Goal: Task Accomplishment & Management: Use online tool/utility

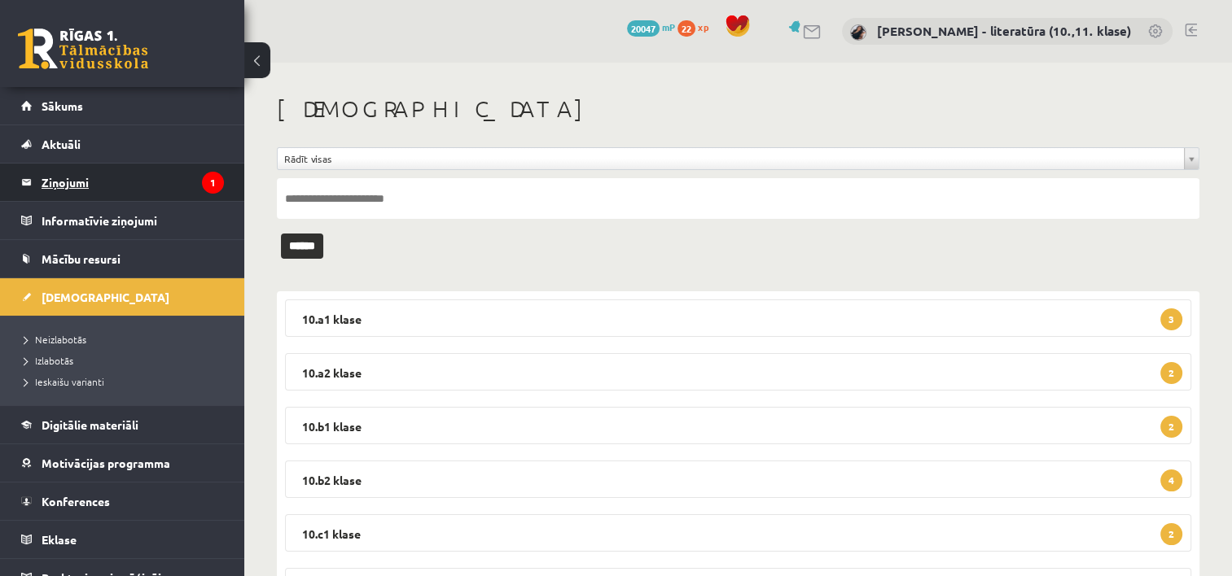
click at [116, 183] on legend "Ziņojumi 1" at bounding box center [133, 182] width 182 height 37
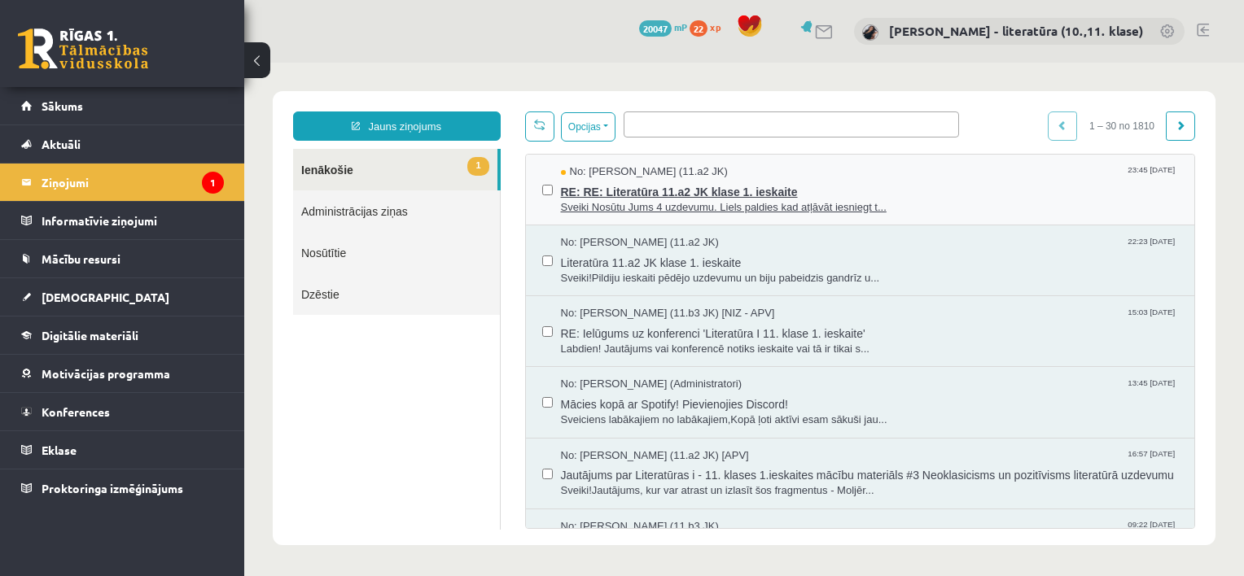
click at [726, 200] on span "Sveiki Nosūtu Jums 4 uzdevumu. Liels paldies kad atļāvāt iesniegt t..." at bounding box center [870, 207] width 618 height 15
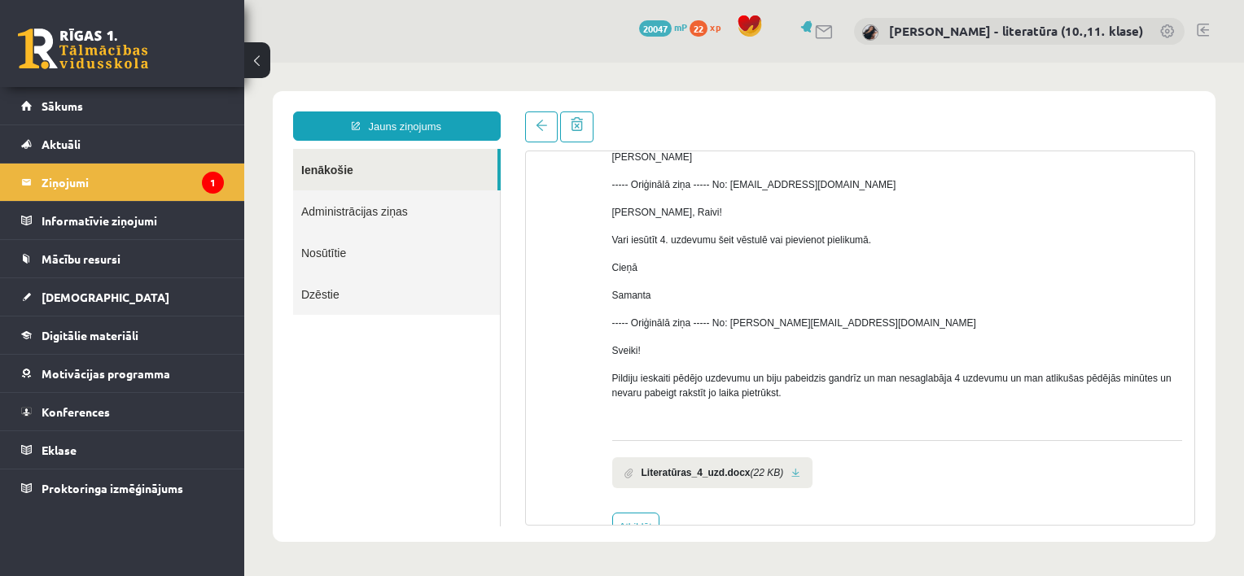
scroll to position [245, 0]
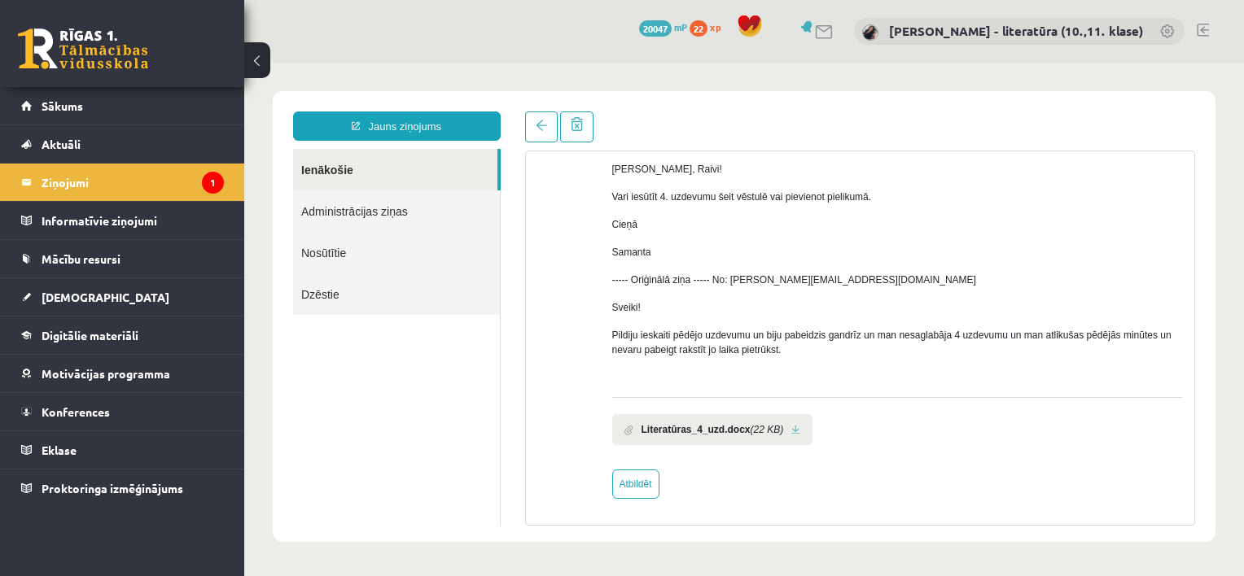
click at [629, 506] on div "No: Raivis Nagla (11.a2 JK) Sveiki Nosūtu Jums 4 uzdevumu. Liels paldies kad at…" at bounding box center [860, 239] width 669 height 575
click at [650, 480] on link "Atbildēt" at bounding box center [635, 484] width 47 height 29
type input "**********"
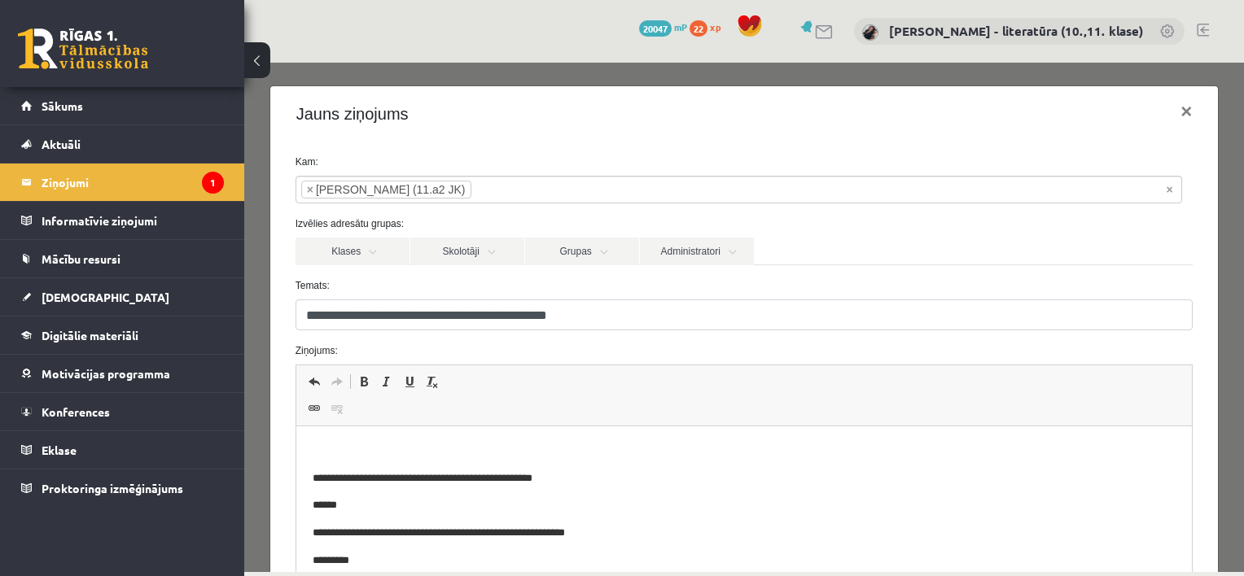
click at [493, 449] on p "Bagātinātā teksta redaktors, wiswyg-editor-47433875183260-1758478540-461" at bounding box center [744, 451] width 864 height 17
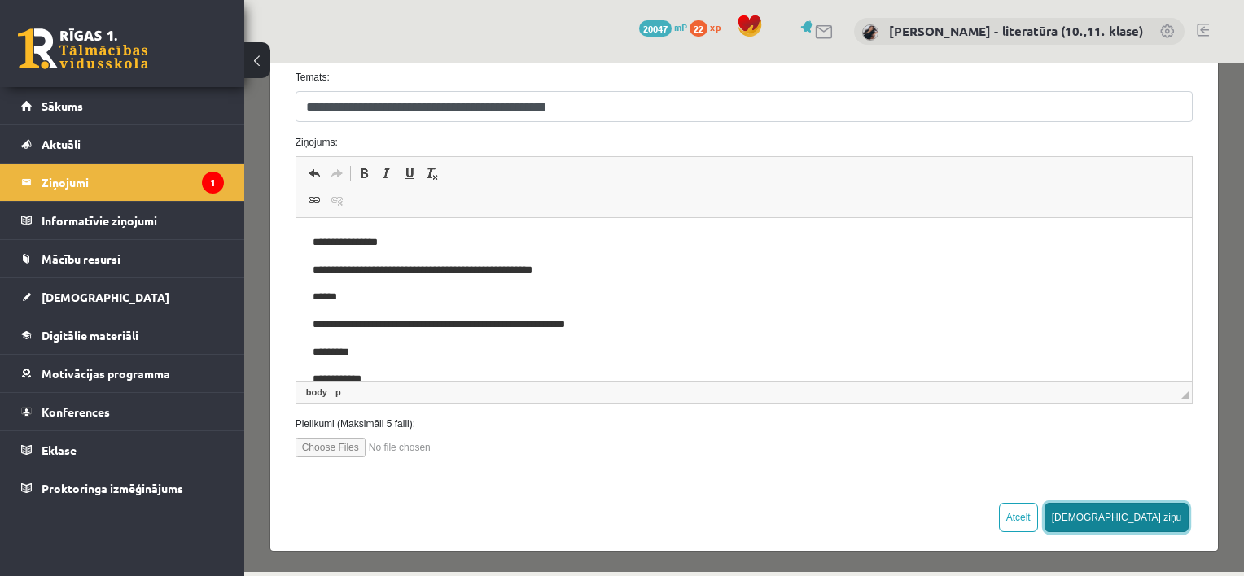
click at [1140, 514] on button "[DEMOGRAPHIC_DATA] ziņu" at bounding box center [1117, 517] width 145 height 29
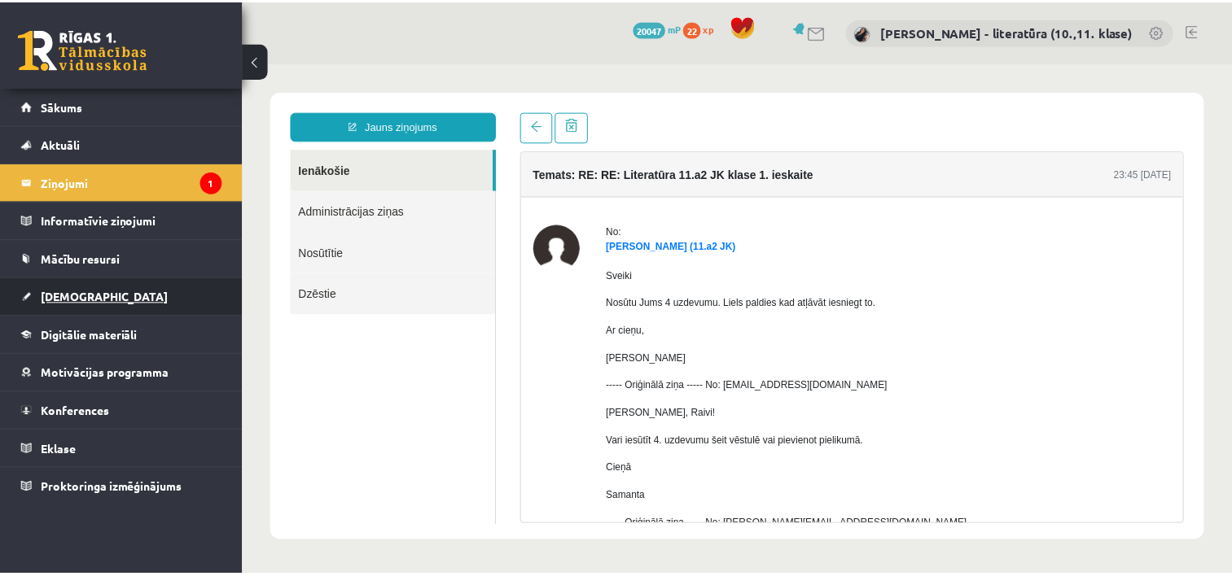
scroll to position [0, 0]
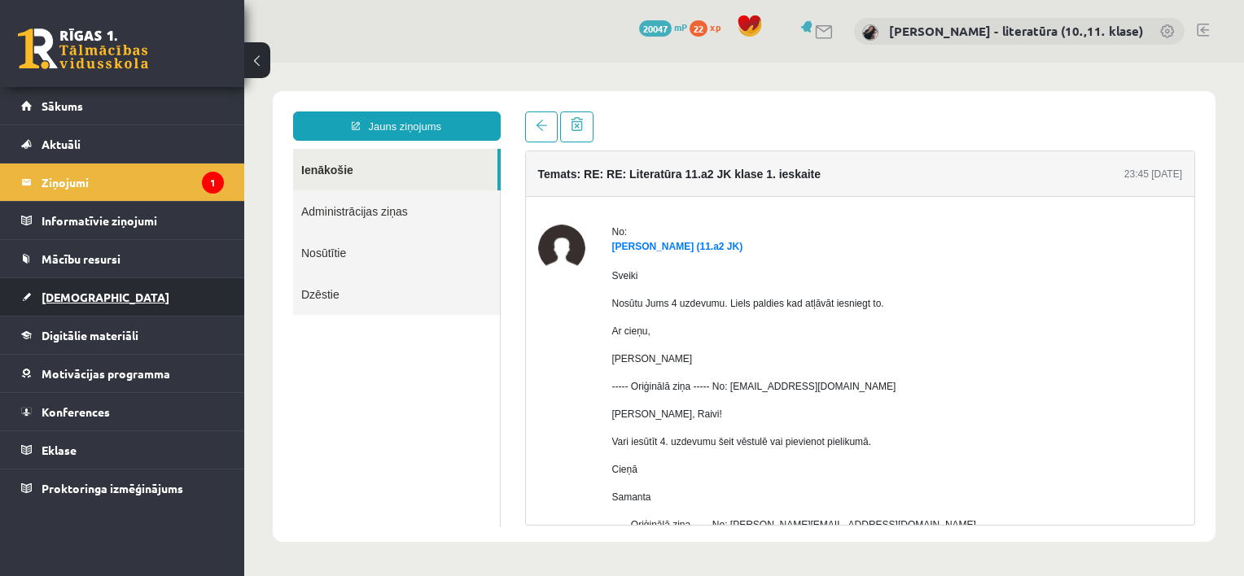
click at [99, 296] on link "[DEMOGRAPHIC_DATA]" at bounding box center [122, 296] width 203 height 37
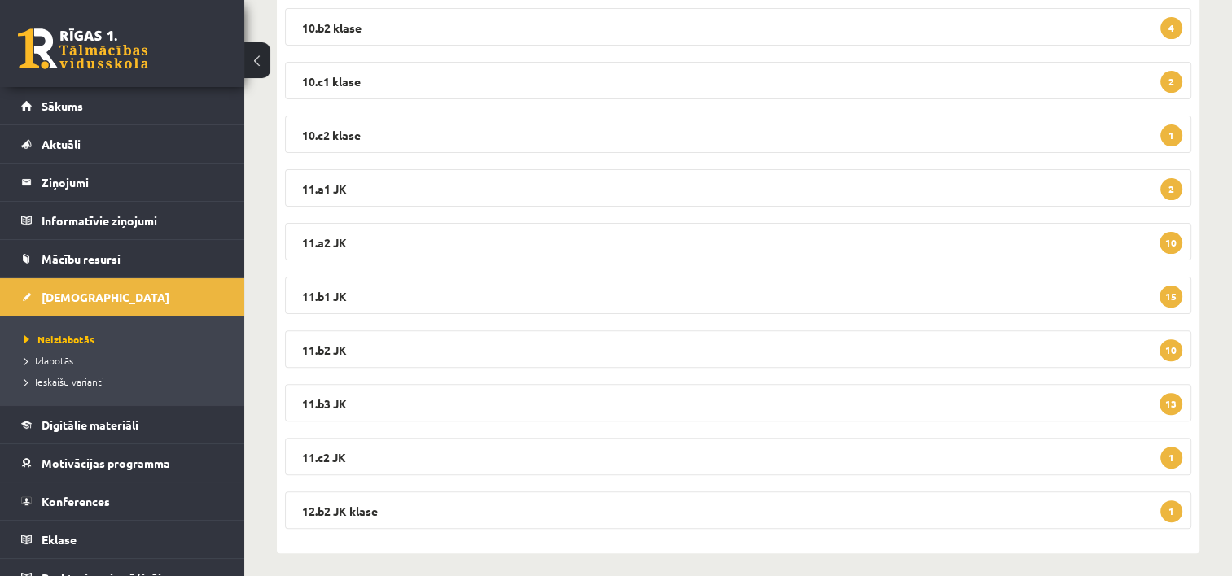
scroll to position [462, 0]
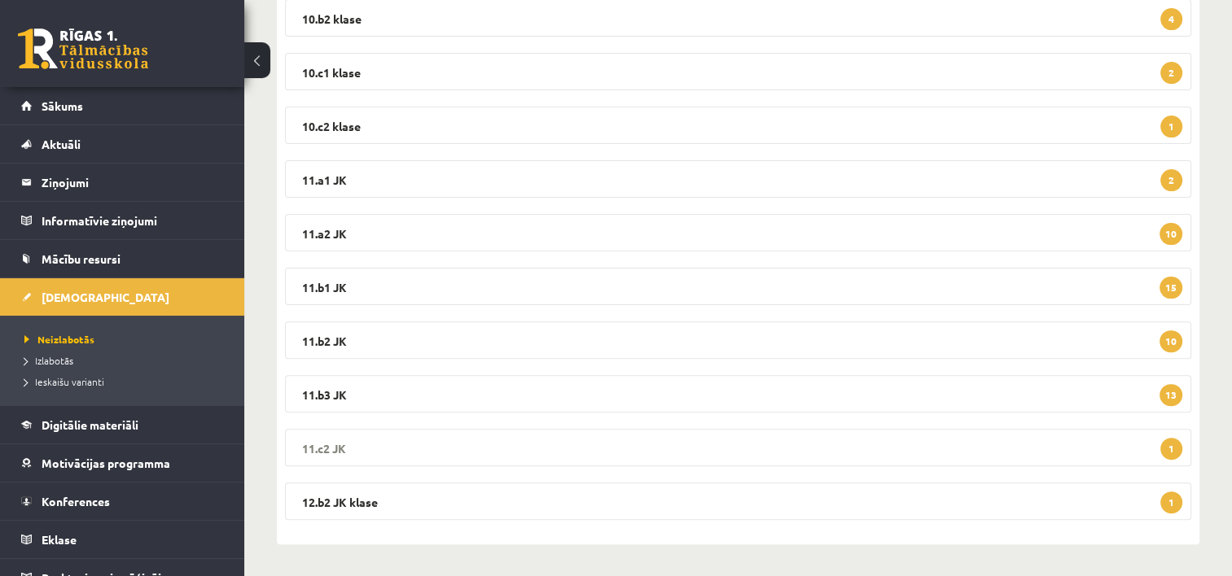
click at [464, 450] on legend "11.c2 JK 1" at bounding box center [738, 447] width 906 height 37
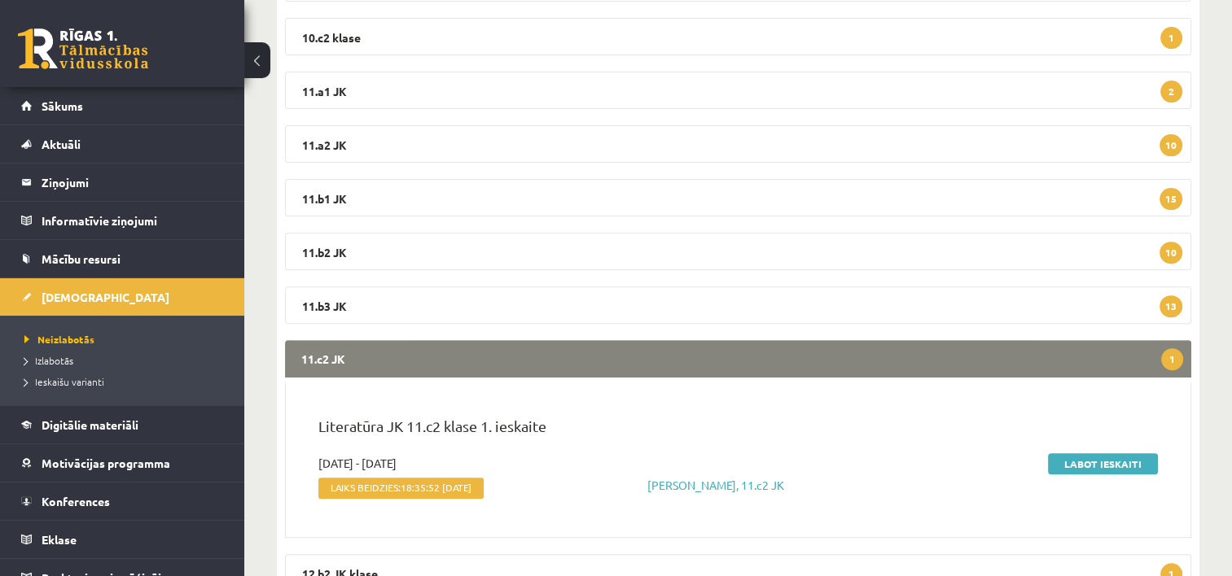
scroll to position [549, 0]
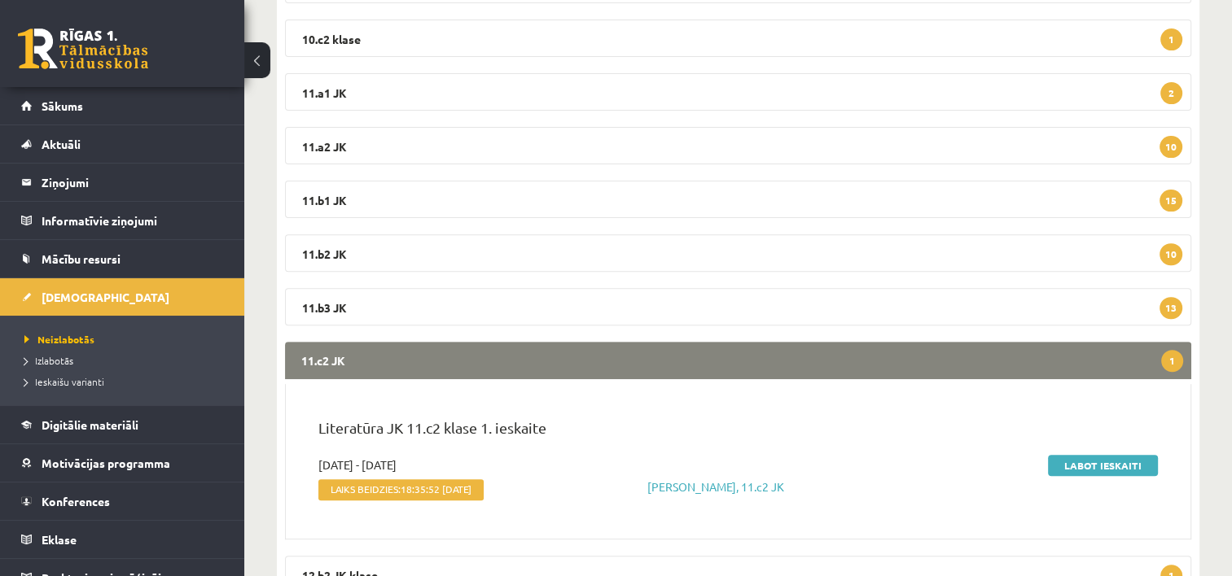
click at [363, 348] on legend "11.c2 JK 1" at bounding box center [738, 360] width 906 height 37
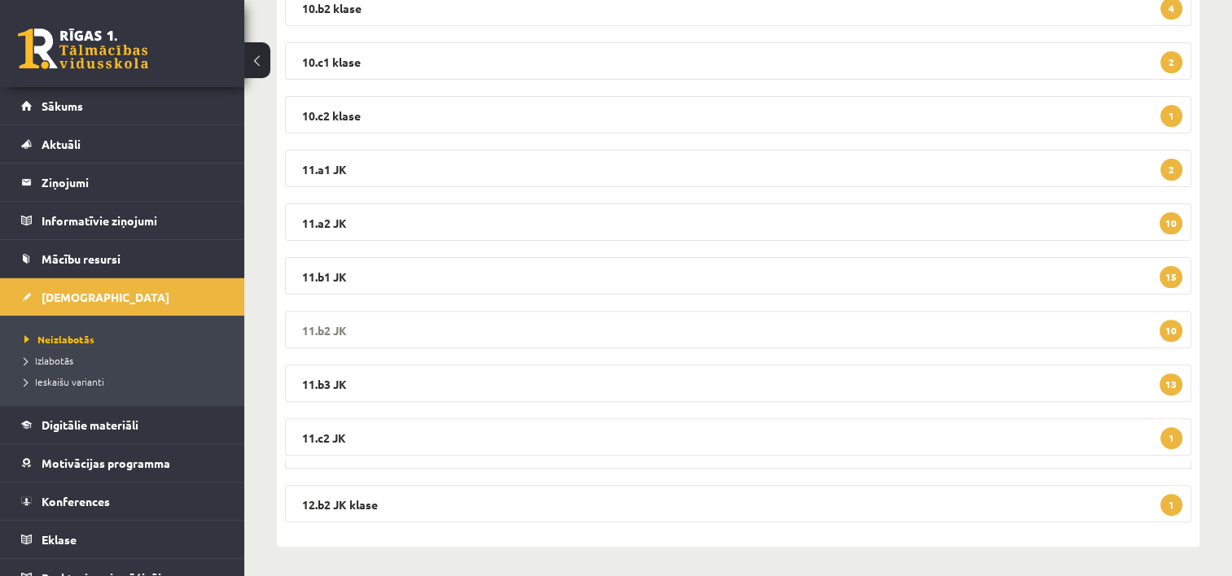
scroll to position [462, 0]
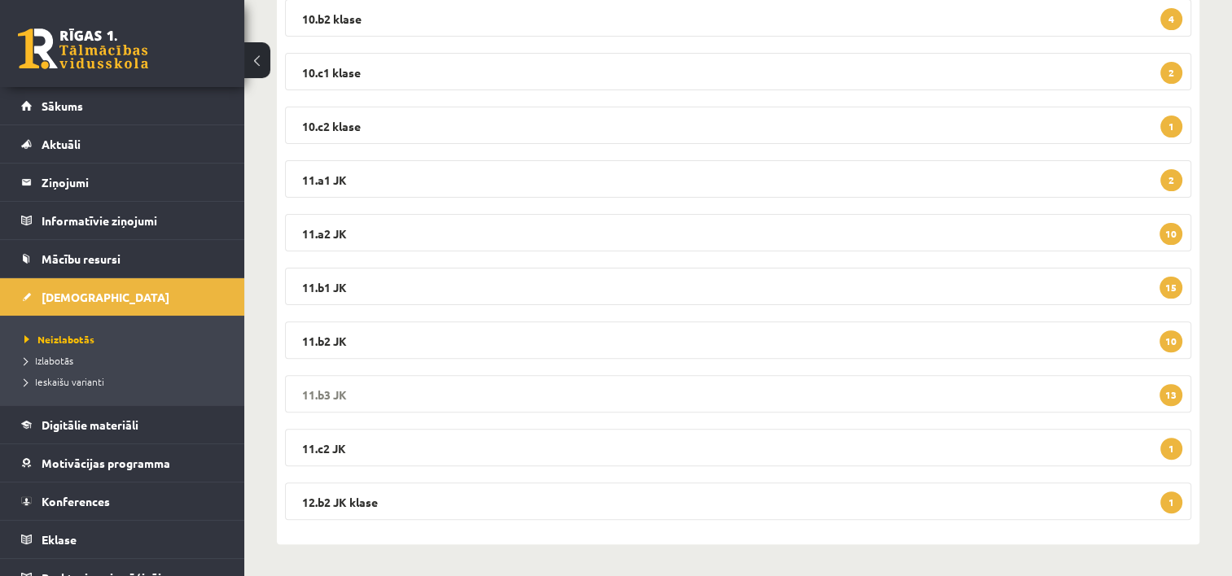
click at [387, 396] on legend "11.b3 JK 13" at bounding box center [738, 393] width 906 height 37
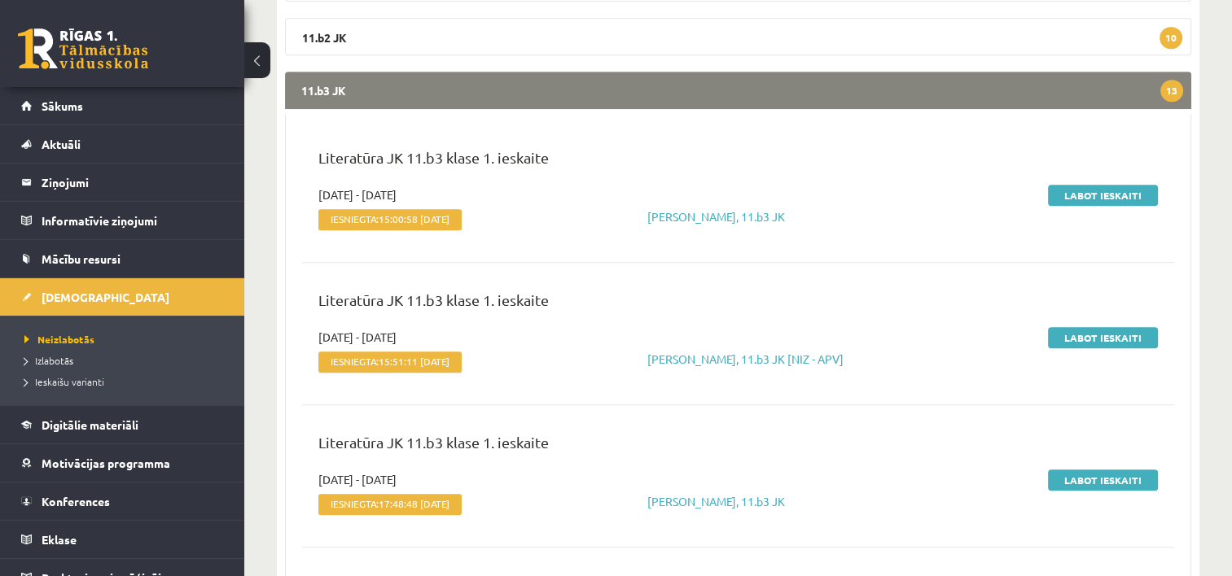
scroll to position [775, 0]
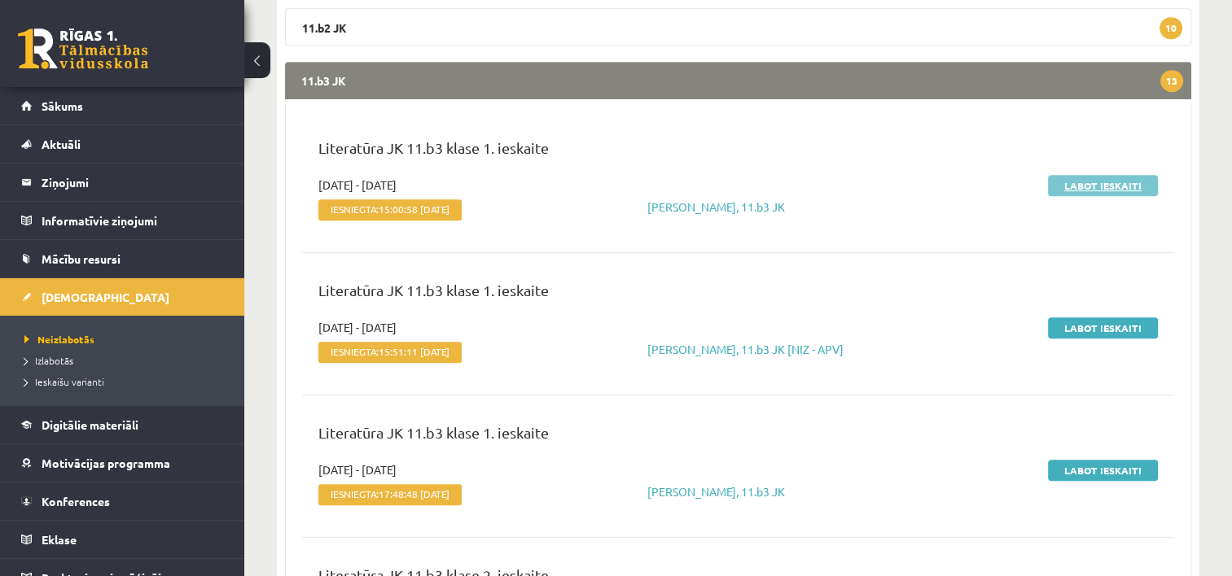
click at [1091, 186] on link "Labot ieskaiti" at bounding box center [1103, 185] width 110 height 21
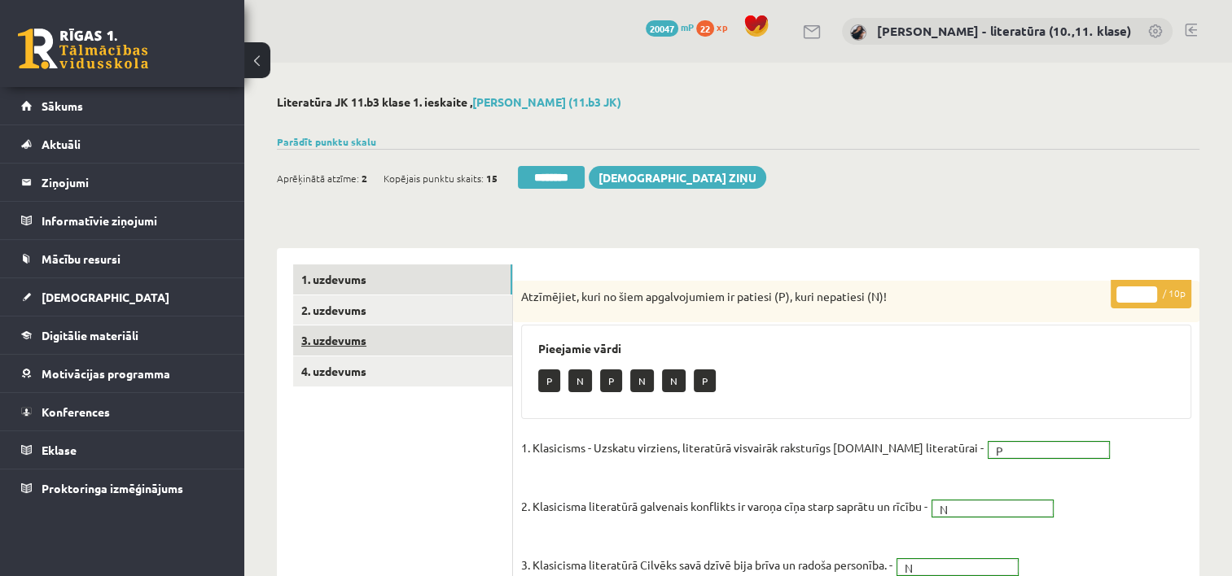
click at [419, 345] on link "3. uzdevums" at bounding box center [402, 341] width 219 height 30
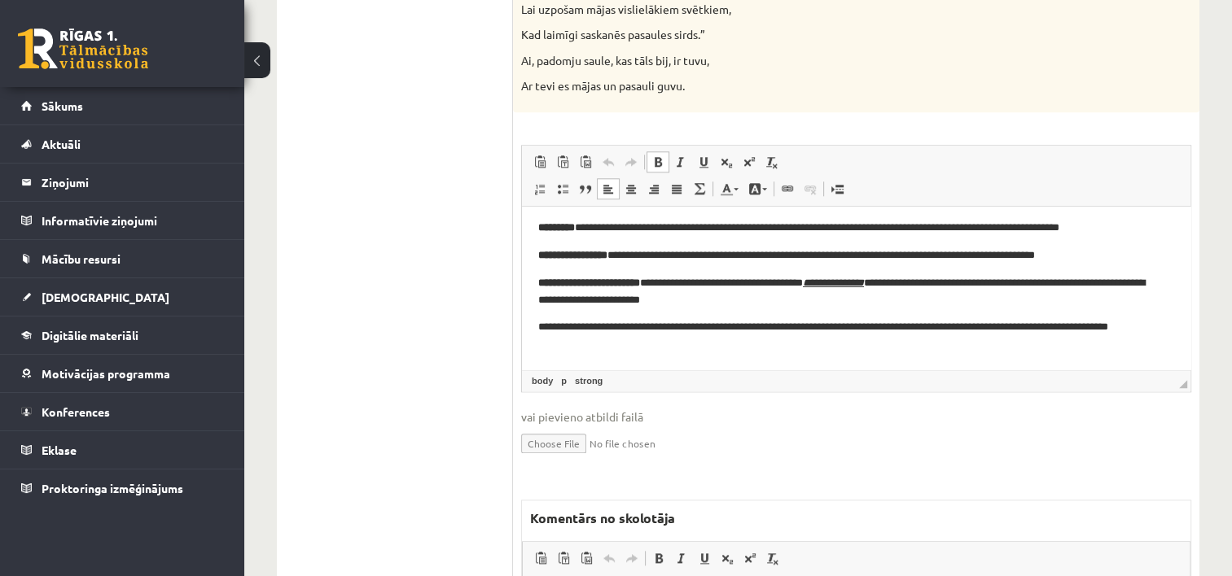
scroll to position [1820, 0]
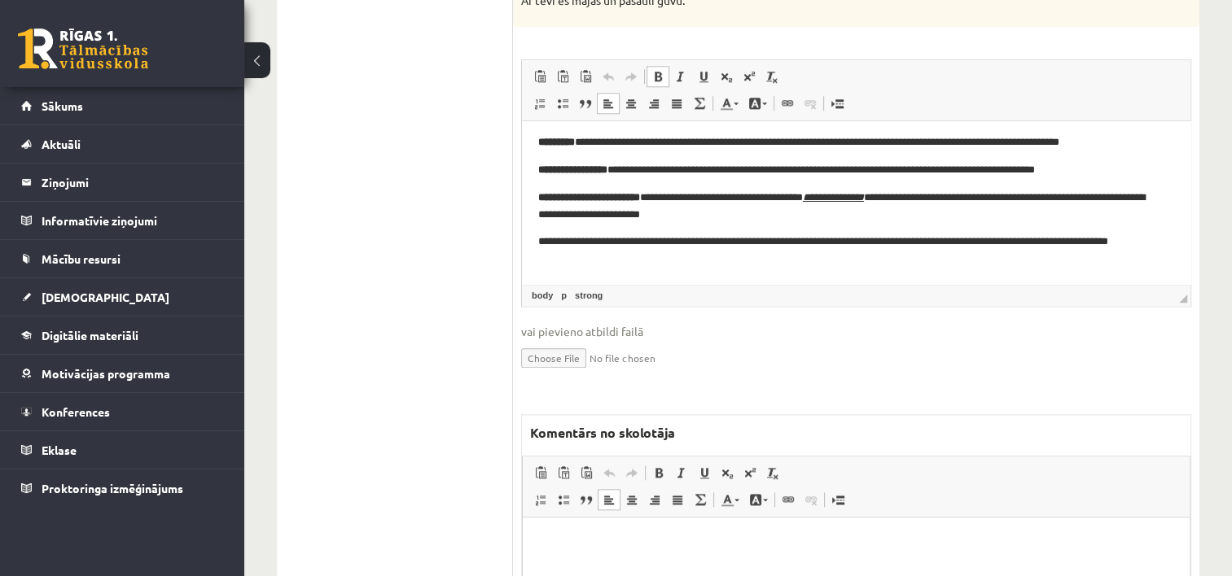
click at [685, 535] on p "Bagātinātā teksta redaktors, wiswyg-editor-47433848246200-1758478608-893" at bounding box center [856, 542] width 634 height 17
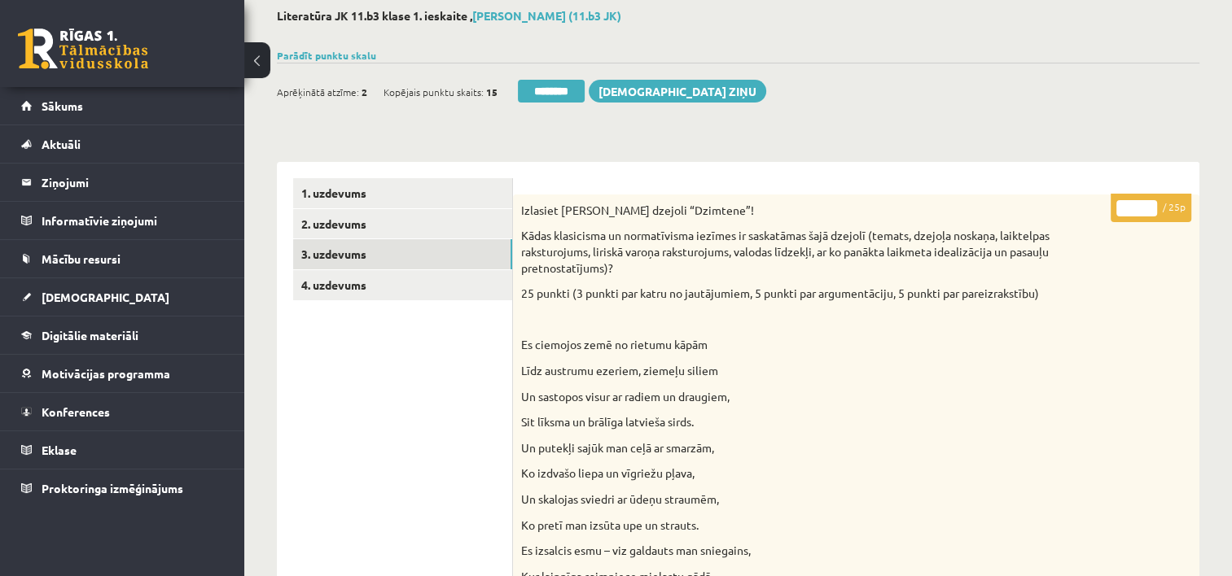
scroll to position [90, 0]
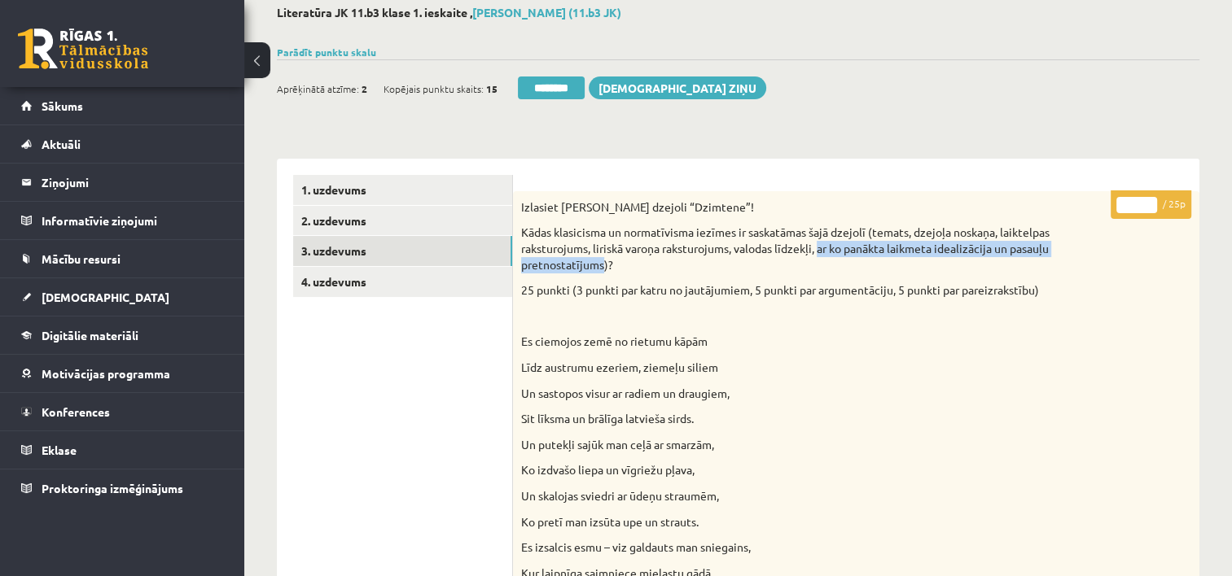
drag, startPoint x: 822, startPoint y: 251, endPoint x: 603, endPoint y: 264, distance: 220.2
click at [603, 264] on p "Kādas klasicisma un normatīvisma iezīmes ir saskatāmas šajā dzejolī (temats, dz…" at bounding box center [815, 249] width 589 height 48
copy p "ar ko panākta laikmeta idealizācija un pasauļu pretnostatījums"
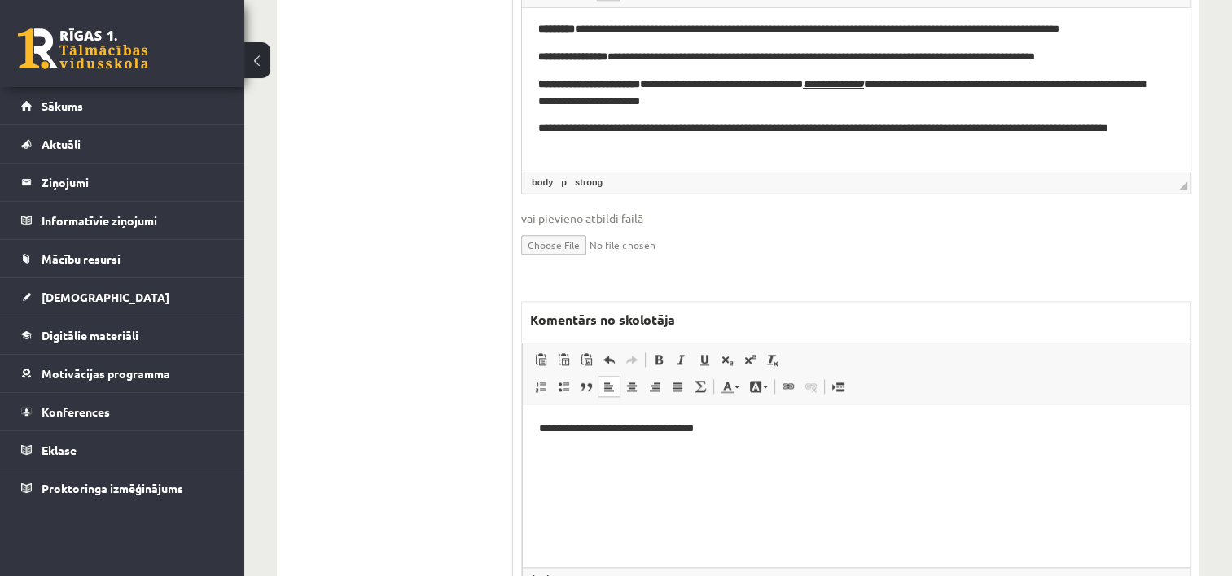
scroll to position [2028, 0]
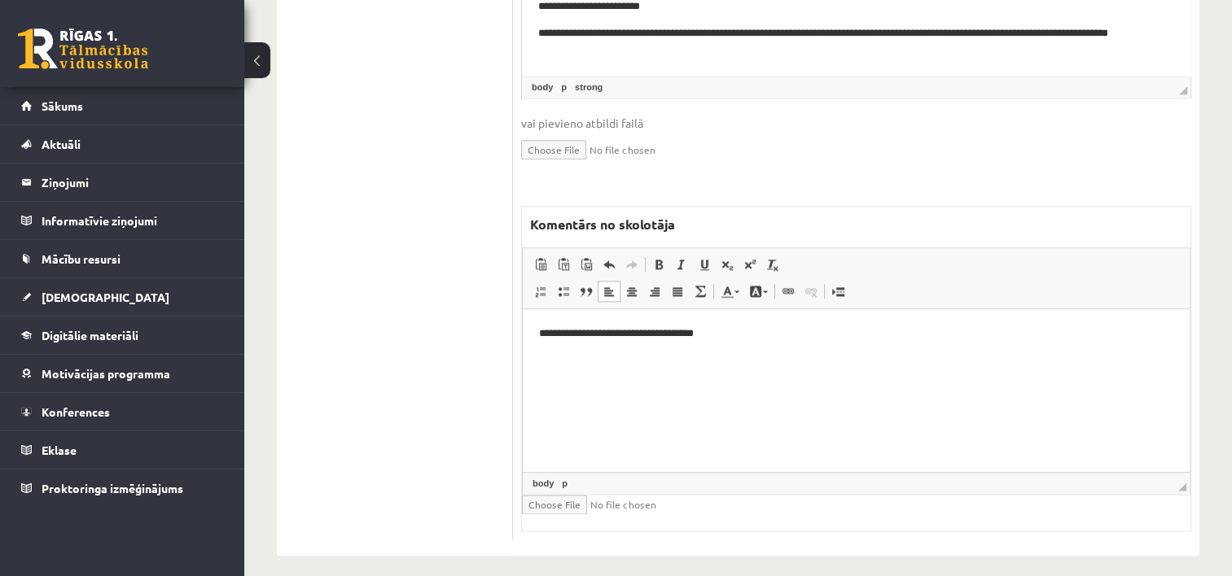
click at [769, 359] on html "**********" at bounding box center [856, 334] width 667 height 50
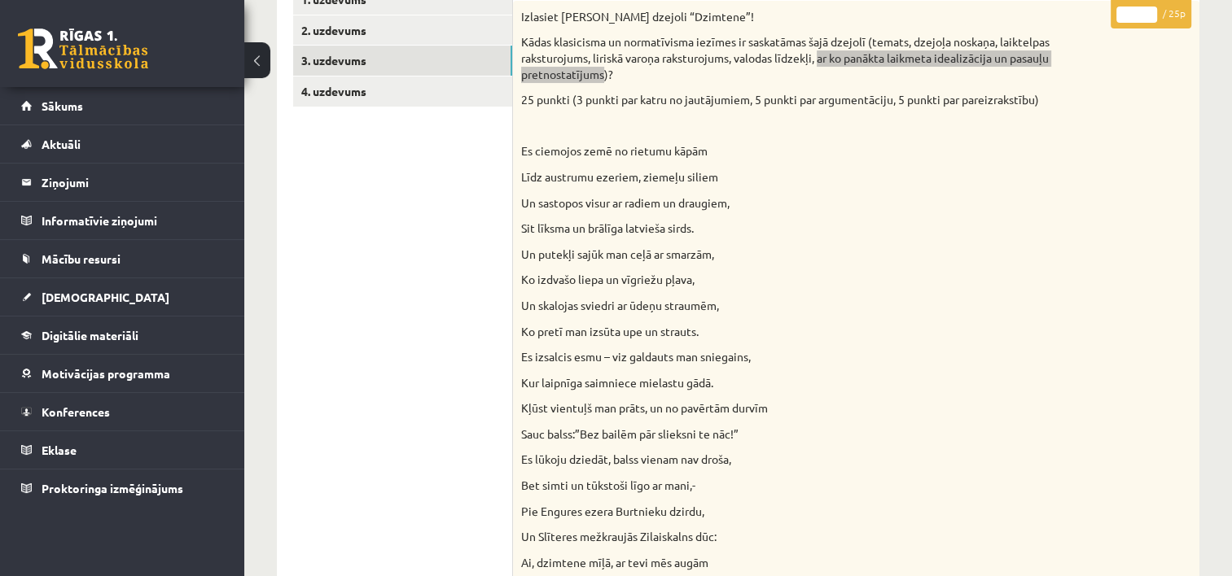
scroll to position [0, 0]
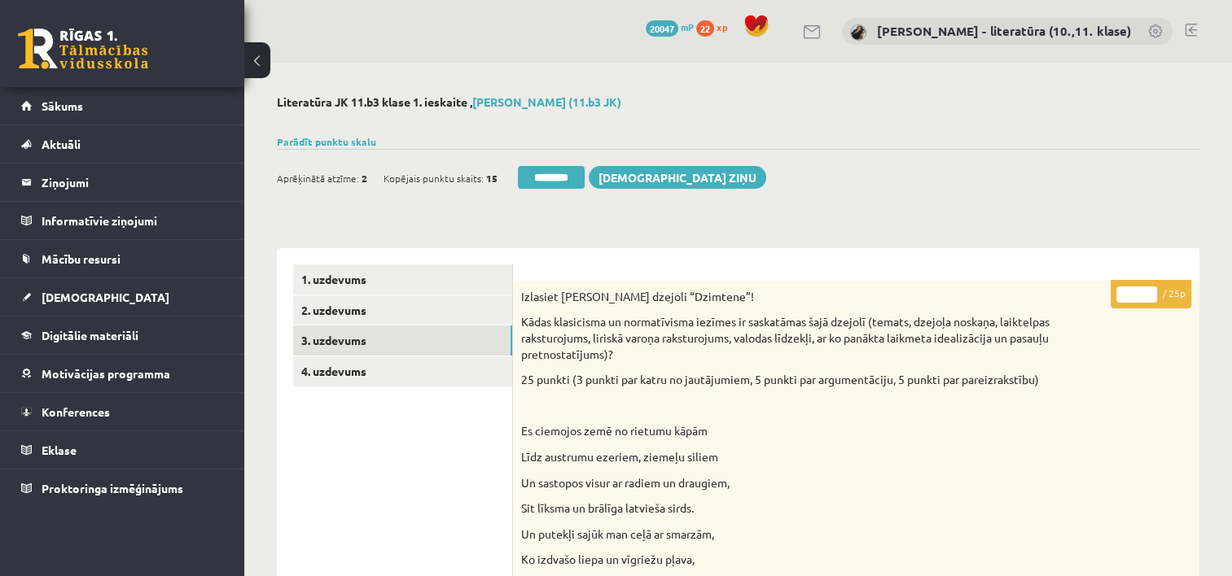
drag, startPoint x: 1140, startPoint y: 291, endPoint x: 1118, endPoint y: 292, distance: 22.0
click at [1118, 292] on input "*" at bounding box center [1136, 295] width 41 height 16
type input "**"
click at [338, 370] on link "4. uzdevums" at bounding box center [402, 372] width 219 height 30
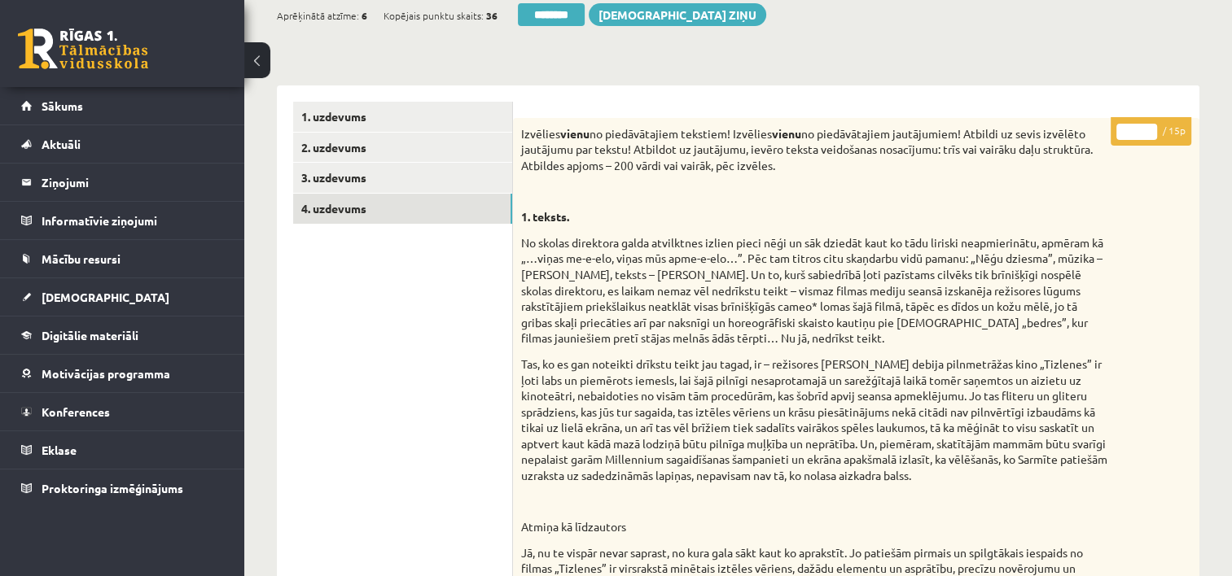
scroll to position [113, 0]
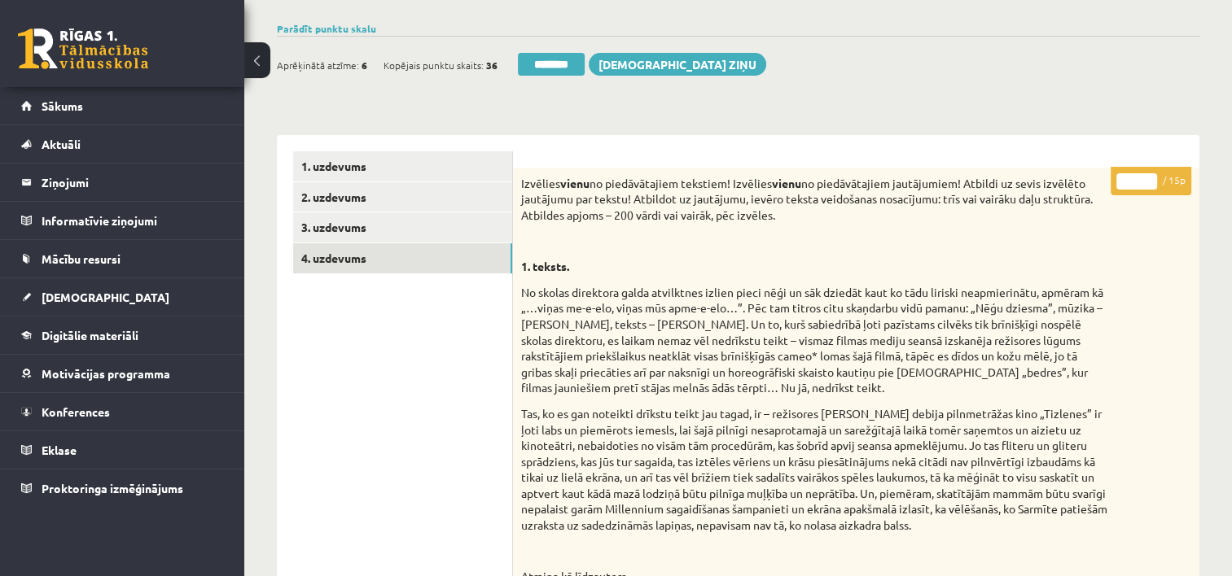
drag, startPoint x: 1129, startPoint y: 176, endPoint x: 1146, endPoint y: 178, distance: 16.5
click at [1146, 178] on input "*" at bounding box center [1136, 181] width 41 height 16
type input "**"
click at [437, 200] on link "2. uzdevums" at bounding box center [402, 197] width 219 height 30
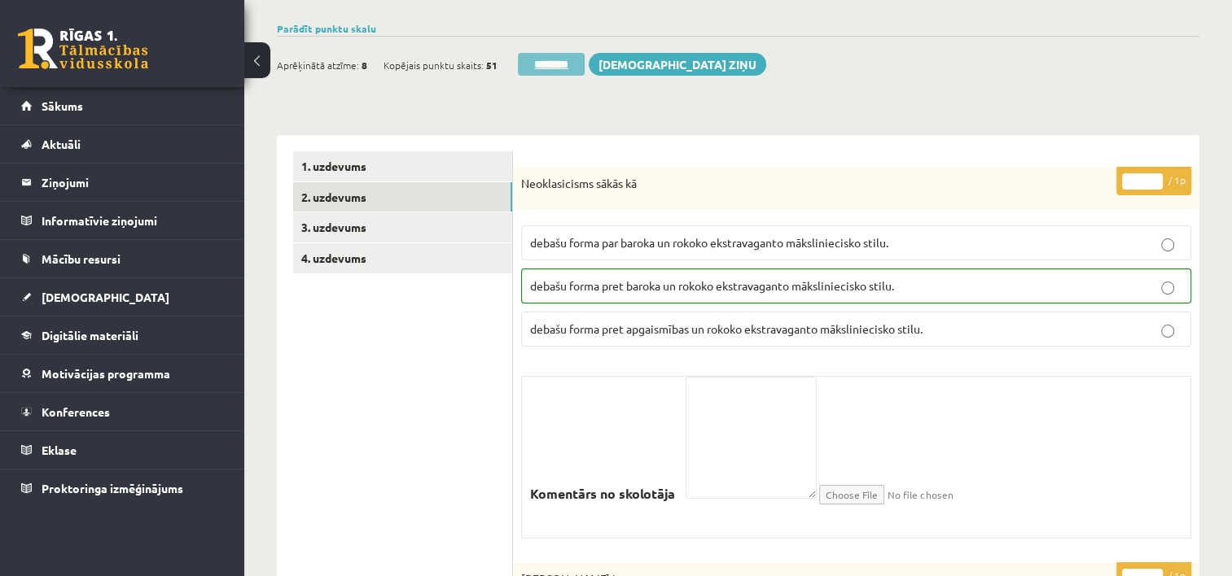
click at [578, 68] on input "********" at bounding box center [551, 64] width 67 height 23
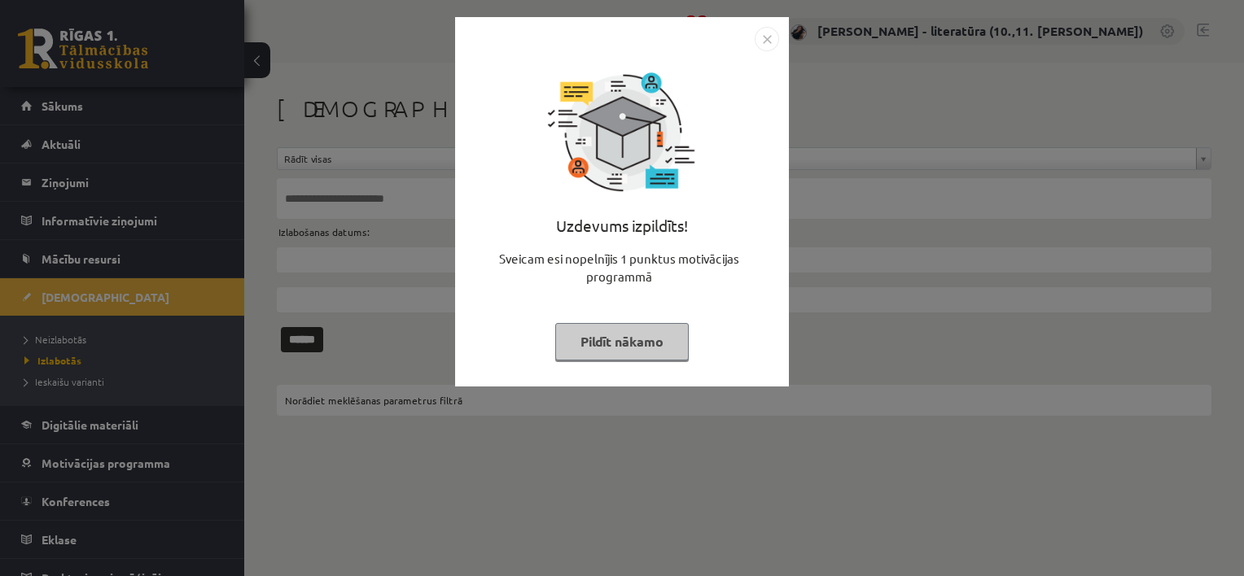
click at [636, 348] on button "Pildīt nākamo" at bounding box center [622, 341] width 134 height 37
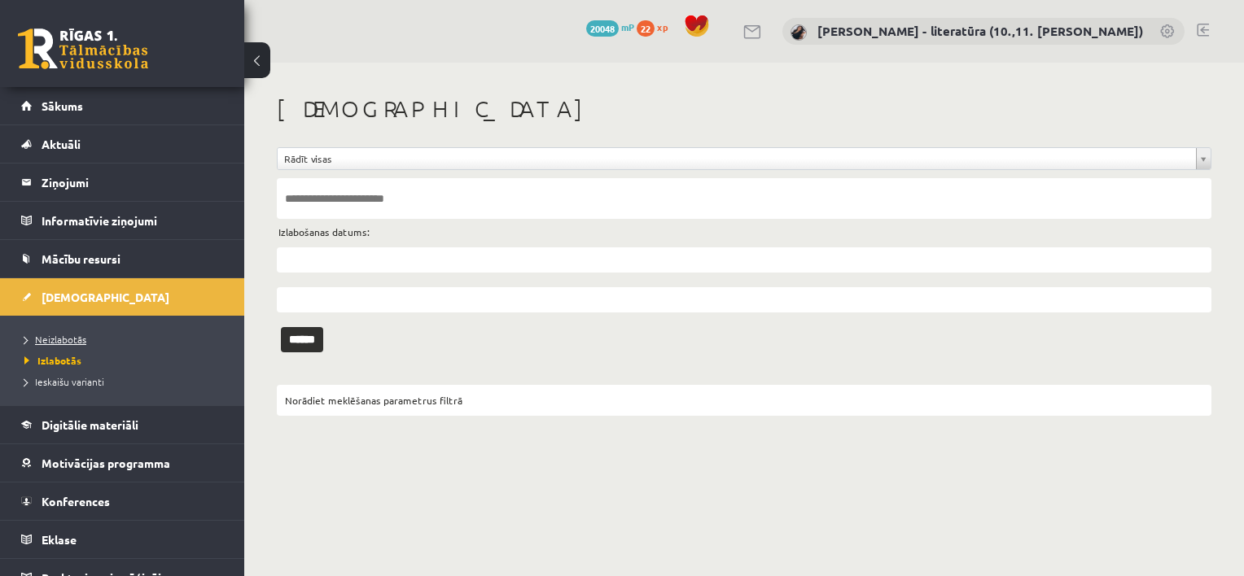
click at [72, 336] on span "Neizlabotās" at bounding box center [55, 339] width 62 height 13
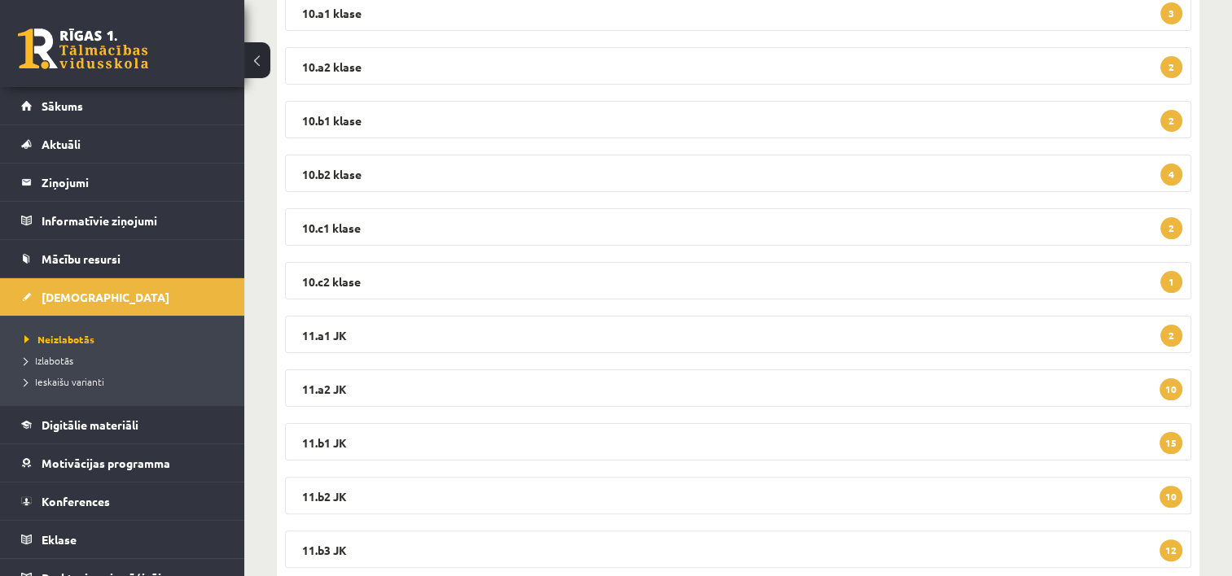
scroll to position [462, 0]
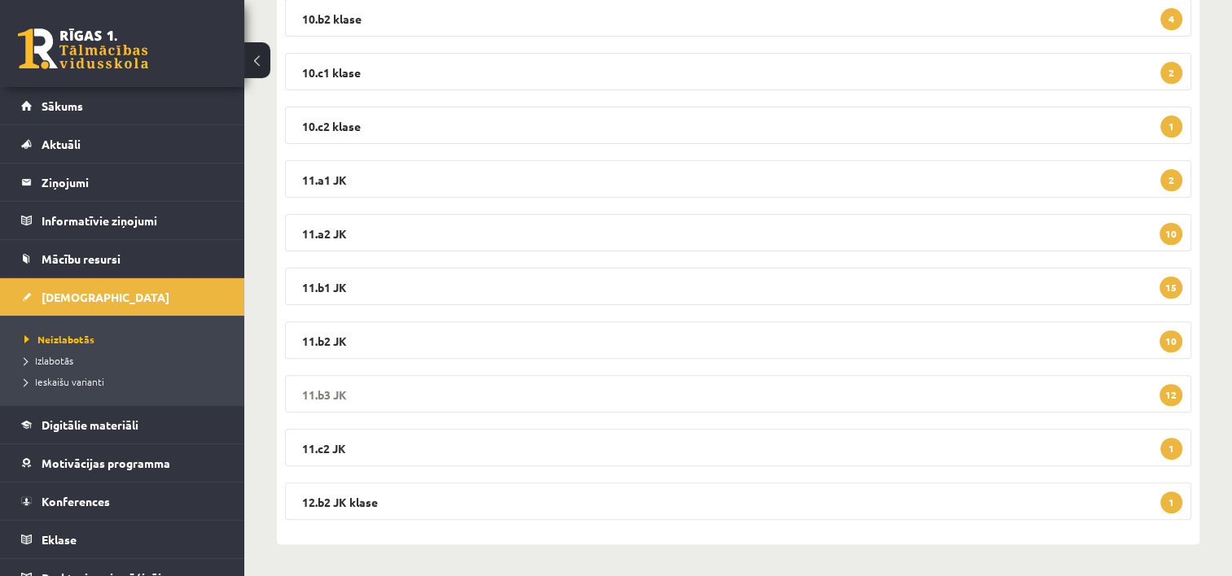
click at [750, 402] on legend "11.b3 JK 12" at bounding box center [738, 393] width 906 height 37
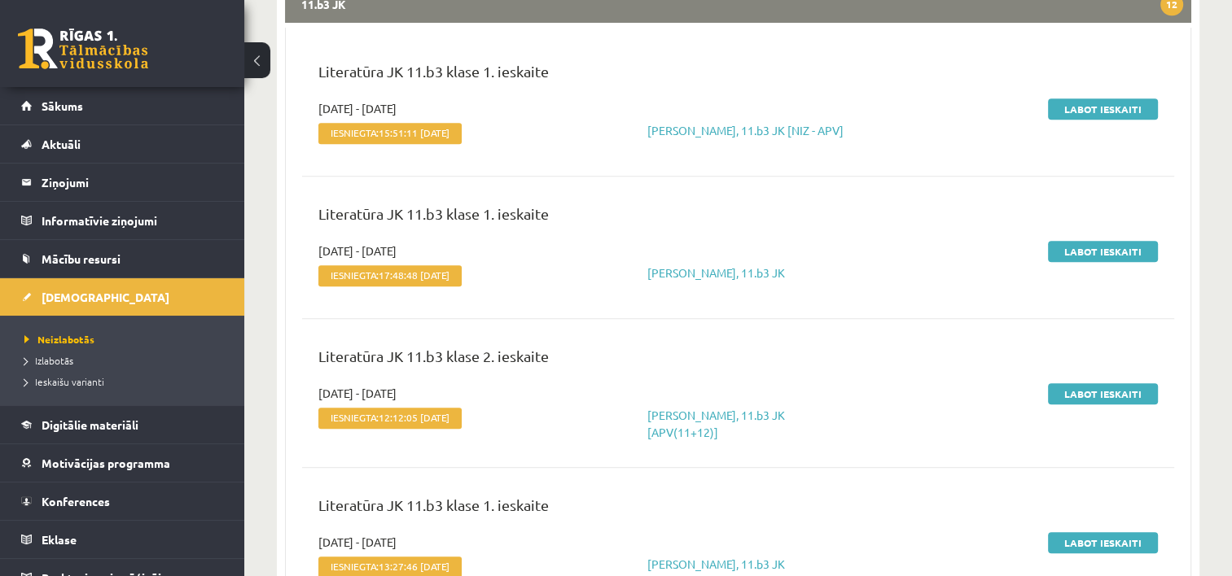
scroll to position [804, 0]
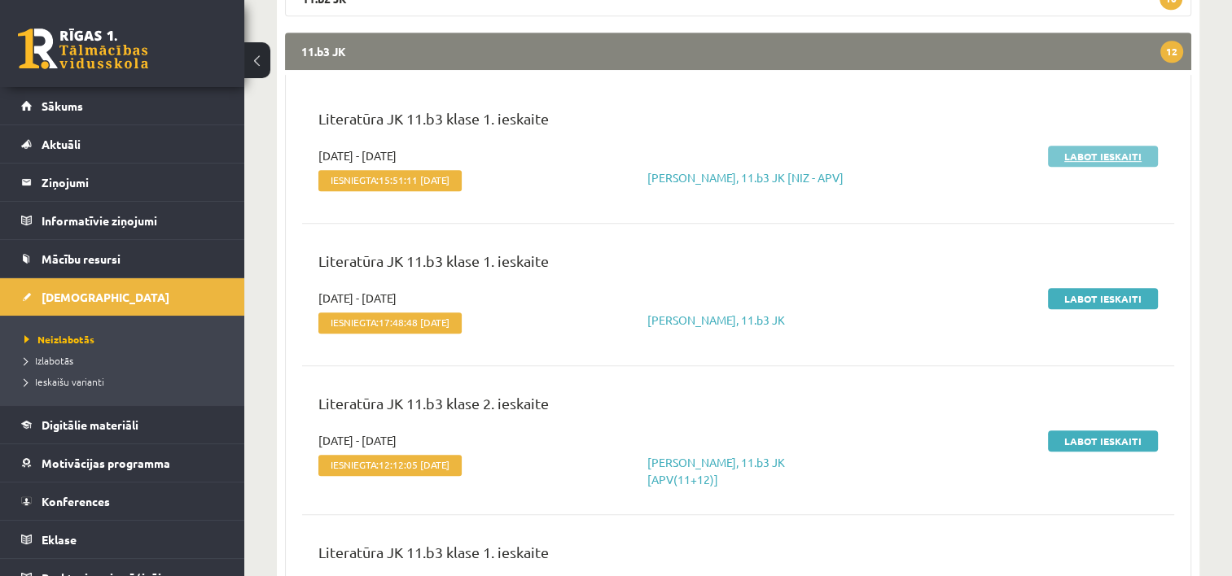
click at [1095, 160] on link "Labot ieskaiti" at bounding box center [1103, 156] width 110 height 21
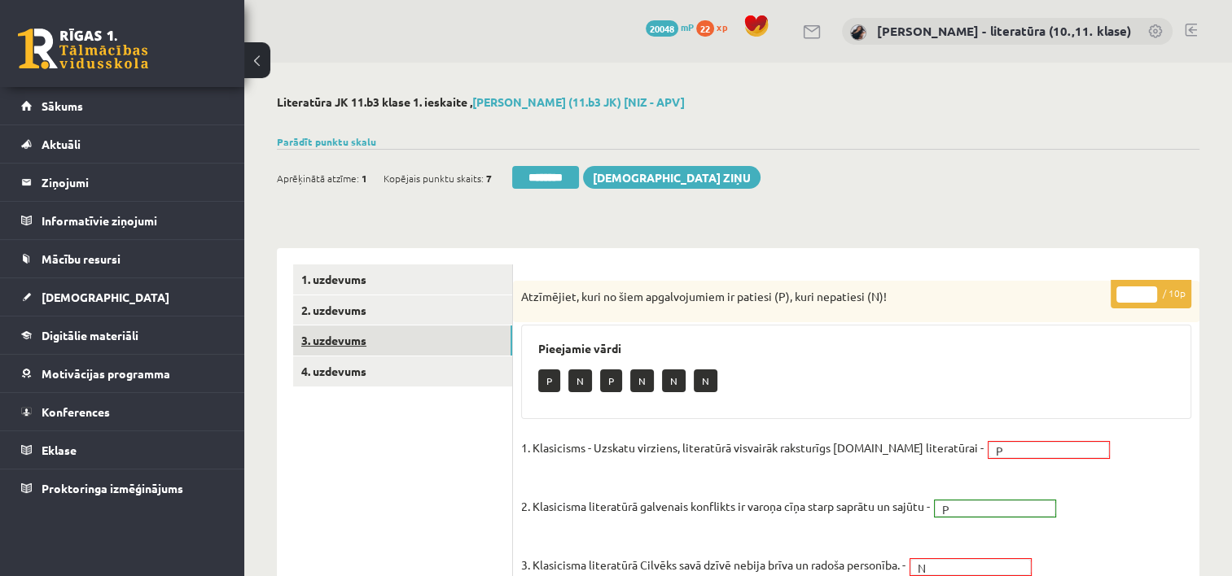
click at [347, 339] on link "3. uzdevums" at bounding box center [402, 341] width 219 height 30
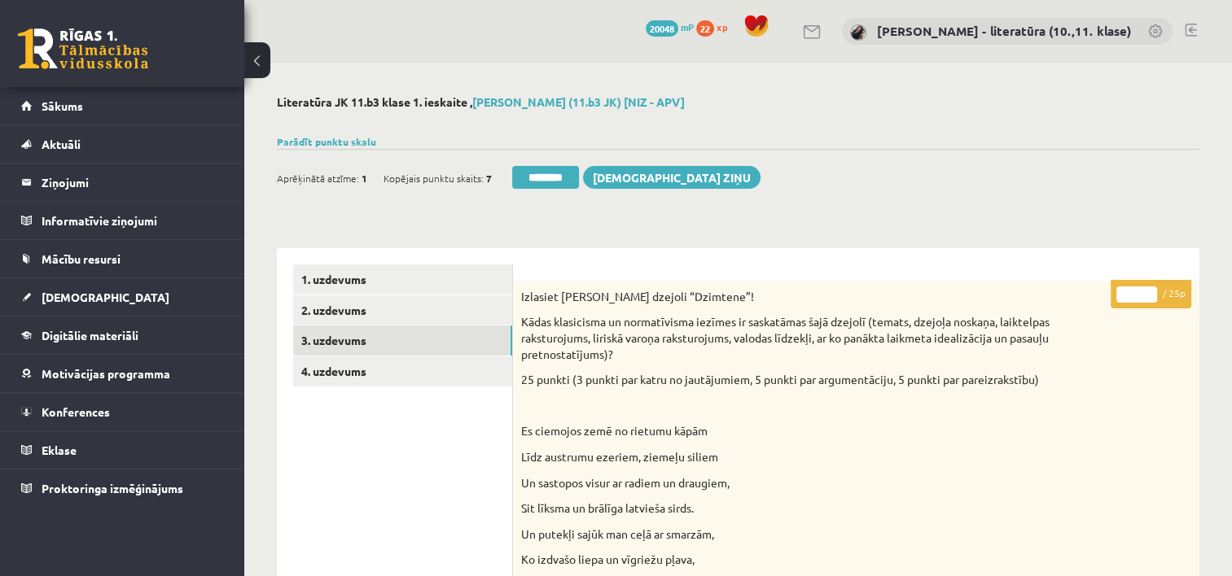
drag, startPoint x: 1138, startPoint y: 296, endPoint x: 1091, endPoint y: 297, distance: 47.3
type input "**"
click at [449, 382] on link "4. uzdevums" at bounding box center [402, 372] width 219 height 30
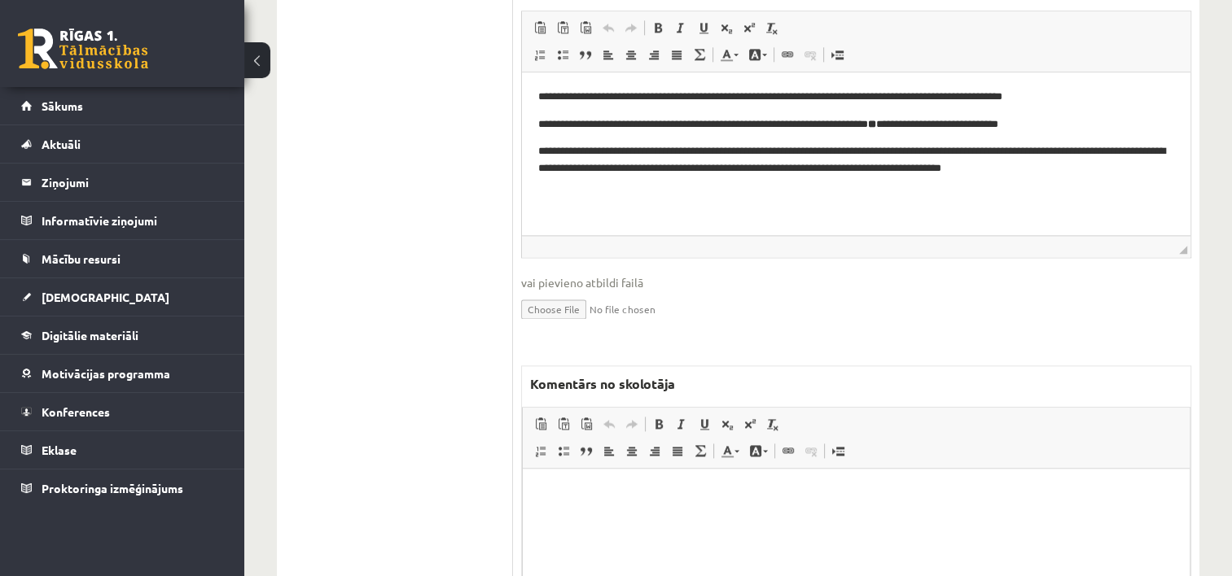
scroll to position [2059, 0]
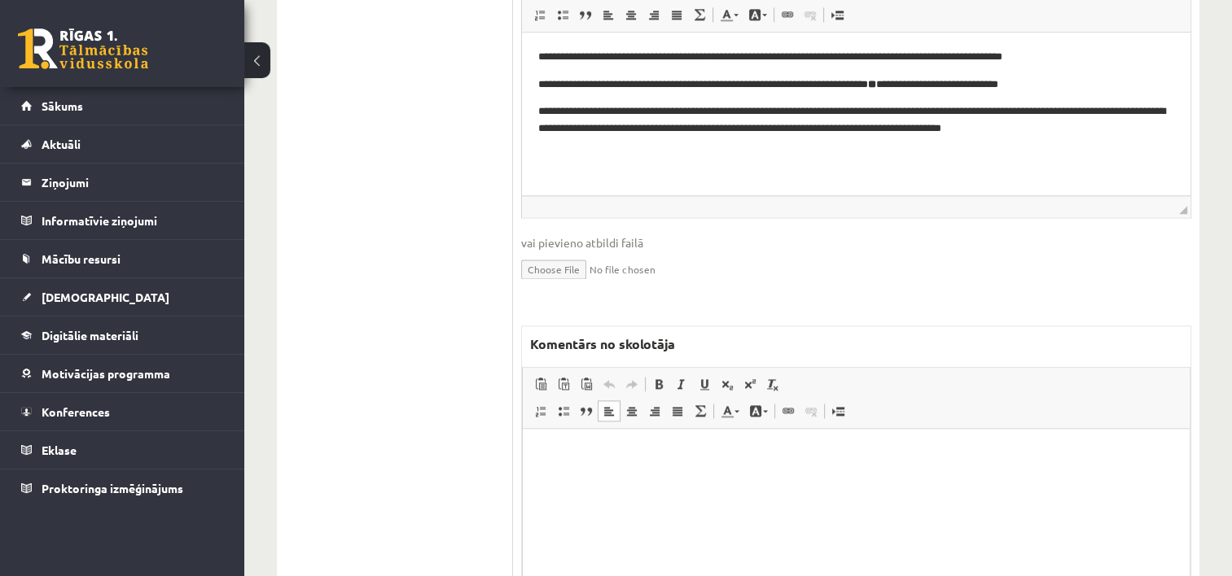
click at [761, 462] on html at bounding box center [856, 454] width 667 height 50
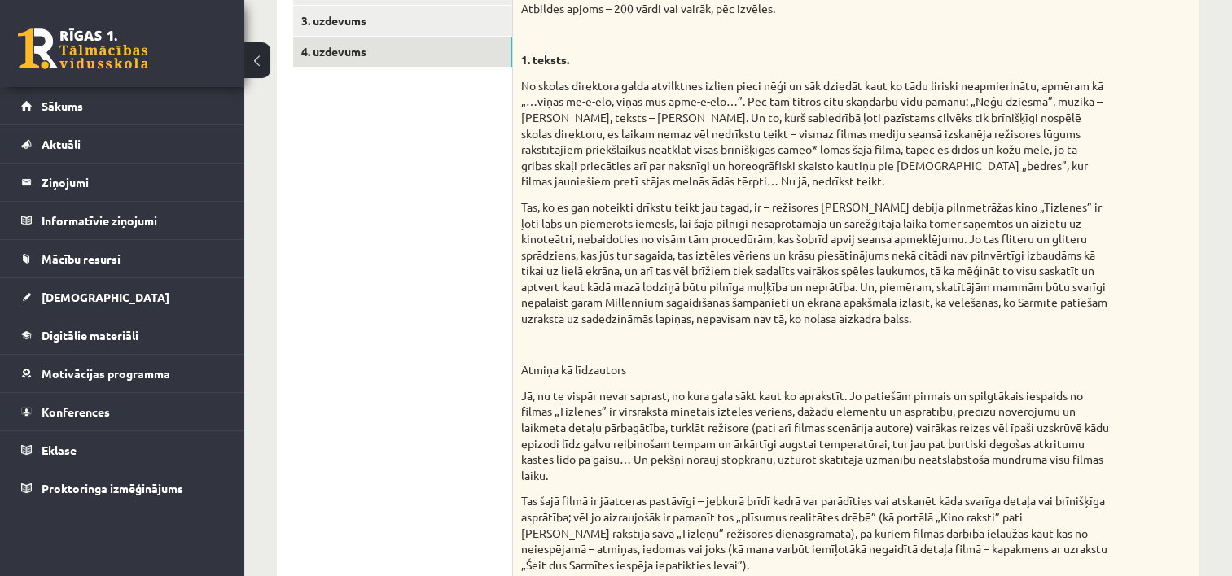
scroll to position [0, 0]
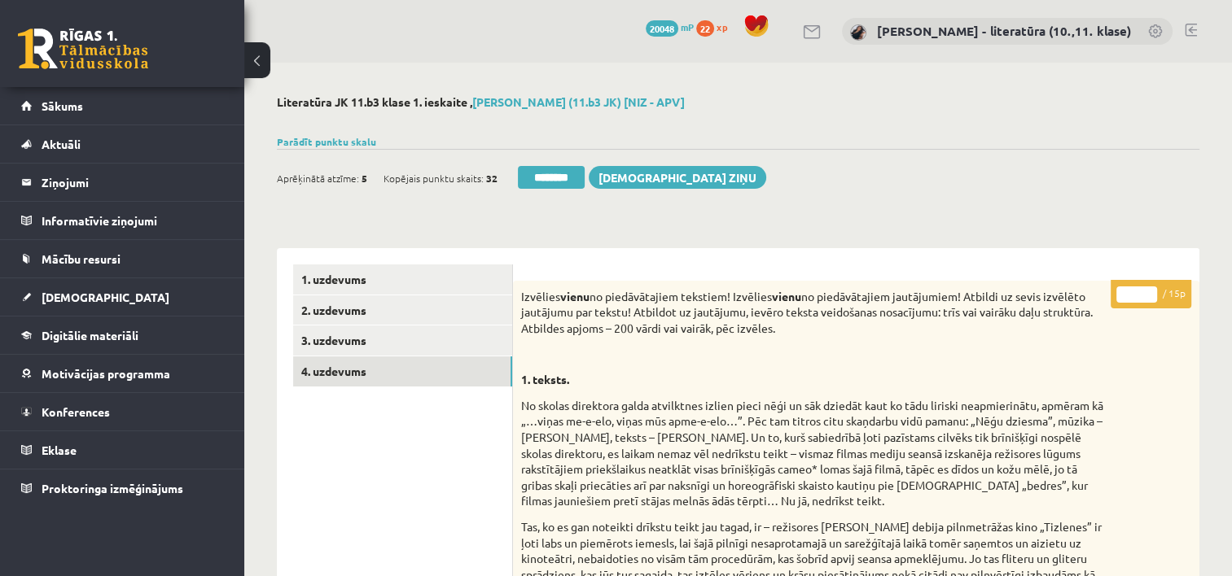
drag, startPoint x: 1136, startPoint y: 290, endPoint x: 1087, endPoint y: 293, distance: 49.0
type input "*"
click at [400, 345] on link "3. uzdevums" at bounding box center [402, 341] width 219 height 30
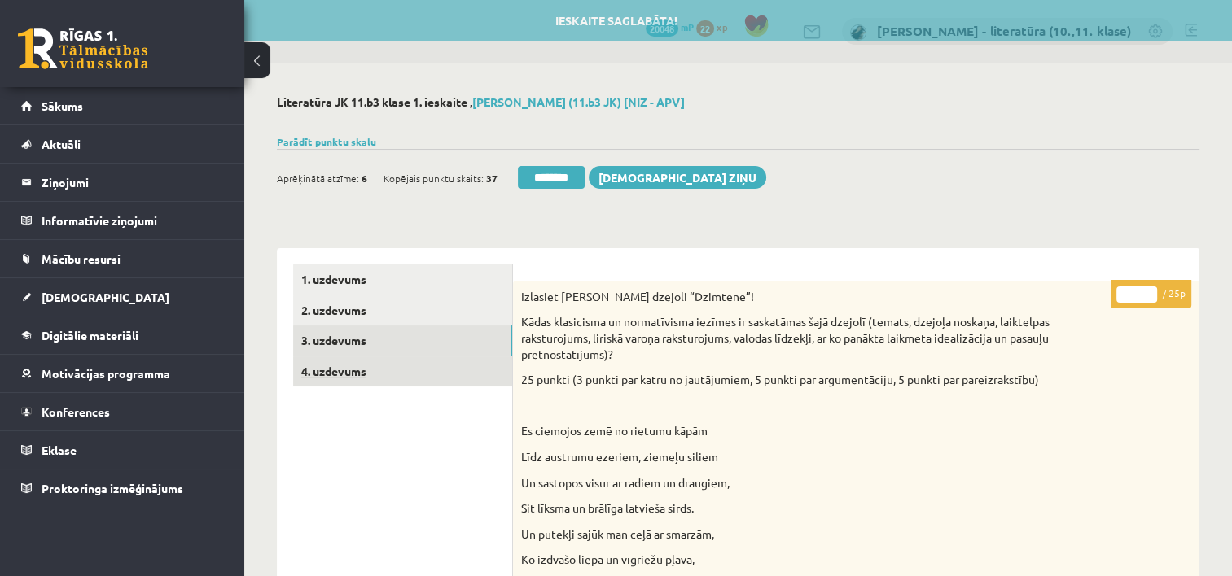
click at [404, 378] on link "4. uzdevums" at bounding box center [402, 372] width 219 height 30
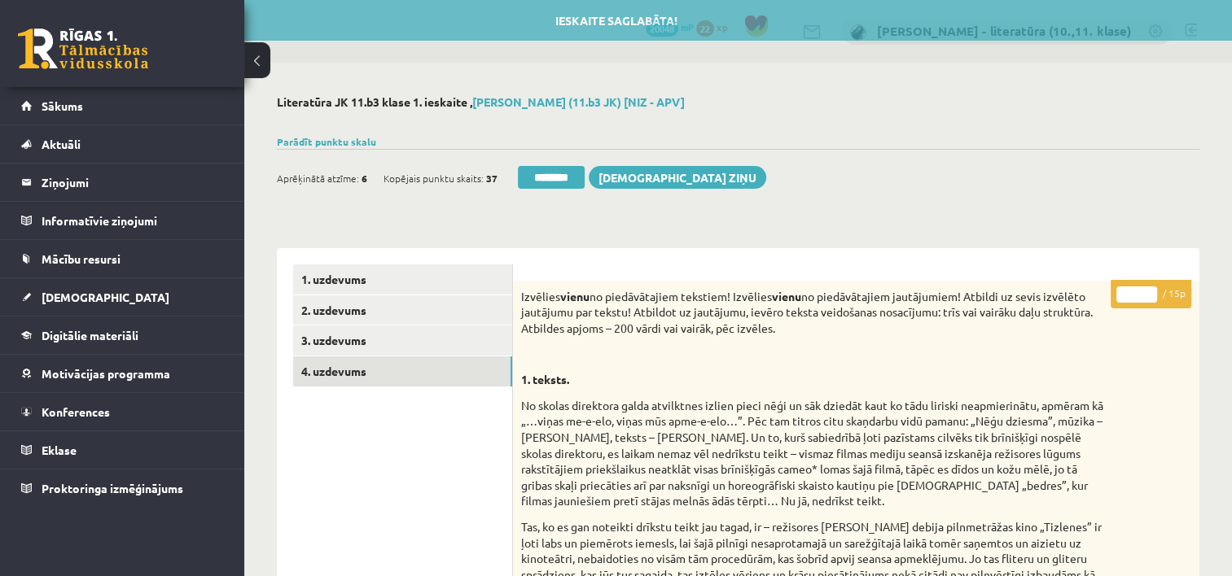
drag, startPoint x: 1137, startPoint y: 295, endPoint x: 1081, endPoint y: 296, distance: 55.4
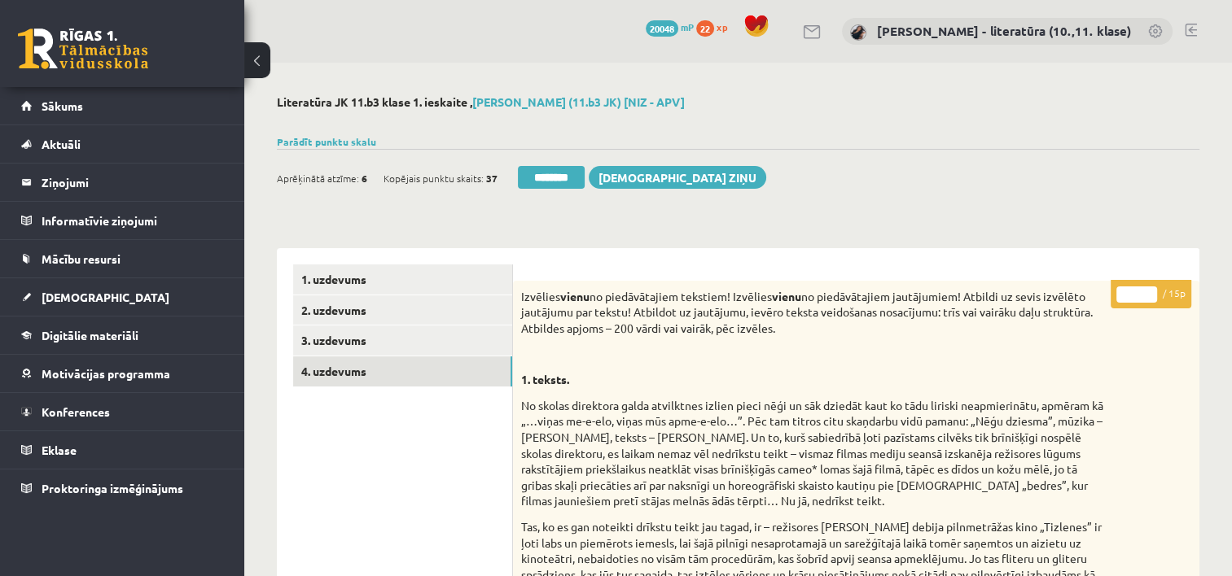
click at [567, 183] on input "********" at bounding box center [551, 177] width 67 height 23
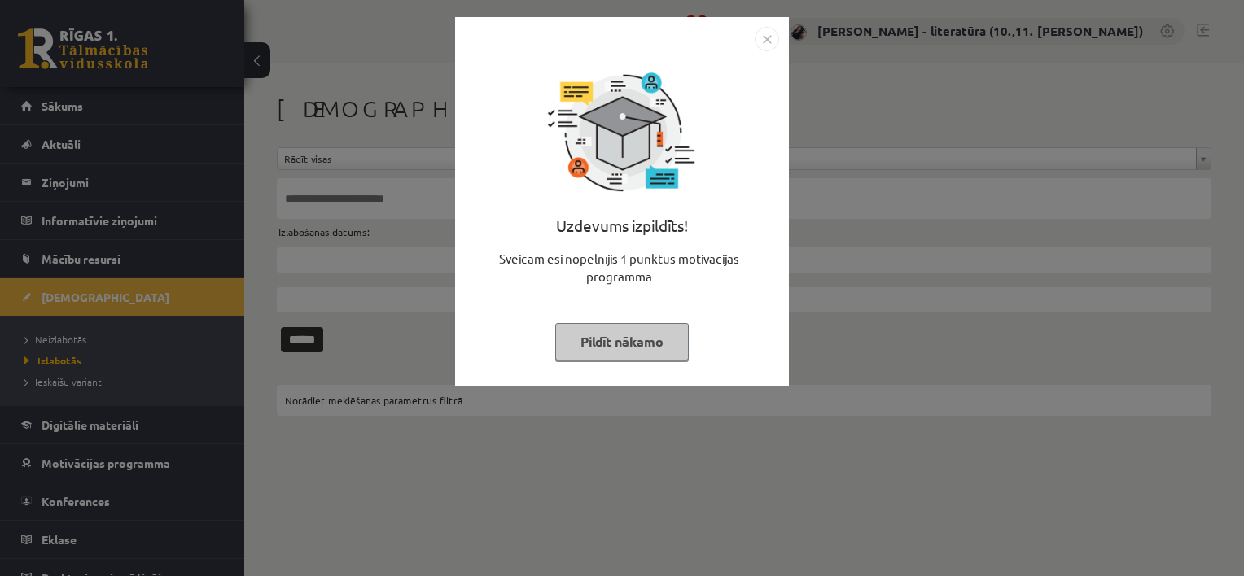
click at [616, 359] on button "Pildīt nākamo" at bounding box center [622, 341] width 134 height 37
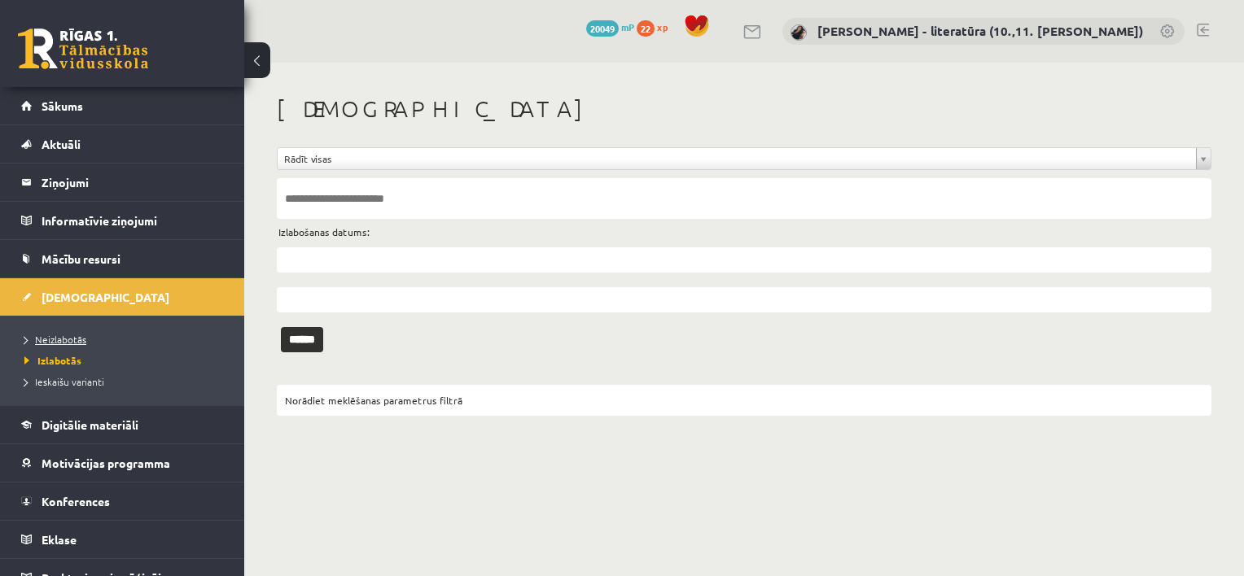
click at [59, 339] on span "Neizlabotās" at bounding box center [55, 339] width 62 height 13
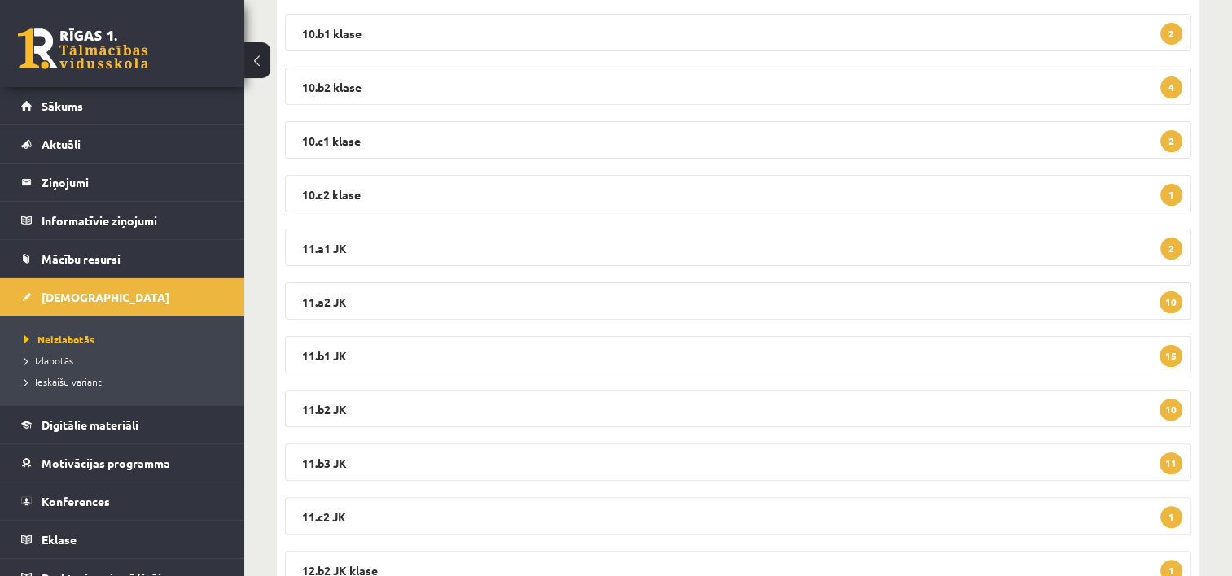
scroll to position [459, 0]
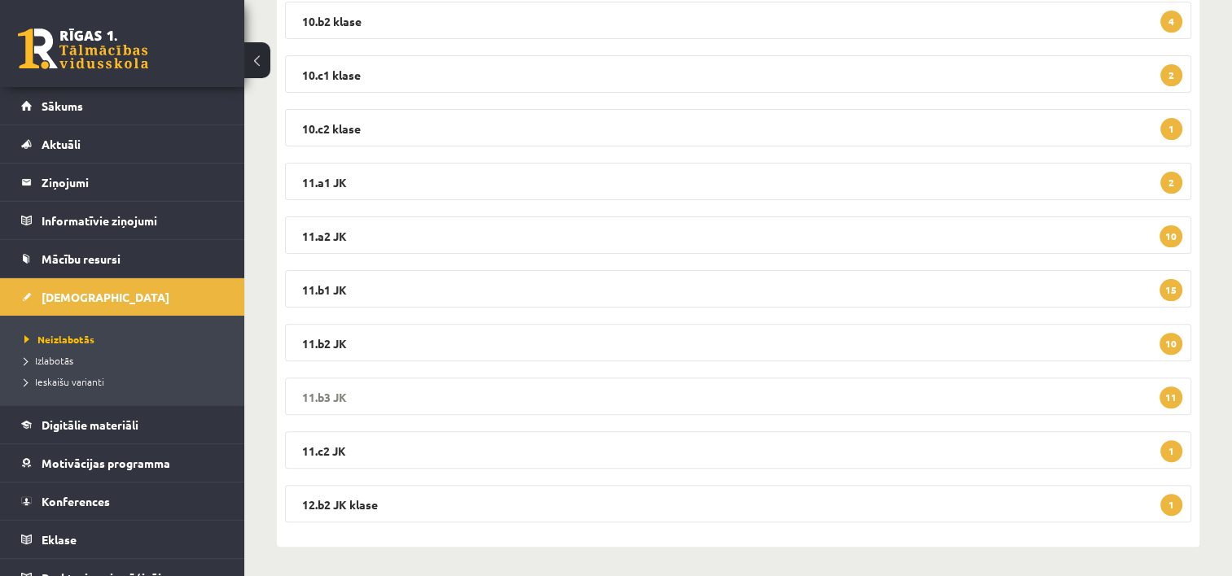
click at [555, 391] on legend "11.b3 JK 11" at bounding box center [738, 396] width 906 height 37
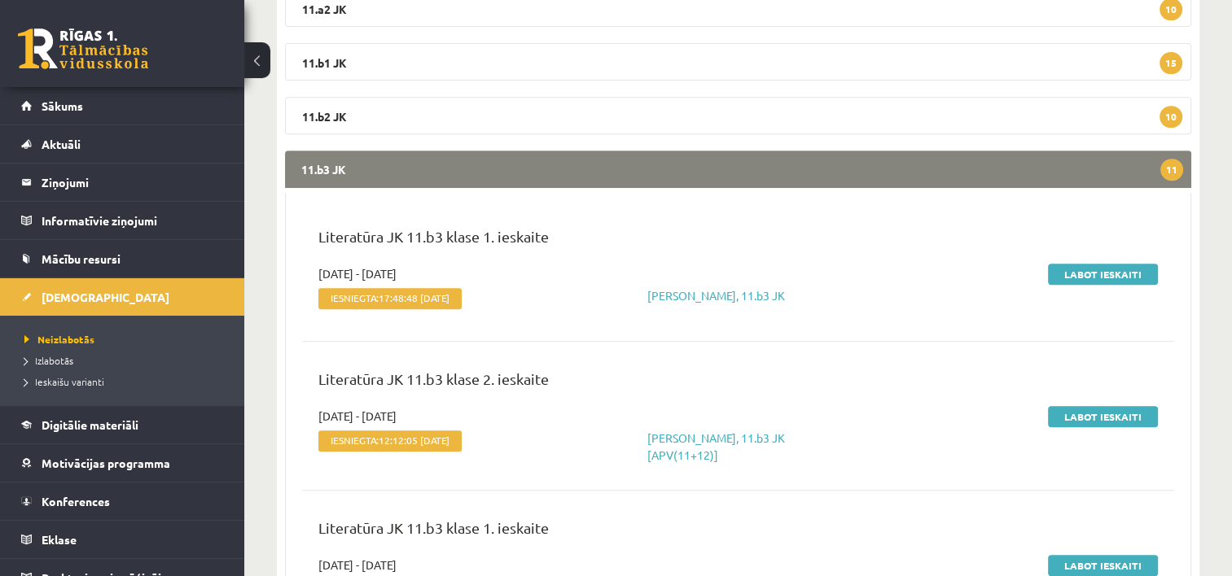
scroll to position [720, 0]
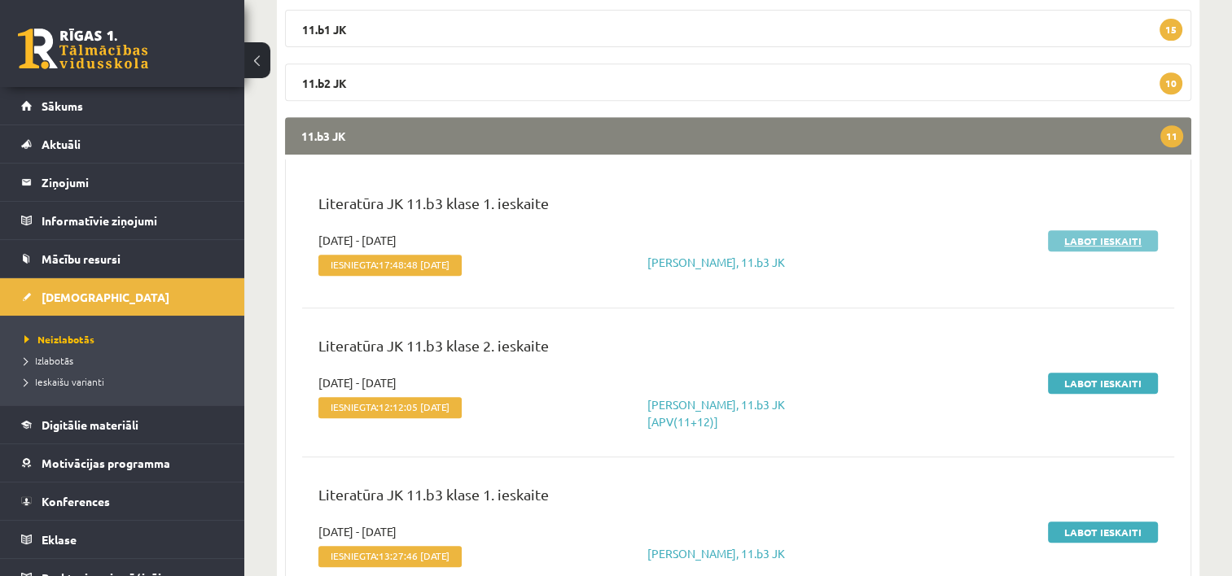
click at [1111, 241] on link "Labot ieskaiti" at bounding box center [1103, 240] width 110 height 21
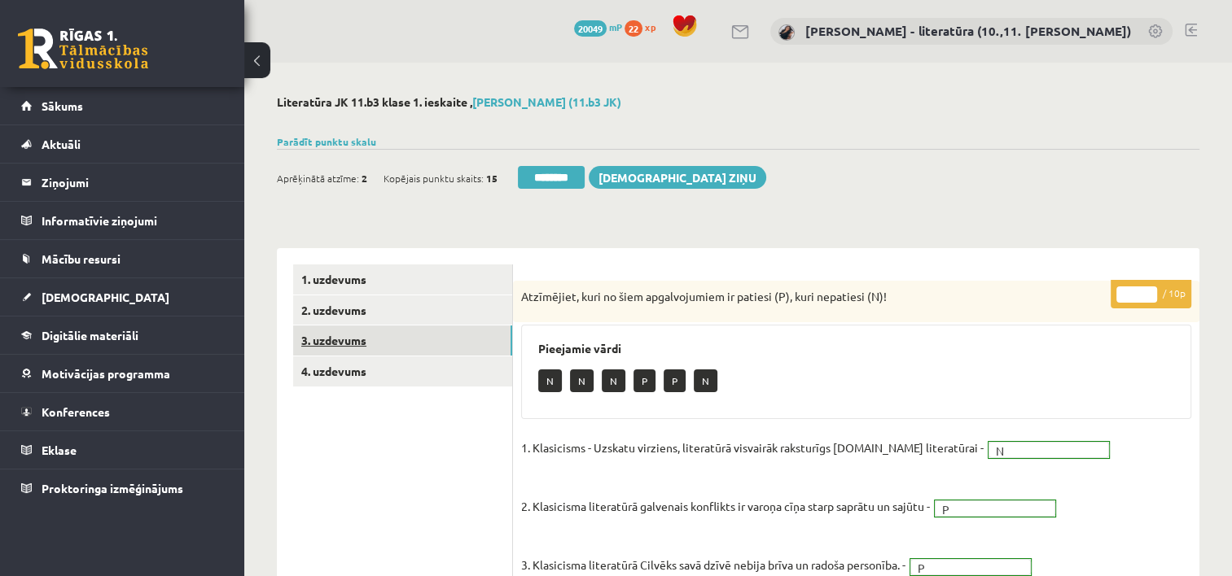
click at [413, 345] on link "3. uzdevums" at bounding box center [402, 341] width 219 height 30
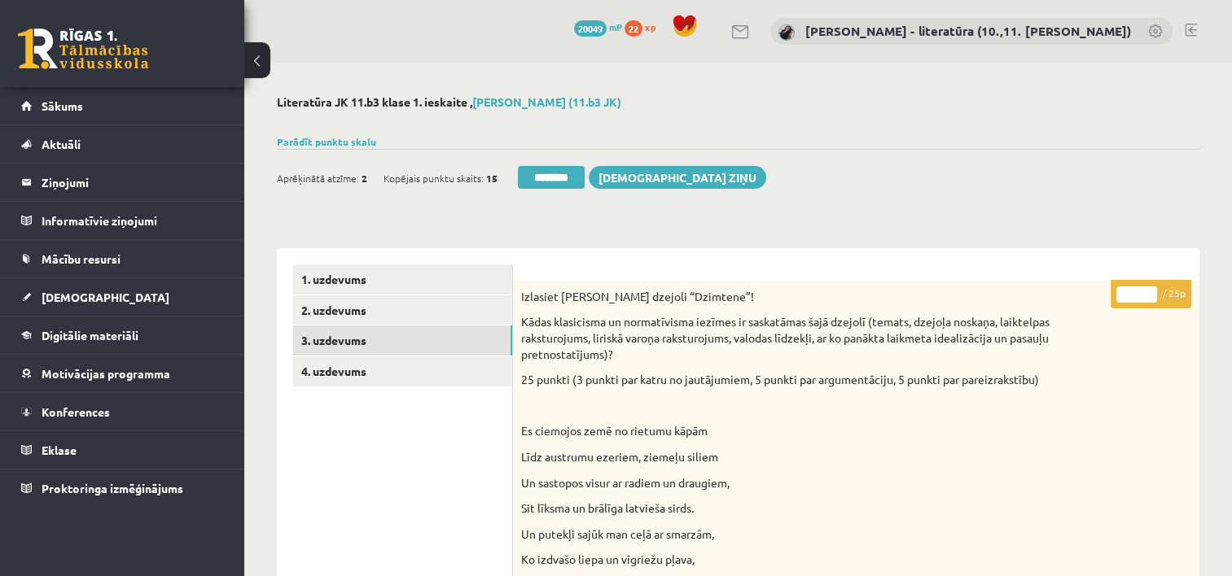
drag, startPoint x: 1140, startPoint y: 290, endPoint x: 1101, endPoint y: 309, distance: 43.7
type input "**"
click at [422, 384] on link "4. uzdevums" at bounding box center [402, 372] width 219 height 30
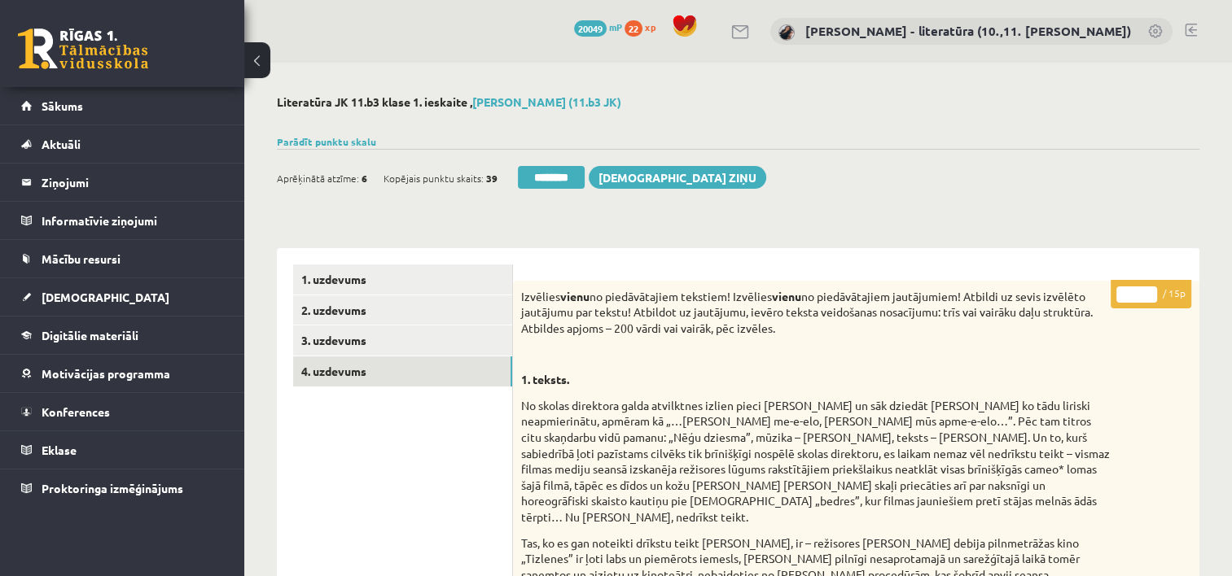
drag, startPoint x: 1137, startPoint y: 300, endPoint x: 1054, endPoint y: 307, distance: 82.6
type input "**"
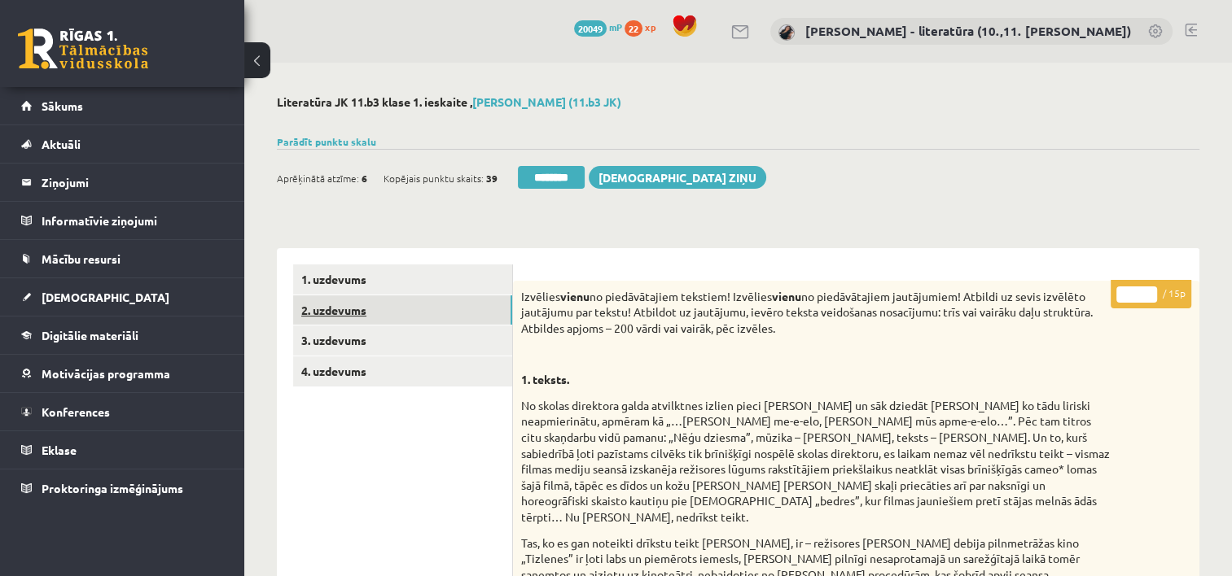
click at [440, 316] on link "2. uzdevums" at bounding box center [402, 311] width 219 height 30
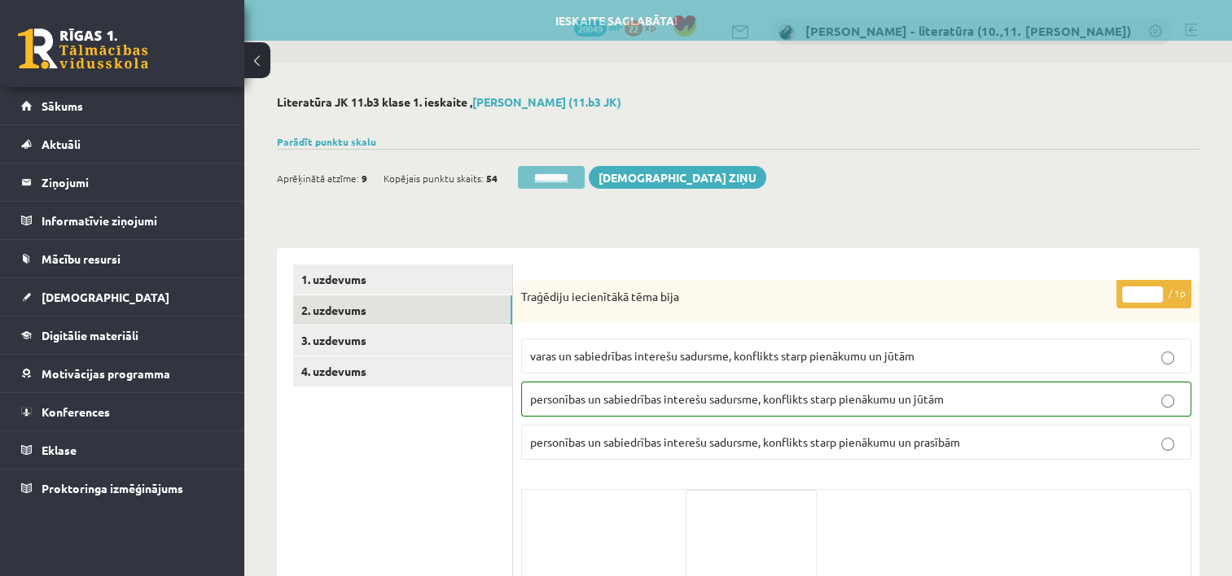
drag, startPoint x: 550, startPoint y: 173, endPoint x: 703, endPoint y: 43, distance: 199.9
click at [550, 173] on input "********" at bounding box center [551, 177] width 67 height 23
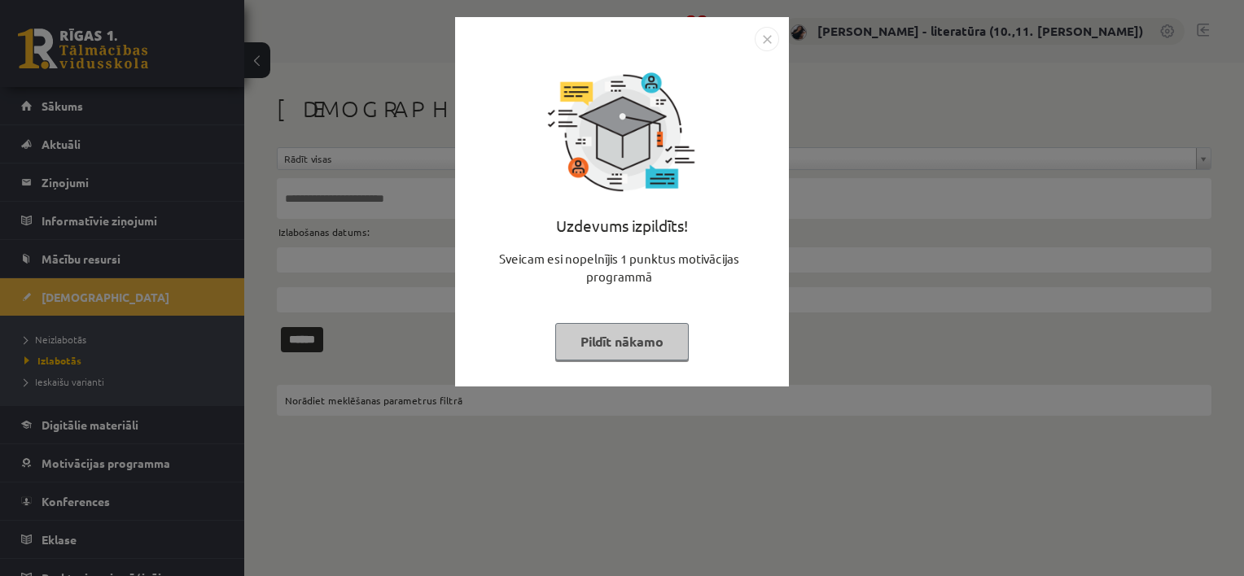
click at [591, 339] on button "Pildīt nākamo" at bounding box center [622, 341] width 134 height 37
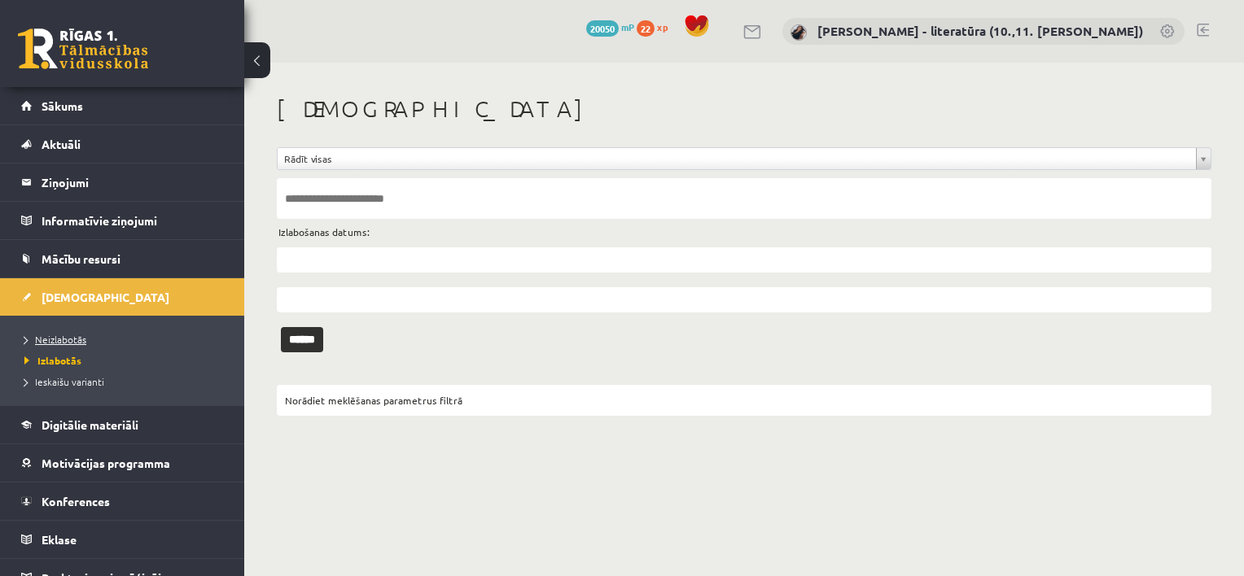
click at [105, 333] on link "Neizlabotās" at bounding box center [126, 339] width 204 height 15
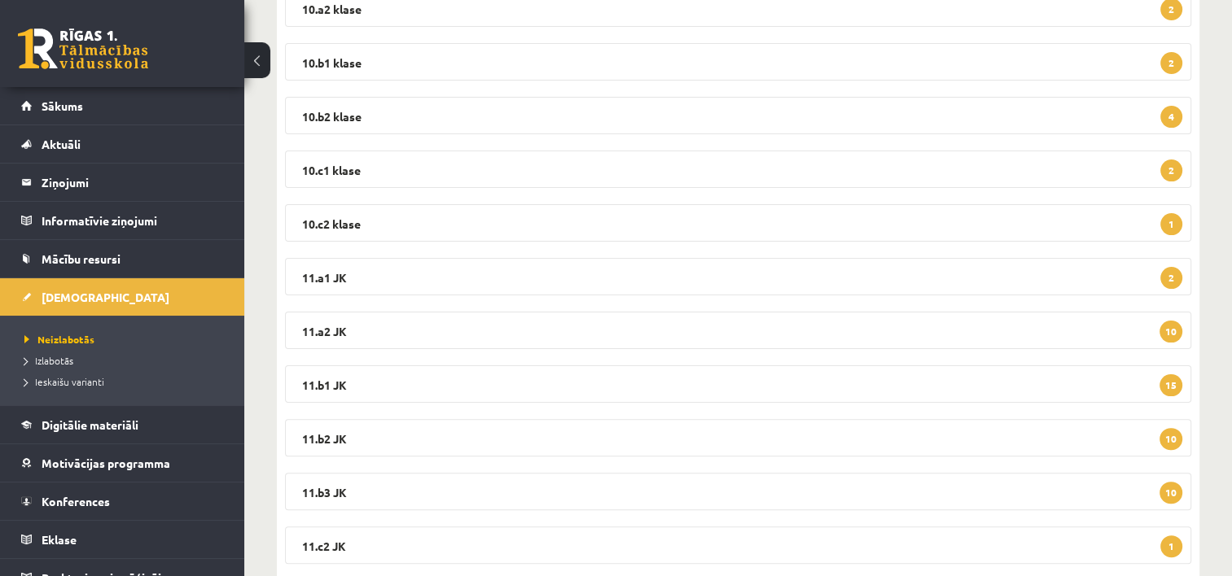
scroll to position [462, 0]
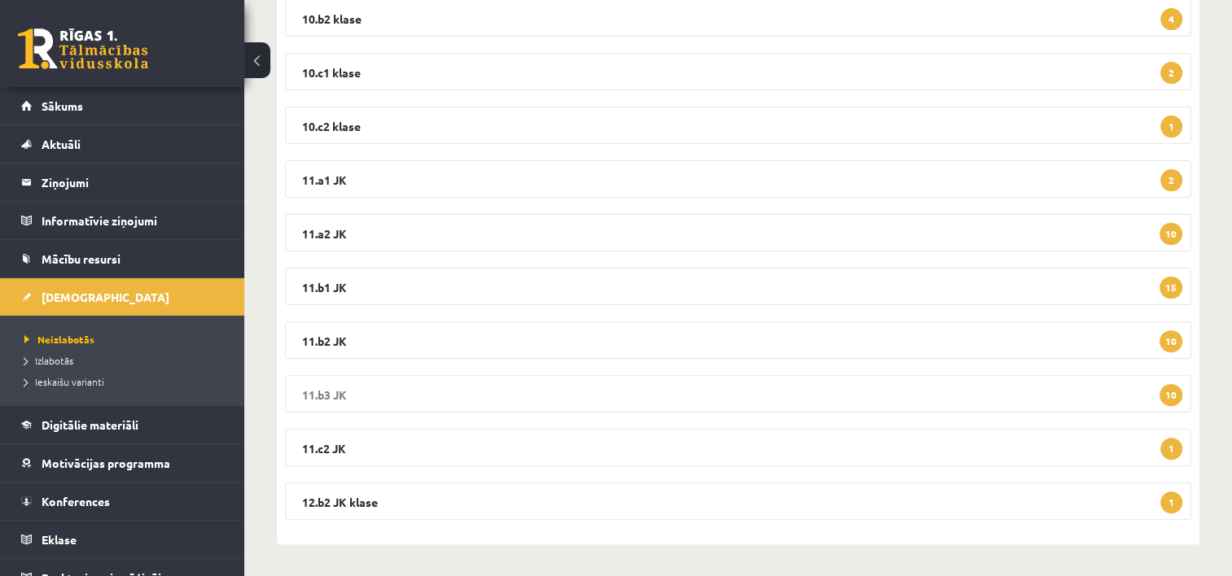
click at [795, 403] on legend "11.b3 JK 10" at bounding box center [738, 393] width 906 height 37
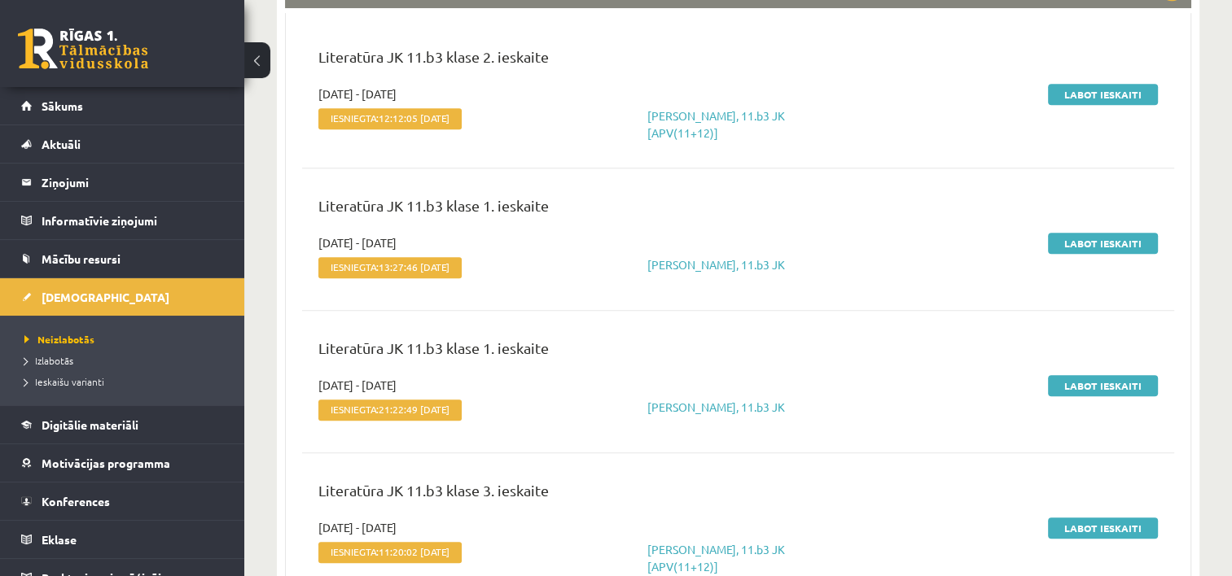
scroll to position [870, 0]
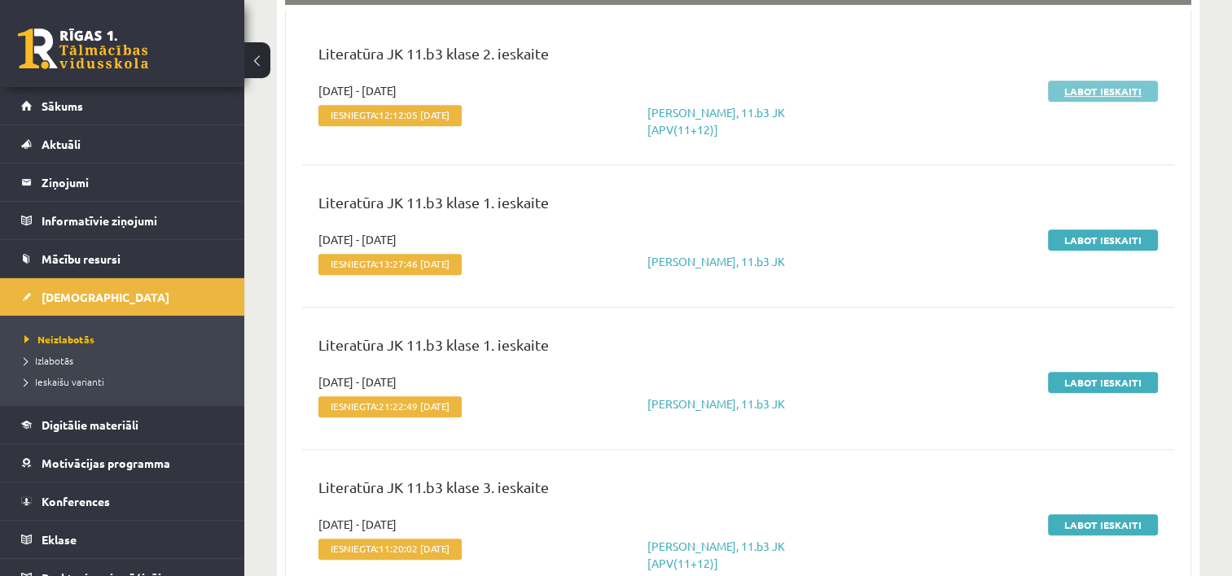
click at [1104, 96] on link "Labot ieskaiti" at bounding box center [1103, 91] width 110 height 21
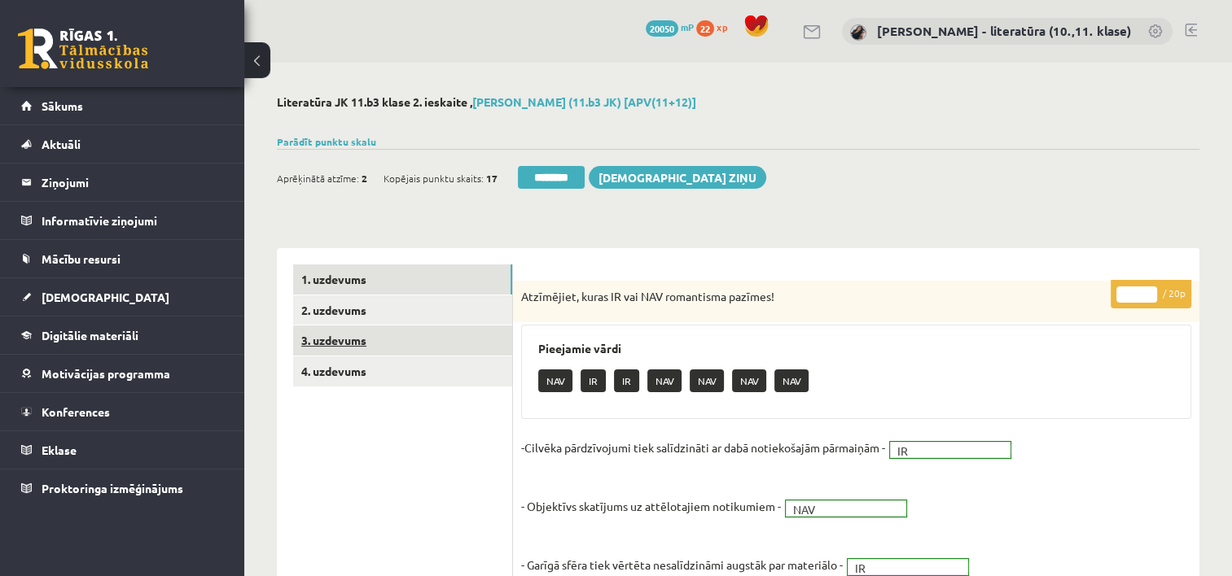
click at [359, 331] on link "3. uzdevums" at bounding box center [402, 341] width 219 height 30
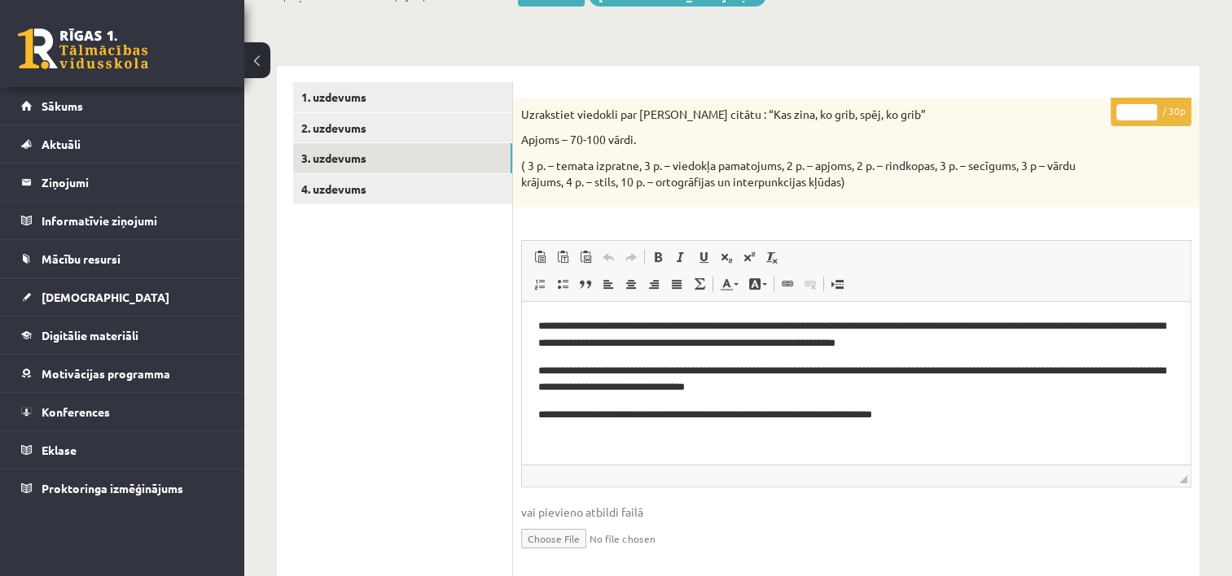
scroll to position [199, 0]
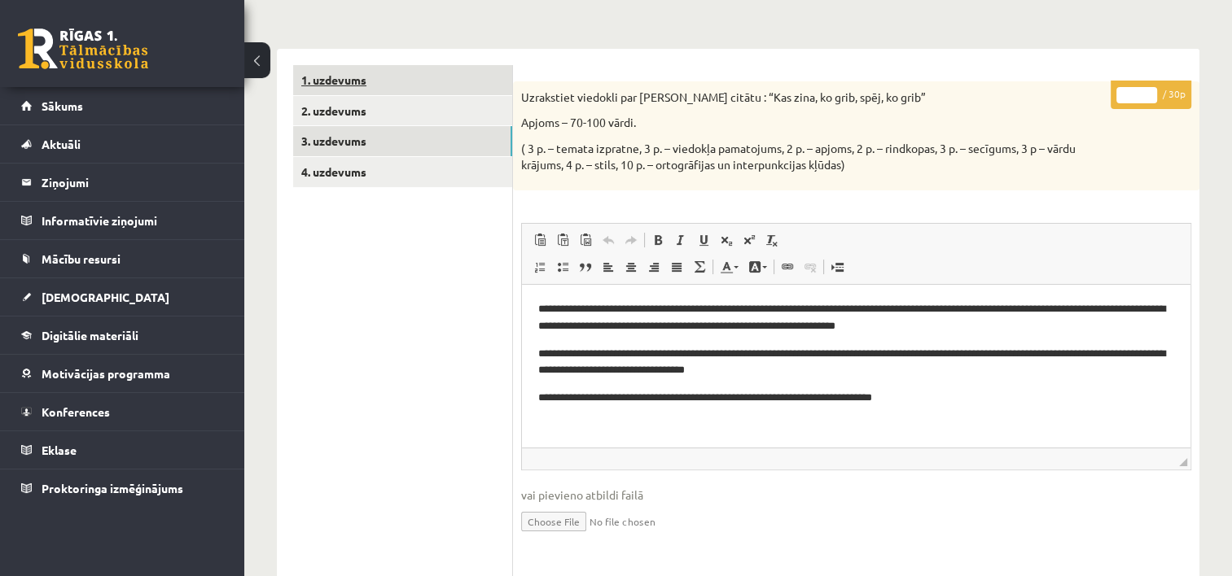
click at [388, 74] on link "1. uzdevums" at bounding box center [402, 80] width 219 height 30
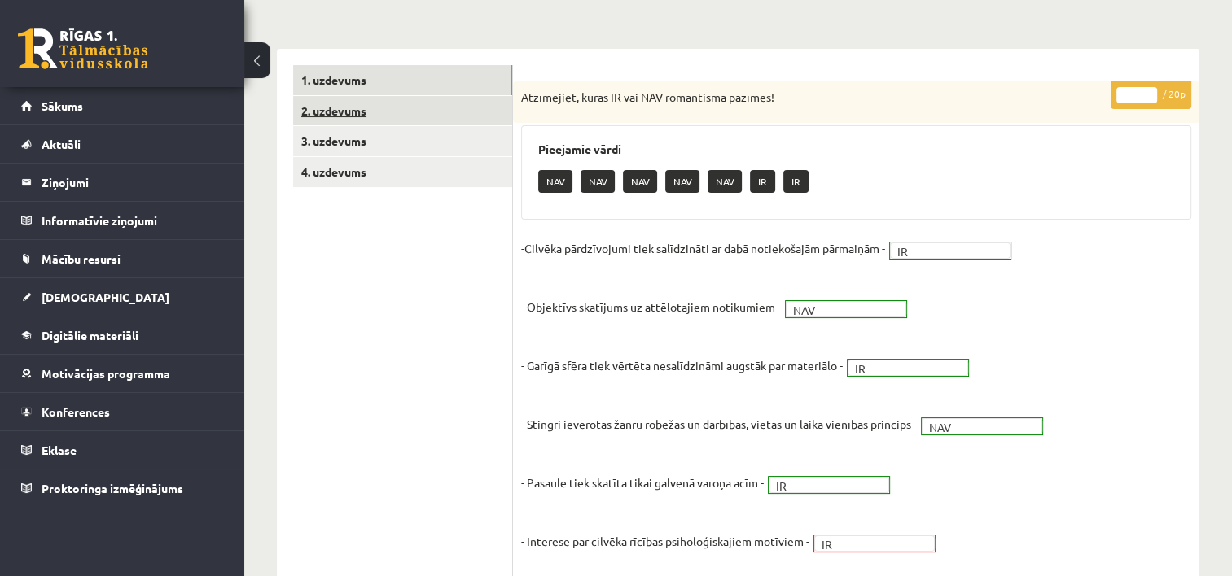
scroll to position [0, 0]
click at [384, 98] on link "2. uzdevums" at bounding box center [402, 111] width 219 height 30
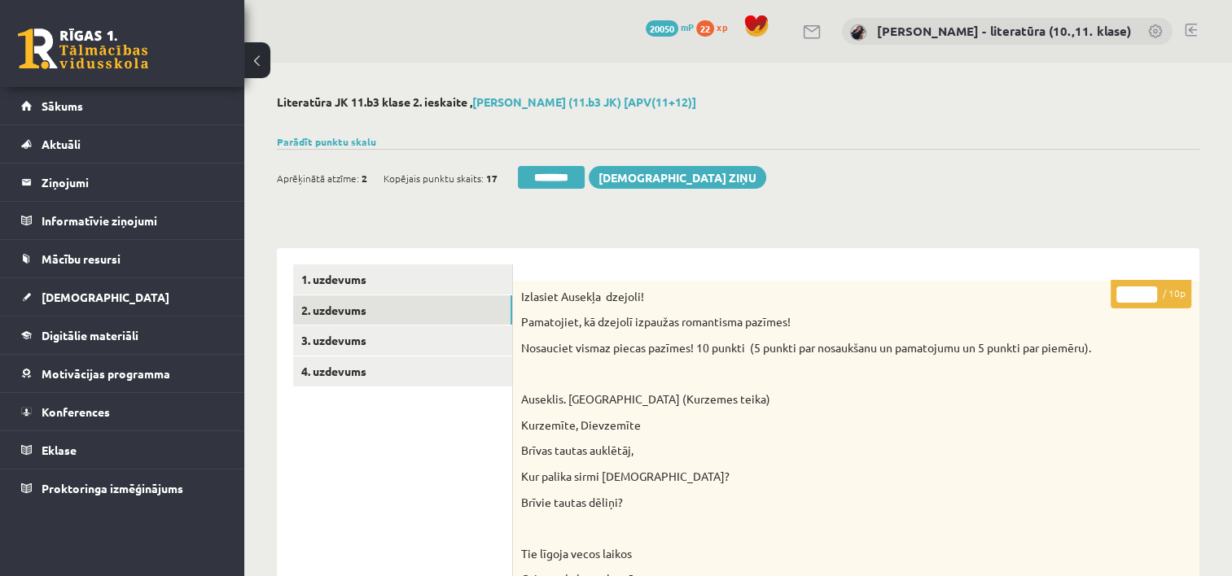
drag, startPoint x: 1145, startPoint y: 298, endPoint x: 1067, endPoint y: 318, distance: 80.6
click at [1116, 303] on input "*" at bounding box center [1136, 295] width 41 height 16
type input "**"
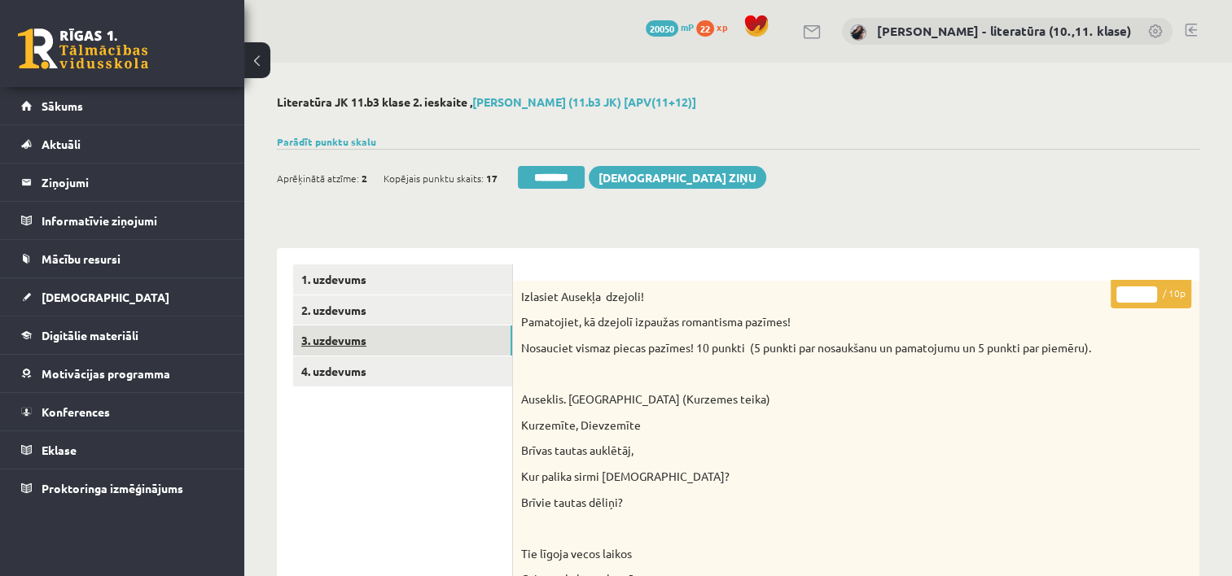
click at [439, 347] on link "3. uzdevums" at bounding box center [402, 341] width 219 height 30
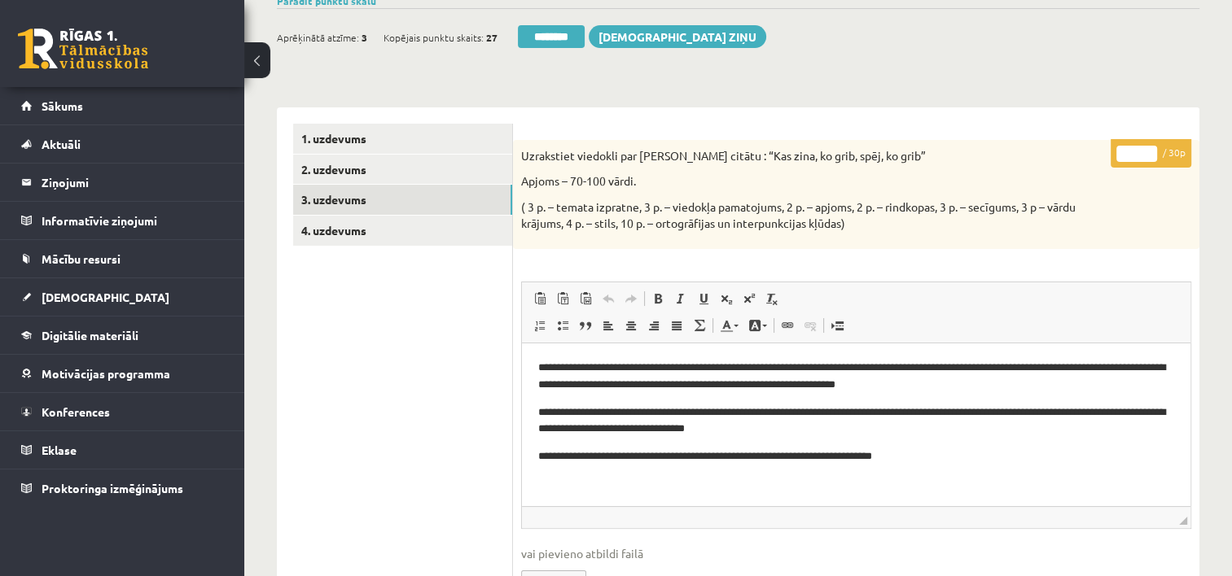
scroll to position [148, 0]
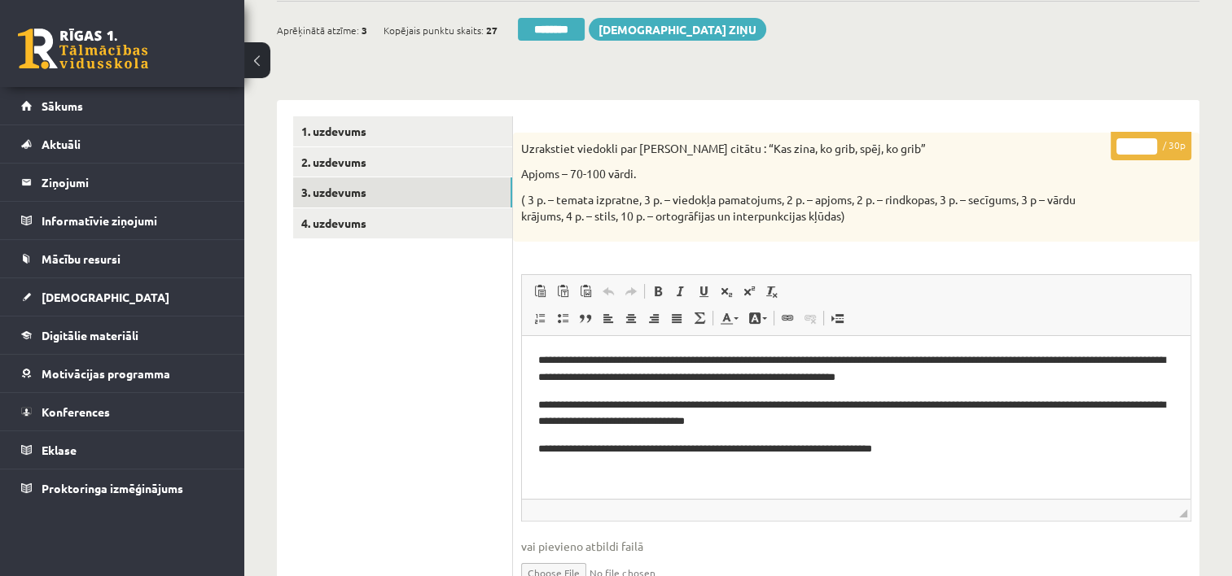
drag, startPoint x: 1142, startPoint y: 148, endPoint x: 1111, endPoint y: 155, distance: 30.8
click at [1111, 155] on p "* / 30p" at bounding box center [1151, 146] width 81 height 28
type input "**"
click at [396, 232] on link "4. uzdevums" at bounding box center [402, 223] width 219 height 30
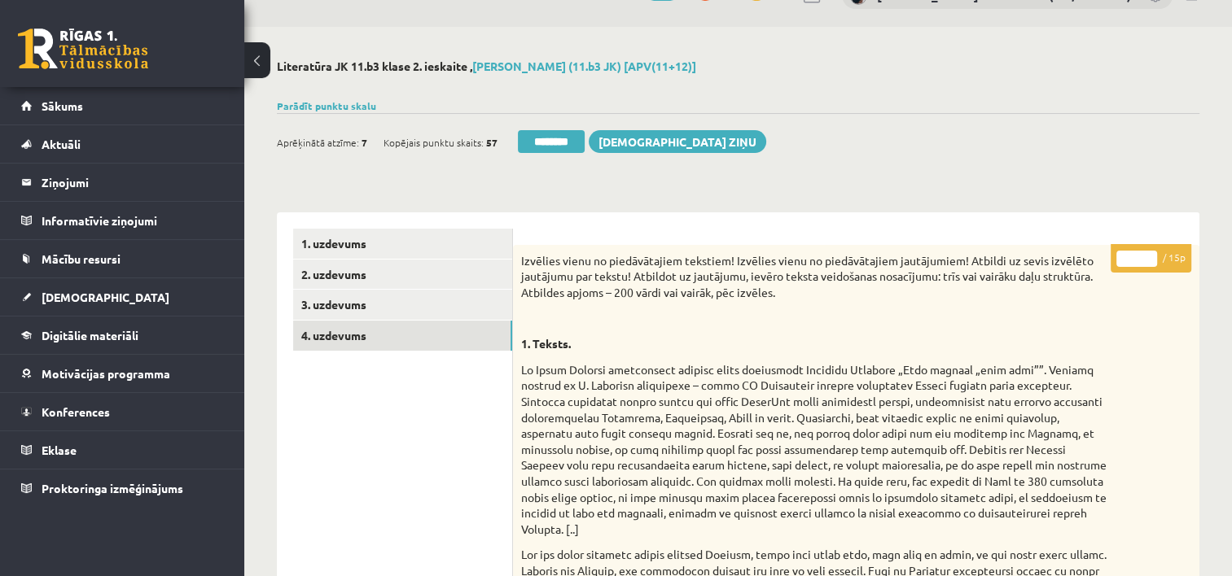
scroll to position [0, 0]
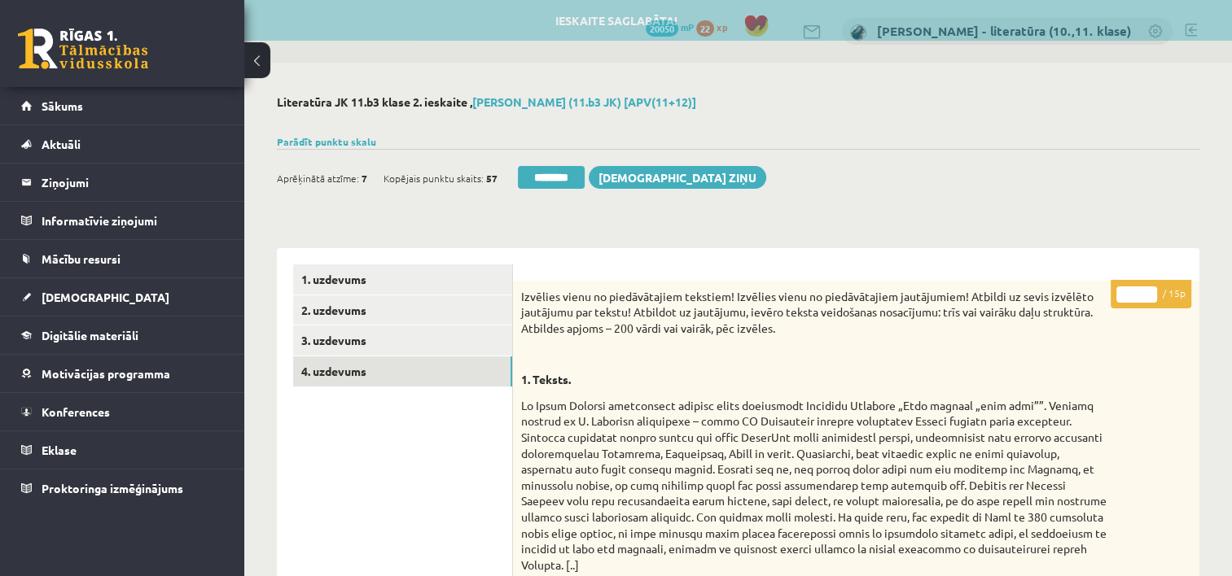
drag, startPoint x: 1137, startPoint y: 299, endPoint x: 1091, endPoint y: 300, distance: 45.6
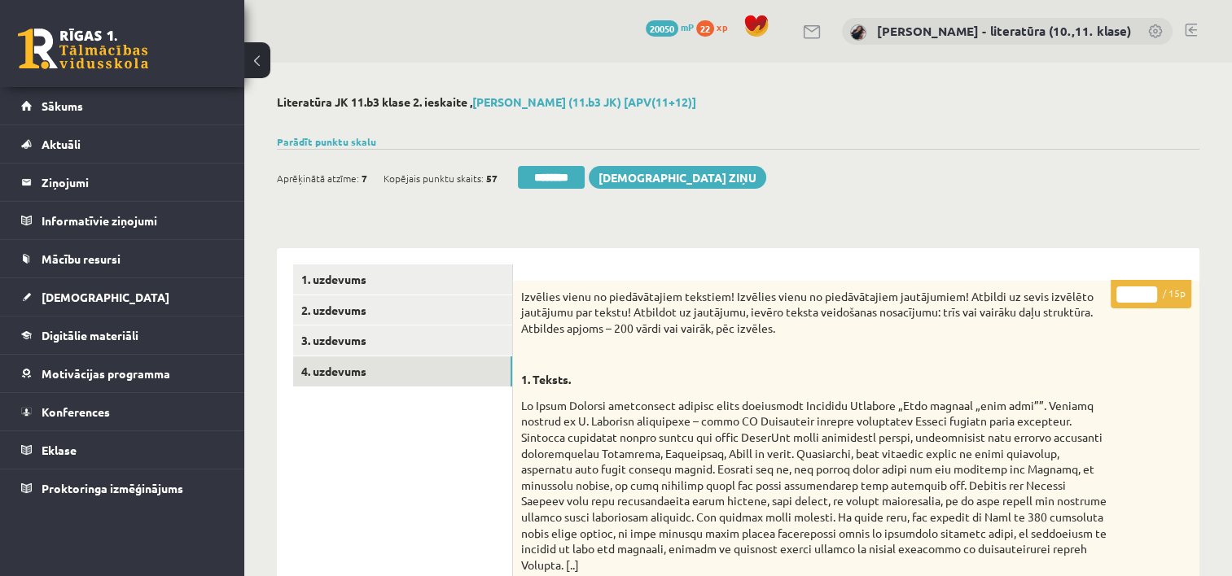
type input "**"
click at [392, 339] on link "3. uzdevums" at bounding box center [402, 341] width 219 height 30
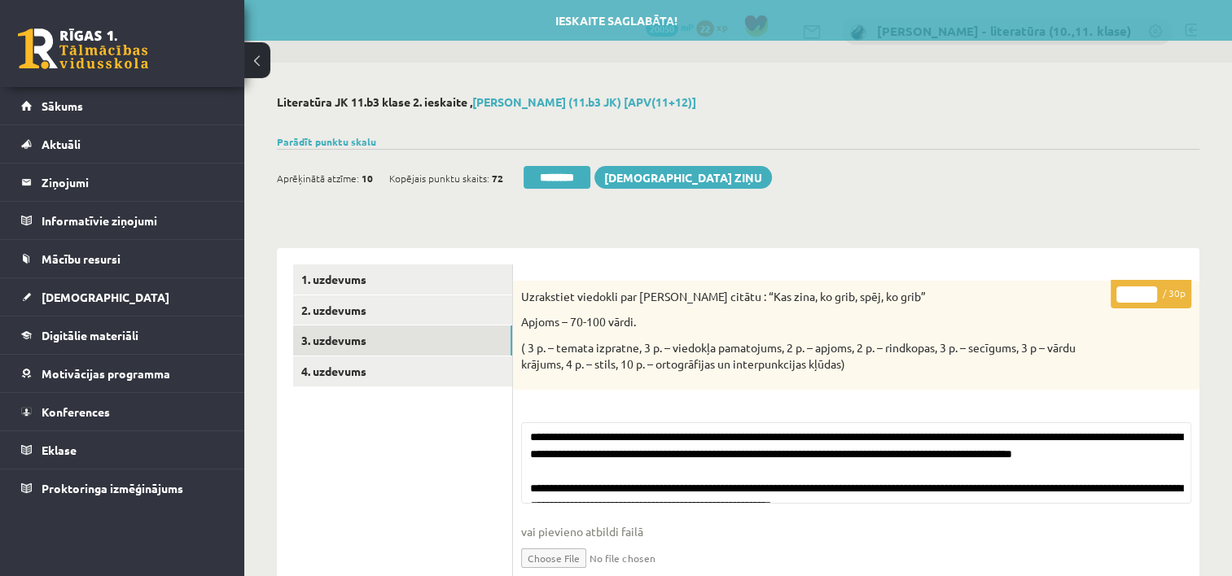
drag, startPoint x: 550, startPoint y: 173, endPoint x: 708, endPoint y: 42, distance: 204.1
click at [550, 173] on input "********" at bounding box center [557, 177] width 67 height 23
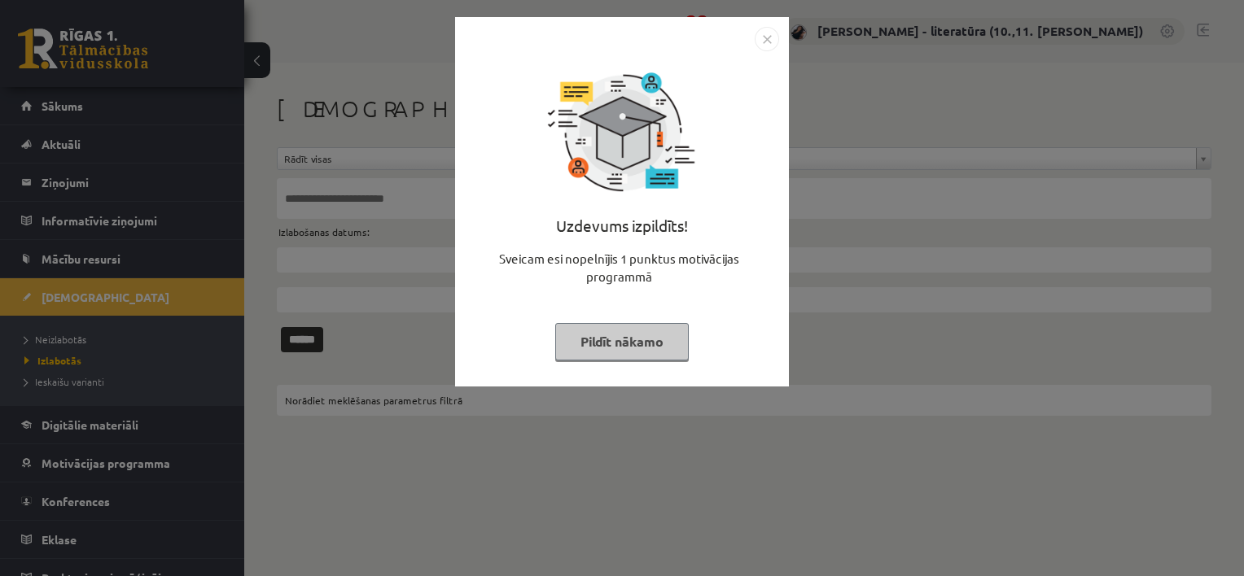
click at [585, 340] on button "Pildīt nākamo" at bounding box center [622, 341] width 134 height 37
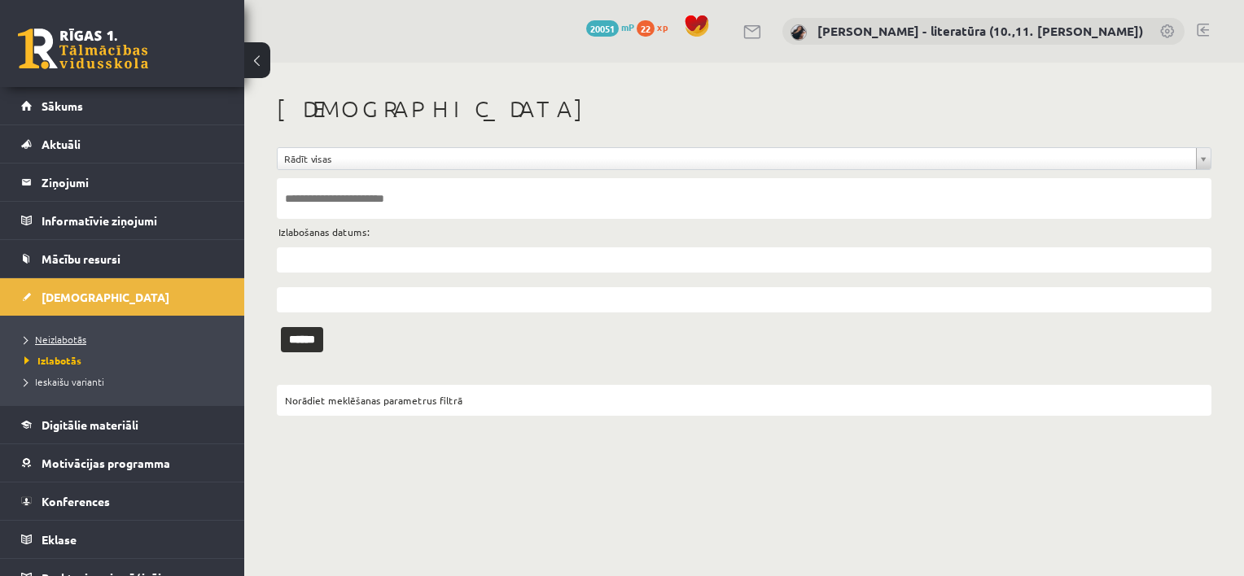
click at [77, 342] on span "Neizlabotās" at bounding box center [55, 339] width 62 height 13
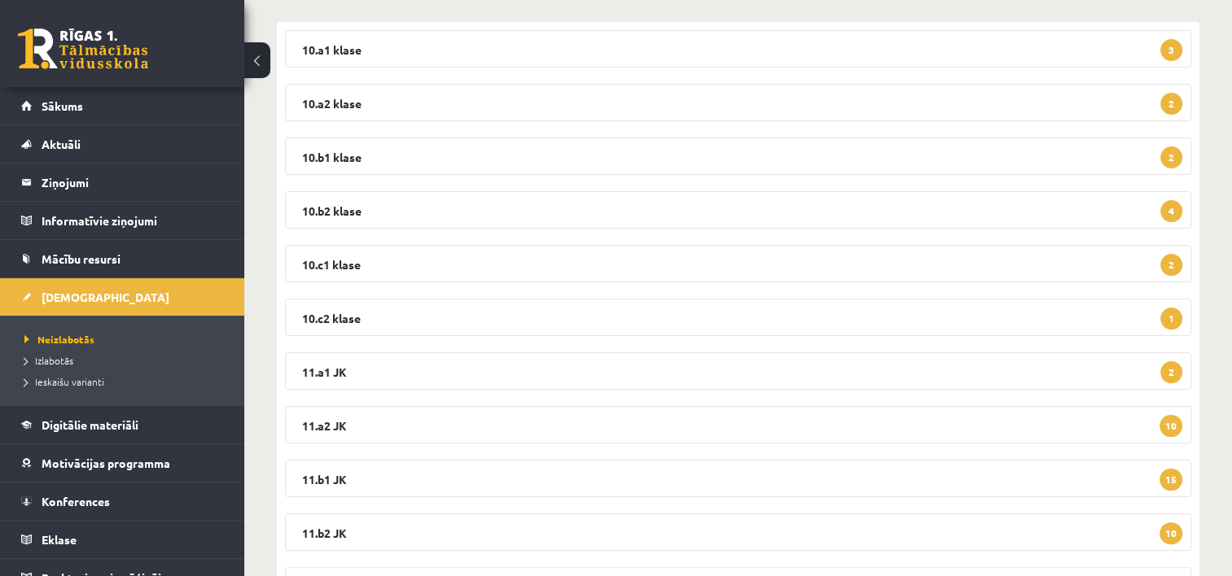
scroll to position [462, 0]
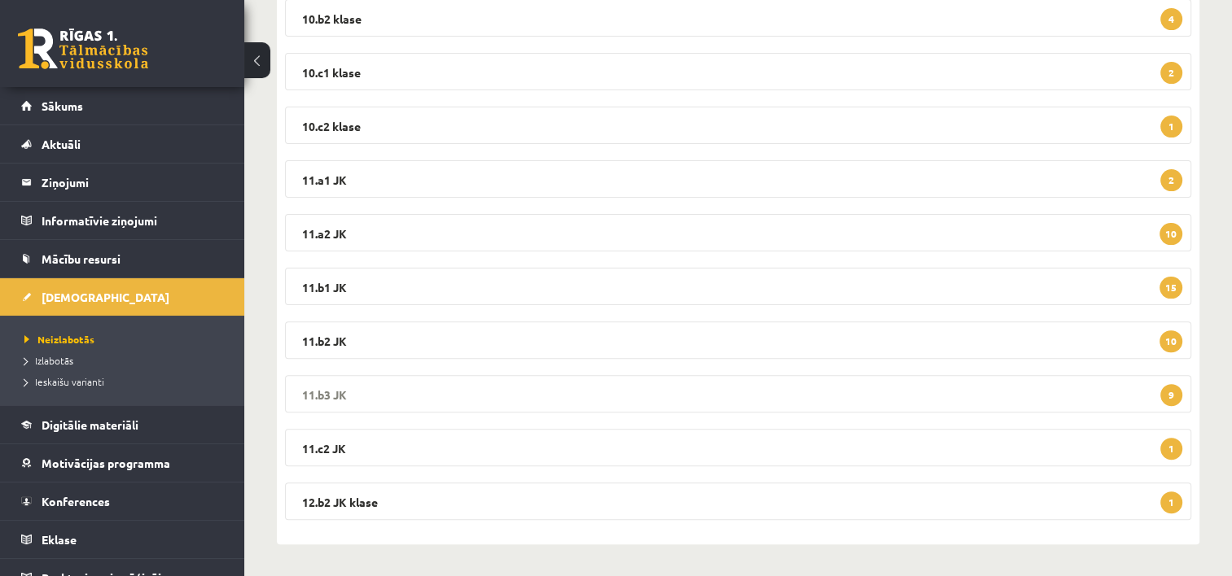
click at [461, 384] on legend "11.b3 JK 9" at bounding box center [738, 393] width 906 height 37
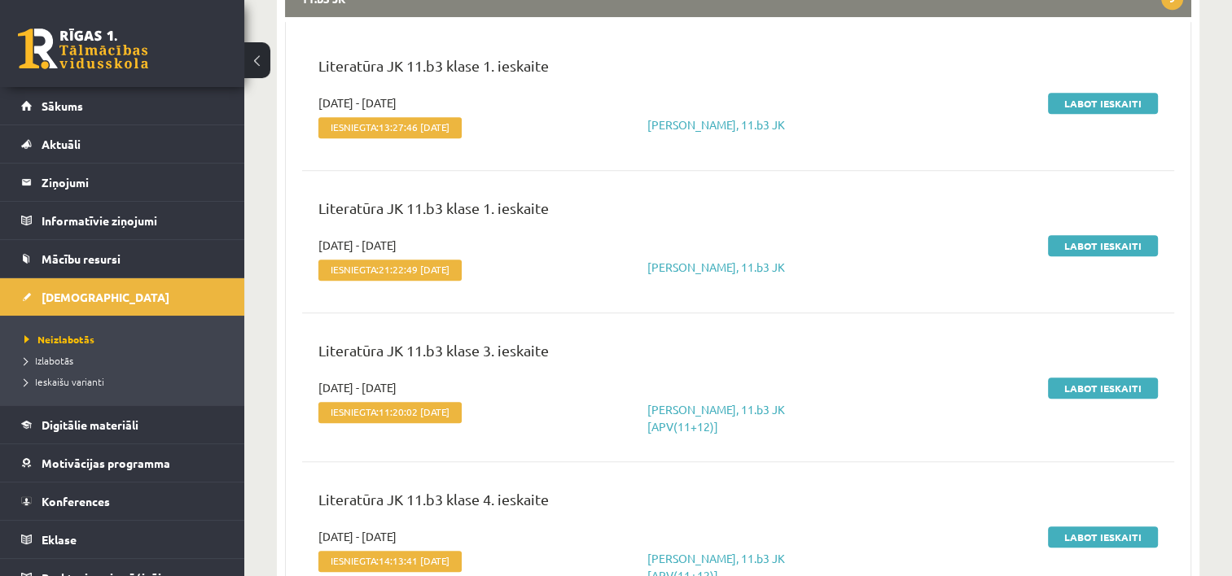
scroll to position [824, 0]
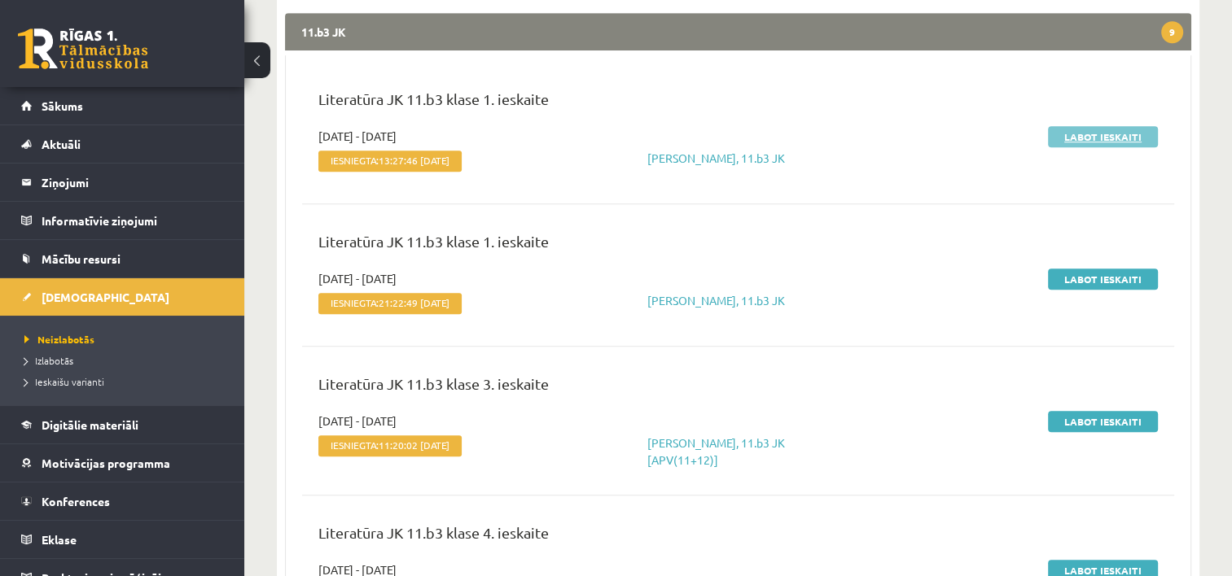
click at [1111, 134] on link "Labot ieskaiti" at bounding box center [1103, 136] width 110 height 21
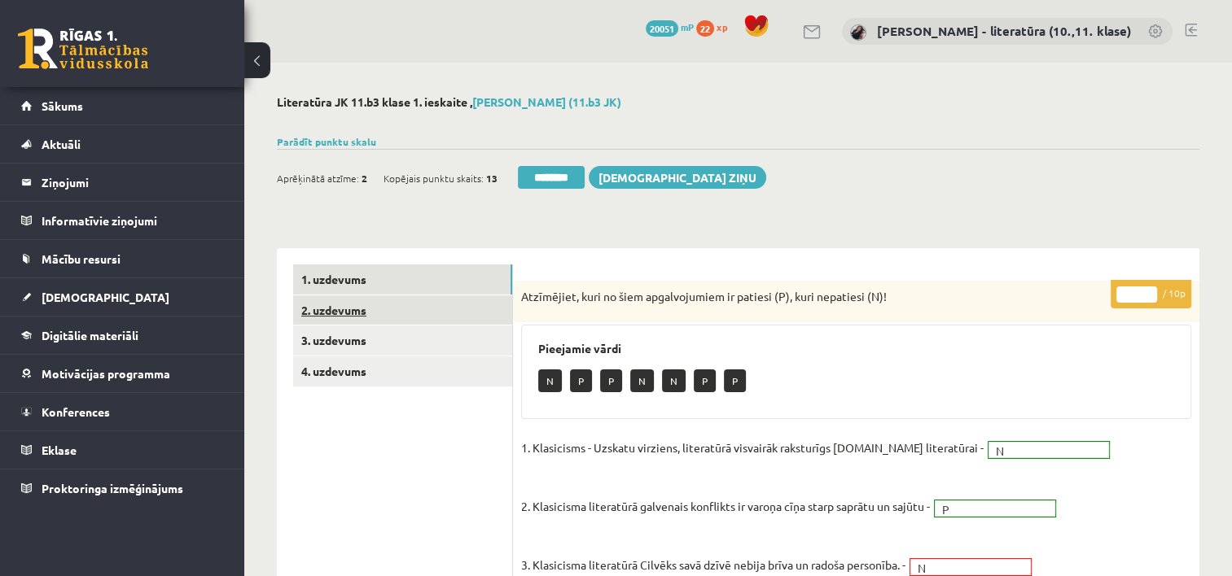
click at [388, 319] on link "2. uzdevums" at bounding box center [402, 311] width 219 height 30
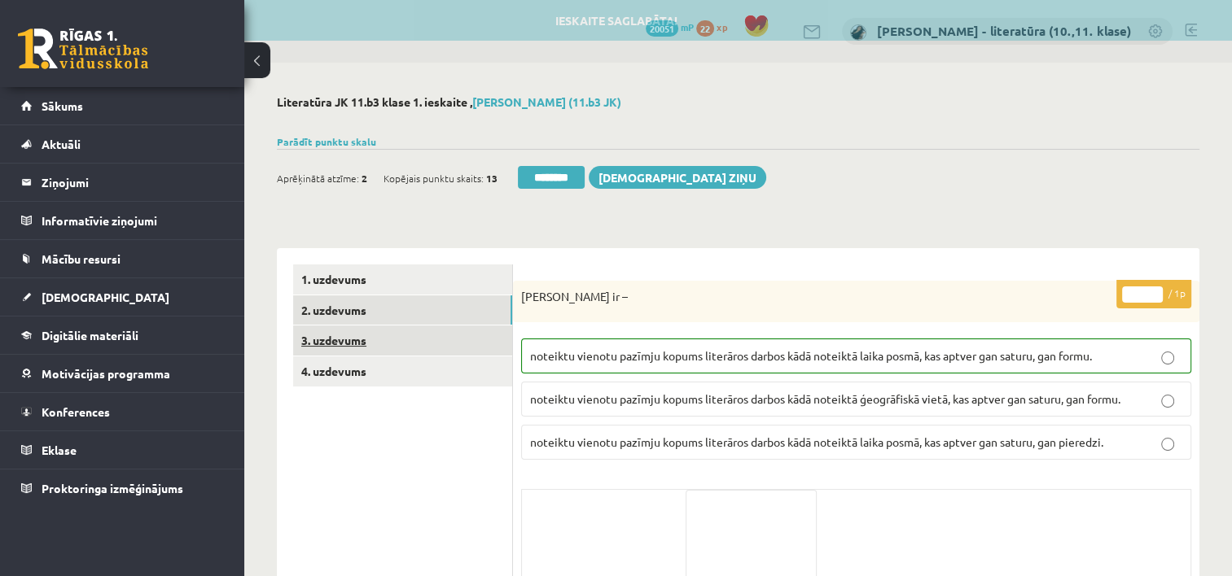
click at [384, 344] on link "3. uzdevums" at bounding box center [402, 341] width 219 height 30
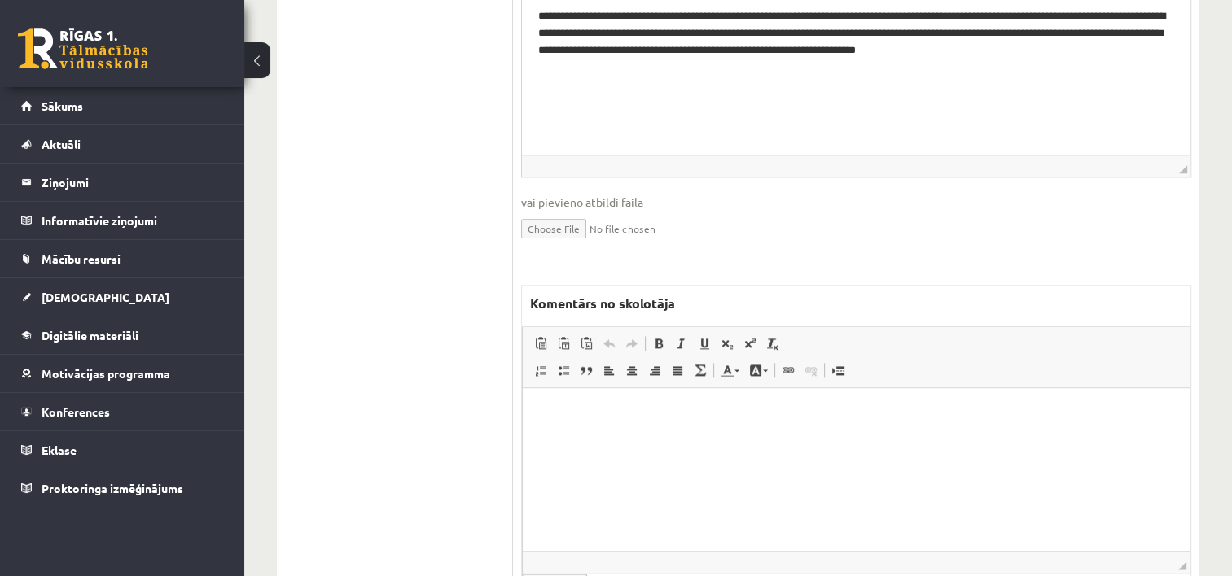
scroll to position [1965, 0]
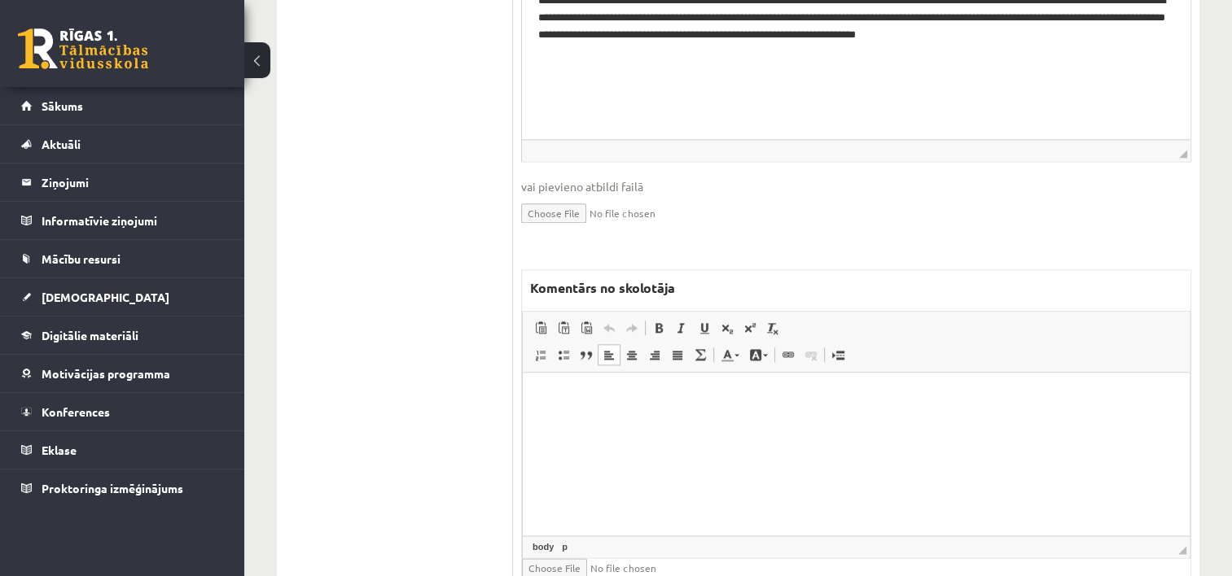
click at [759, 423] on html at bounding box center [856, 398] width 667 height 50
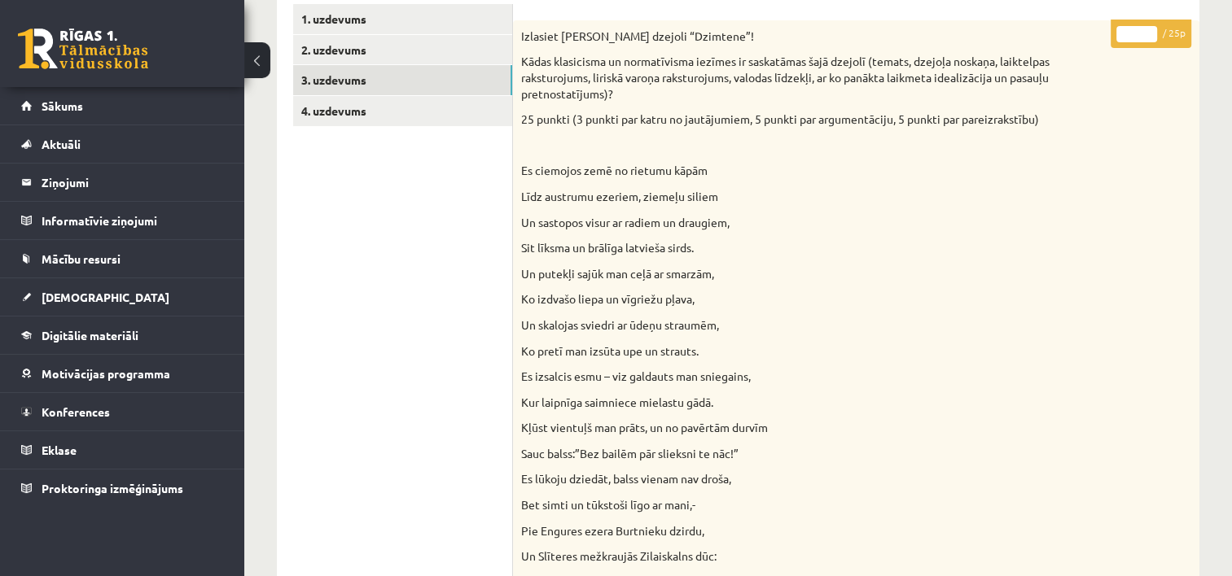
scroll to position [178, 0]
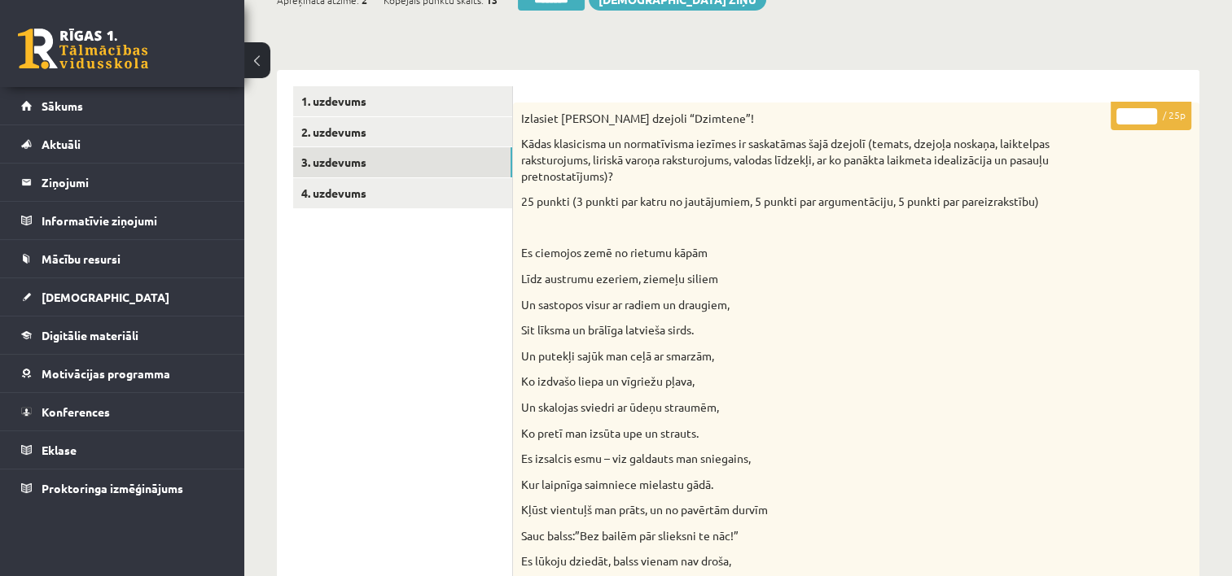
drag, startPoint x: 1138, startPoint y: 115, endPoint x: 1120, endPoint y: 116, distance: 17.1
click at [1120, 116] on input "*" at bounding box center [1136, 116] width 41 height 16
type input "**"
click at [423, 190] on link "4. uzdevums" at bounding box center [402, 193] width 219 height 30
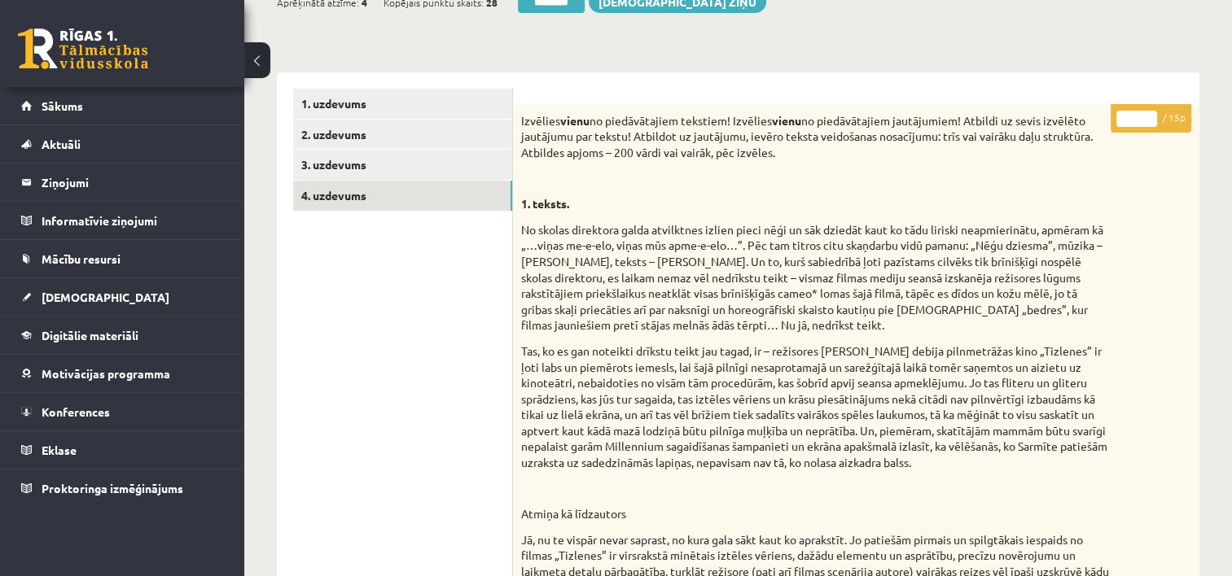
scroll to position [147, 0]
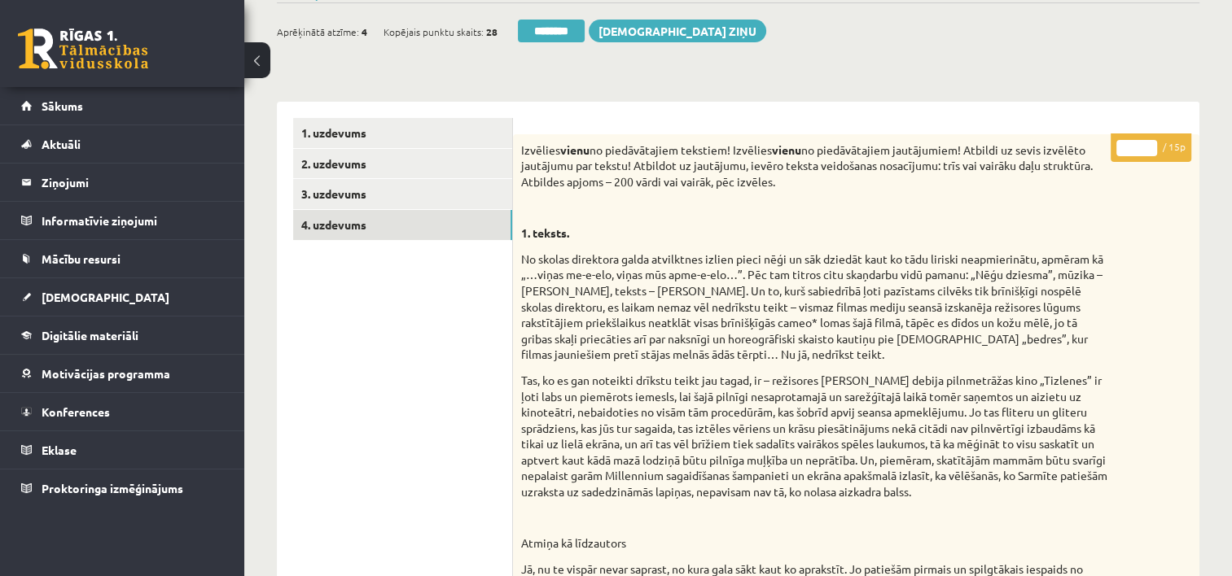
drag, startPoint x: 1127, startPoint y: 143, endPoint x: 1164, endPoint y: 142, distance: 37.5
click at [1164, 142] on p "* / 15p" at bounding box center [1151, 148] width 81 height 28
type input "**"
click at [394, 226] on link "4. uzdevums" at bounding box center [402, 225] width 219 height 30
click at [560, 29] on input "********" at bounding box center [551, 31] width 67 height 23
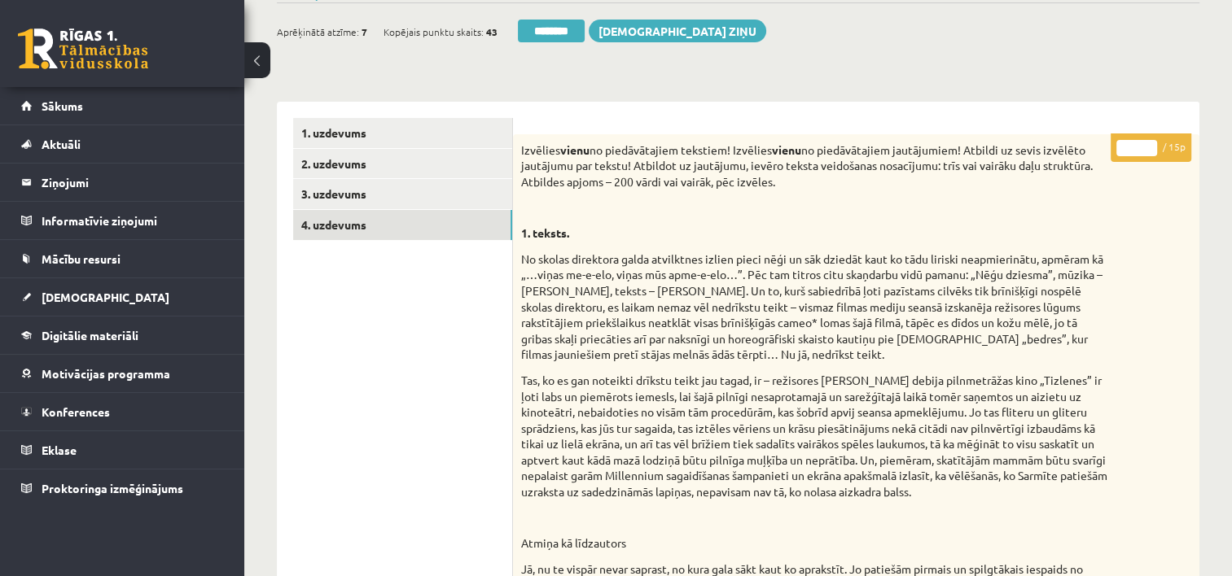
scroll to position [0, 0]
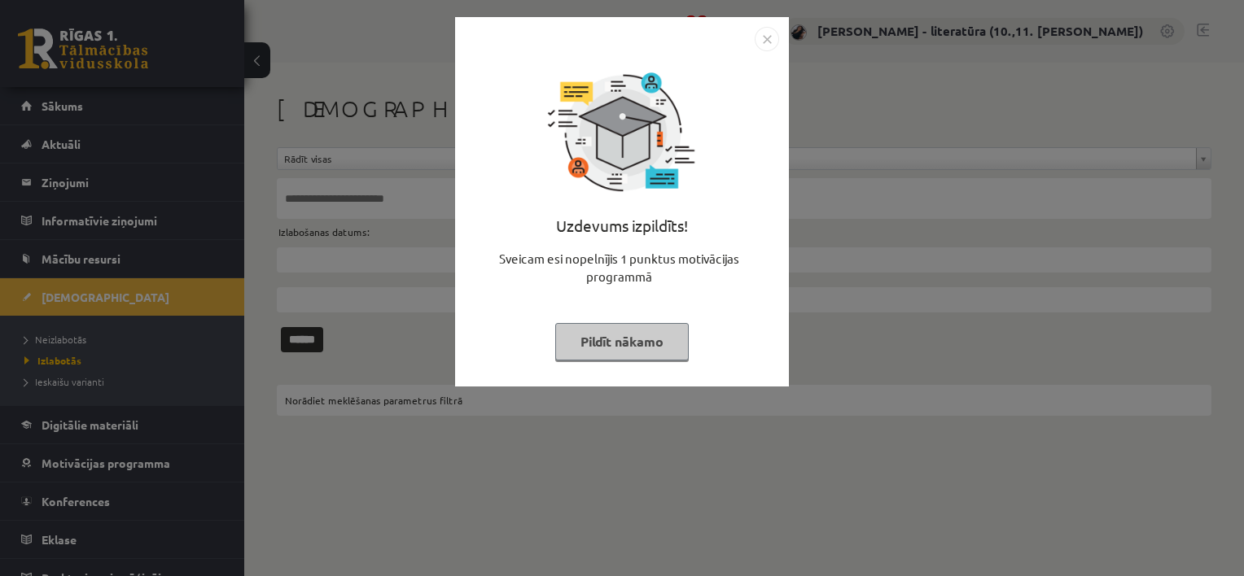
click at [767, 39] on img "Close" at bounding box center [767, 39] width 24 height 24
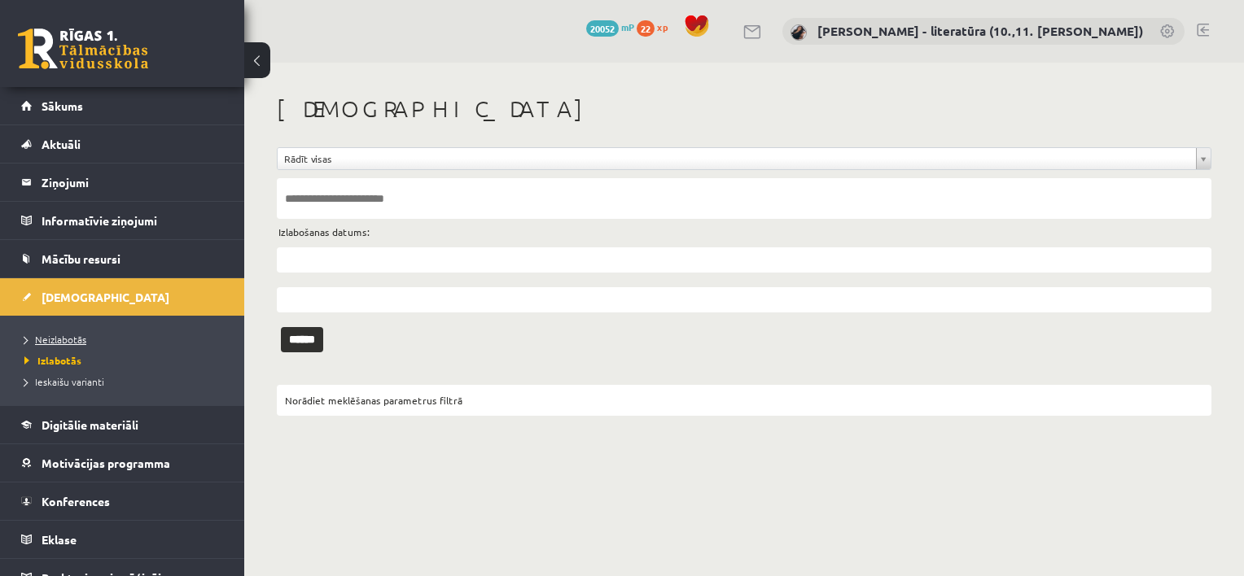
click at [38, 339] on span "Neizlabotās" at bounding box center [55, 339] width 62 height 13
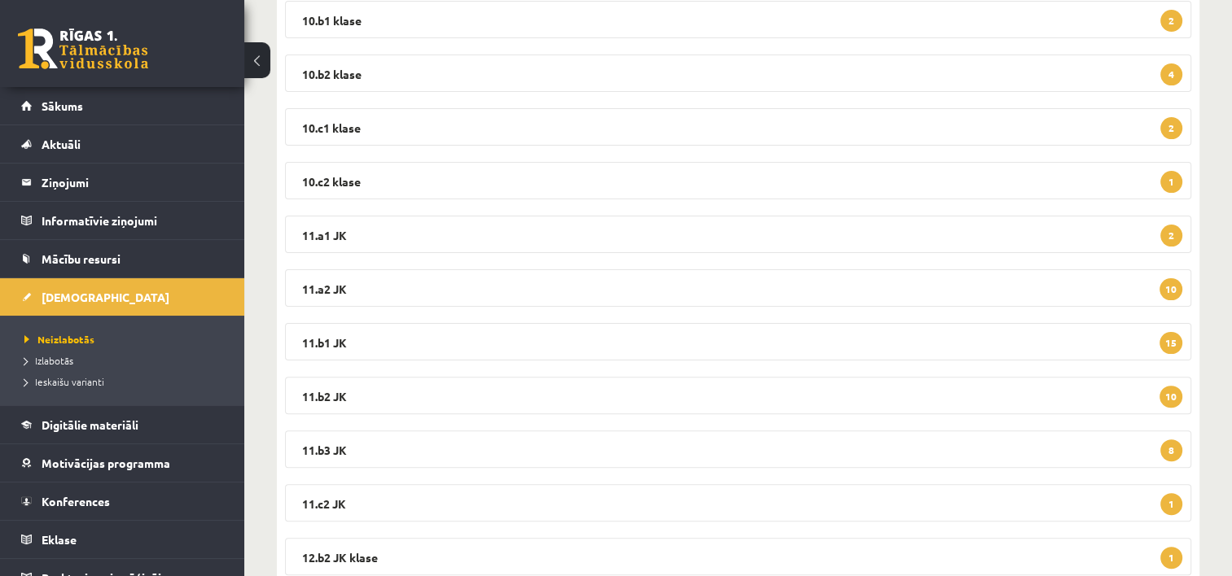
scroll to position [462, 0]
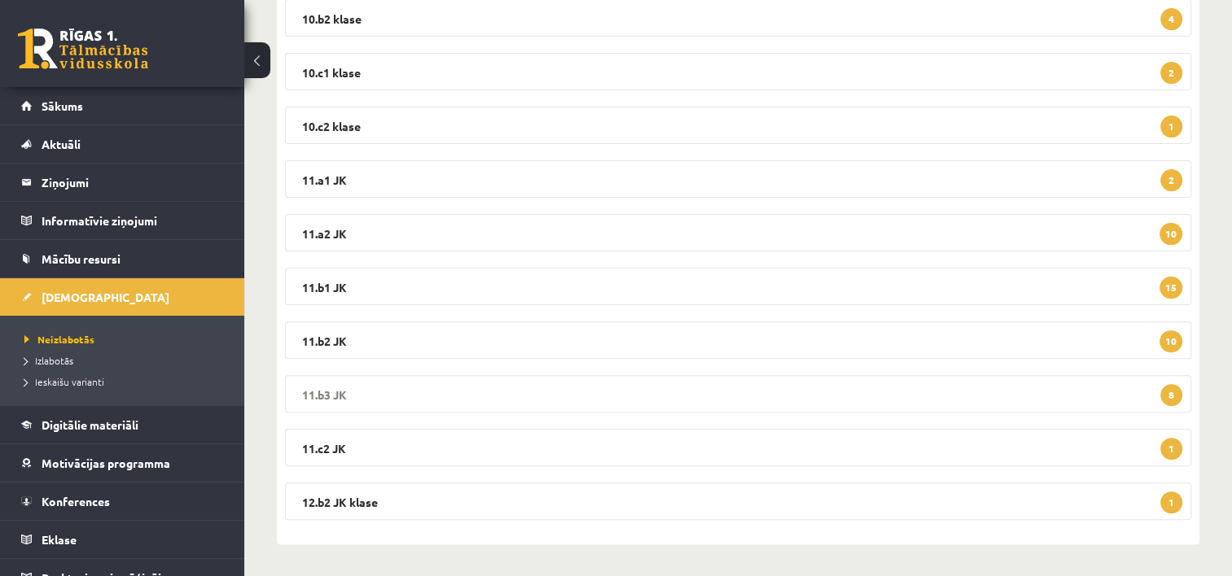
click at [594, 397] on legend "11.b3 JK 8" at bounding box center [738, 393] width 906 height 37
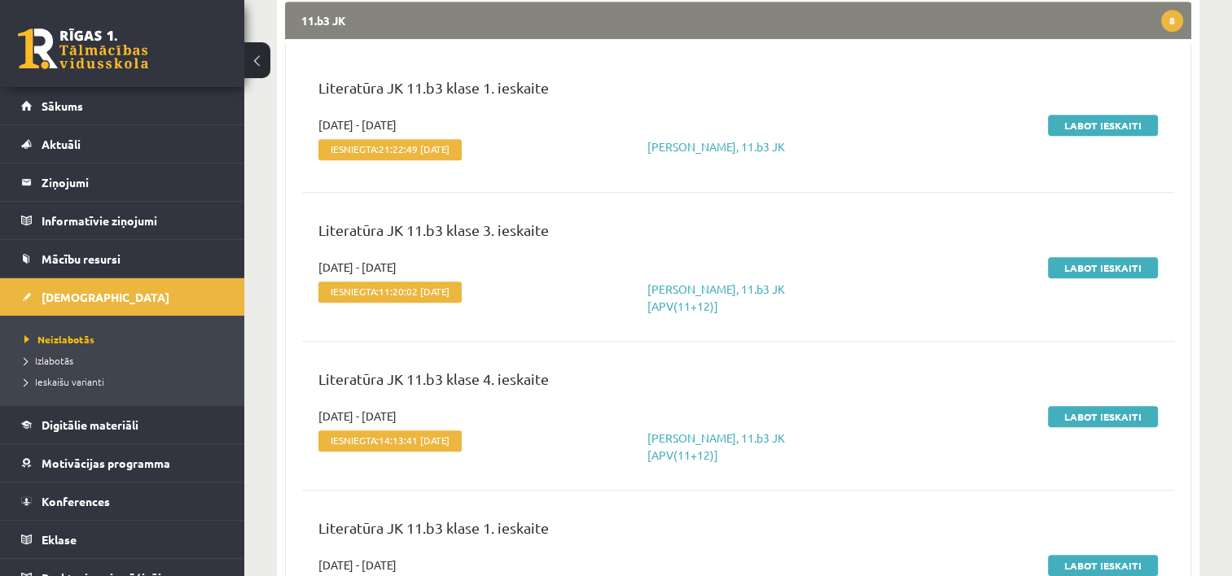
scroll to position [822, 0]
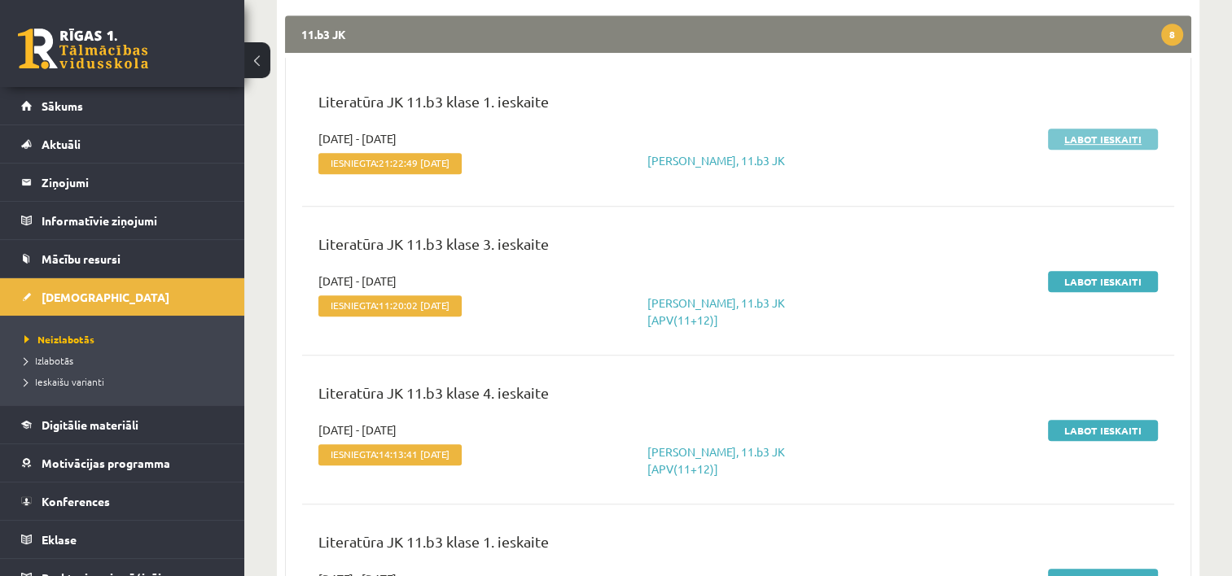
click at [1098, 138] on link "Labot ieskaiti" at bounding box center [1103, 139] width 110 height 21
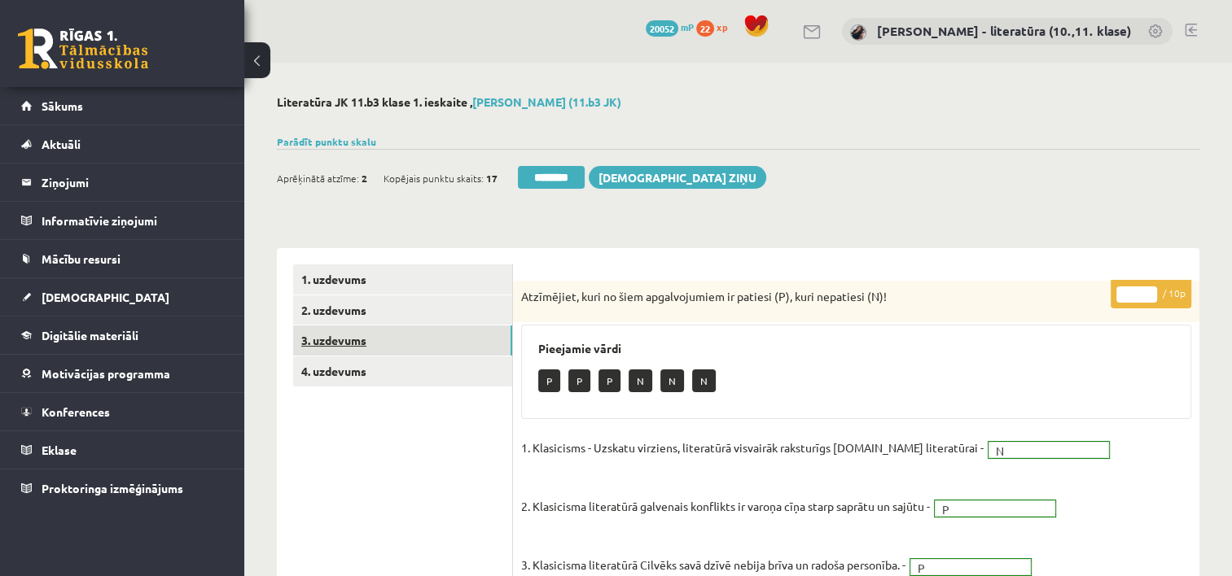
click at [364, 350] on link "3. uzdevums" at bounding box center [402, 341] width 219 height 30
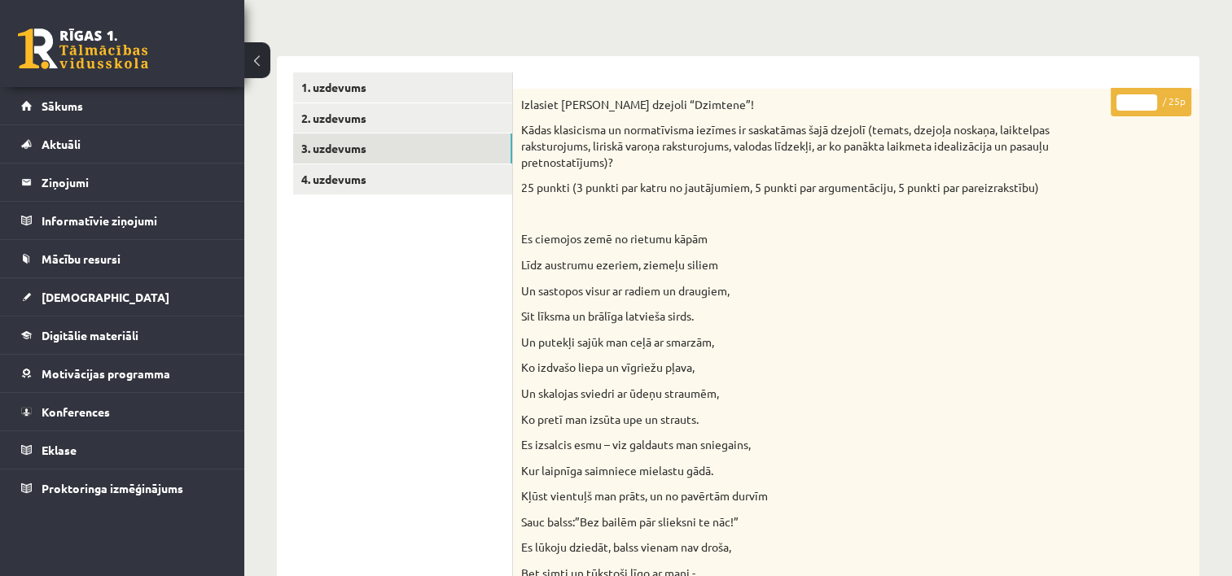
scroll to position [37, 0]
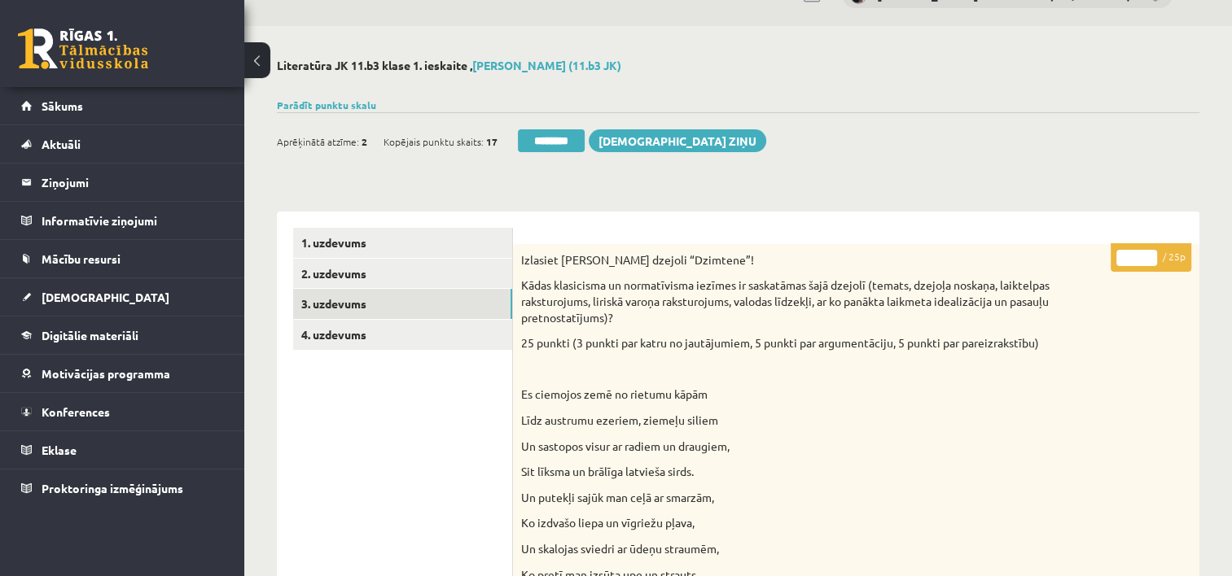
drag, startPoint x: 1147, startPoint y: 252, endPoint x: 1120, endPoint y: 258, distance: 28.3
click at [1120, 258] on input "*" at bounding box center [1136, 258] width 41 height 16
click at [1130, 258] on input "*" at bounding box center [1136, 258] width 41 height 16
drag, startPoint x: 1133, startPoint y: 258, endPoint x: 1098, endPoint y: 261, distance: 35.2
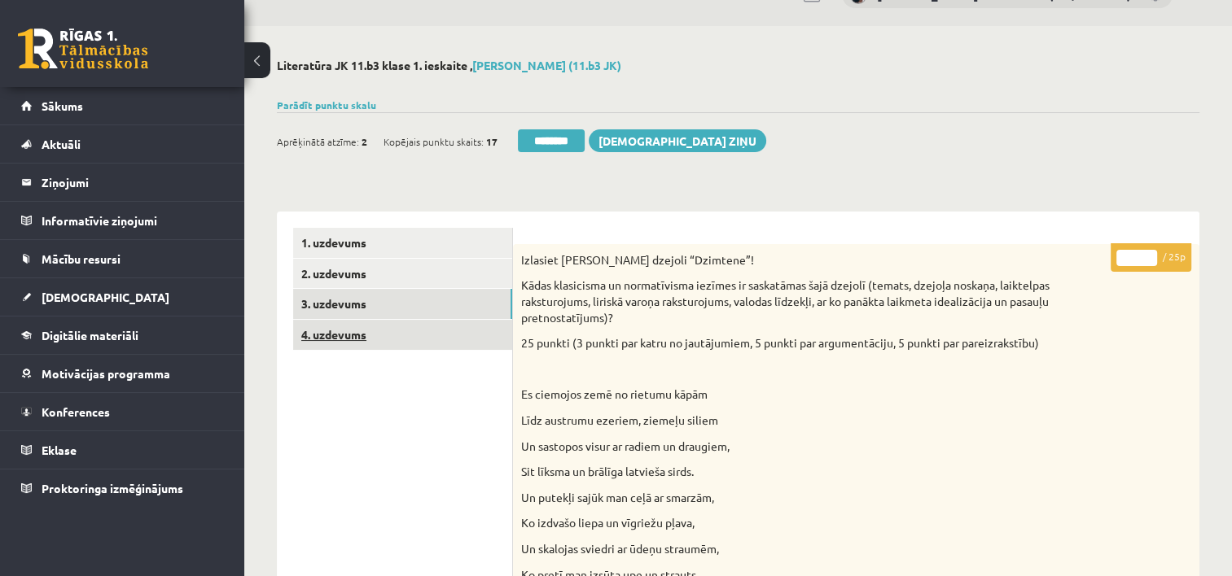
type input "**"
click at [471, 340] on link "4. uzdevums" at bounding box center [402, 335] width 219 height 30
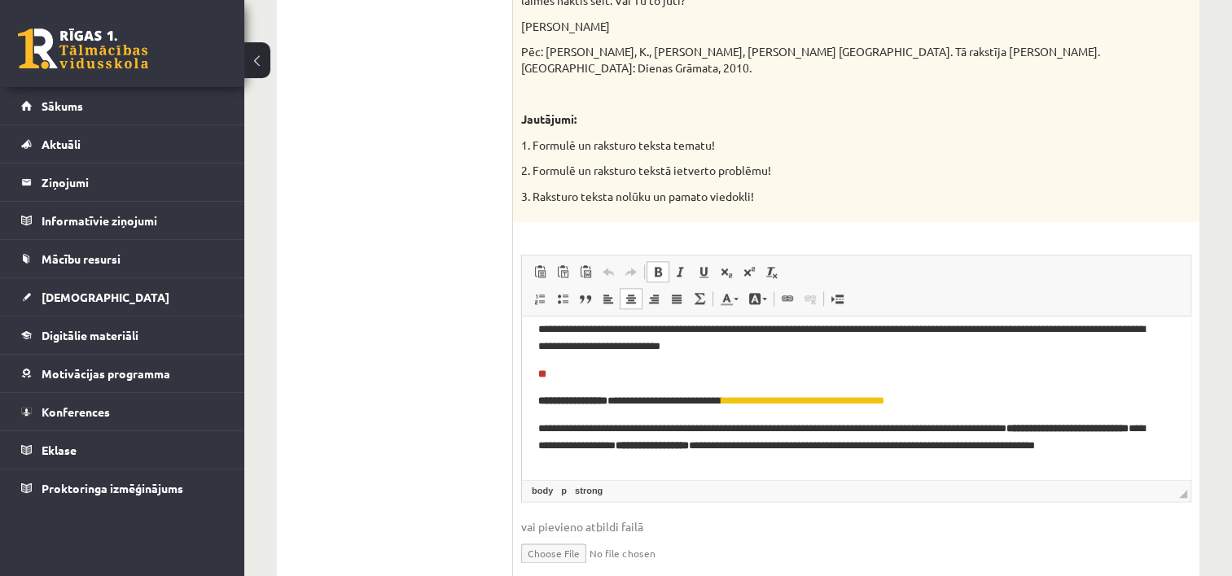
scroll to position [625, 0]
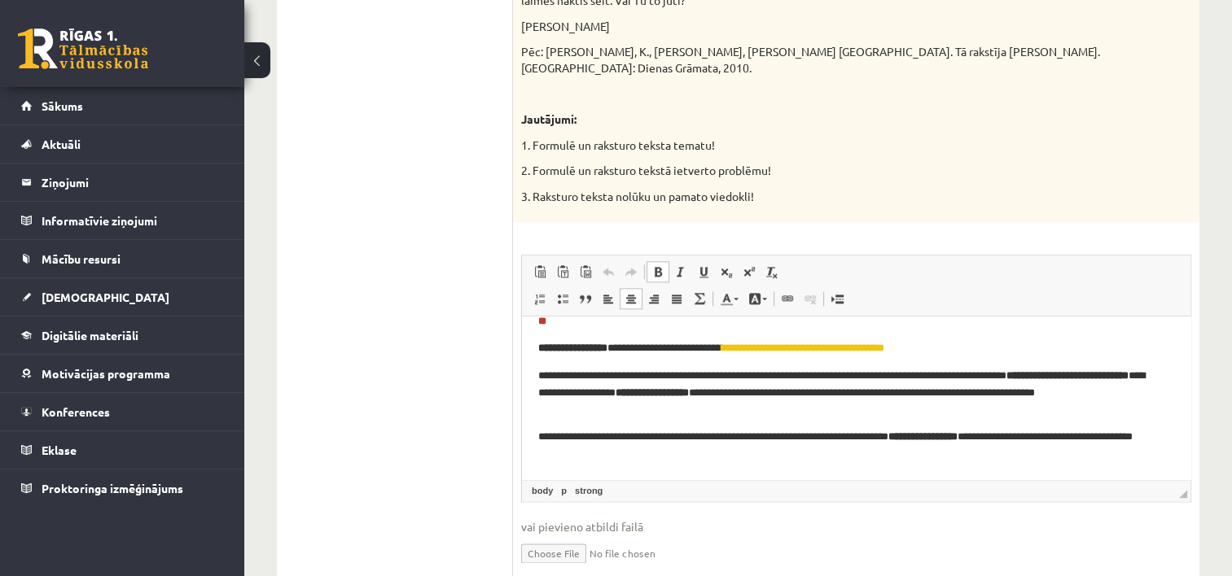
drag, startPoint x: 1186, startPoint y: 354, endPoint x: 1734, endPoint y: 756, distance: 679.8
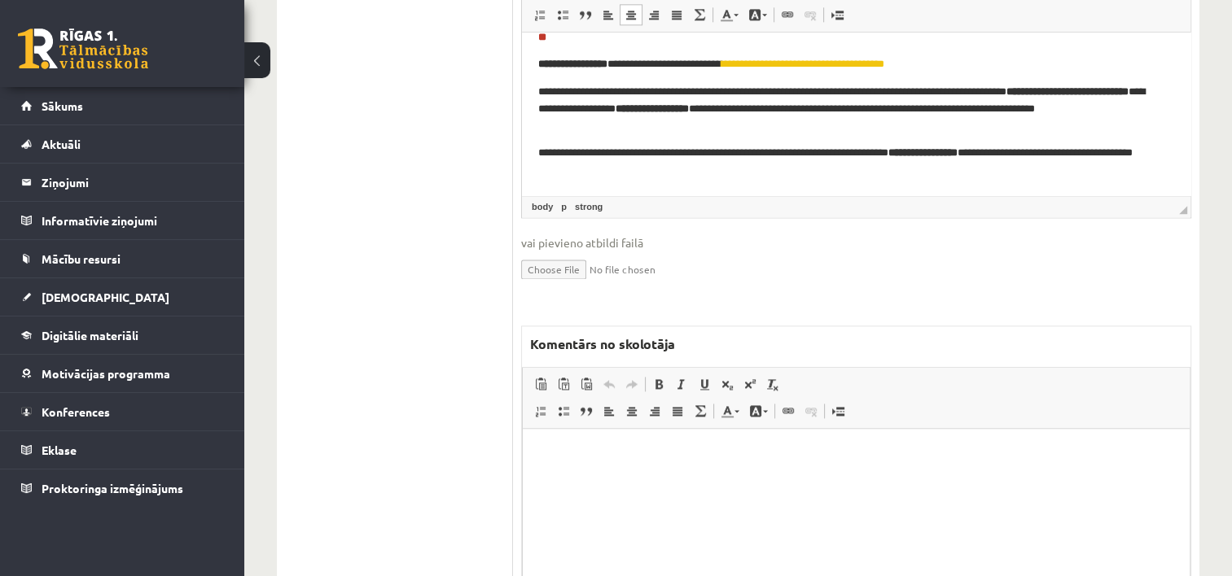
scroll to position [2085, 0]
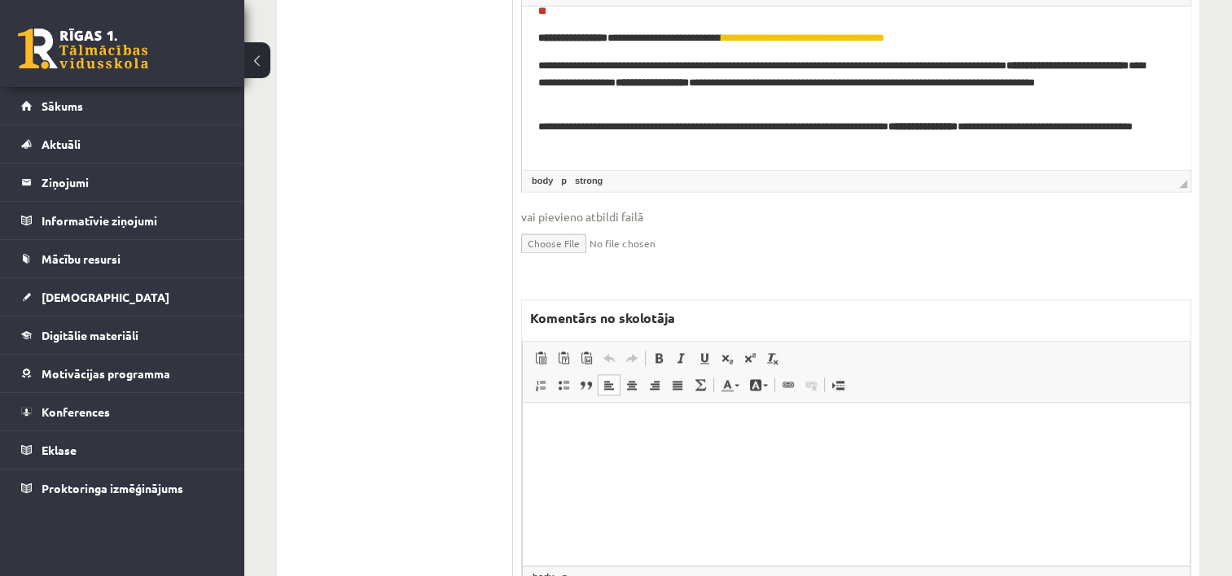
click at [663, 453] on html at bounding box center [856, 428] width 667 height 50
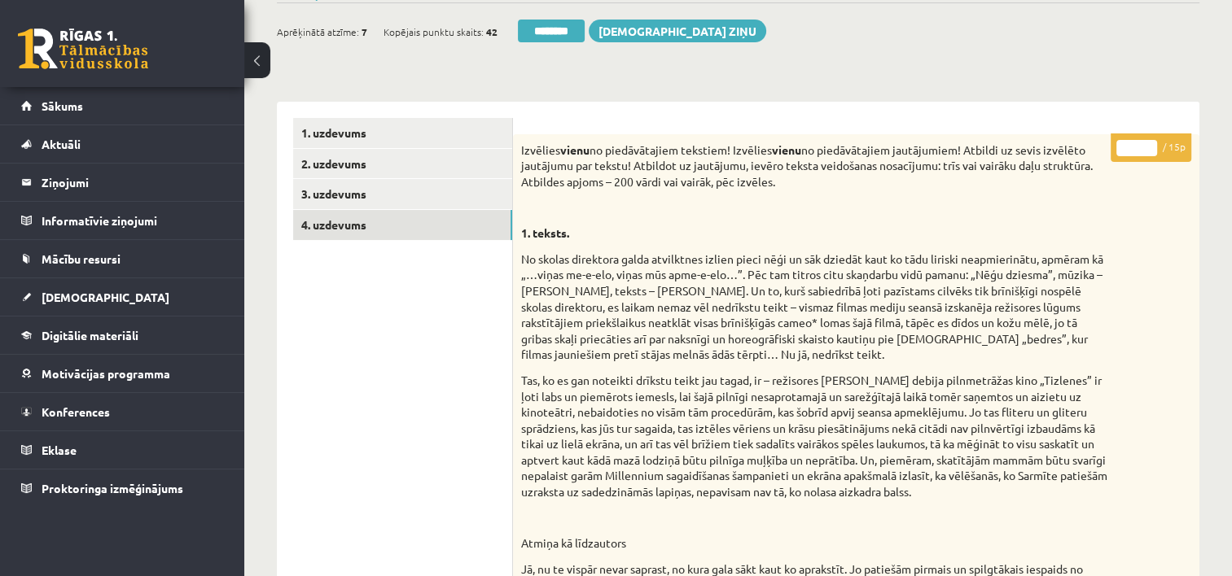
scroll to position [68, 0]
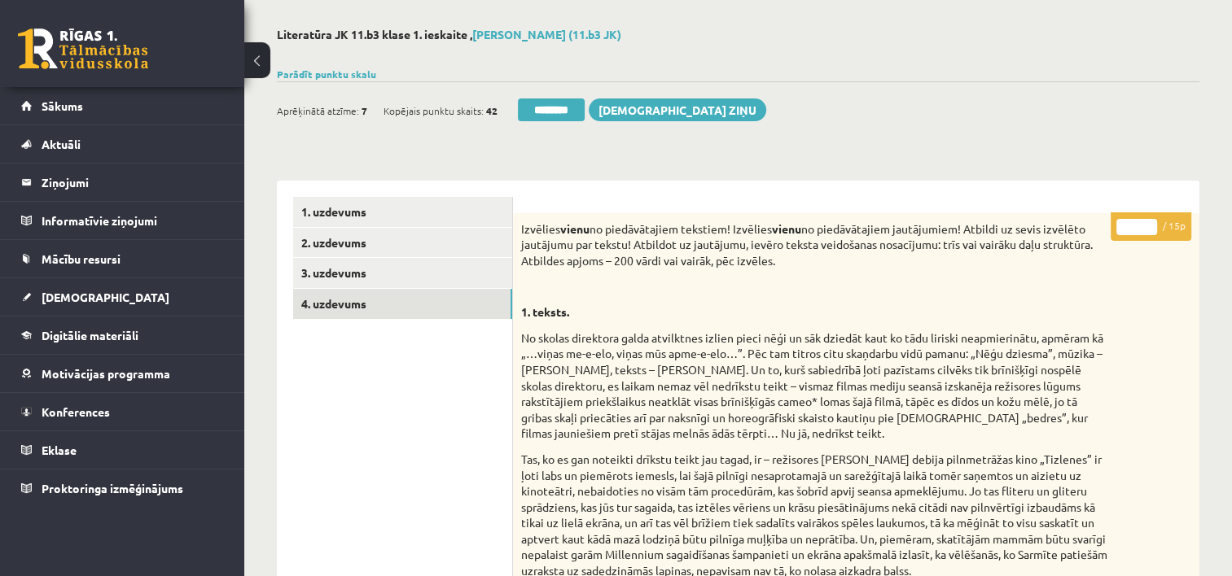
drag, startPoint x: 1138, startPoint y: 222, endPoint x: 1105, endPoint y: 223, distance: 32.6
type input "*"
click at [472, 226] on link "1. uzdevums" at bounding box center [402, 212] width 219 height 30
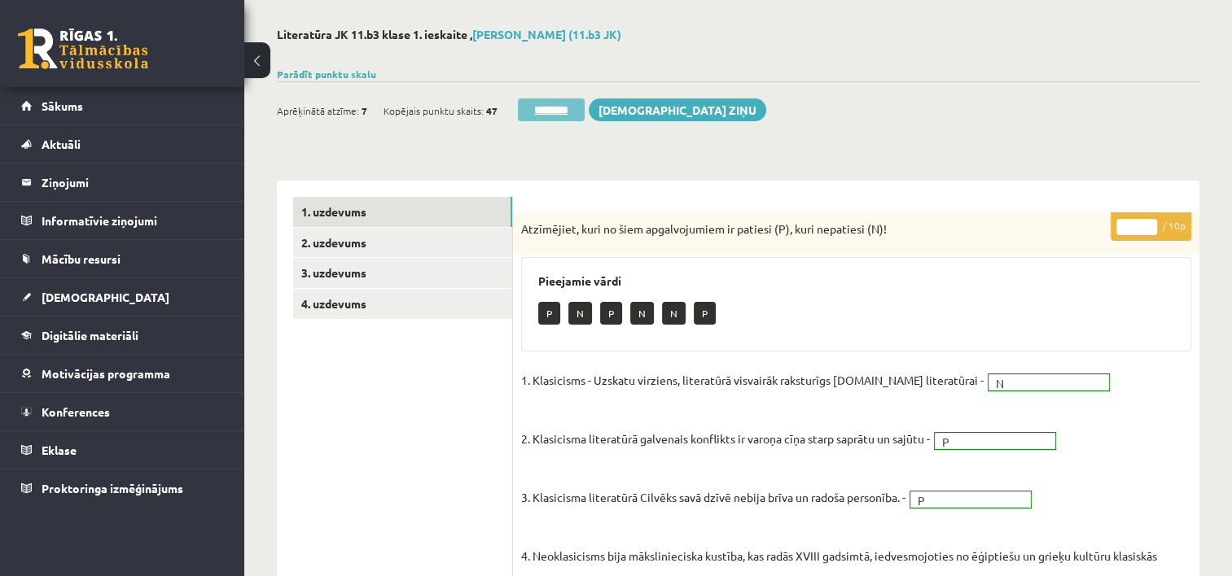
click at [571, 104] on input "********" at bounding box center [551, 110] width 67 height 23
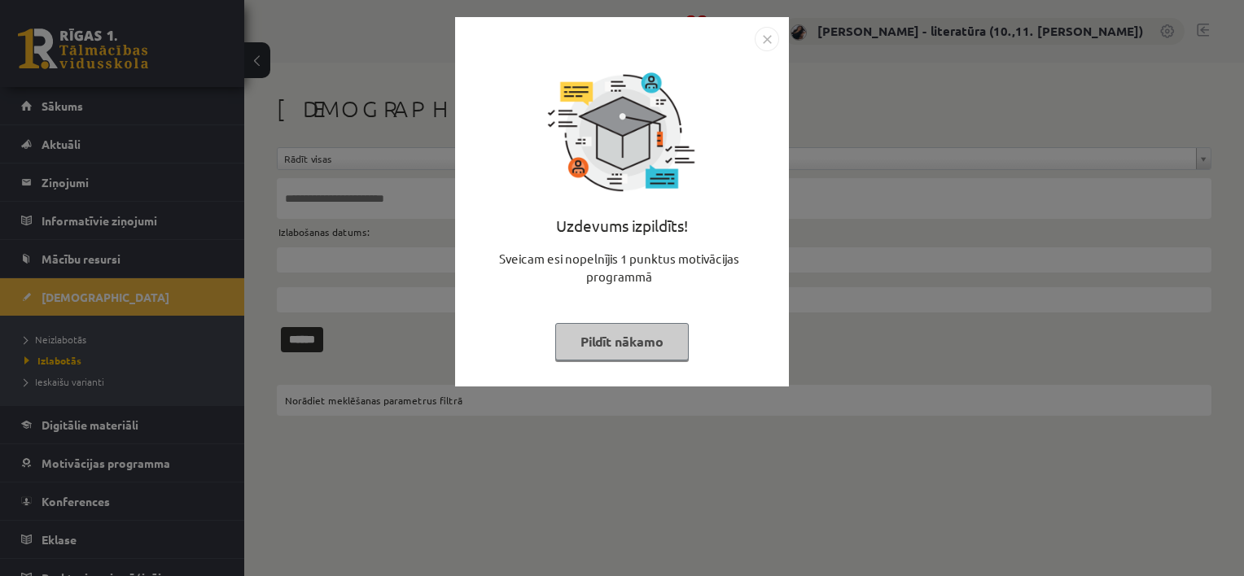
click at [586, 353] on button "Pildīt nākamo" at bounding box center [622, 341] width 134 height 37
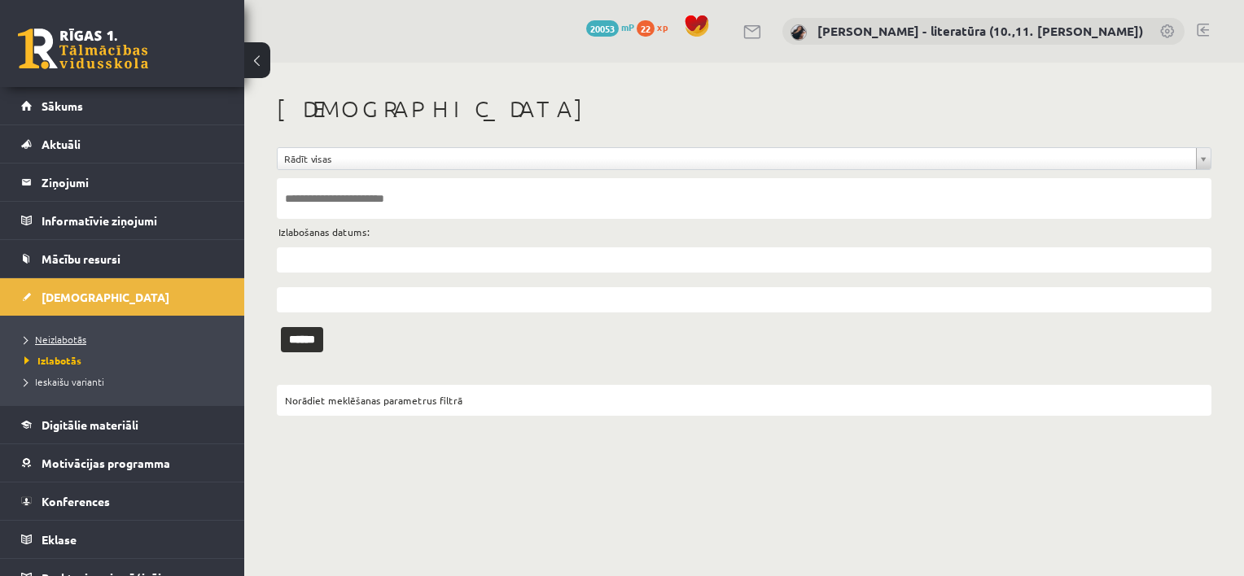
click at [64, 335] on span "Neizlabotās" at bounding box center [55, 339] width 62 height 13
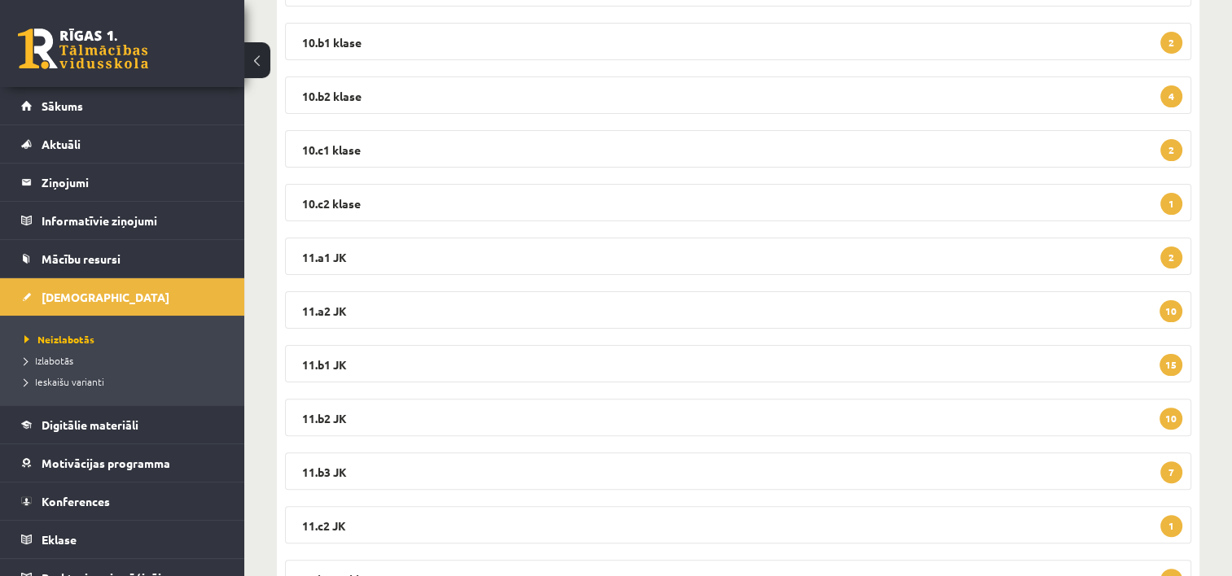
scroll to position [462, 0]
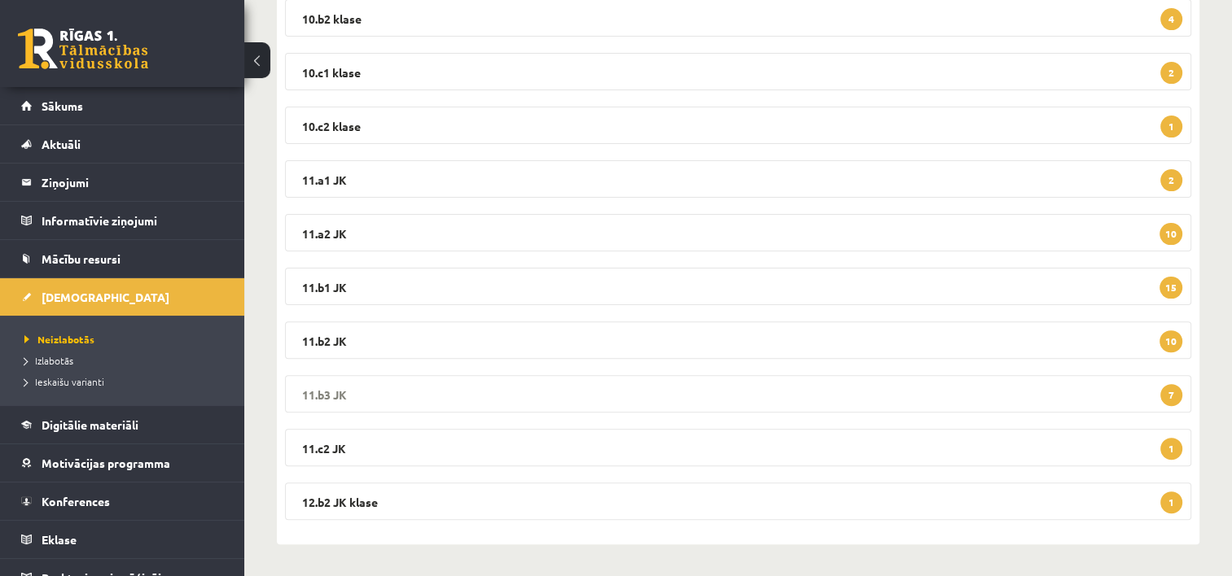
click at [686, 391] on legend "11.b3 JK 7" at bounding box center [738, 393] width 906 height 37
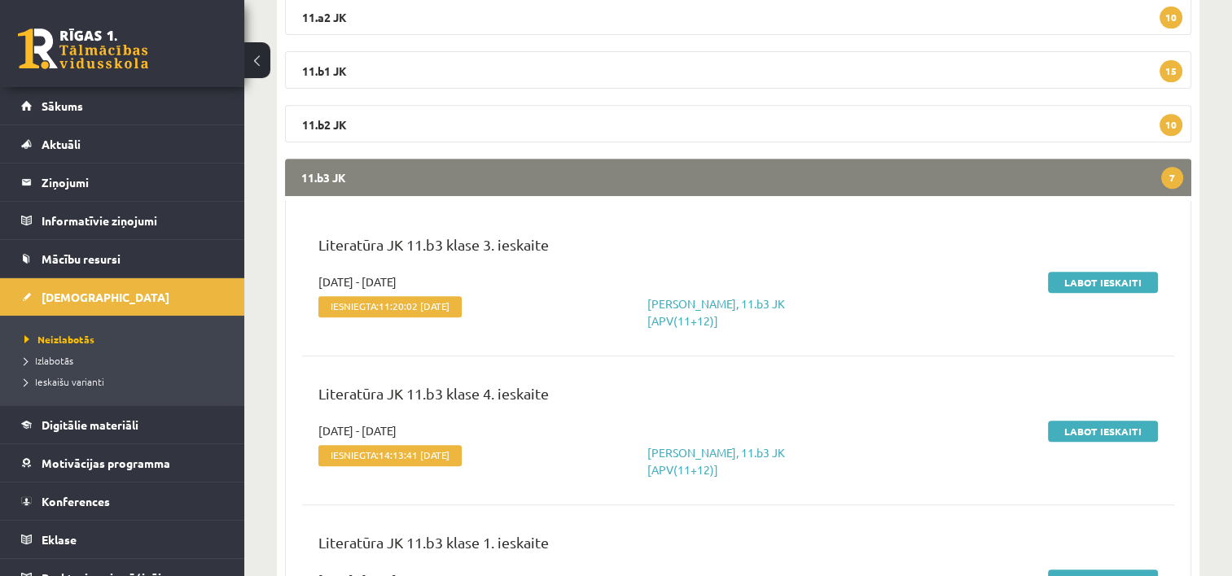
scroll to position [815, 0]
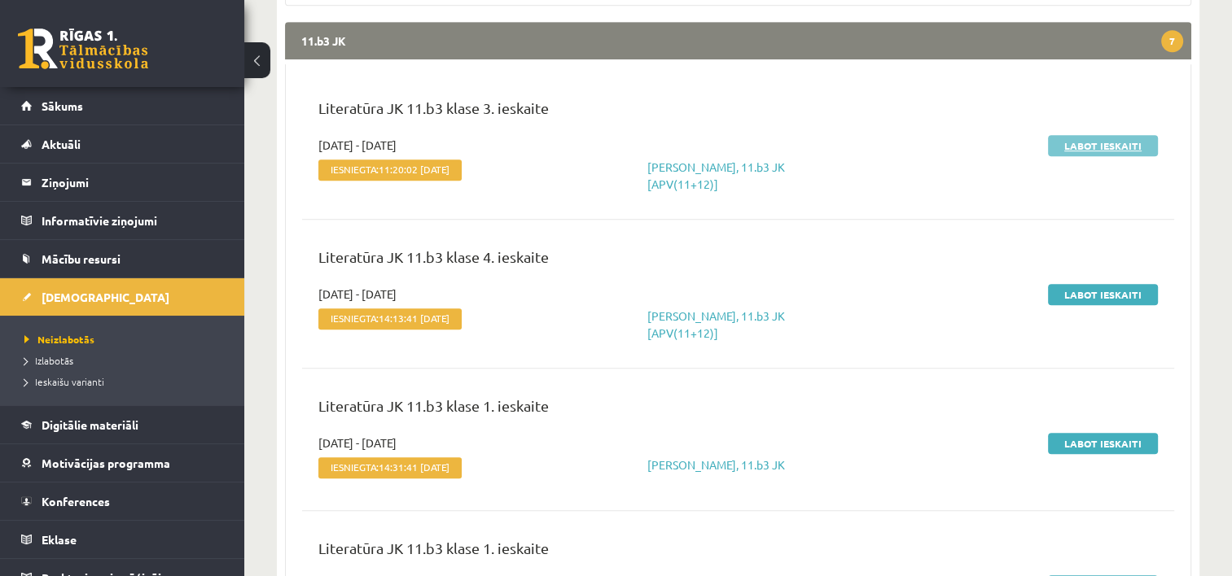
click at [1095, 139] on link "Labot ieskaiti" at bounding box center [1103, 145] width 110 height 21
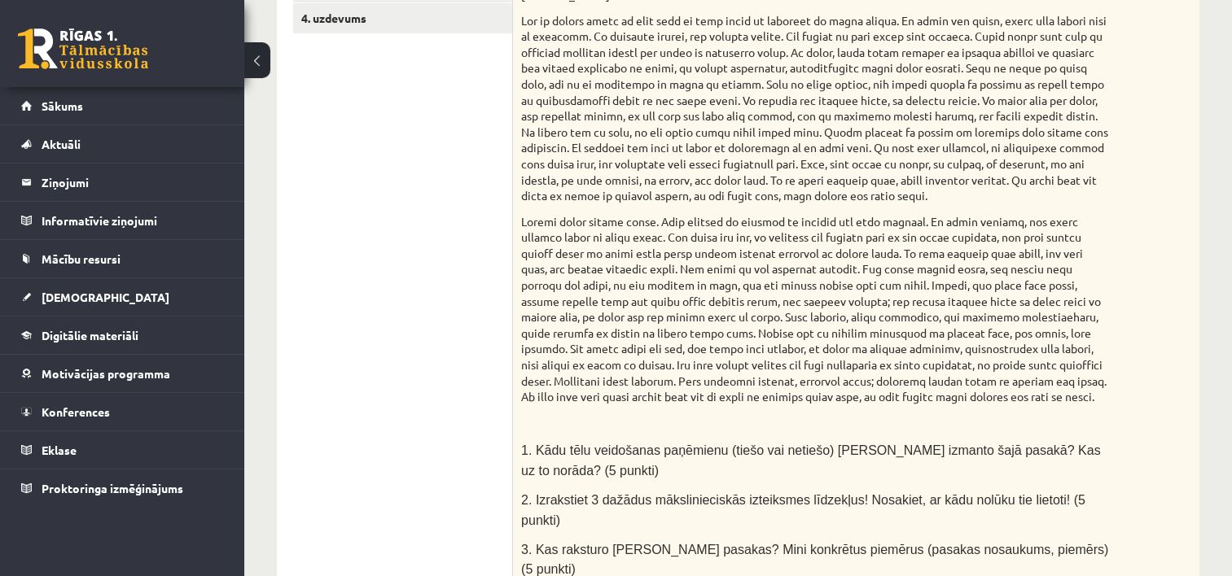
scroll to position [96, 0]
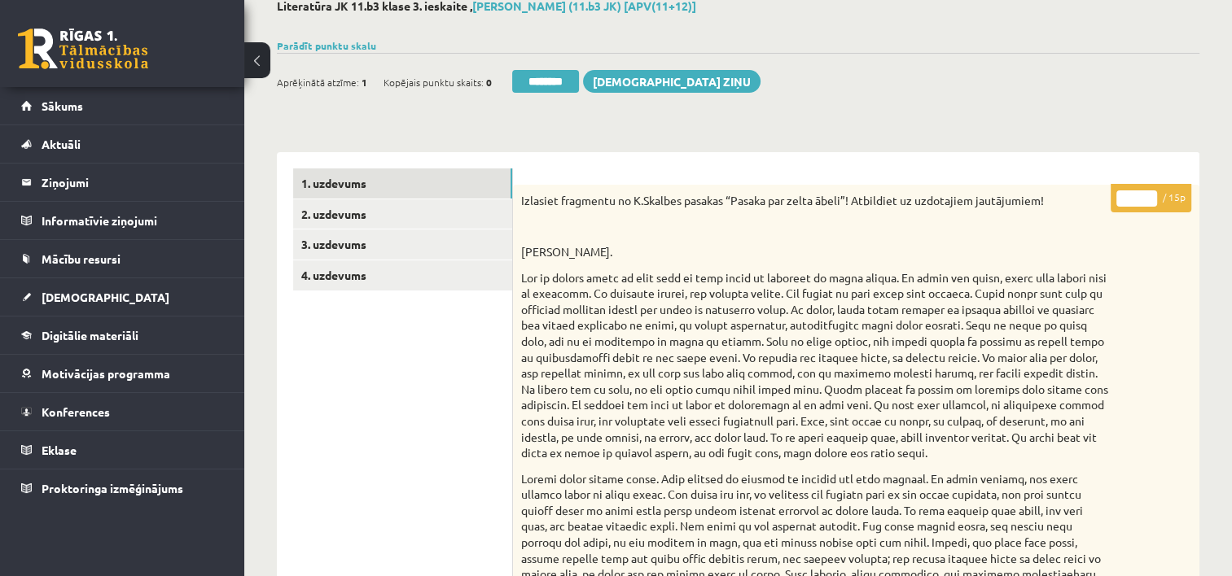
type input "*"
drag, startPoint x: 1143, startPoint y: 195, endPoint x: 1120, endPoint y: 199, distance: 23.0
click at [1120, 199] on input "*" at bounding box center [1136, 199] width 41 height 16
type input "**"
click at [405, 212] on link "2. uzdevums" at bounding box center [402, 214] width 219 height 30
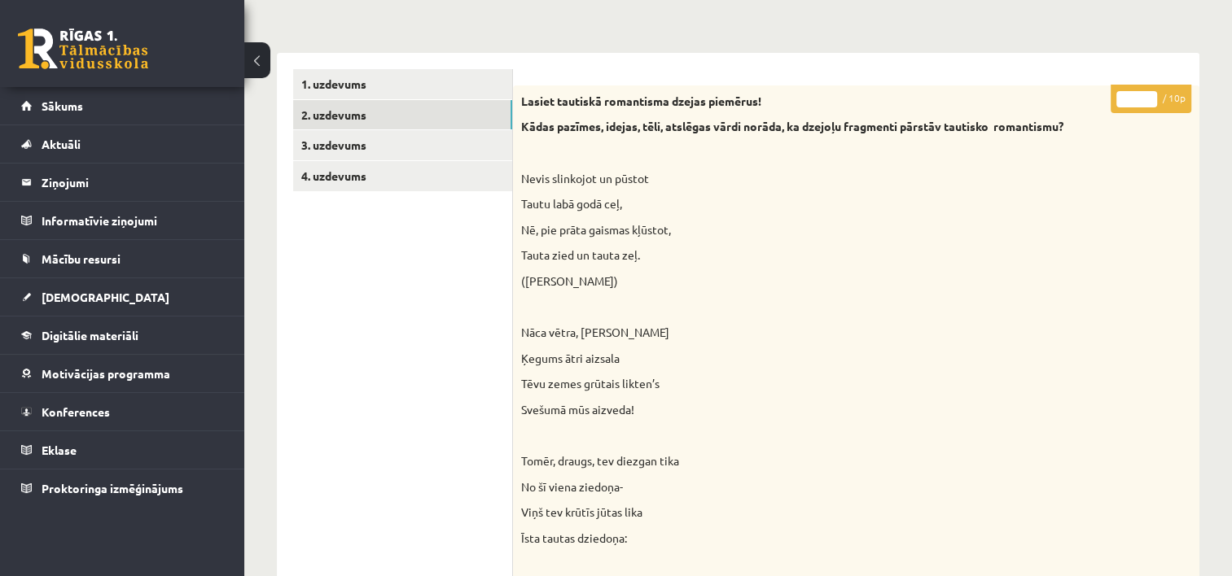
scroll to position [184, 0]
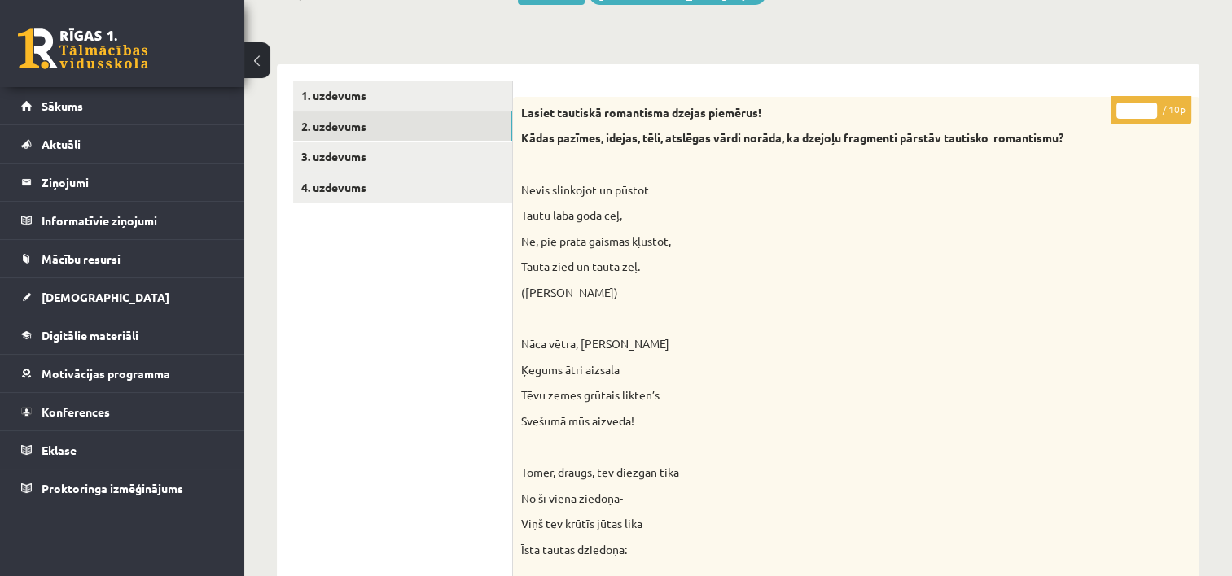
drag, startPoint x: 1140, startPoint y: 108, endPoint x: 1131, endPoint y: 108, distance: 9.0
click at [1131, 108] on input "*" at bounding box center [1136, 111] width 41 height 16
drag, startPoint x: 1131, startPoint y: 109, endPoint x: 1103, endPoint y: 112, distance: 27.9
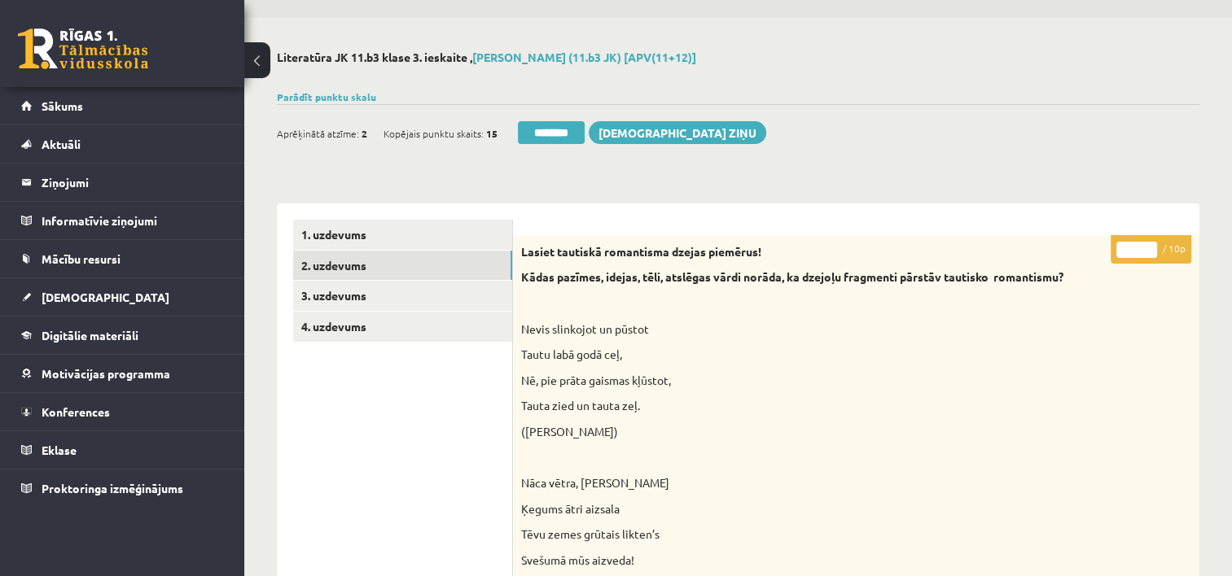
scroll to position [0, 0]
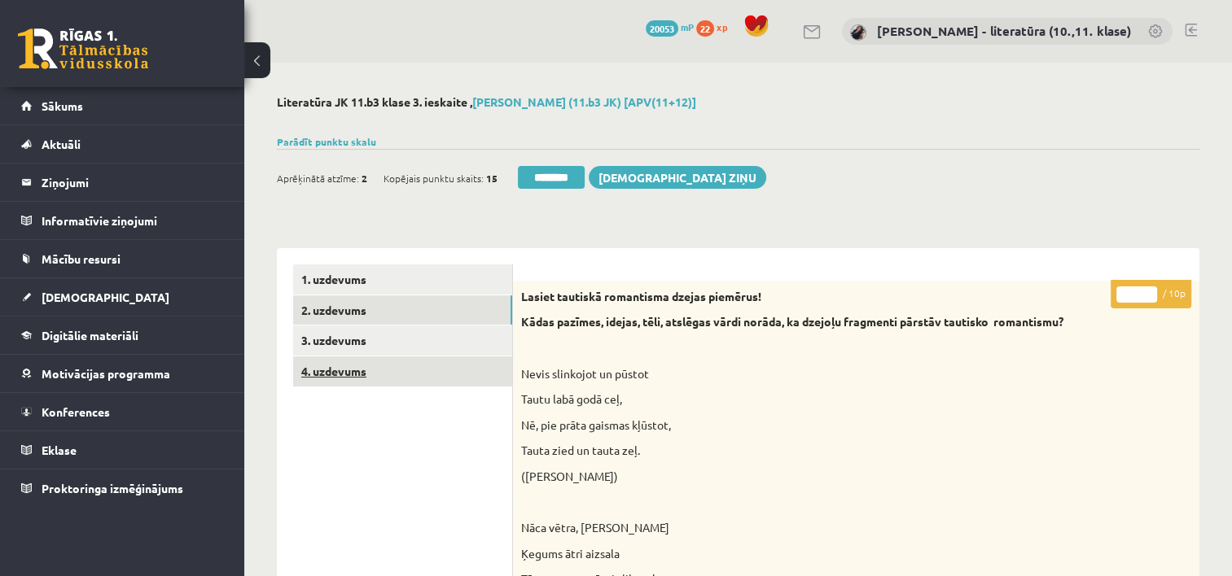
type input "**"
click at [395, 357] on link "4. uzdevums" at bounding box center [402, 372] width 219 height 30
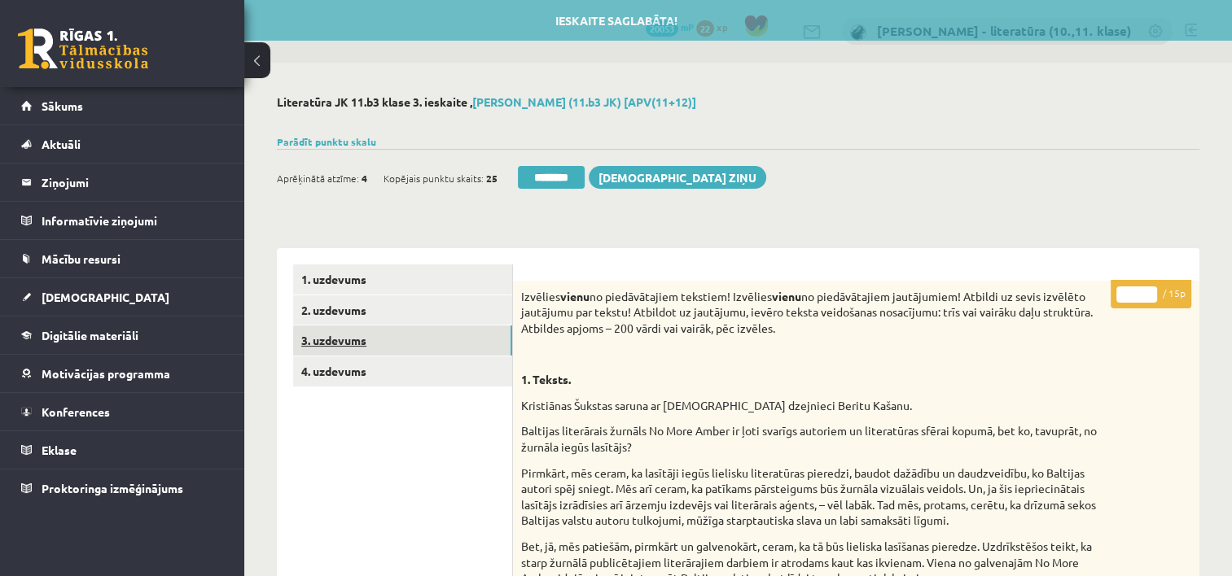
click at [390, 342] on link "3. uzdevums" at bounding box center [402, 341] width 219 height 30
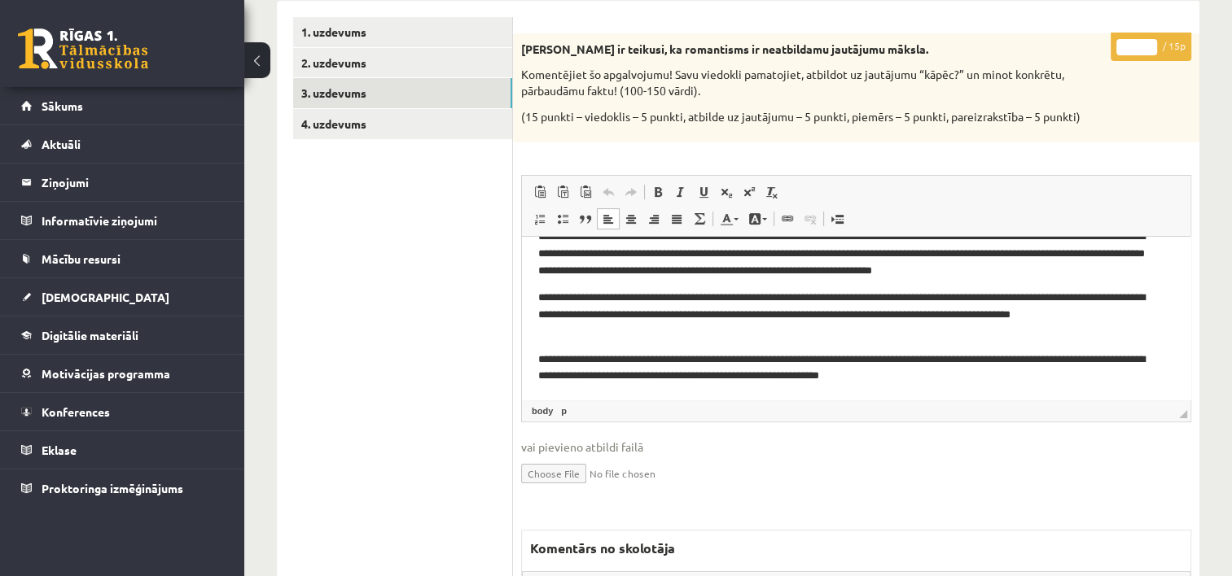
scroll to position [26, 0]
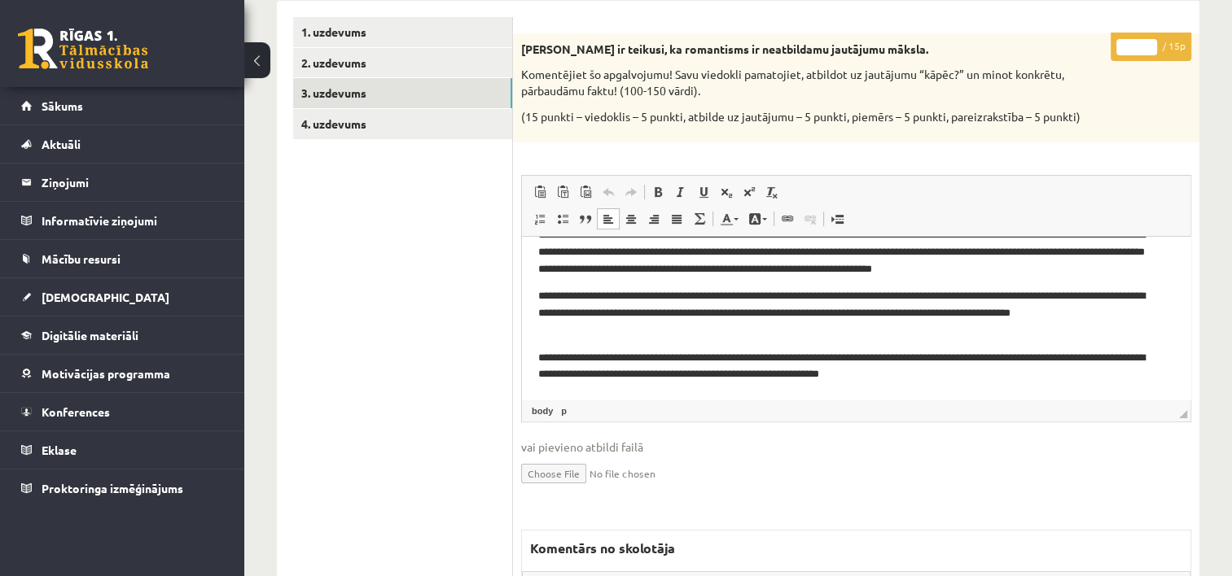
drag, startPoint x: 1142, startPoint y: 49, endPoint x: 1102, endPoint y: 56, distance: 41.4
click at [1102, 56] on div "* / 15p [PERSON_NAME] ir teikusi, ka romantisms ir neatbildamu jautājumu māksla…" at bounding box center [856, 448] width 686 height 831
type input "**"
click at [395, 124] on link "4. uzdevums" at bounding box center [402, 124] width 219 height 30
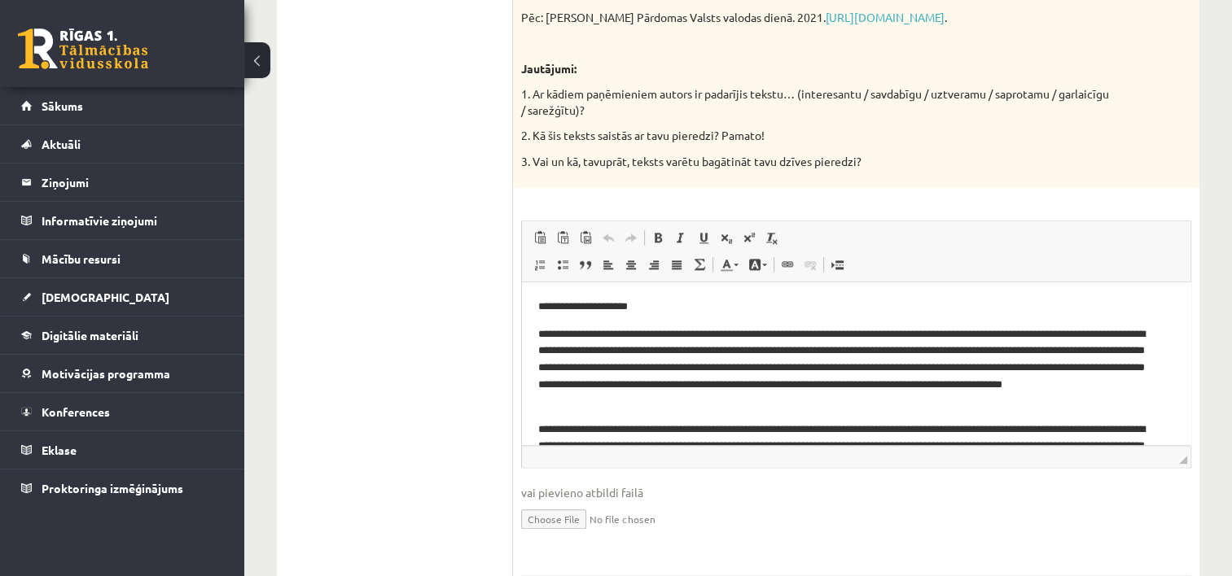
scroll to position [1752, 0]
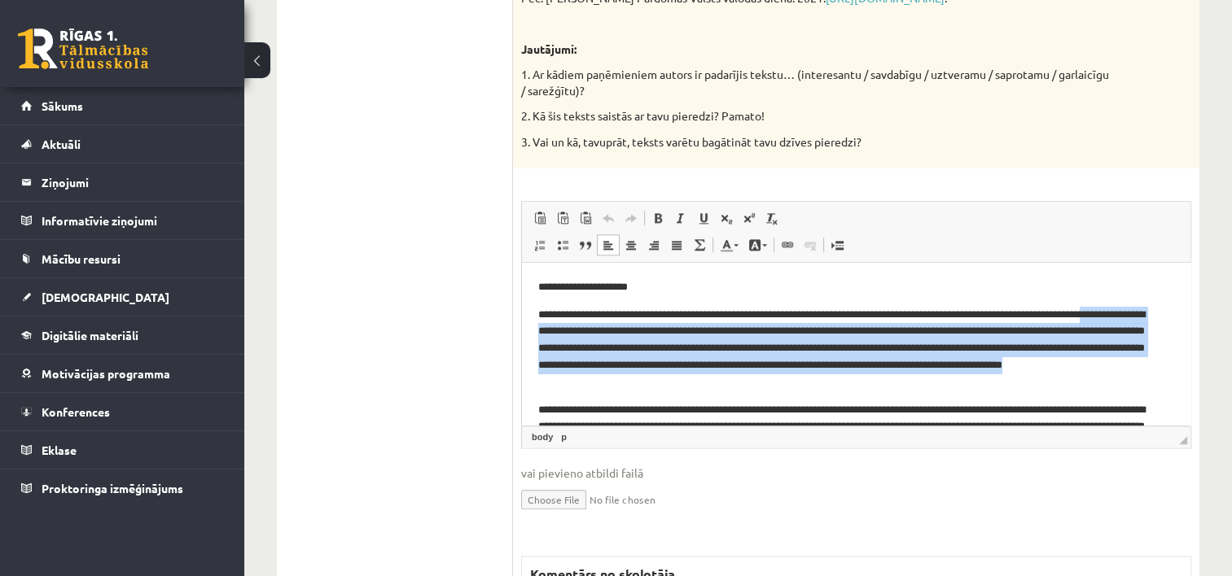
drag, startPoint x: 1173, startPoint y: 319, endPoint x: 1173, endPoint y: 378, distance: 58.6
click at [1173, 378] on html "**********" at bounding box center [856, 404] width 668 height 284
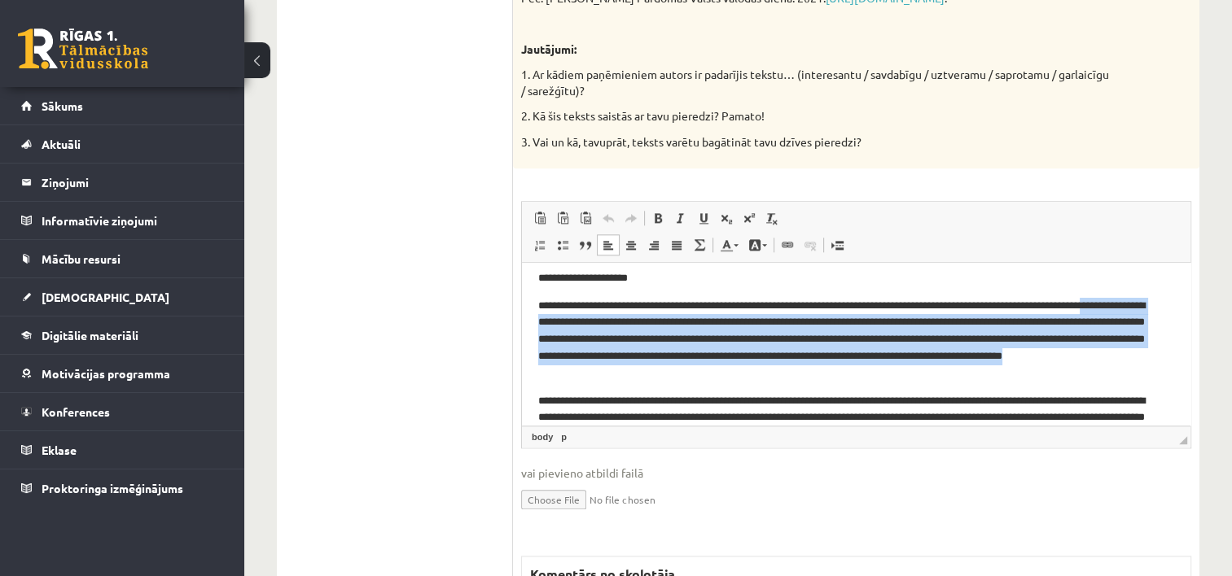
scroll to position [121, 0]
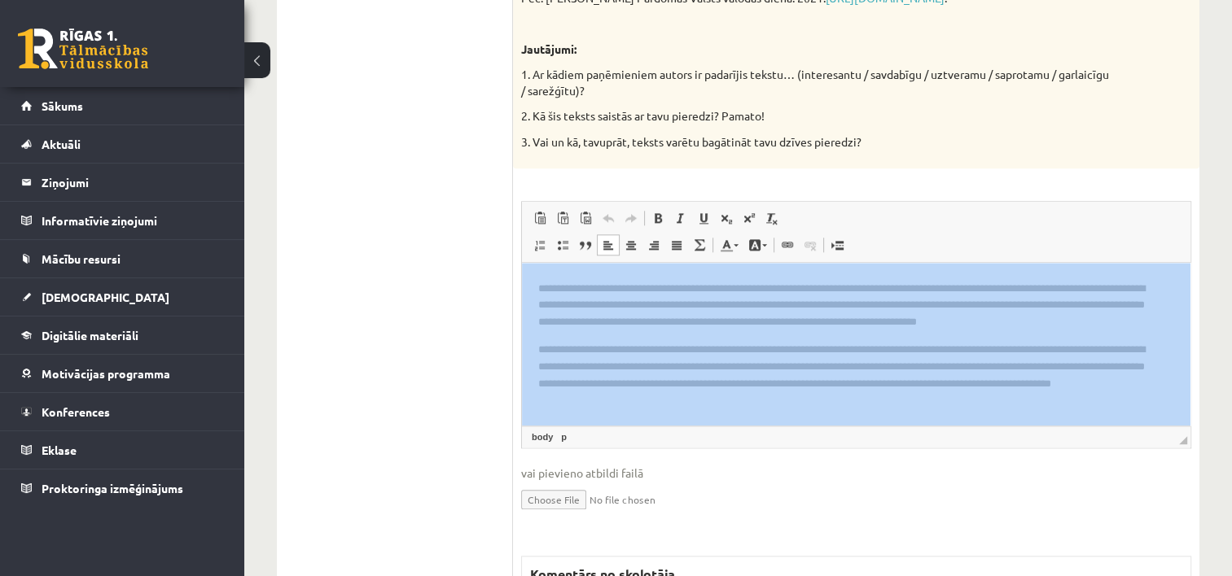
drag, startPoint x: 1229, startPoint y: 409, endPoint x: 1247, endPoint y: 221, distance: 188.1
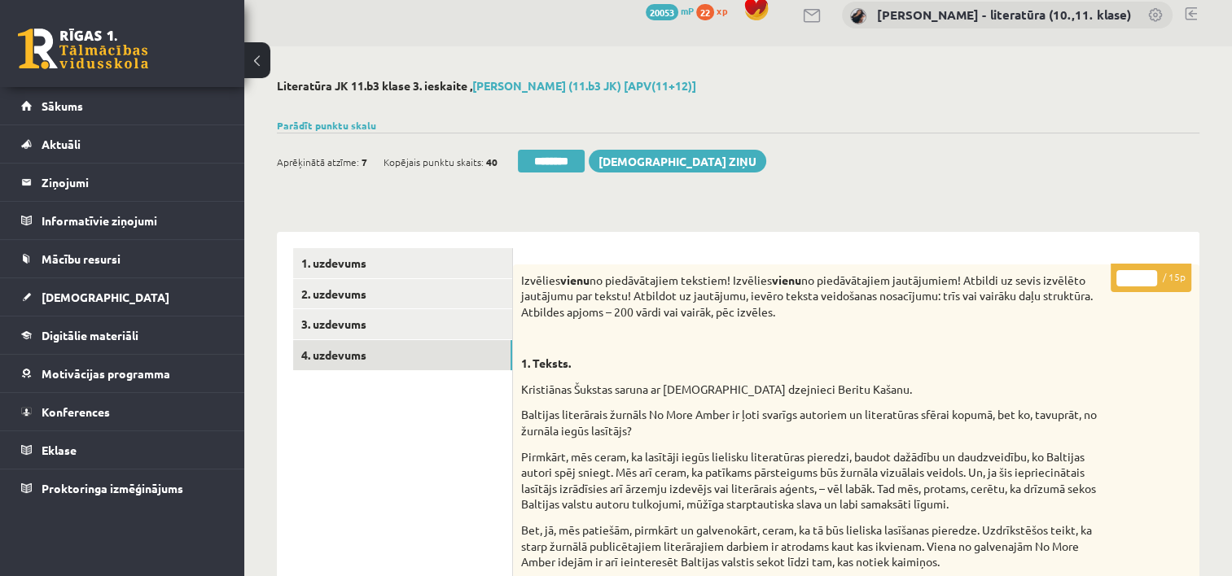
scroll to position [0, 0]
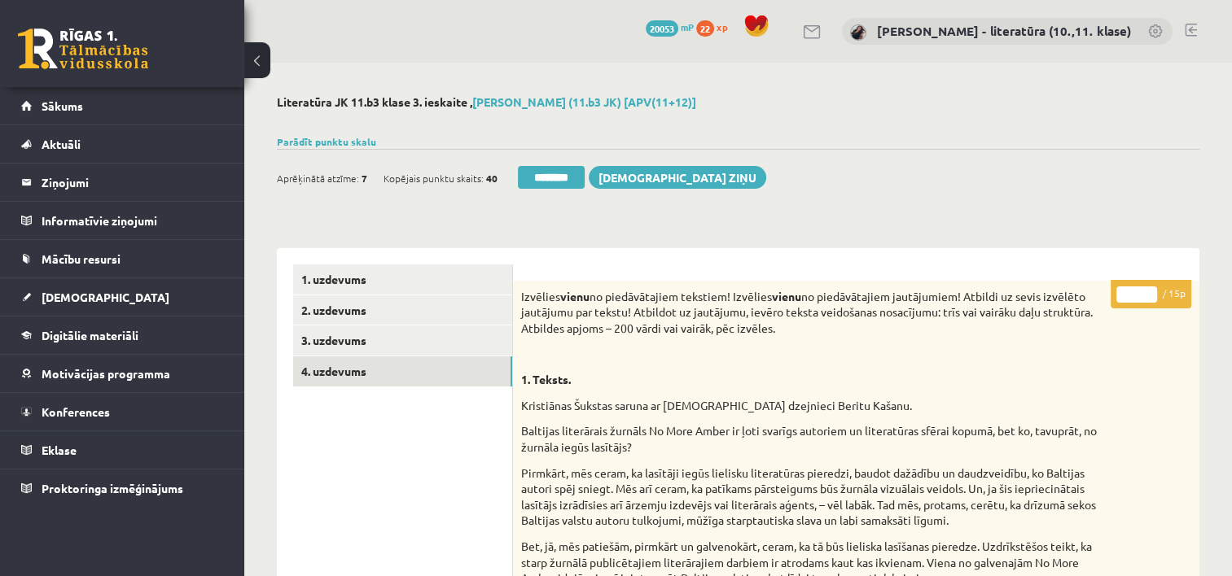
drag, startPoint x: 1137, startPoint y: 296, endPoint x: 1034, endPoint y: 305, distance: 103.0
type input "**"
click at [395, 267] on link "1. uzdevums" at bounding box center [402, 280] width 219 height 30
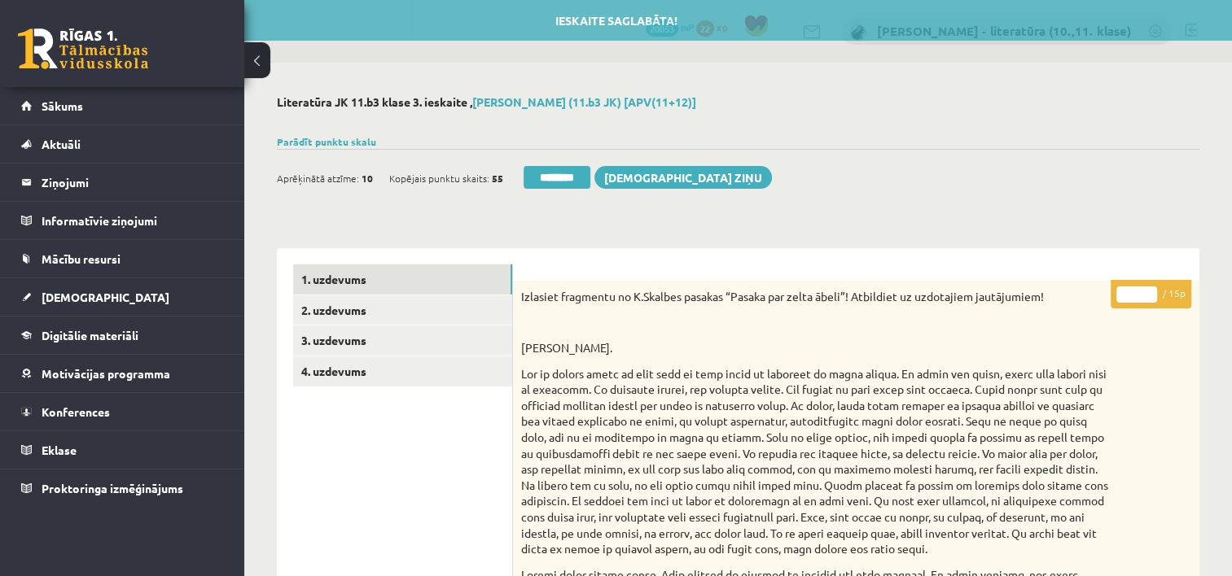
click at [543, 190] on div "Aprēķinātā atzīme: 10 Kopējais punktu skaits: 55 ******** Sūtīt ziņu" at bounding box center [524, 180] width 495 height 28
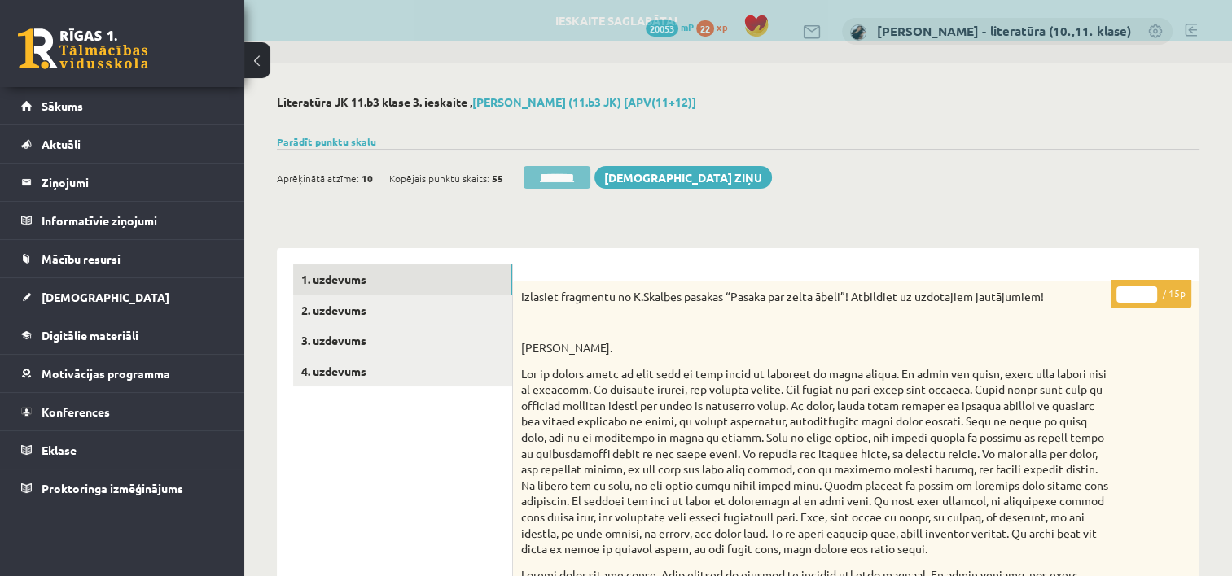
click at [565, 179] on input "********" at bounding box center [557, 177] width 67 height 23
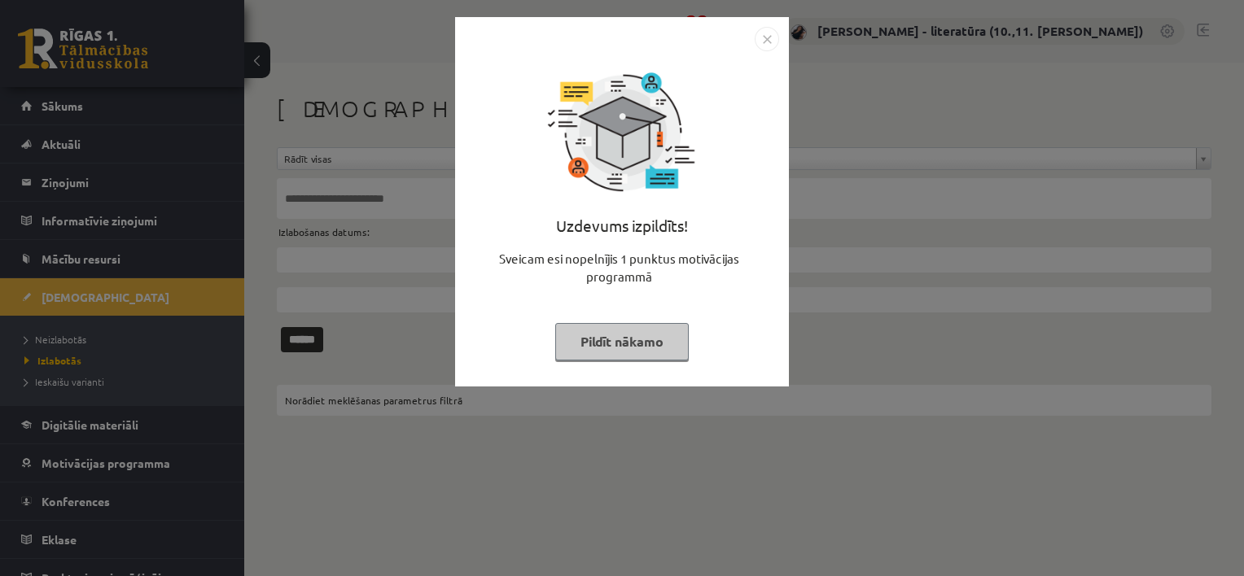
click at [591, 343] on button "Pildīt nākamo" at bounding box center [622, 341] width 134 height 37
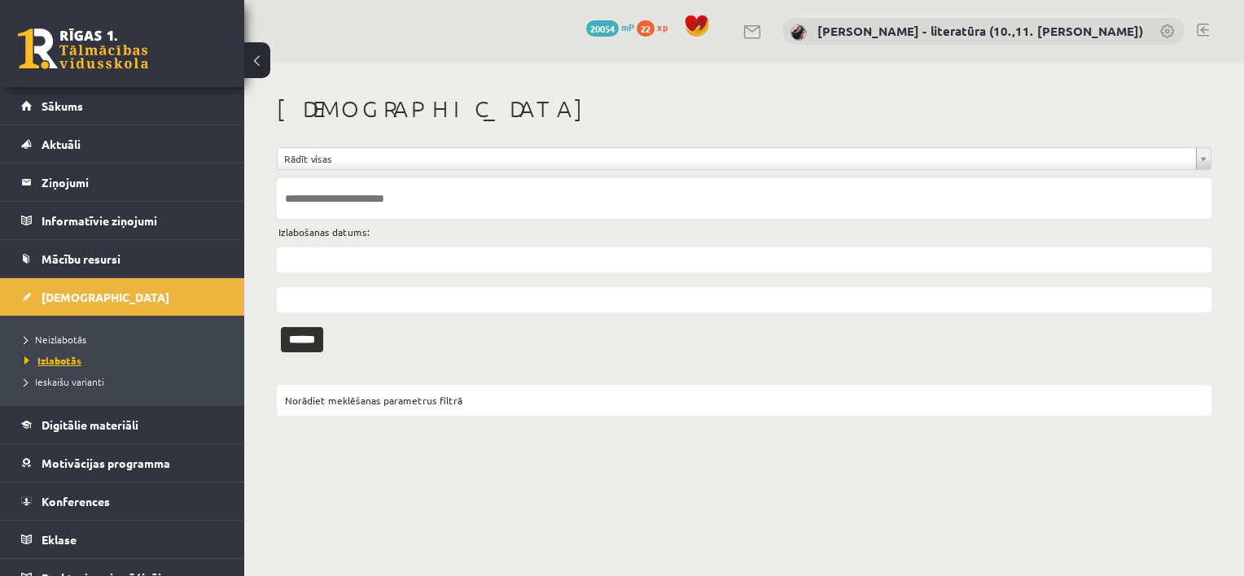
click at [46, 355] on span "Izlabotās" at bounding box center [52, 360] width 57 height 13
click at [78, 341] on span "Neizlabotās" at bounding box center [55, 339] width 62 height 13
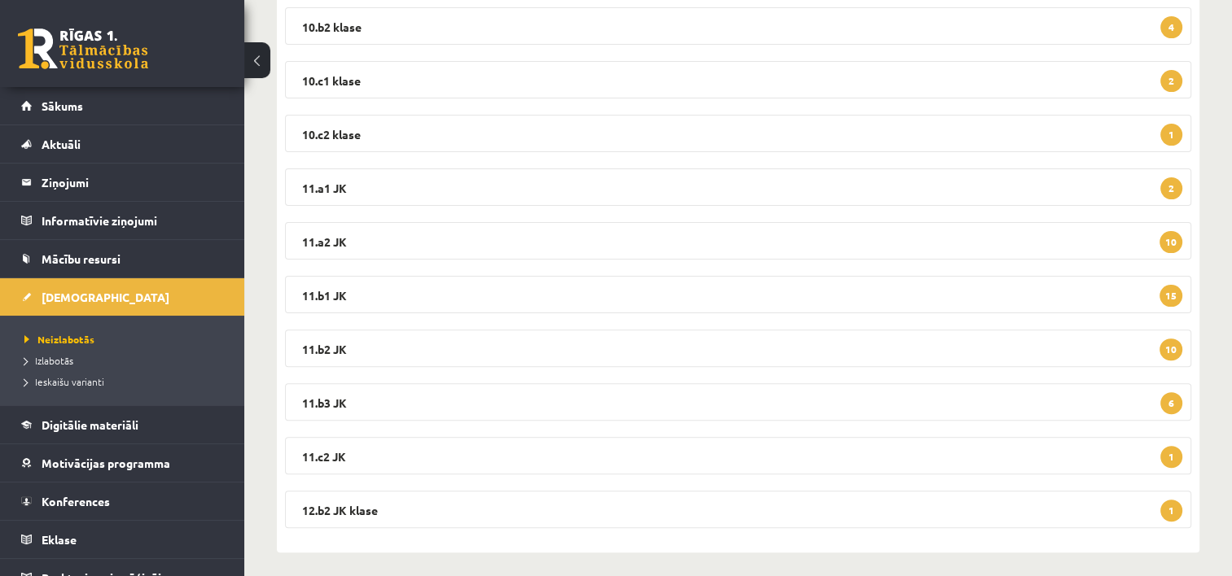
scroll to position [462, 0]
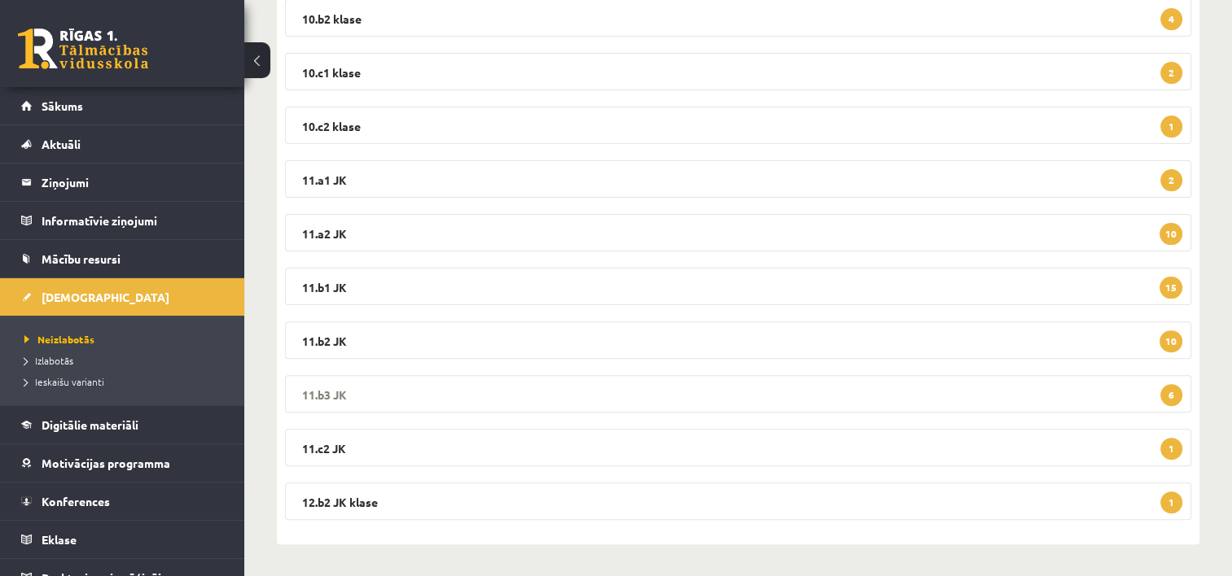
click at [629, 390] on legend "11.b3 JK 6" at bounding box center [738, 393] width 906 height 37
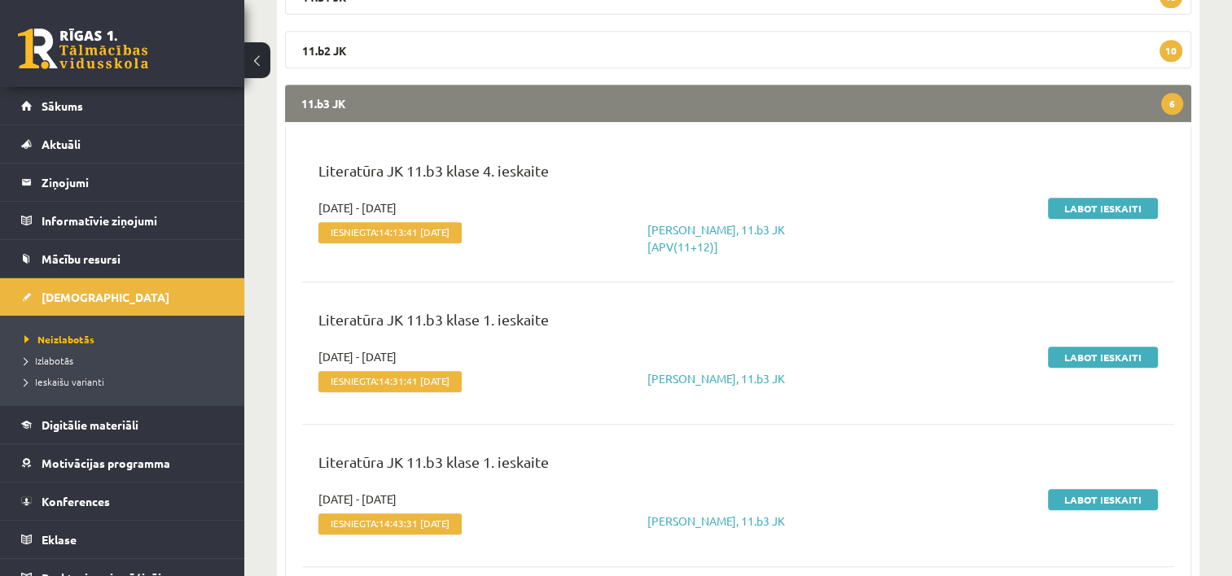
scroll to position [878, 0]
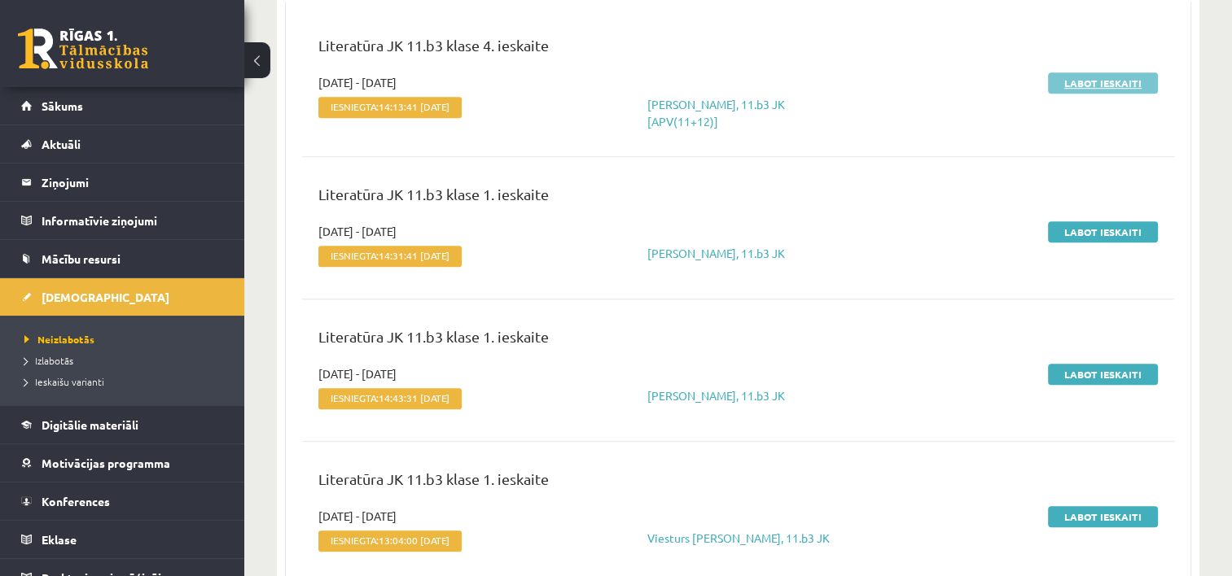
click at [1108, 81] on link "Labot ieskaiti" at bounding box center [1103, 82] width 110 height 21
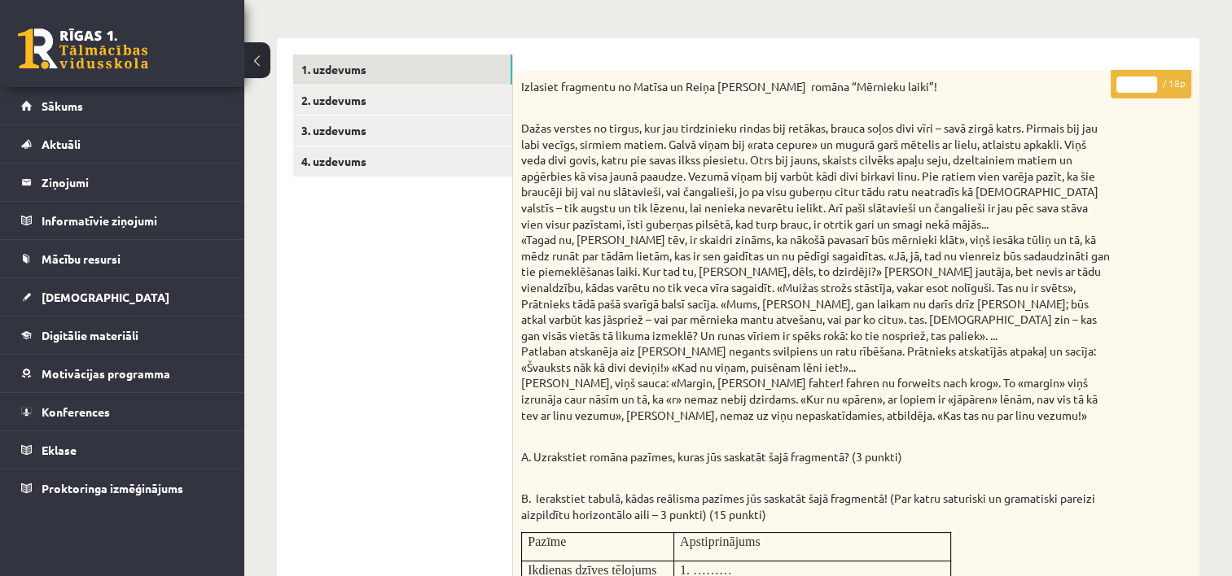
scroll to position [205, 0]
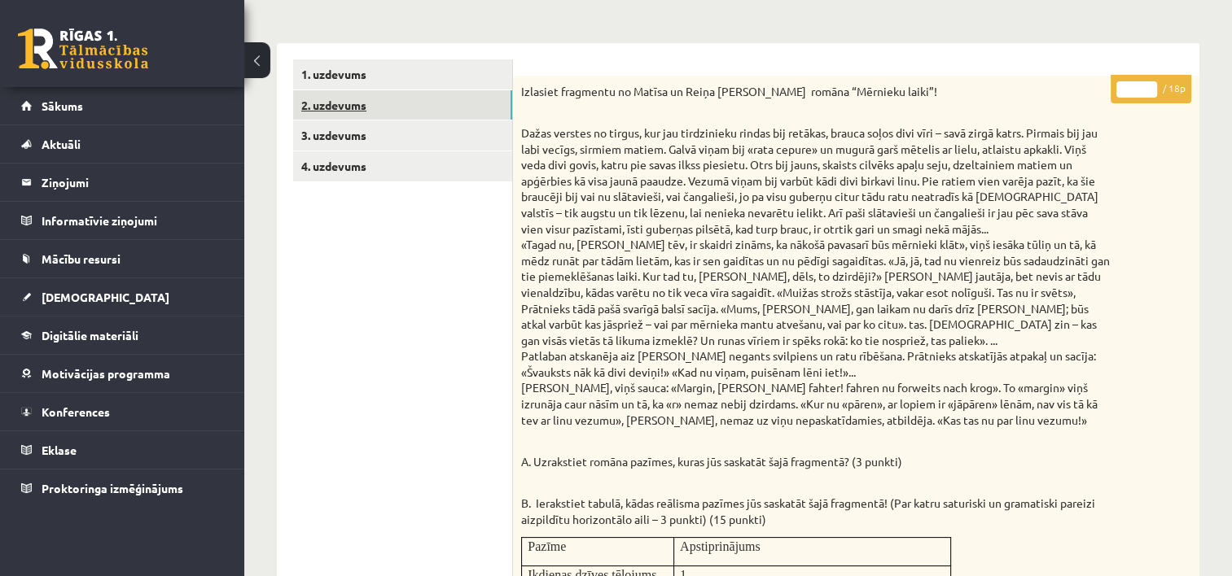
click at [353, 116] on link "2. uzdevums" at bounding box center [402, 105] width 219 height 30
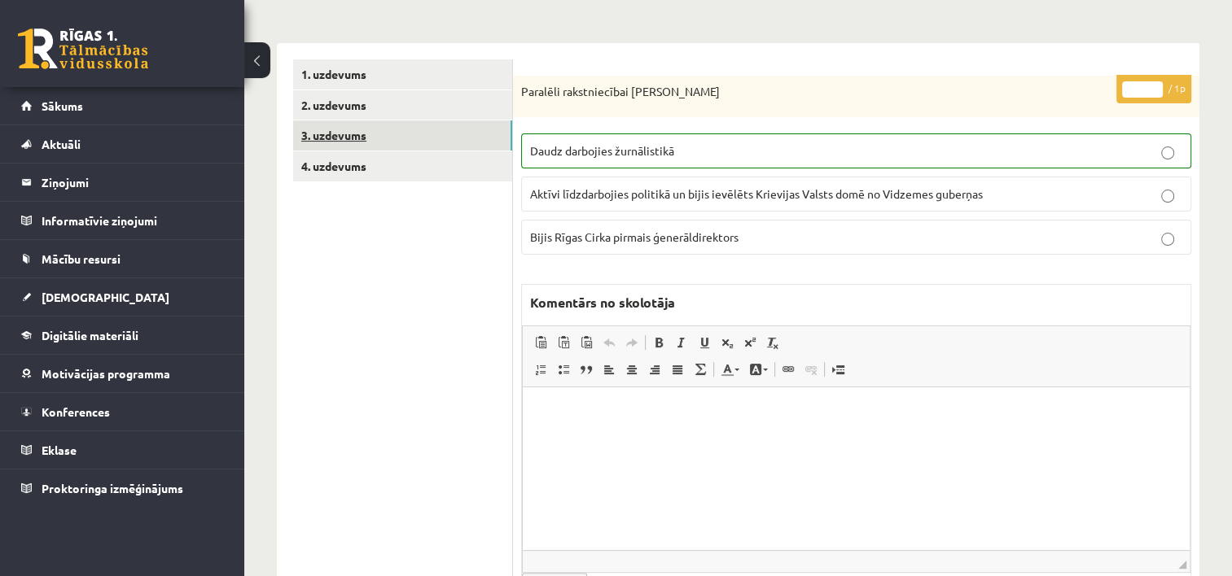
scroll to position [0, 0]
click at [348, 139] on link "3. uzdevums" at bounding box center [402, 136] width 219 height 30
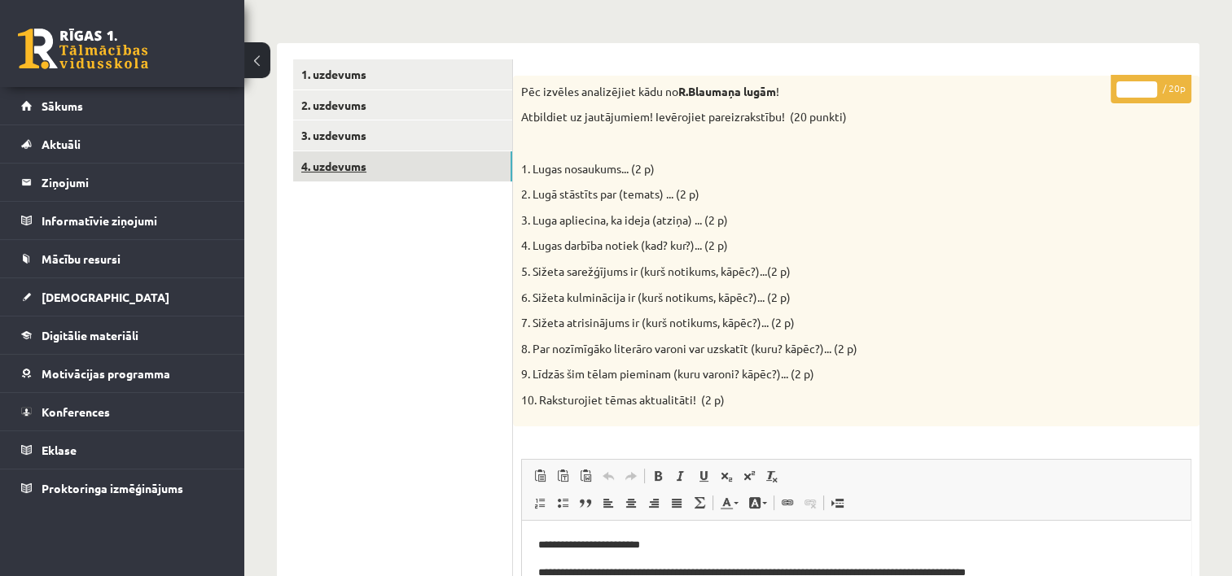
click at [357, 174] on link "4. uzdevums" at bounding box center [402, 166] width 219 height 30
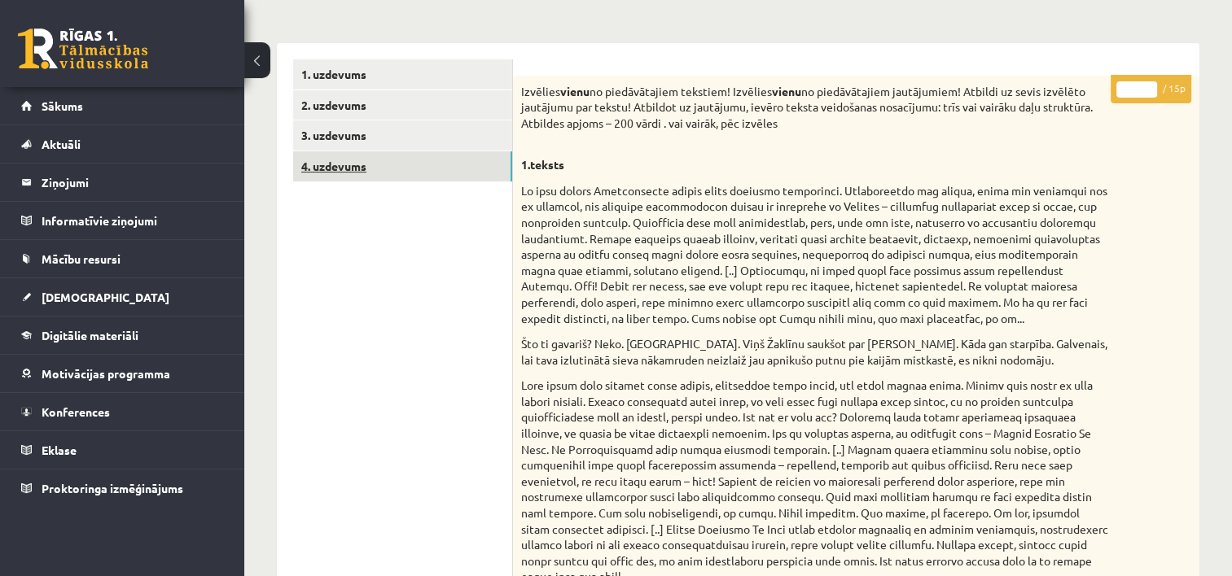
click at [357, 174] on link "4. uzdevums" at bounding box center [402, 166] width 219 height 30
click at [137, 287] on link "[DEMOGRAPHIC_DATA]" at bounding box center [122, 296] width 203 height 37
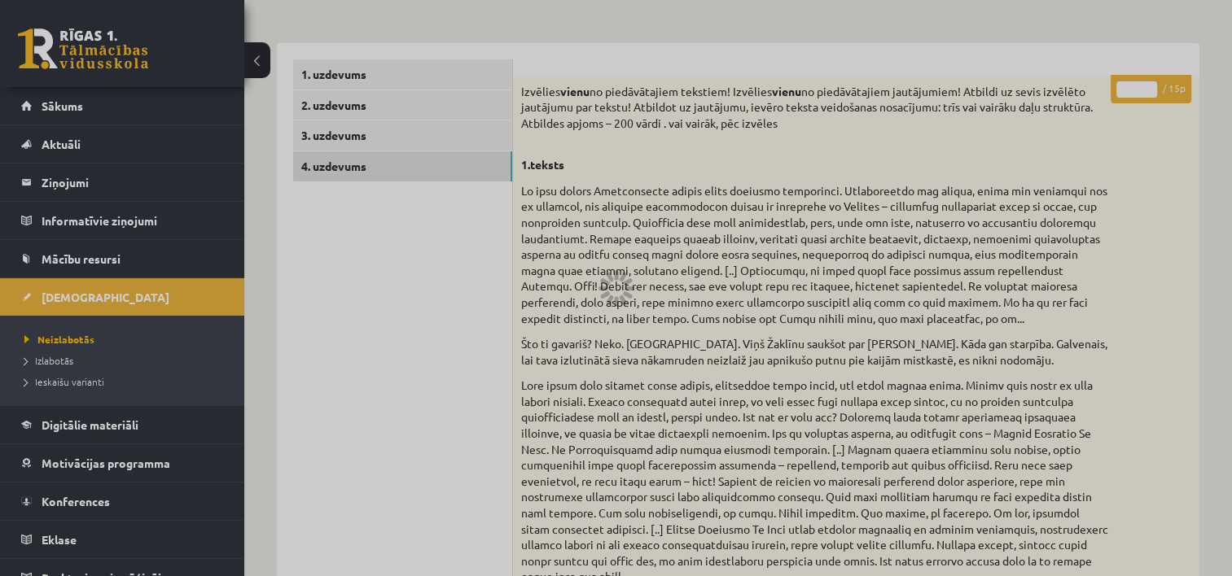
drag, startPoint x: 117, startPoint y: 339, endPoint x: 81, endPoint y: 345, distance: 37.2
click at [117, 339] on div at bounding box center [616, 288] width 1232 height 576
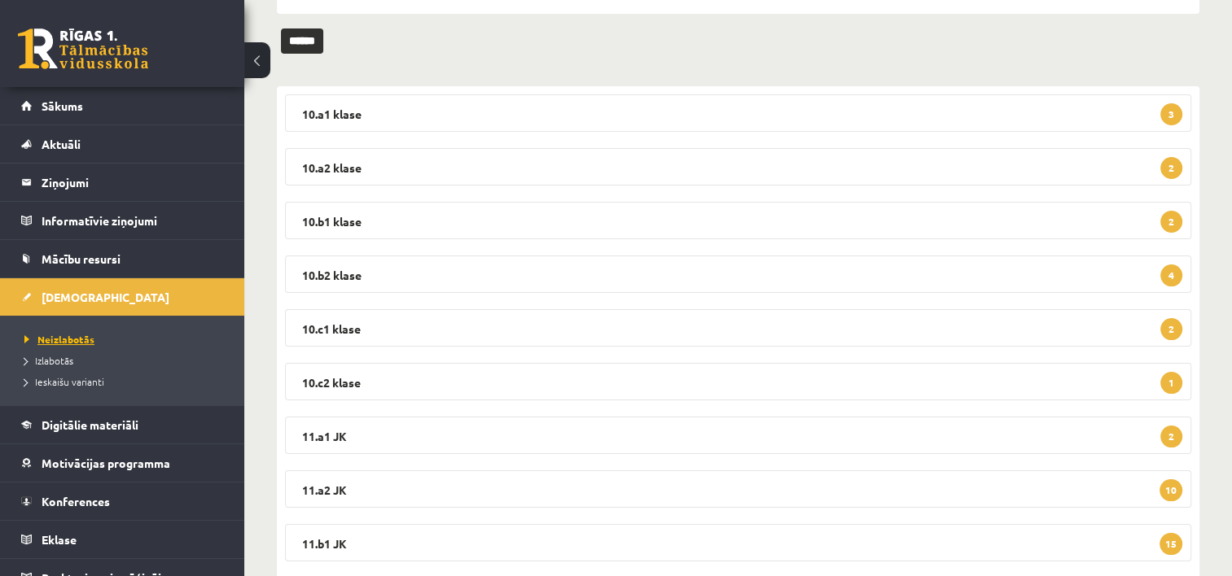
click at [66, 339] on span "Neizlabotās" at bounding box center [59, 339] width 70 height 13
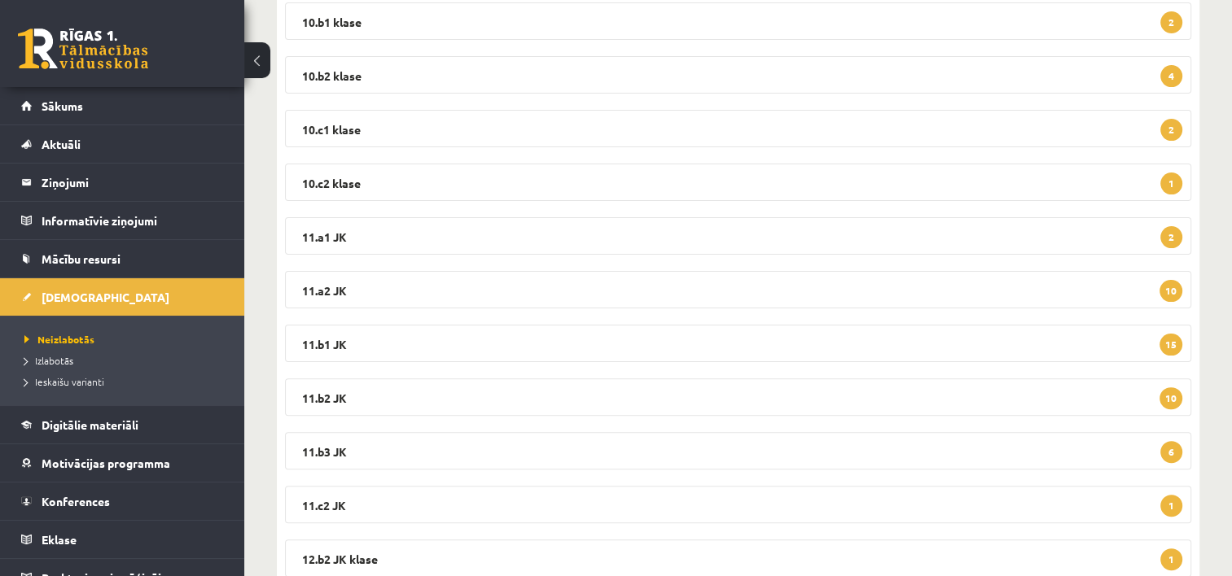
scroll to position [462, 0]
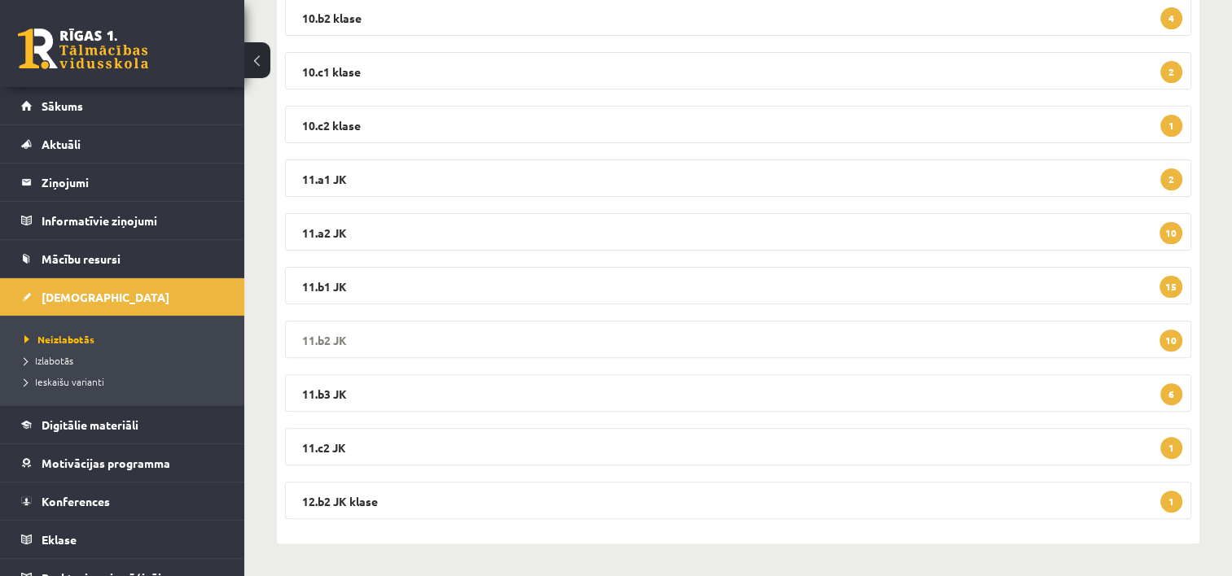
click at [467, 342] on legend "11.b2 JK 10" at bounding box center [738, 339] width 906 height 37
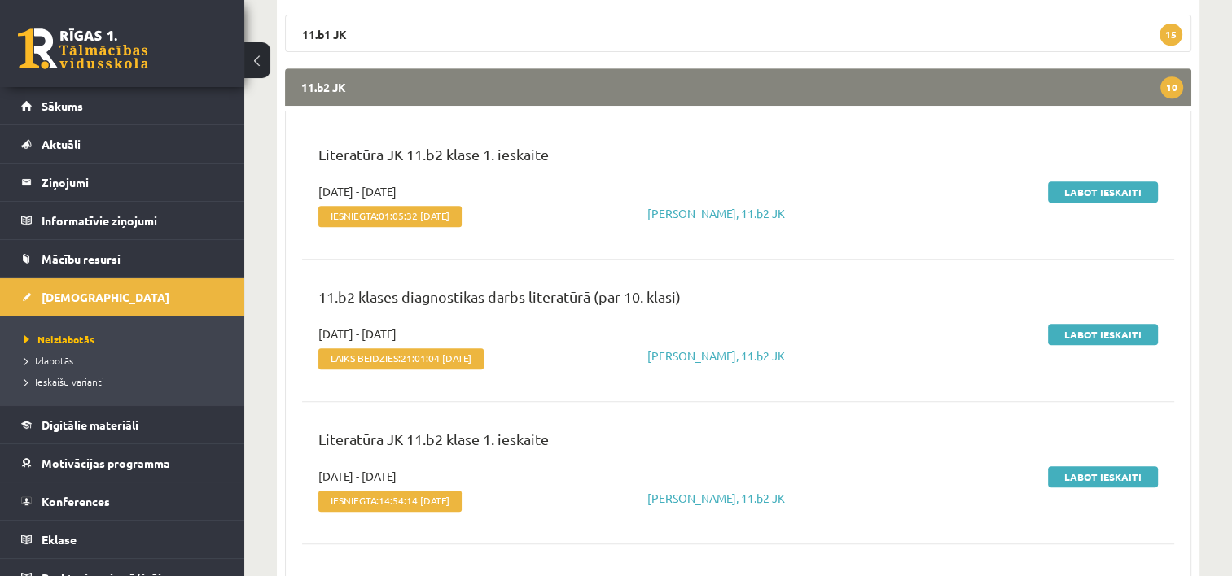
scroll to position [700, 0]
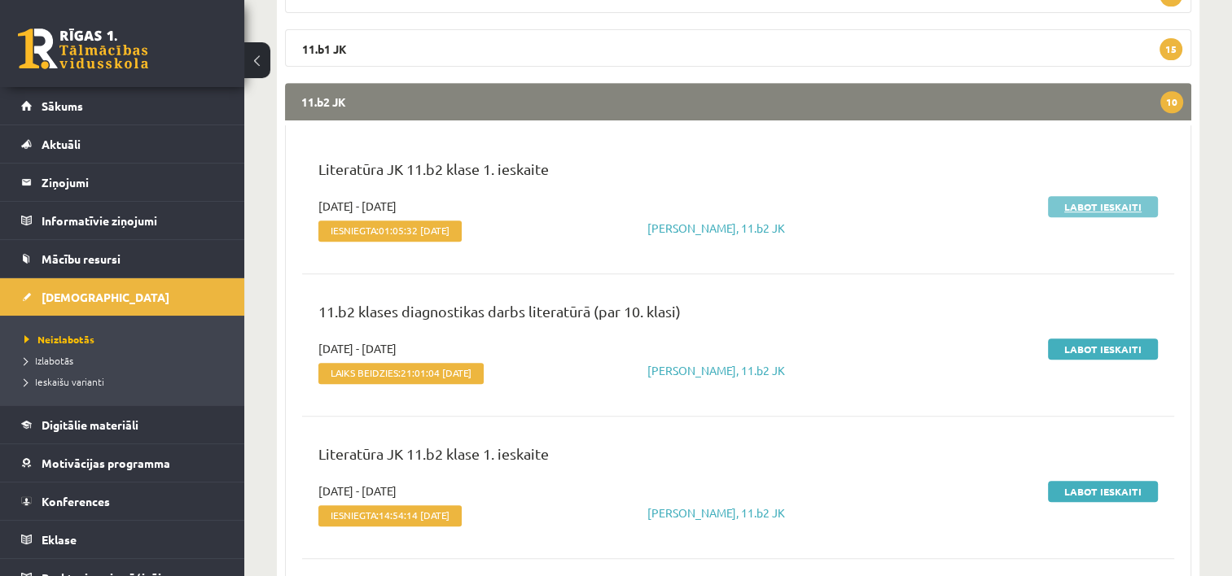
click at [1098, 210] on link "Labot ieskaiti" at bounding box center [1103, 206] width 110 height 21
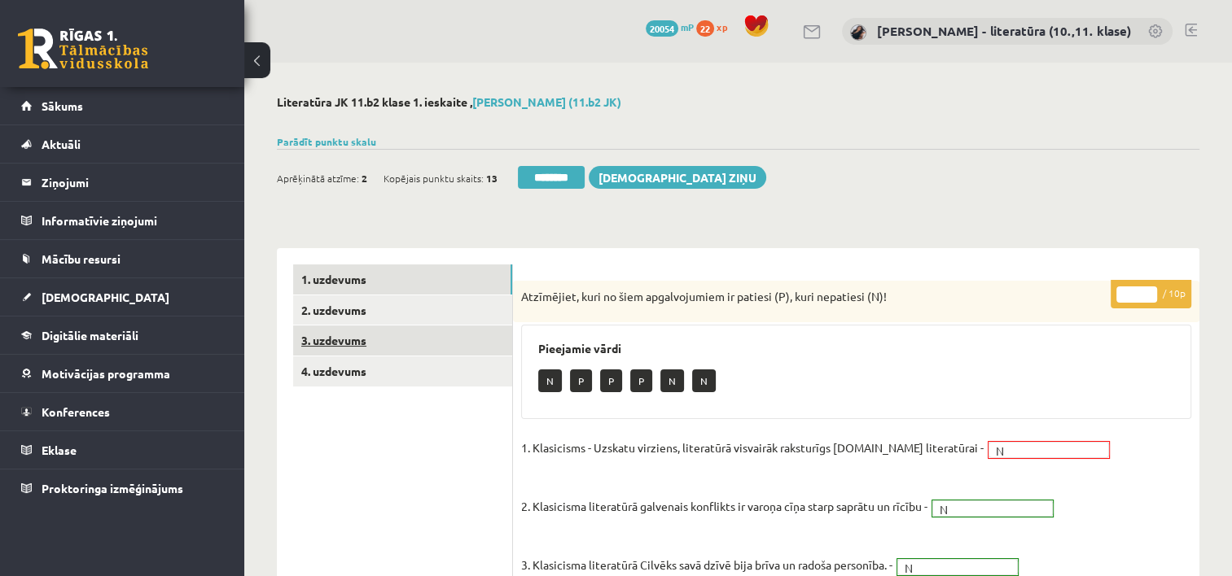
click at [388, 352] on link "3. uzdevums" at bounding box center [402, 341] width 219 height 30
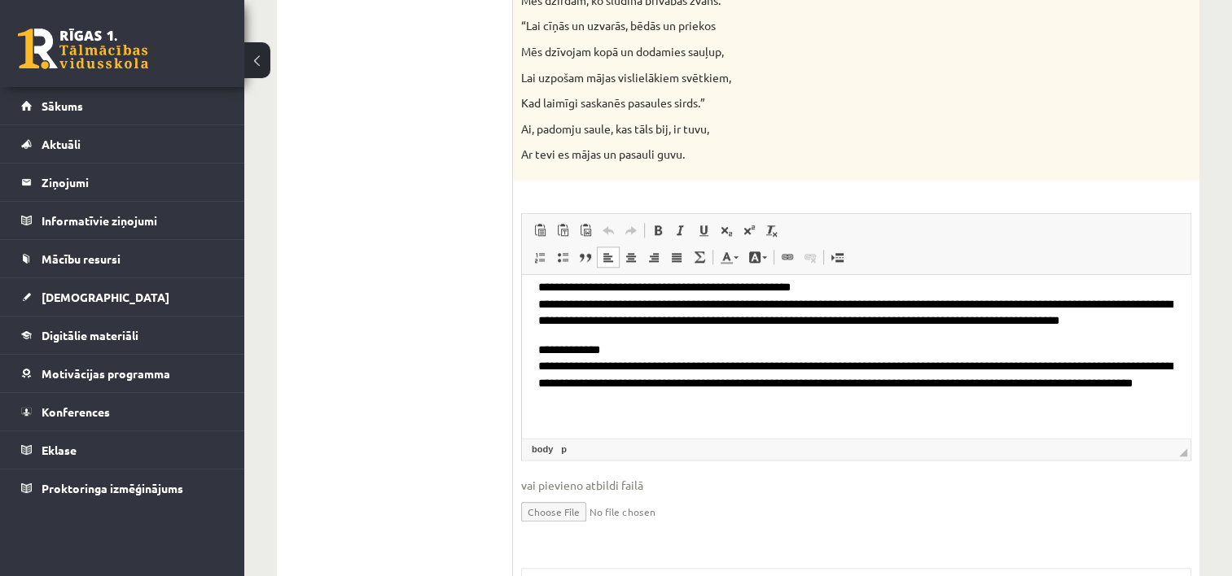
scroll to position [419, 0]
drag, startPoint x: 1186, startPoint y: 314, endPoint x: 1744, endPoint y: 695, distance: 676.2
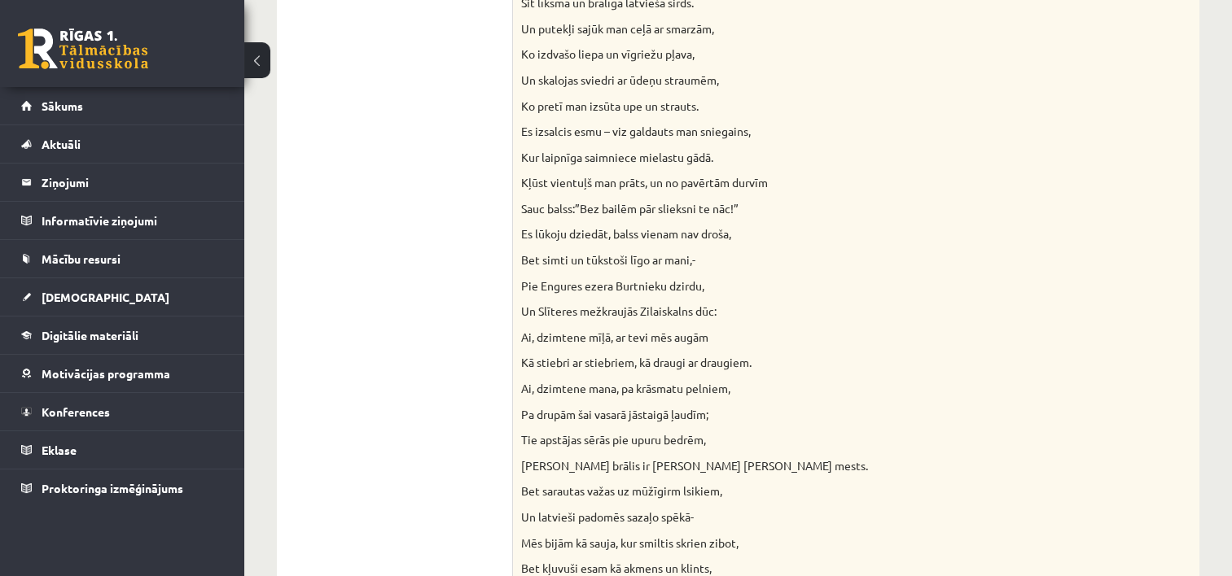
scroll to position [0, 0]
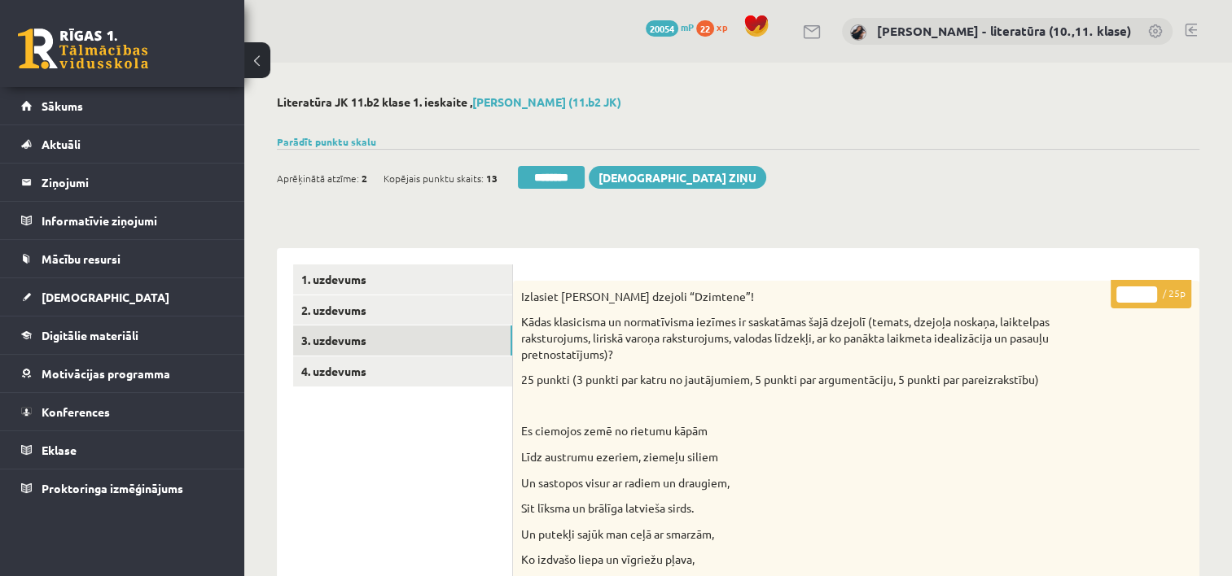
drag, startPoint x: 1130, startPoint y: 293, endPoint x: 1068, endPoint y: 300, distance: 62.2
type input "**"
click at [378, 378] on link "4. uzdevums" at bounding box center [402, 372] width 219 height 30
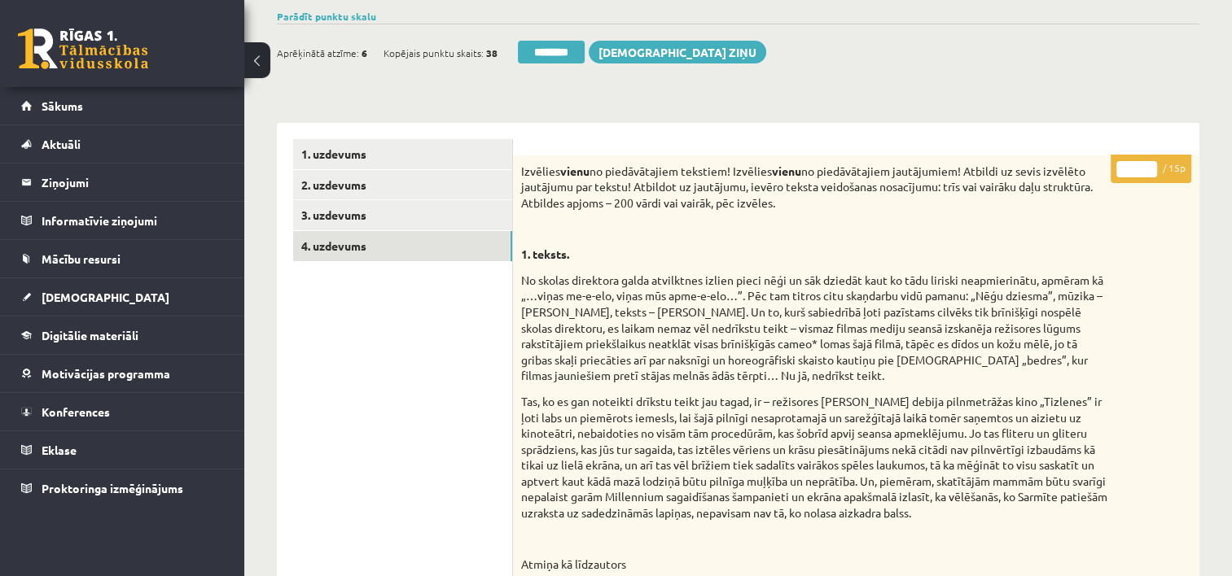
scroll to position [49, 0]
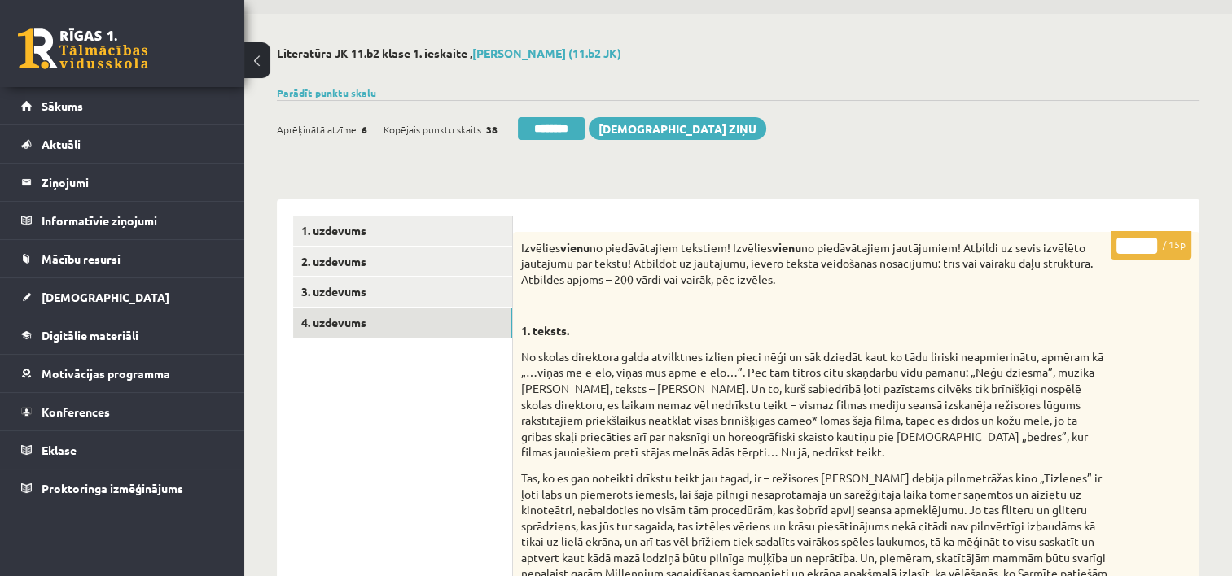
drag, startPoint x: 1142, startPoint y: 248, endPoint x: 1065, endPoint y: 233, distance: 78.1
type input "**"
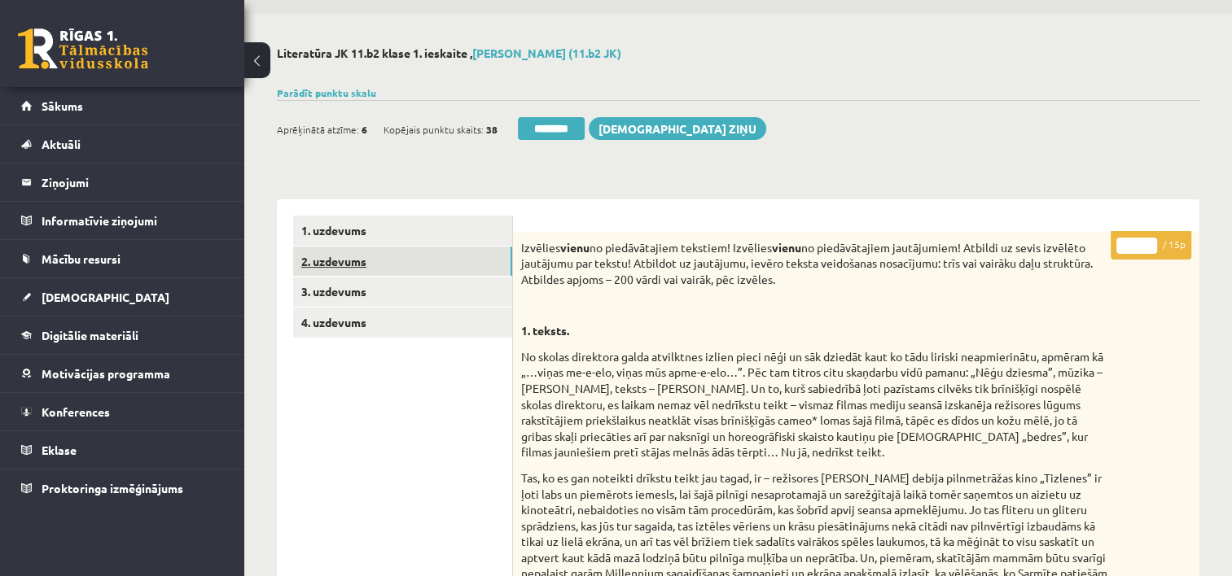
click at [422, 261] on link "2. uzdevums" at bounding box center [402, 262] width 219 height 30
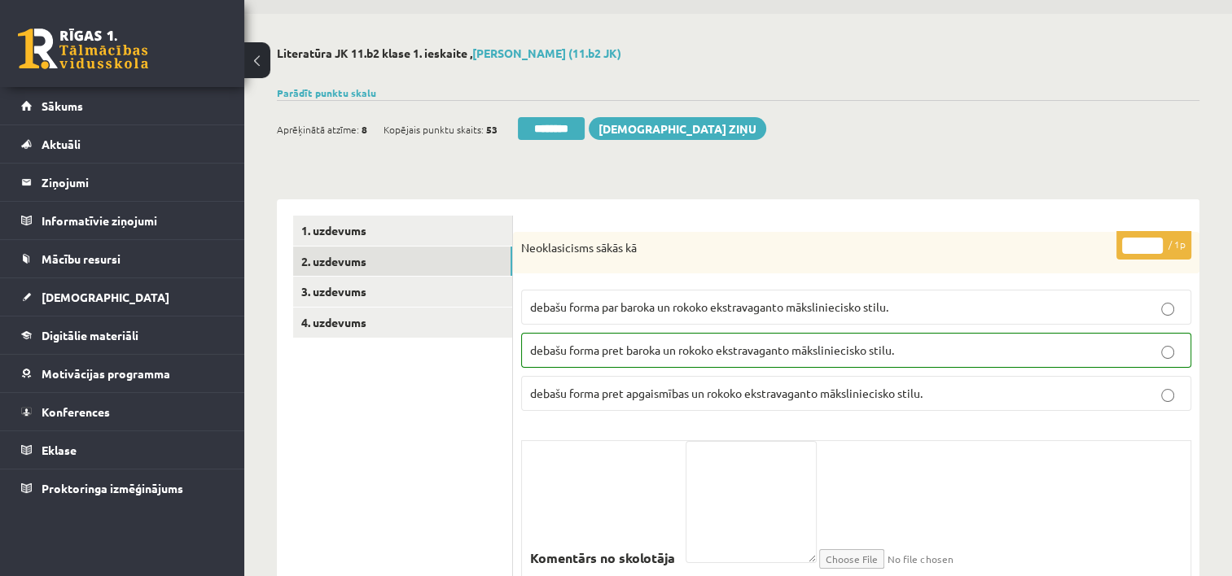
drag, startPoint x: 570, startPoint y: 131, endPoint x: 710, endPoint y: 39, distance: 167.6
click at [570, 131] on input "********" at bounding box center [551, 128] width 67 height 23
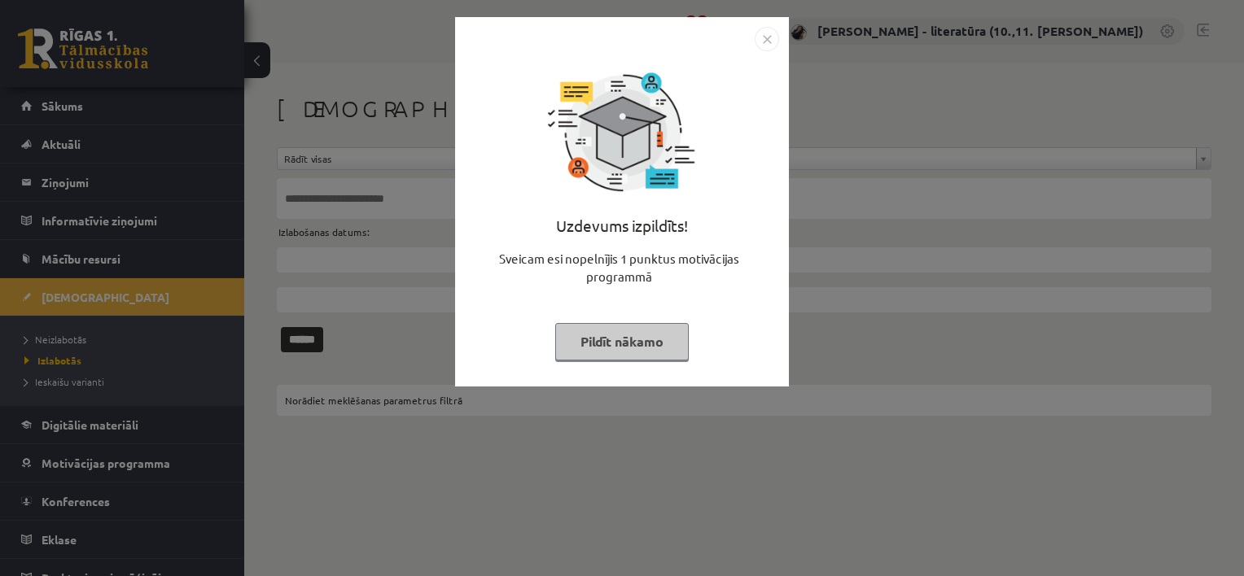
click at [620, 339] on button "Pildīt nākamo" at bounding box center [622, 341] width 134 height 37
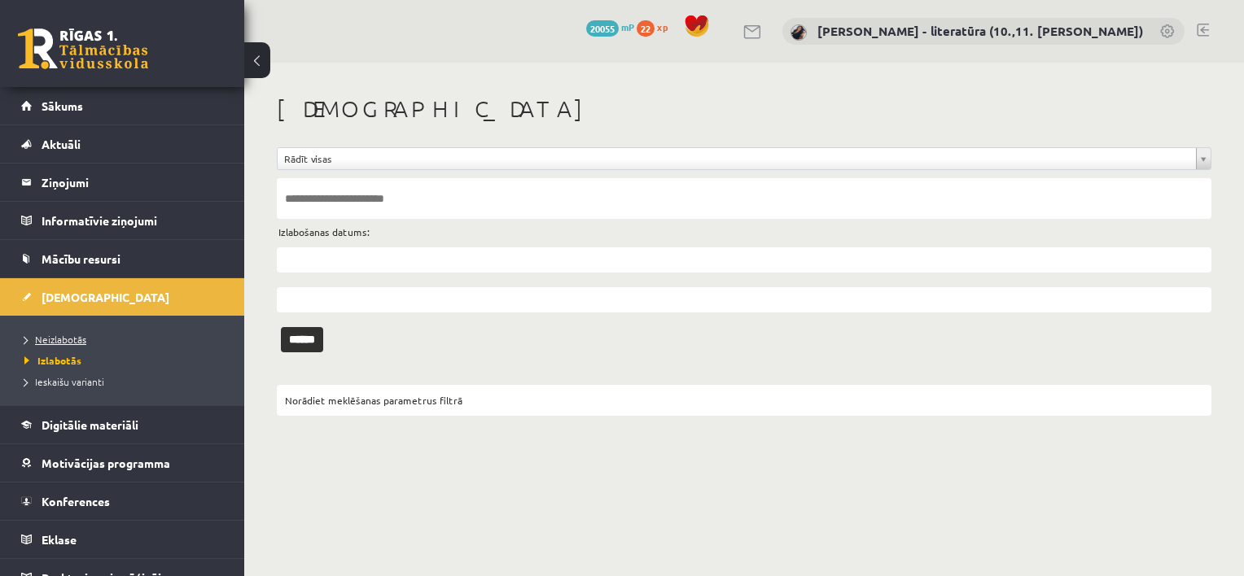
click at [66, 335] on span "Neizlabotās" at bounding box center [55, 339] width 62 height 13
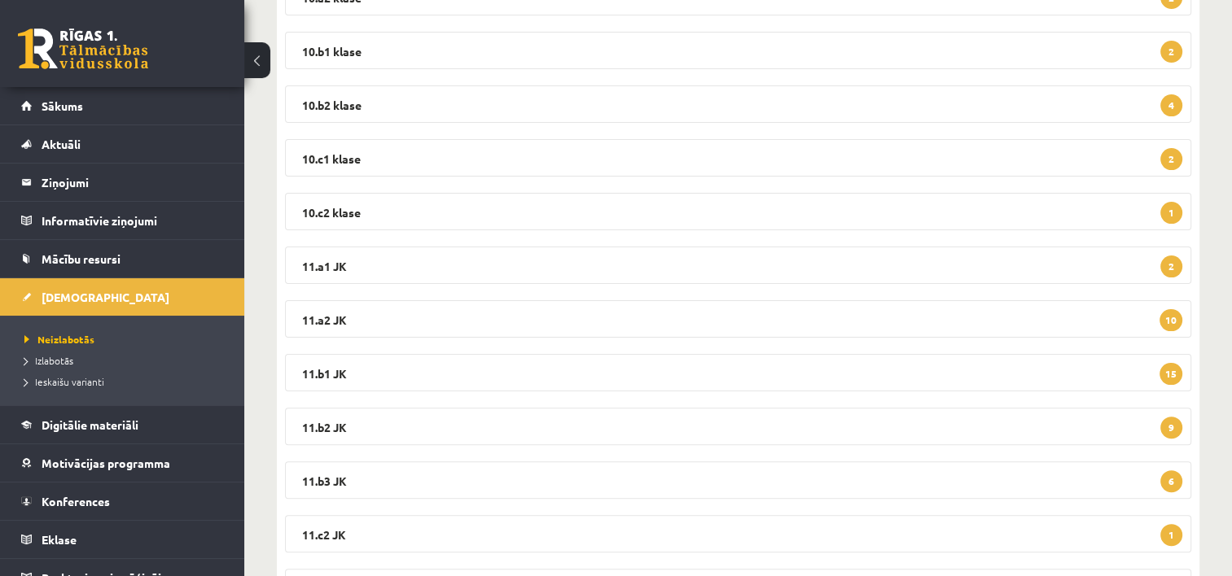
scroll to position [462, 0]
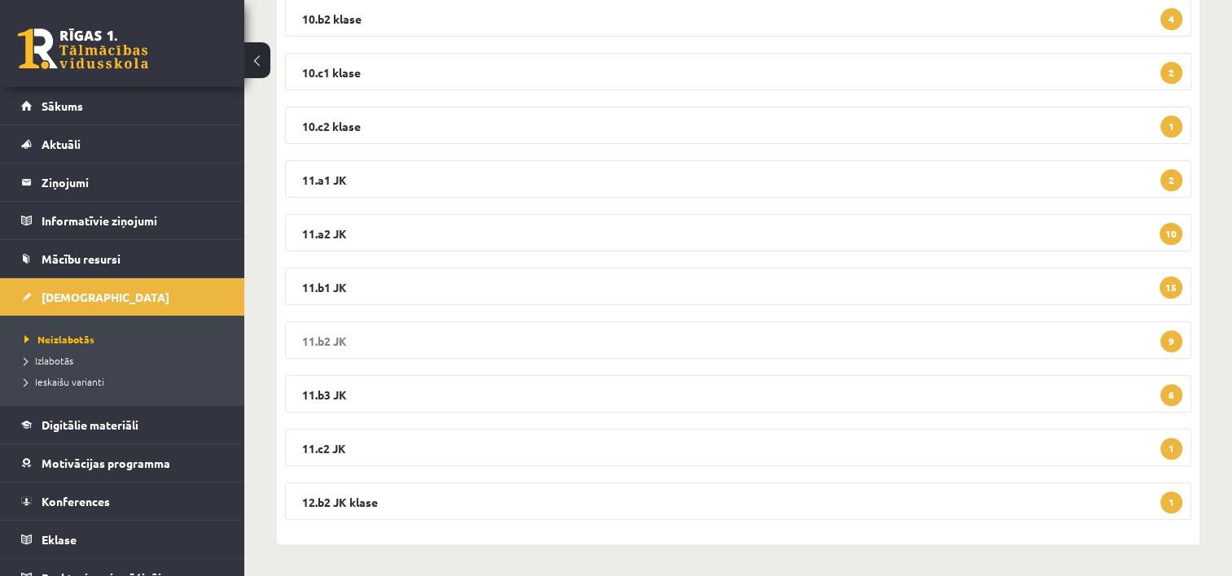
click at [733, 331] on legend "11.b2 JK 9" at bounding box center [738, 340] width 906 height 37
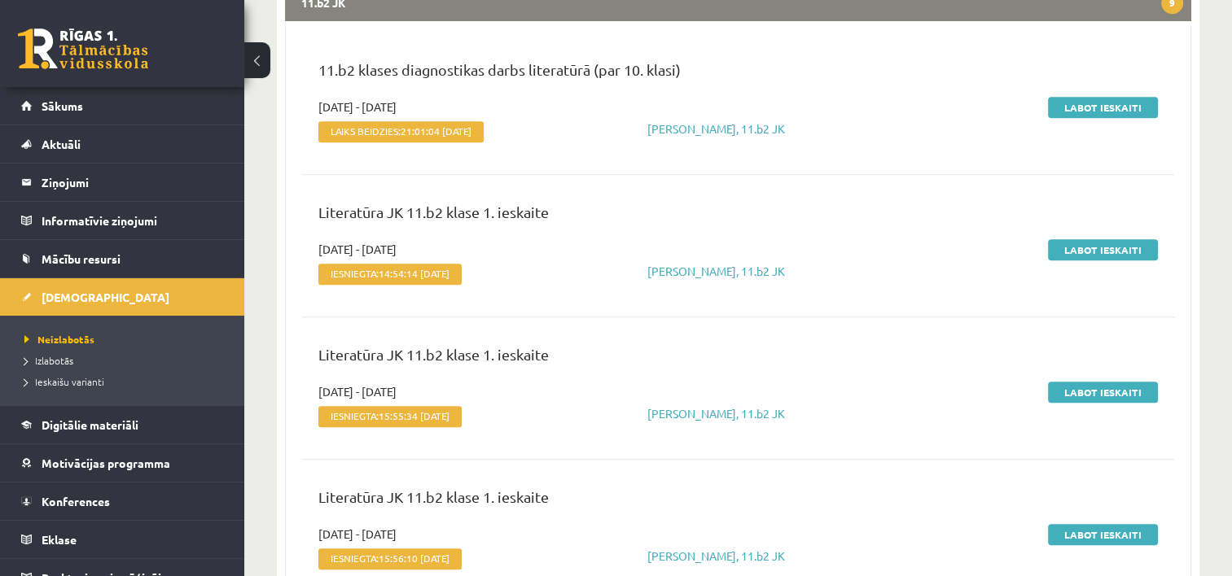
scroll to position [777, 0]
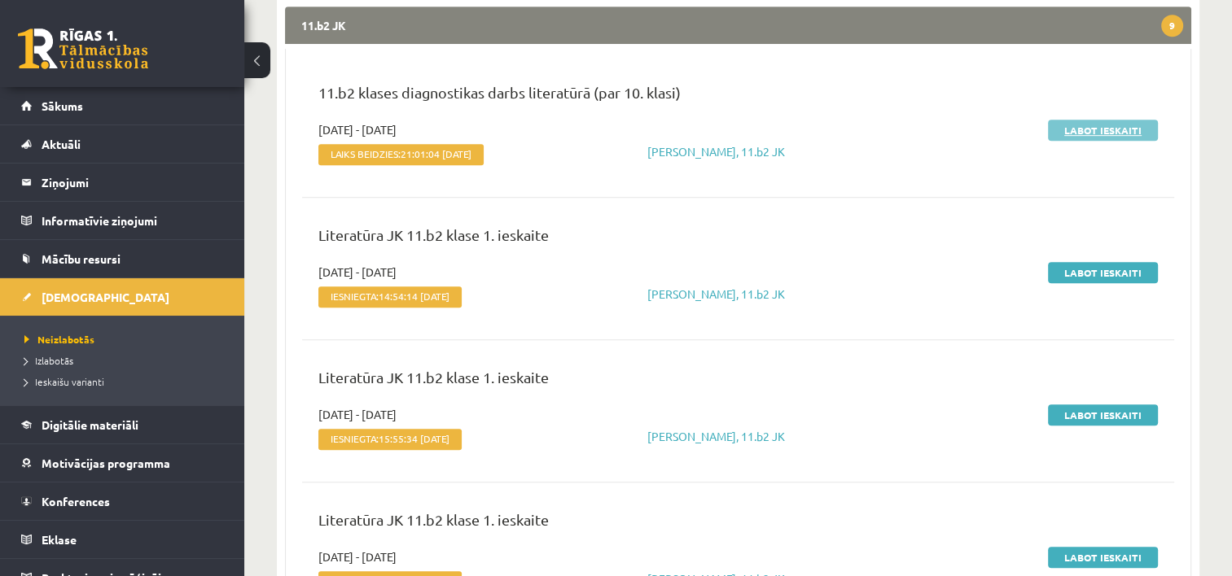
click at [1081, 125] on link "Labot ieskaiti" at bounding box center [1103, 130] width 110 height 21
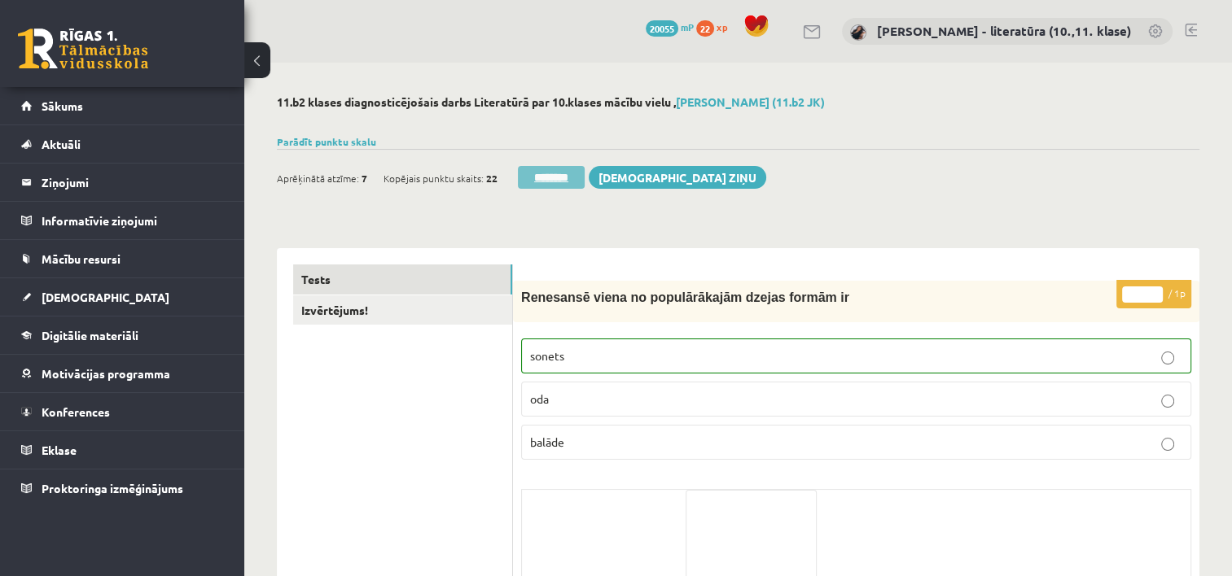
click at [554, 167] on input "********" at bounding box center [551, 177] width 67 height 23
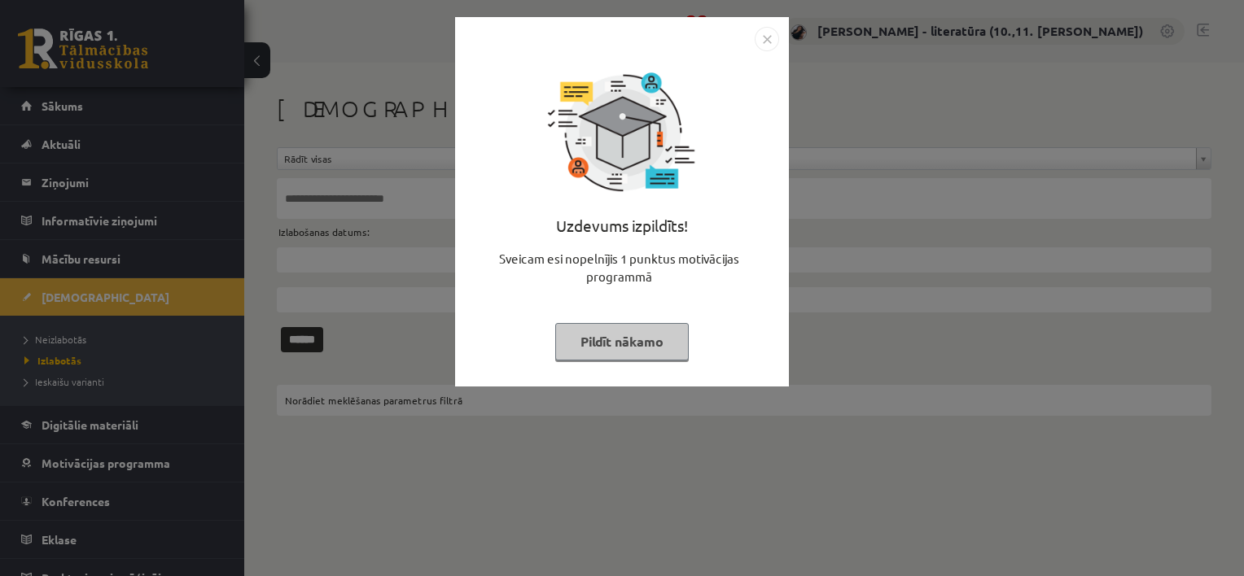
click at [603, 351] on button "Pildīt nākamo" at bounding box center [622, 341] width 134 height 37
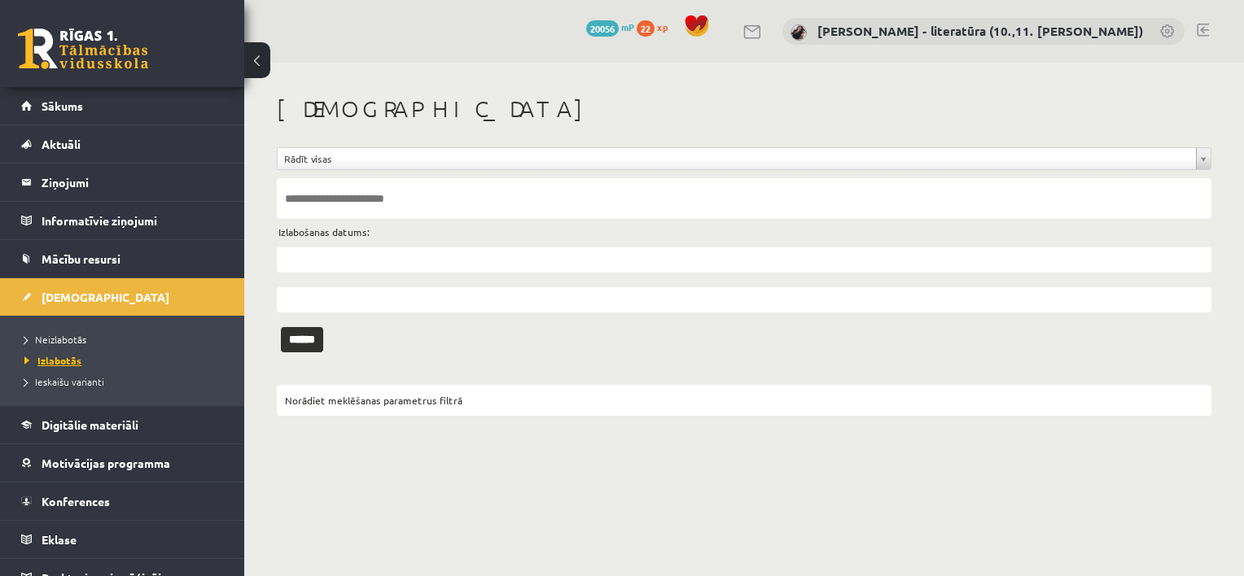
click at [60, 360] on span "Izlabotās" at bounding box center [52, 360] width 57 height 13
click at [57, 341] on span "Neizlabotās" at bounding box center [55, 339] width 62 height 13
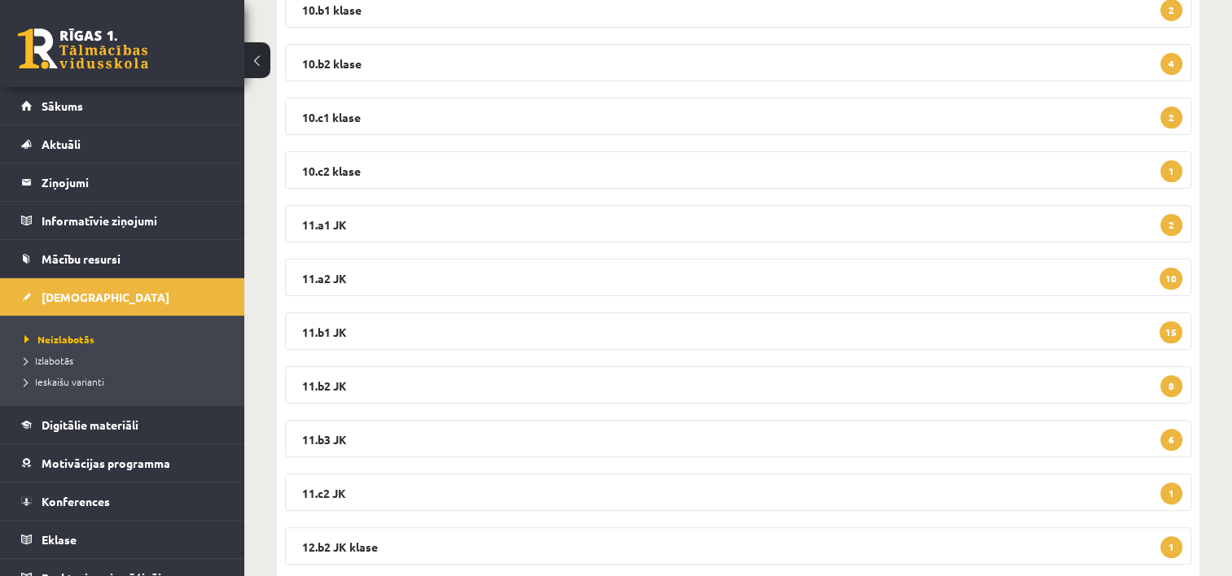
scroll to position [462, 0]
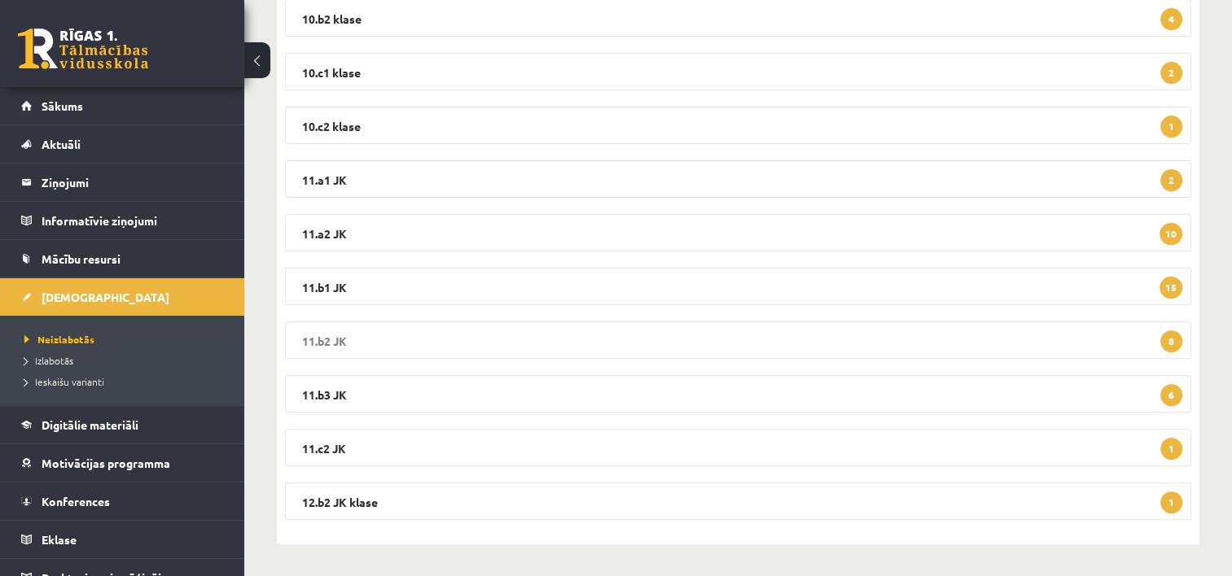
click at [451, 353] on legend "11.b2 JK 8" at bounding box center [738, 340] width 906 height 37
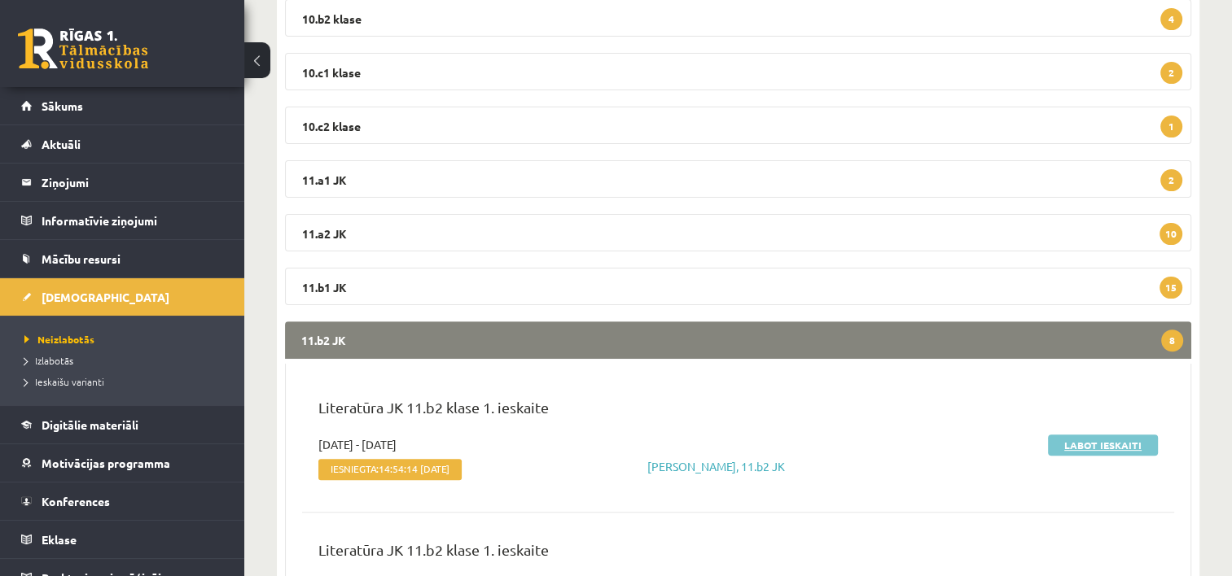
click at [1081, 444] on link "Labot ieskaiti" at bounding box center [1103, 445] width 110 height 21
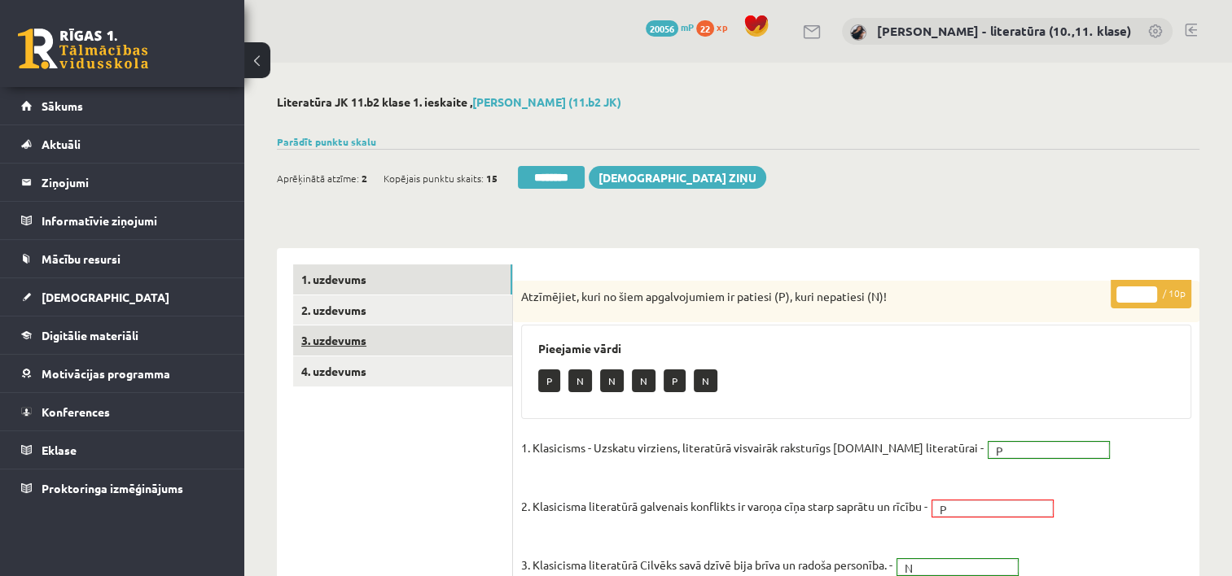
click at [466, 352] on link "3. uzdevums" at bounding box center [402, 341] width 219 height 30
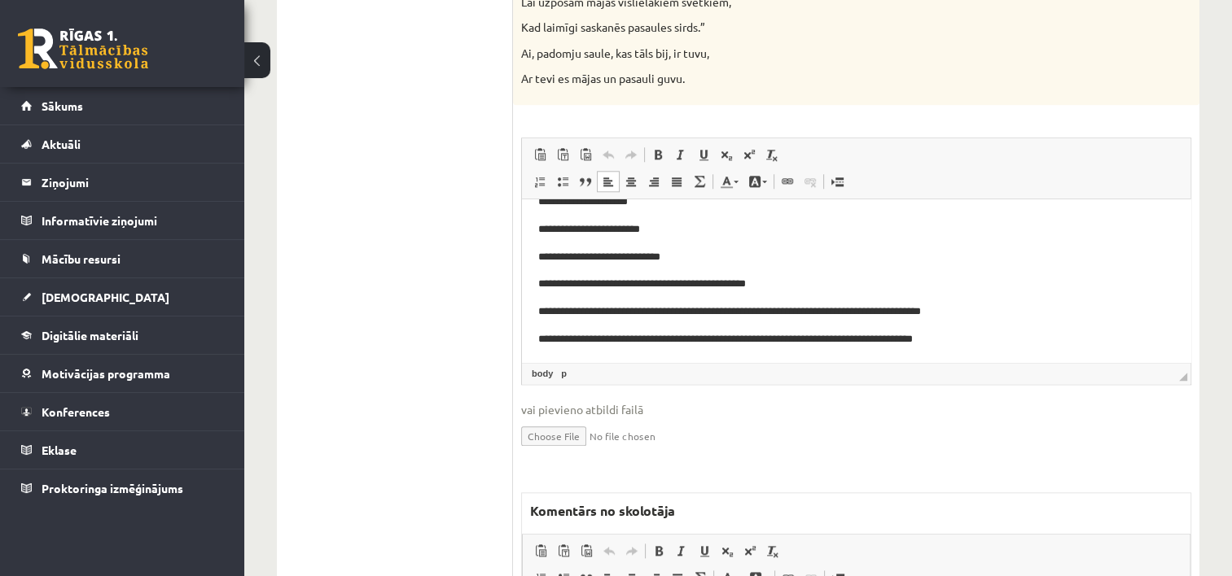
scroll to position [712, 0]
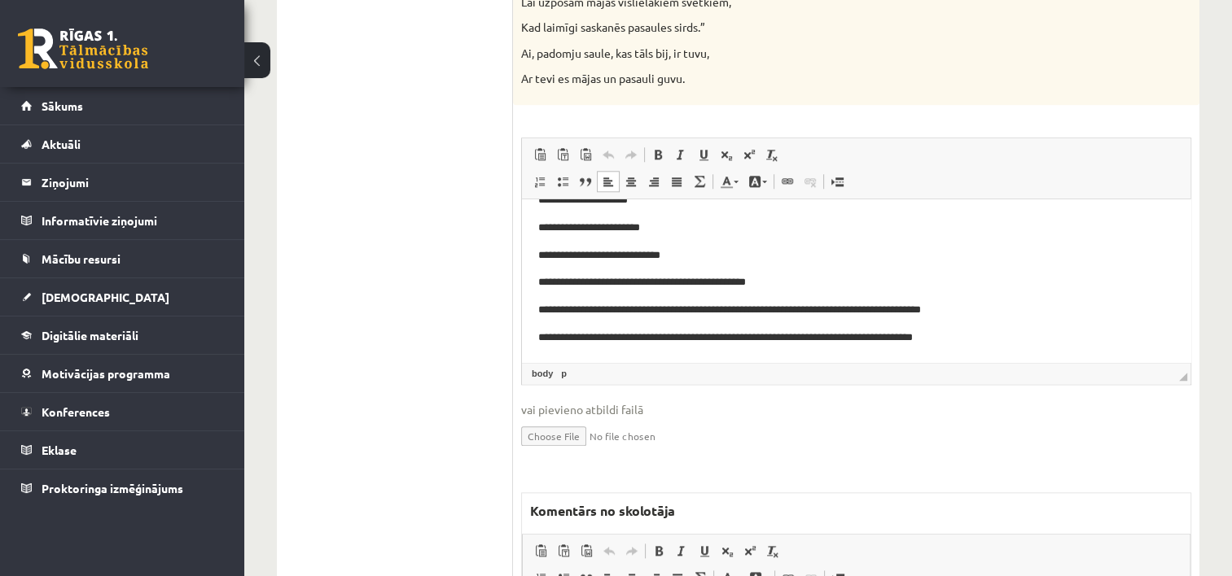
drag, startPoint x: 1185, startPoint y: 229, endPoint x: 1765, endPoint y: 555, distance: 665.7
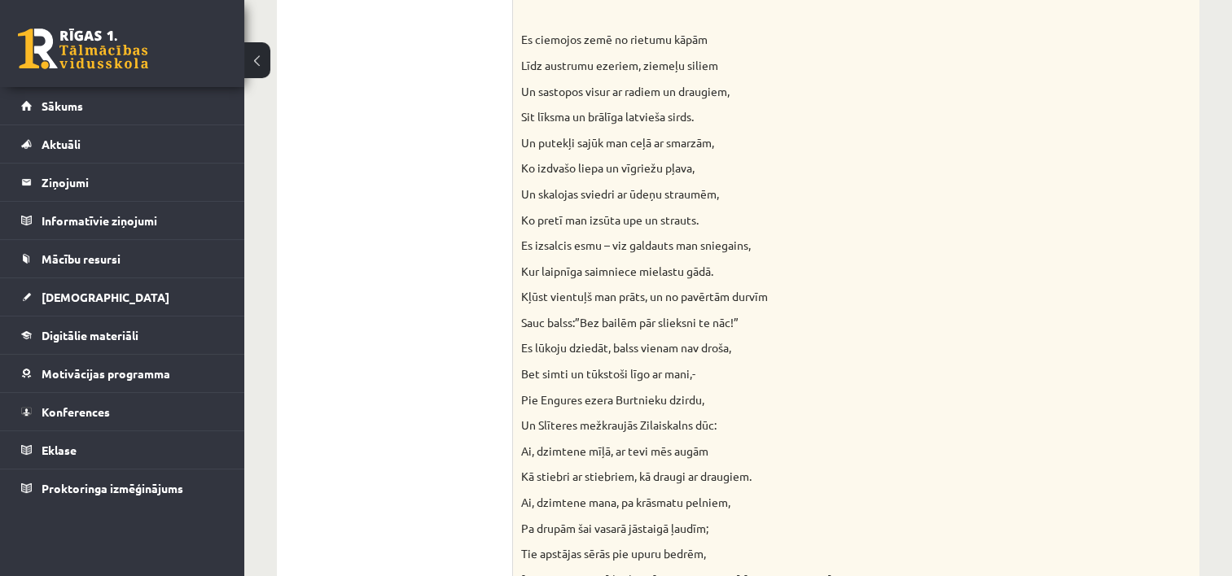
scroll to position [47, 0]
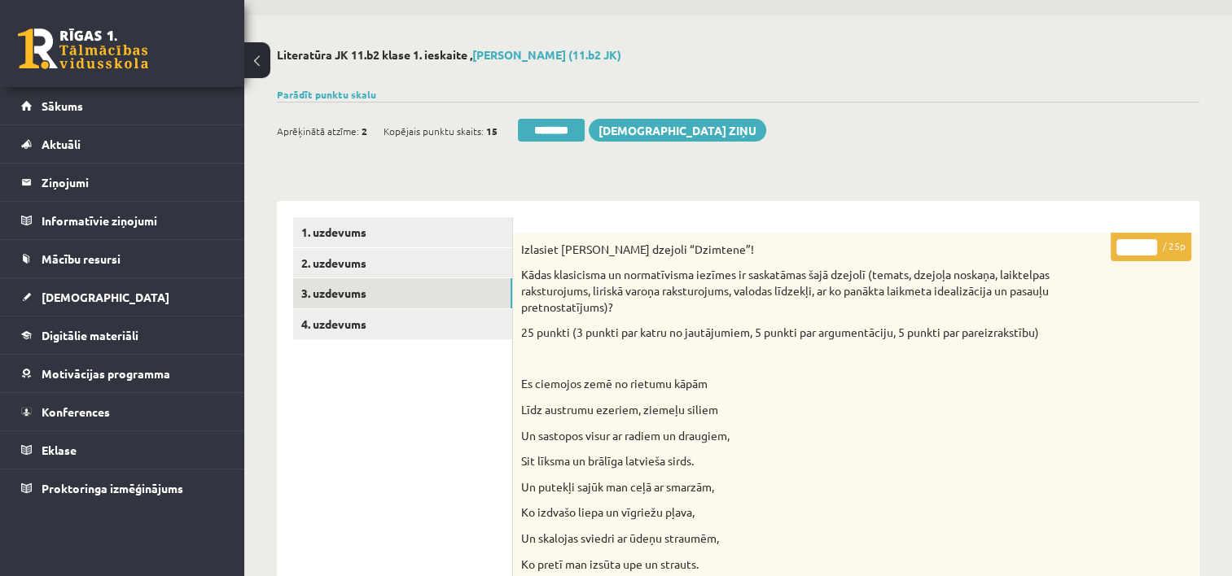
drag, startPoint x: 1133, startPoint y: 239, endPoint x: 1089, endPoint y: 250, distance: 46.2
type input "**"
click at [425, 337] on link "4. uzdevums" at bounding box center [402, 324] width 219 height 30
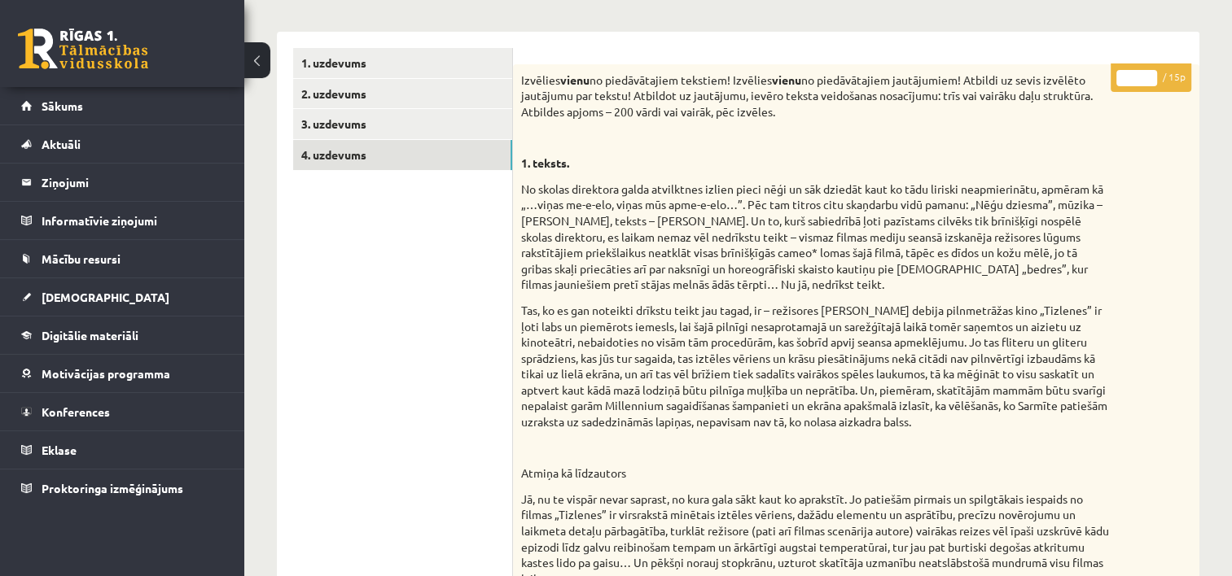
scroll to position [61, 0]
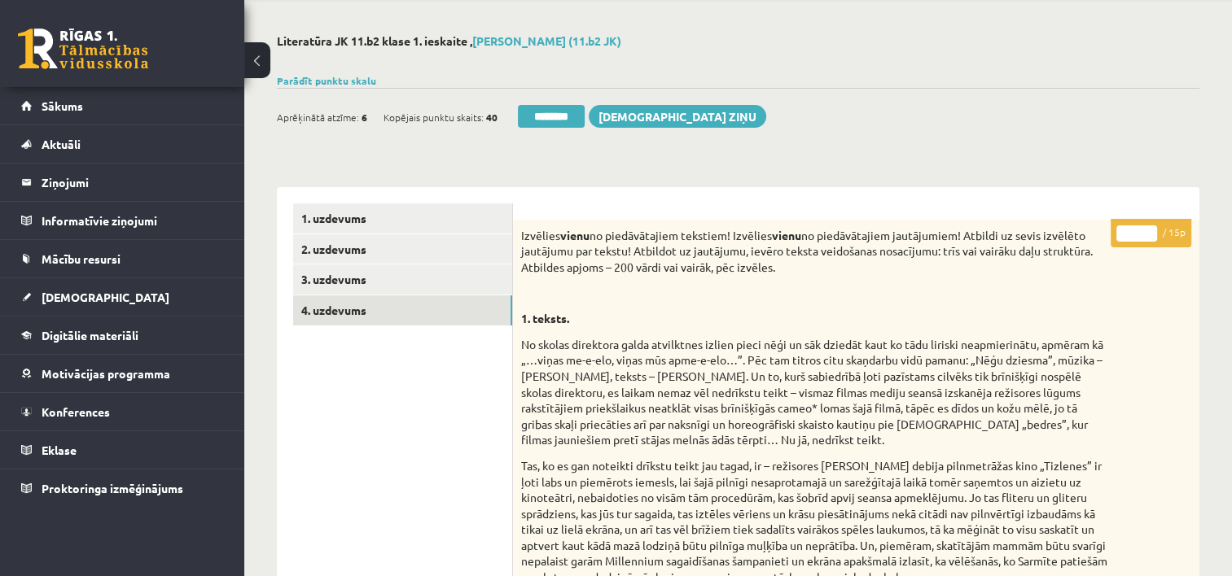
drag, startPoint x: 1131, startPoint y: 231, endPoint x: 1071, endPoint y: 235, distance: 60.3
type input "**"
click at [416, 296] on link "4. uzdevums" at bounding box center [402, 311] width 219 height 30
click at [554, 128] on div "Aprēķinātā atzīme: 8 Kopējais punktu skaits: 53 ******** Sūtīt ziņu" at bounding box center [521, 119] width 489 height 28
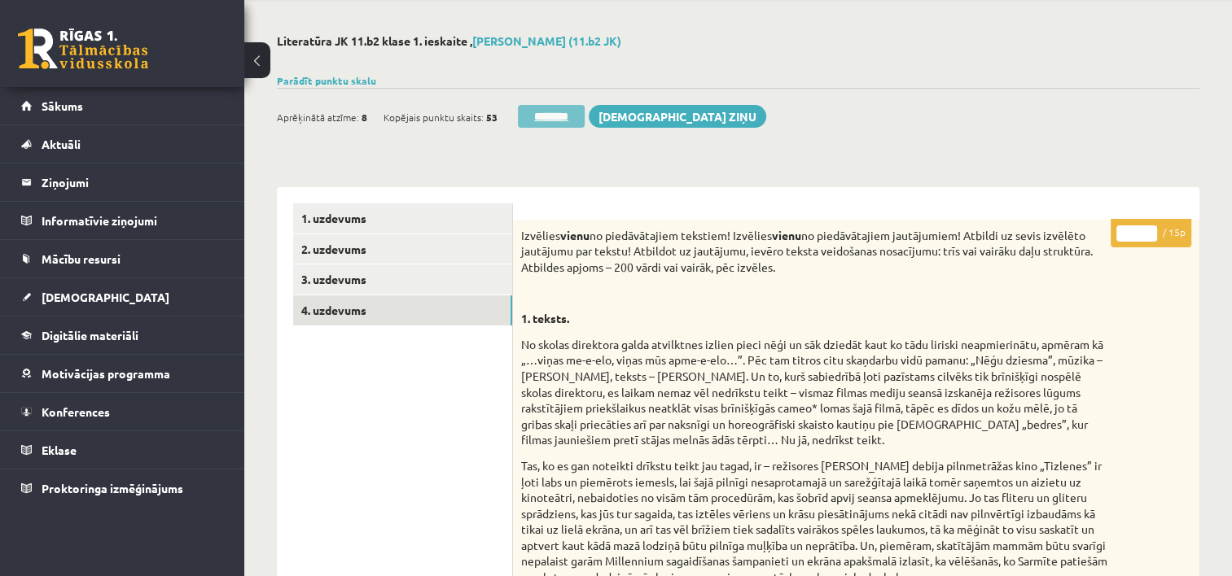
click at [563, 107] on input "********" at bounding box center [551, 116] width 67 height 23
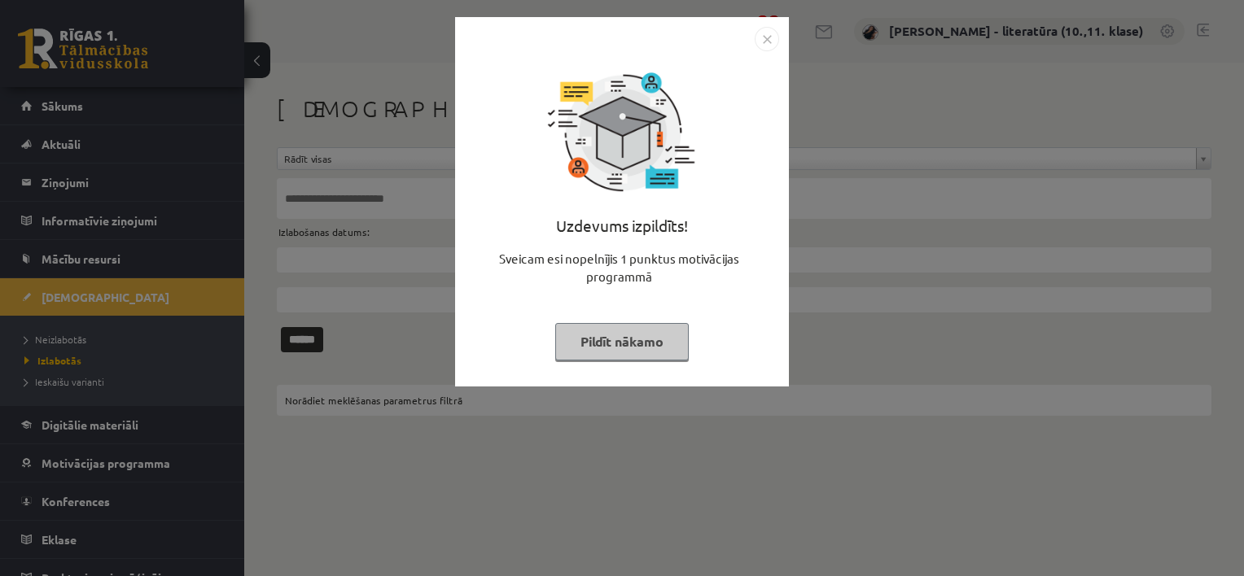
click at [603, 347] on button "Pildīt nākamo" at bounding box center [622, 341] width 134 height 37
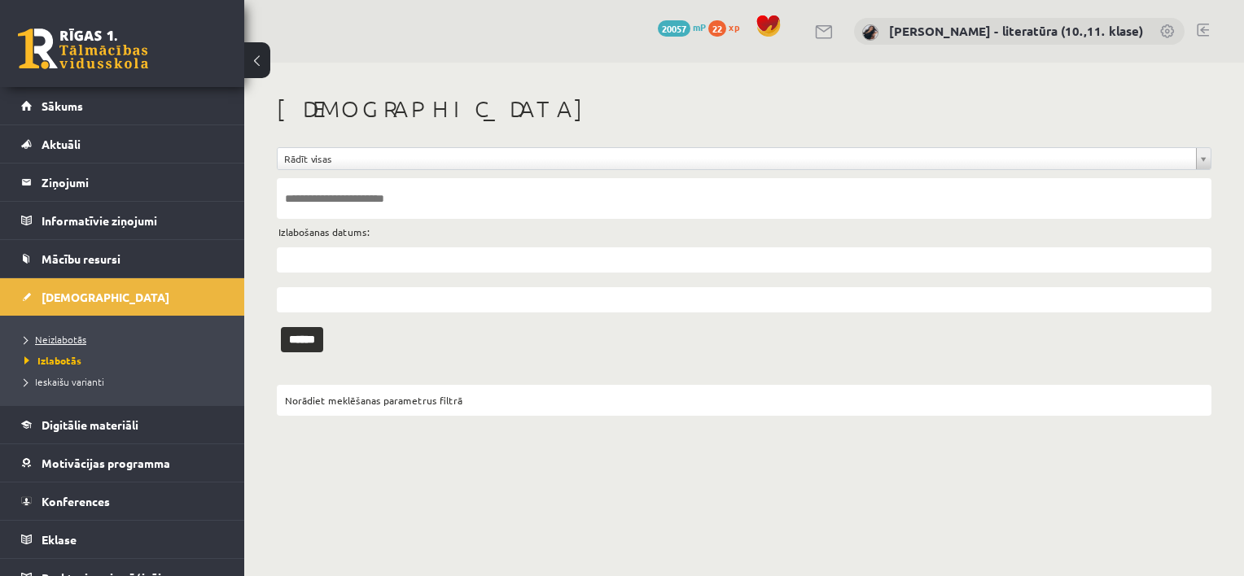
click at [77, 336] on span "Neizlabotās" at bounding box center [55, 339] width 62 height 13
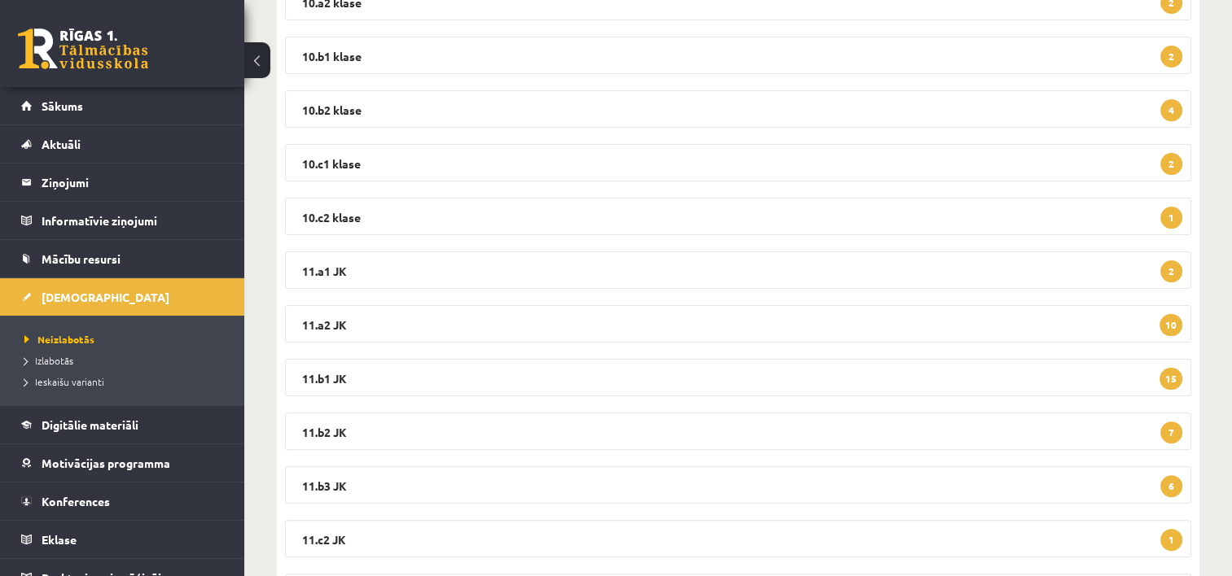
scroll to position [393, 0]
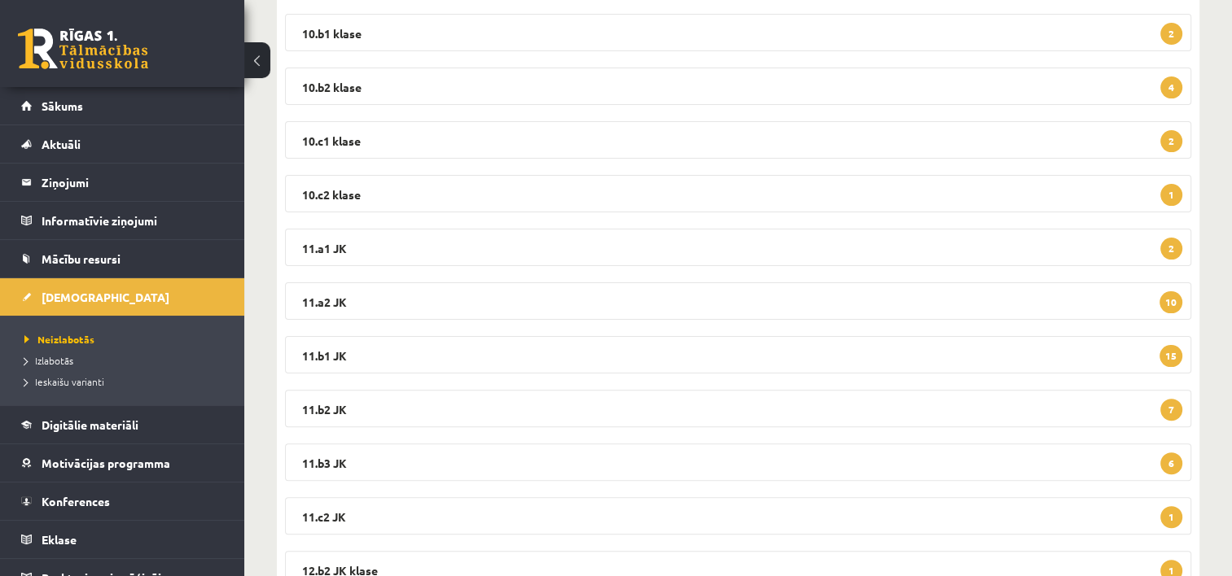
drag, startPoint x: 1221, startPoint y: 327, endPoint x: 1234, endPoint y: 454, distance: 126.9
drag, startPoint x: 1234, startPoint y: 454, endPoint x: 1215, endPoint y: 301, distance: 153.5
click at [1215, 301] on div "**********" at bounding box center [738, 157] width 988 height 976
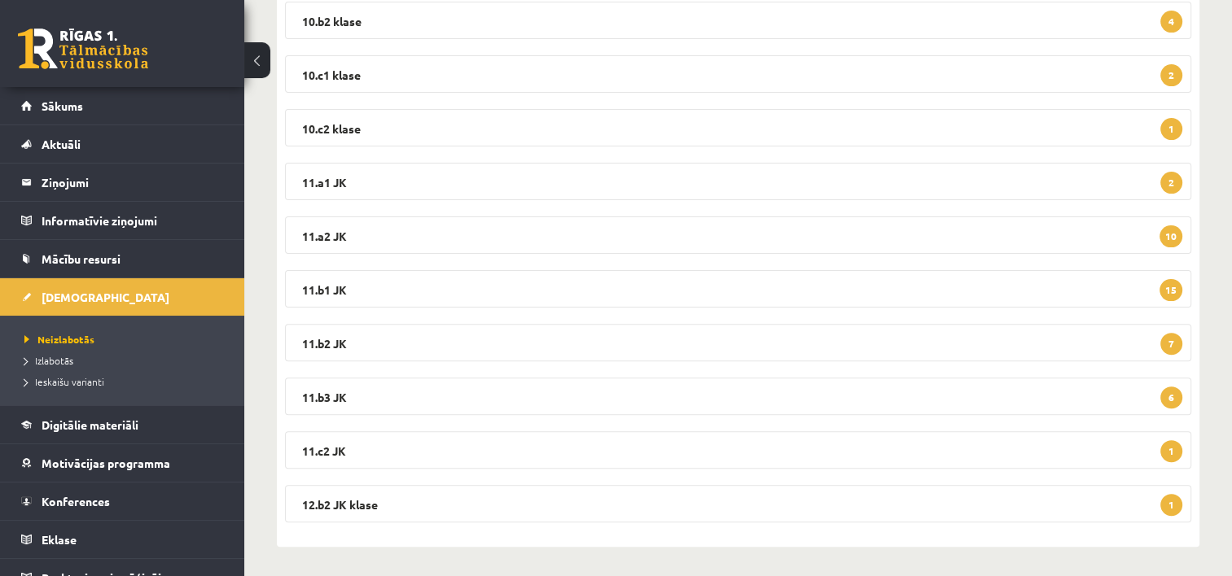
scroll to position [462, 0]
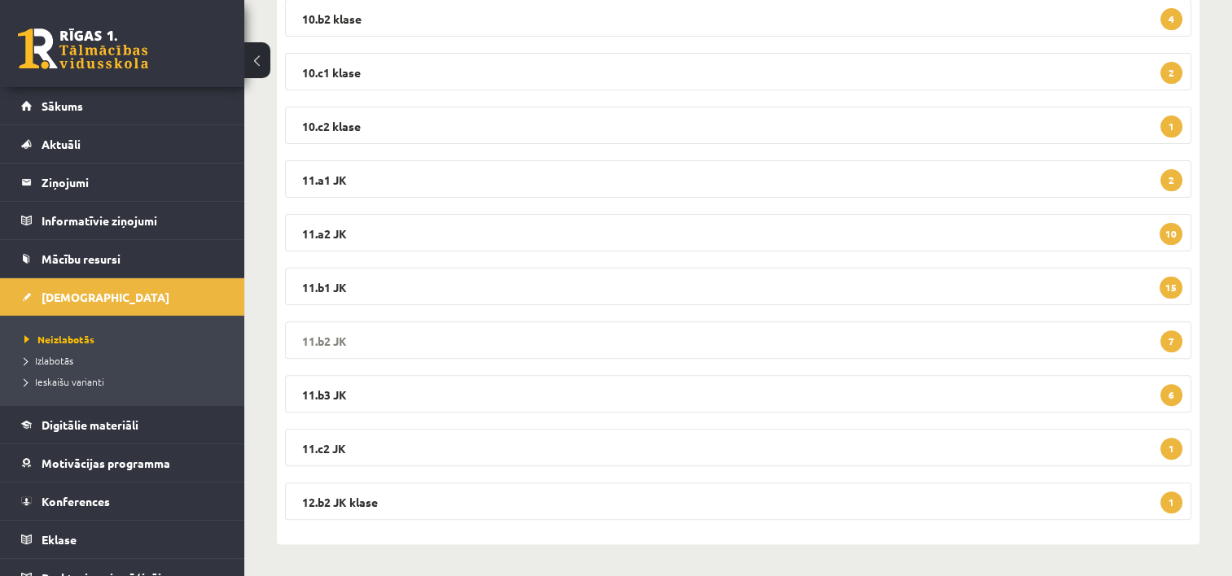
click at [952, 333] on legend "11.b2 JK 7" at bounding box center [738, 340] width 906 height 37
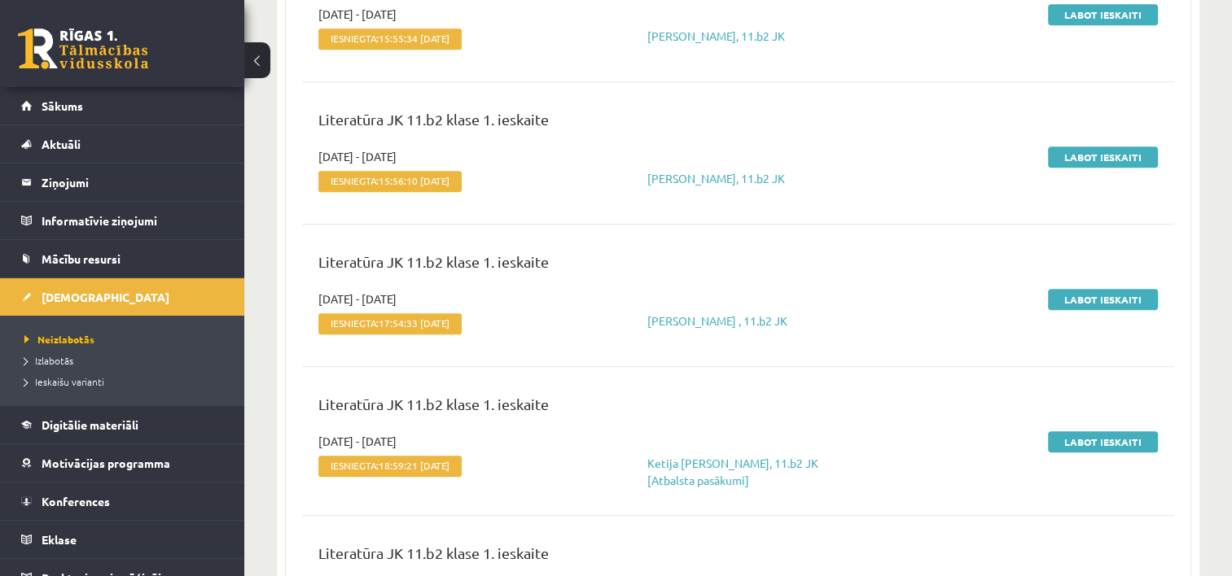
scroll to position [828, 0]
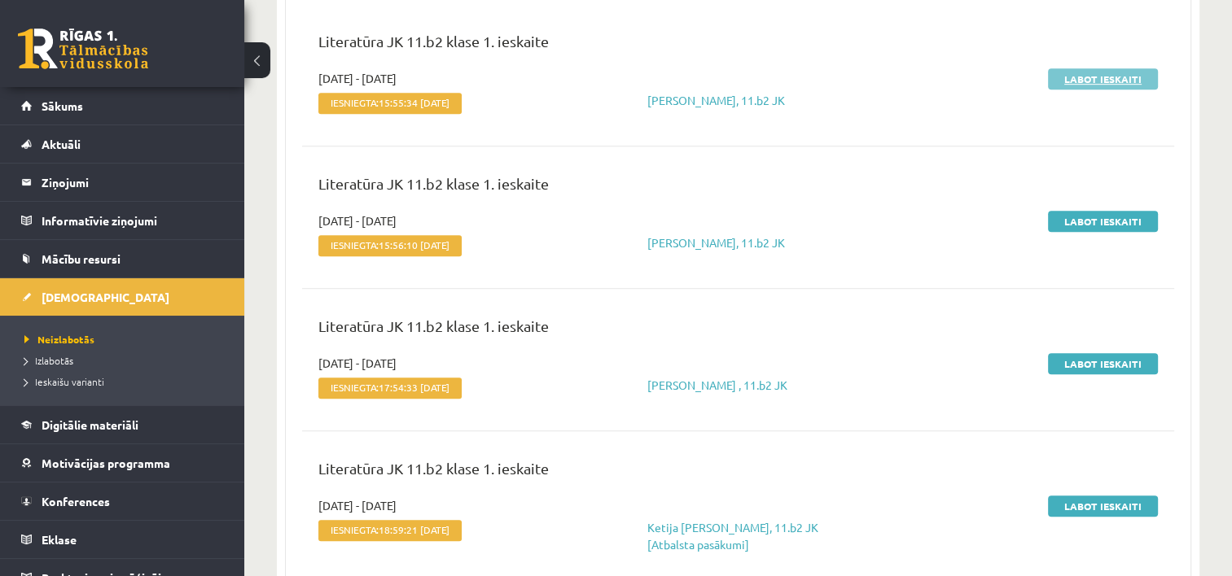
click at [1079, 72] on link "Labot ieskaiti" at bounding box center [1103, 78] width 110 height 21
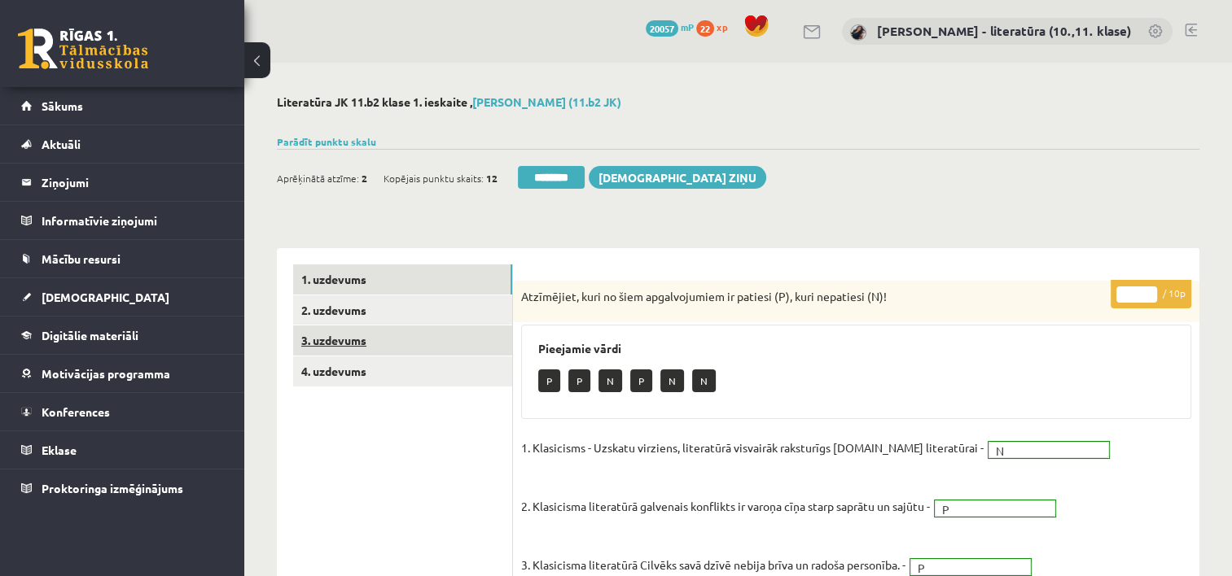
click at [412, 349] on link "3. uzdevums" at bounding box center [402, 341] width 219 height 30
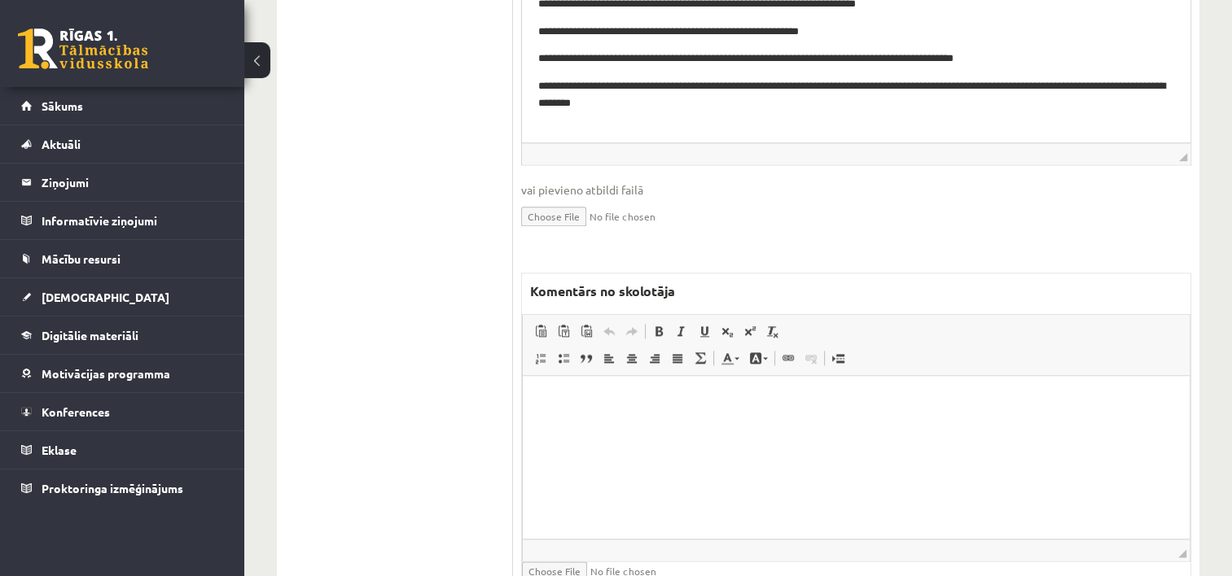
scroll to position [1959, 0]
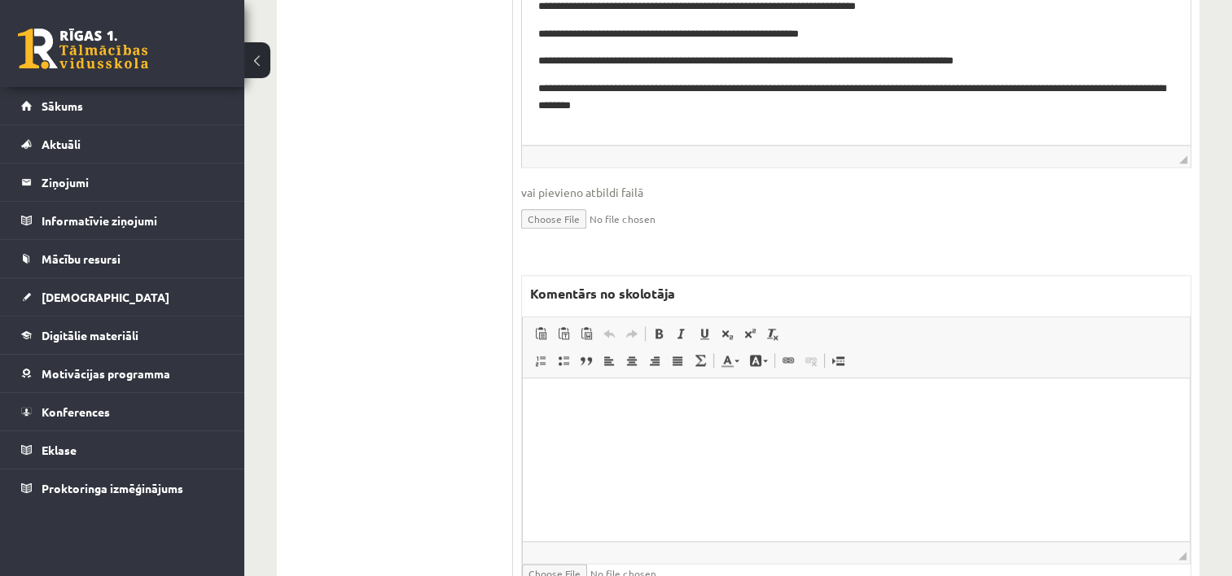
click at [822, 406] on p "Bagātinātā teksta redaktors, wiswyg-editor-47433883705640-1758480763-704" at bounding box center [856, 403] width 634 height 17
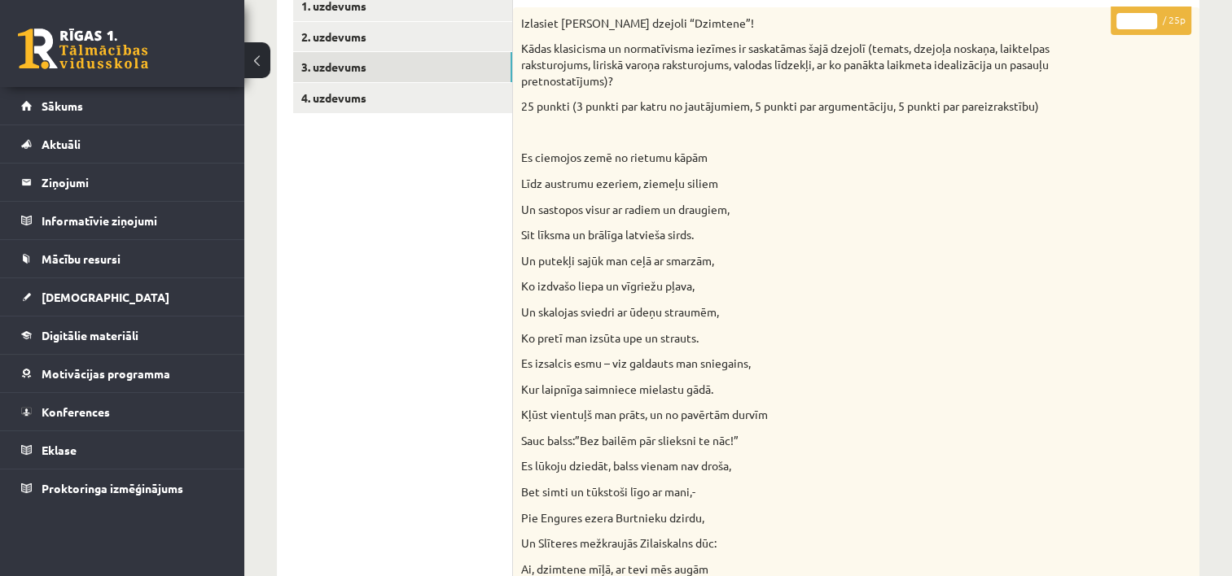
scroll to position [245, 0]
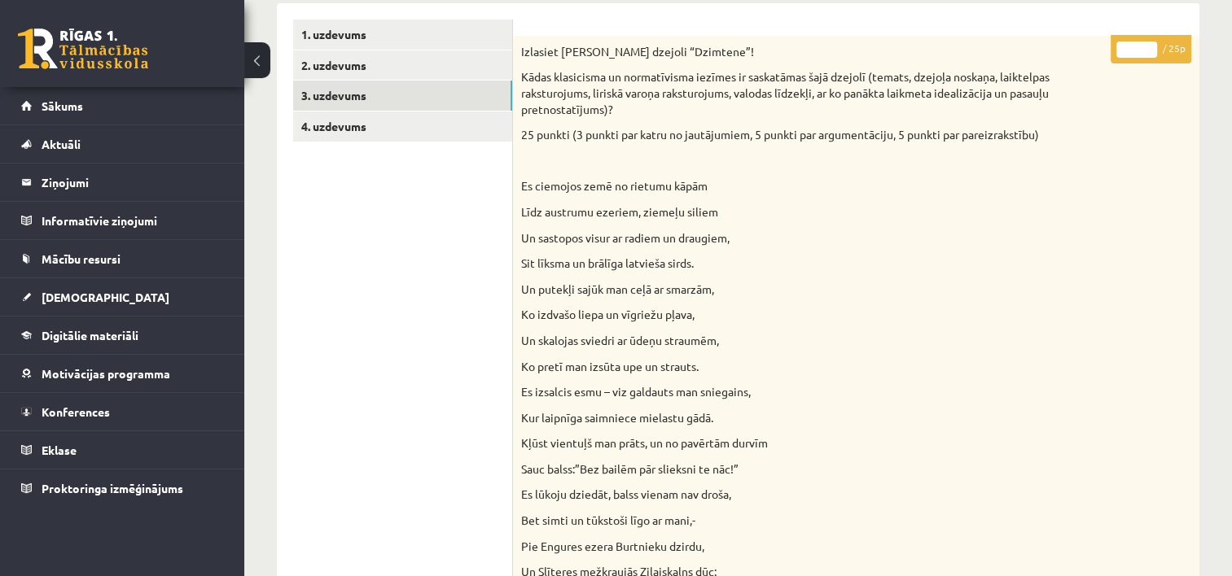
drag, startPoint x: 1146, startPoint y: 44, endPoint x: 1118, endPoint y: 46, distance: 28.5
type input "*"
click at [1118, 46] on input "*" at bounding box center [1136, 50] width 41 height 16
type input "*"
click at [326, 120] on link "4. uzdevums" at bounding box center [402, 127] width 219 height 30
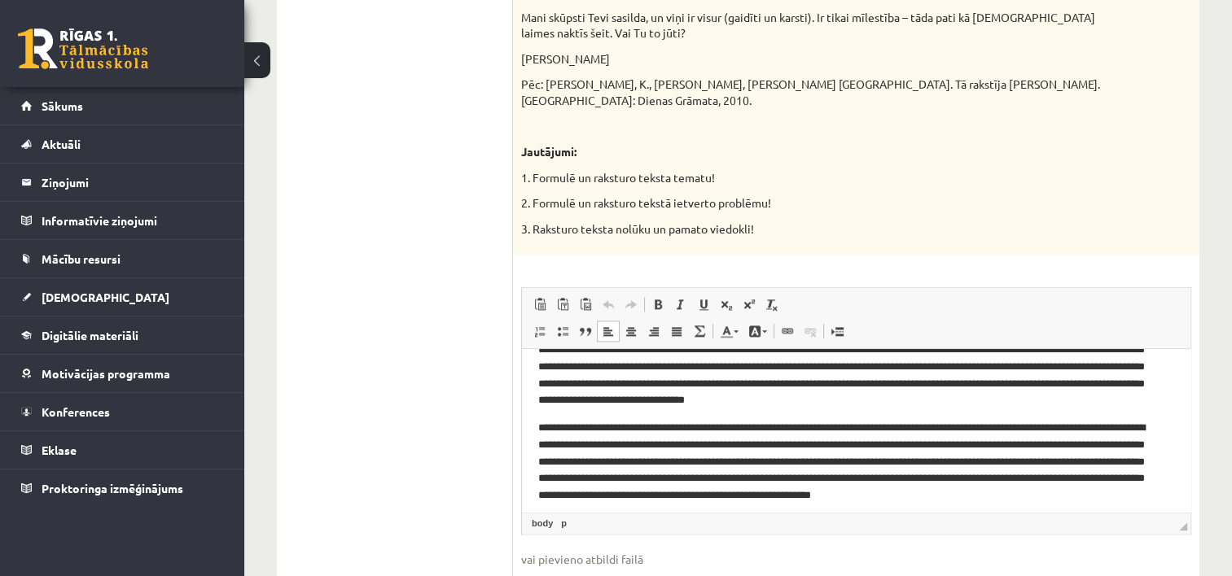
scroll to position [121, 0]
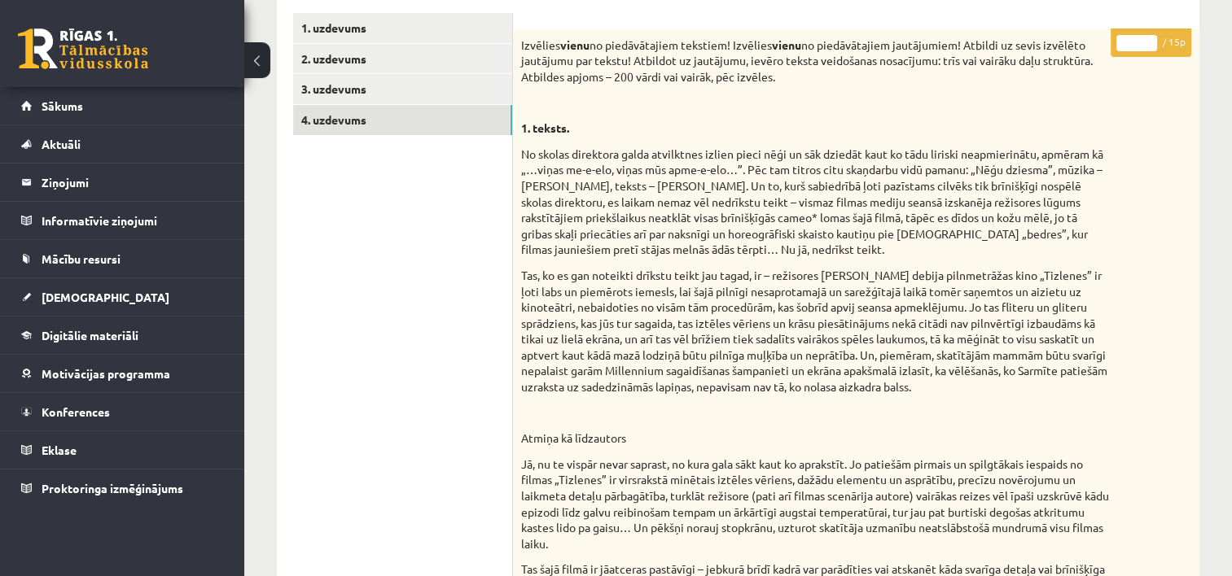
scroll to position [136, 0]
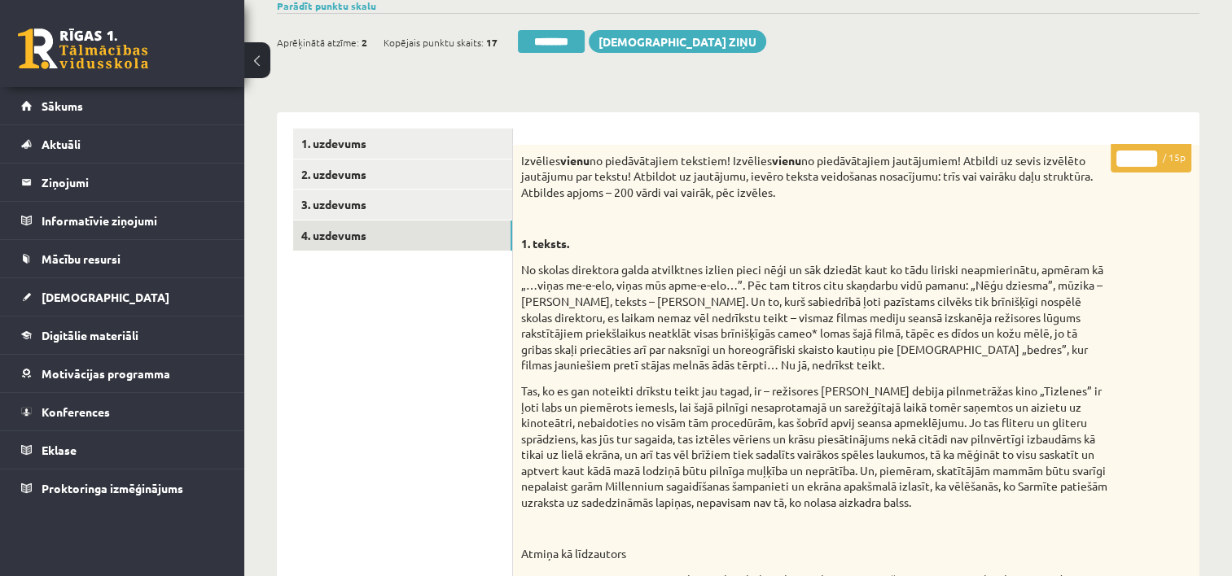
drag, startPoint x: 1130, startPoint y: 160, endPoint x: 1152, endPoint y: 159, distance: 22.0
click at [1152, 159] on input "*" at bounding box center [1136, 159] width 41 height 16
type input "**"
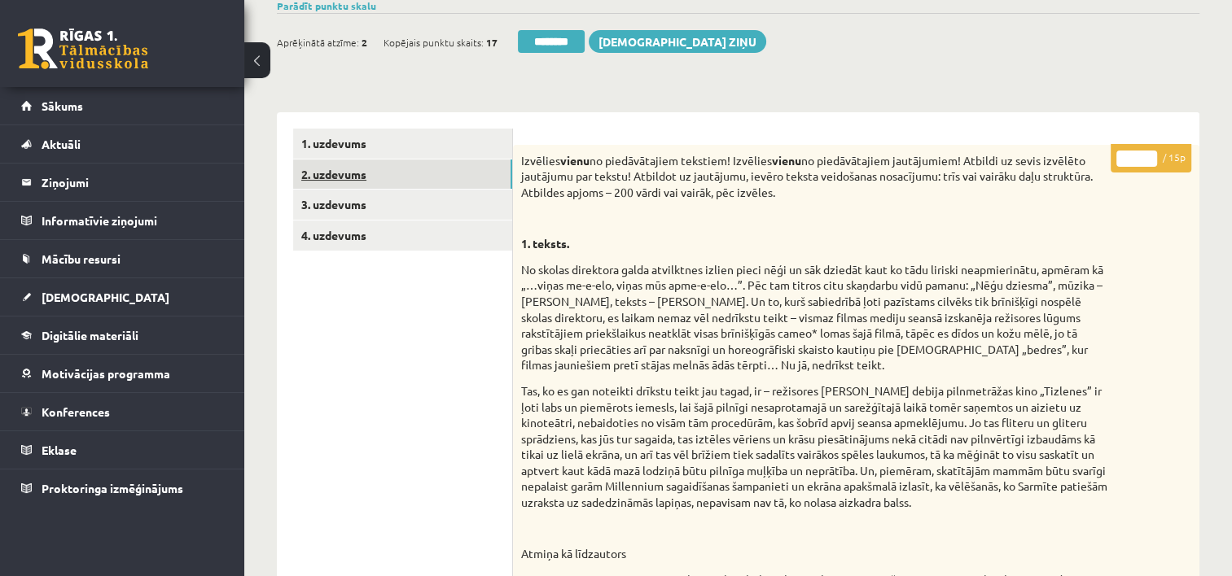
click at [447, 171] on link "2. uzdevums" at bounding box center [402, 175] width 219 height 30
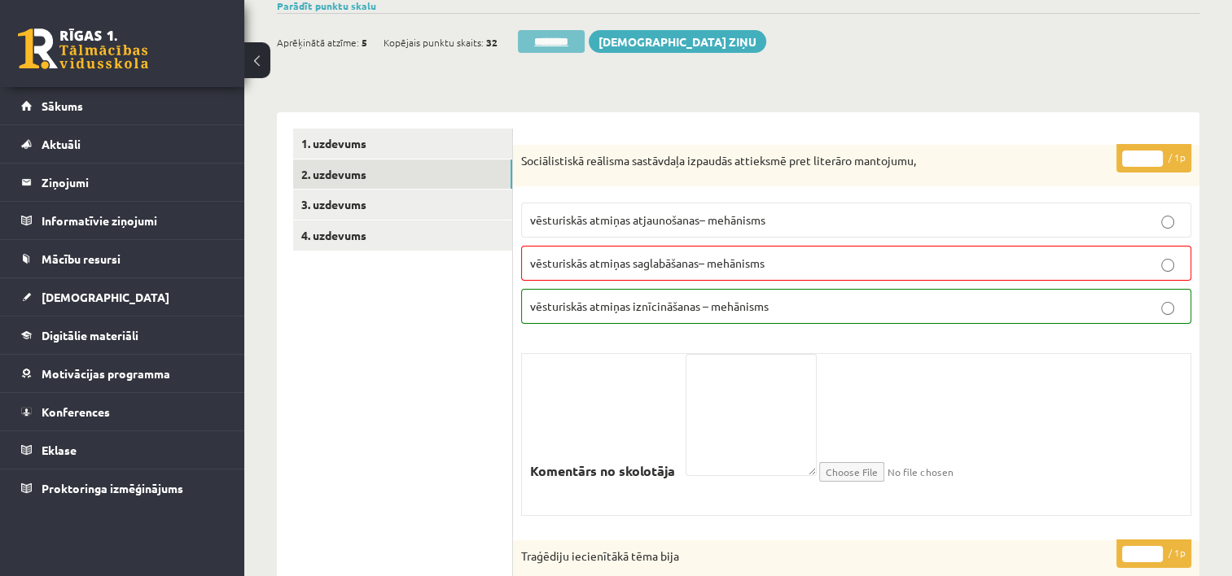
click at [554, 40] on input "********" at bounding box center [551, 41] width 67 height 23
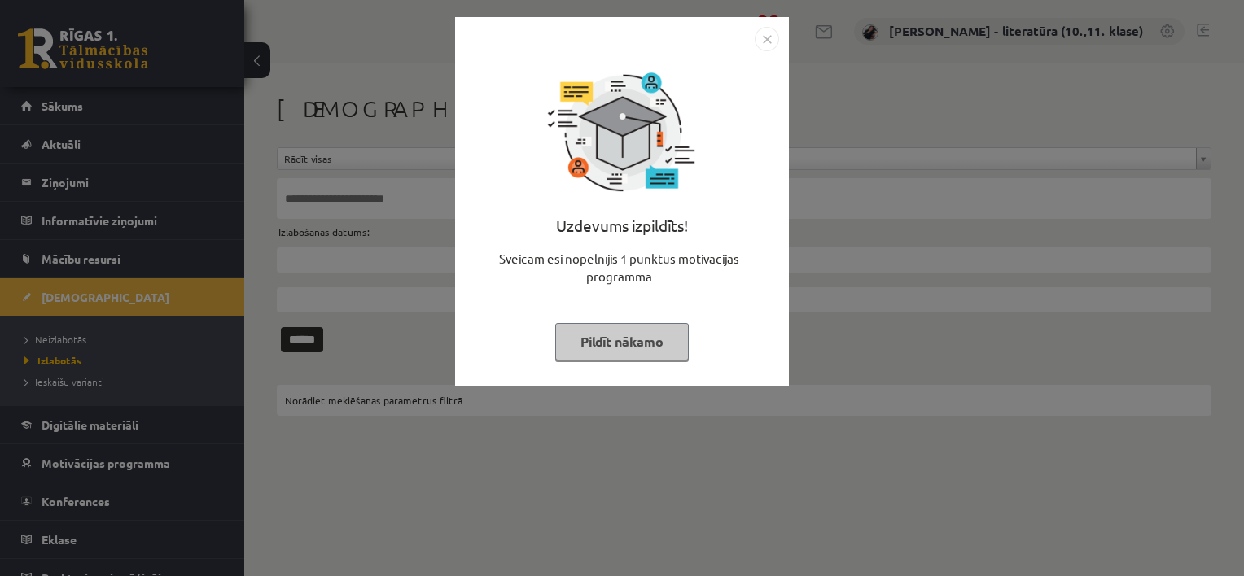
click at [585, 345] on button "Pildīt nākamo" at bounding box center [622, 341] width 134 height 37
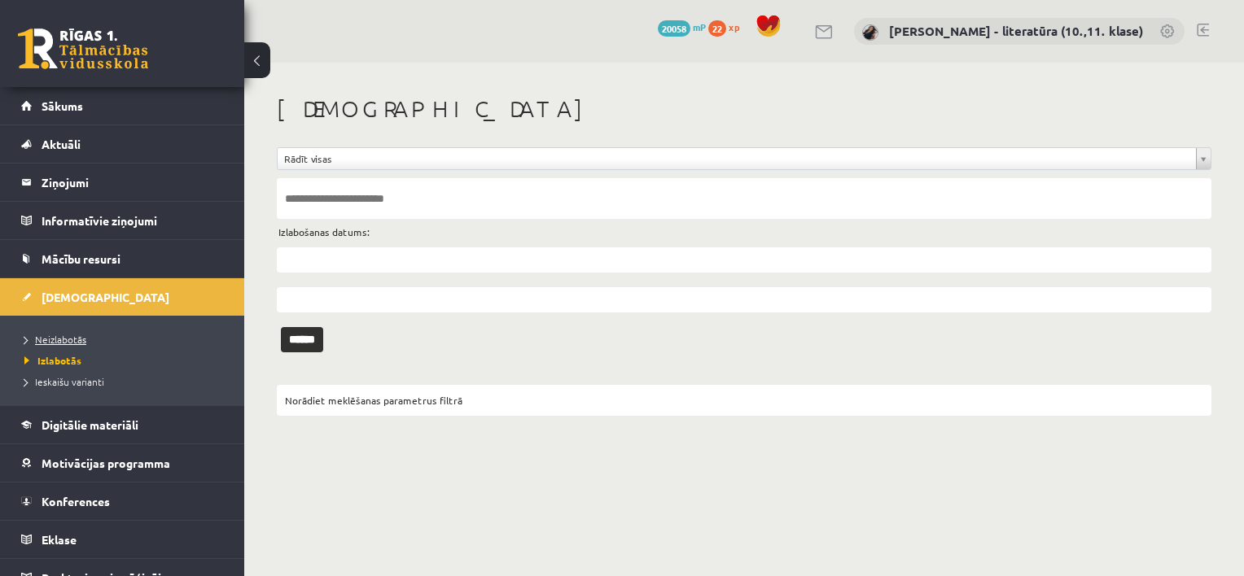
click at [59, 335] on span "Neizlabotās" at bounding box center [55, 339] width 62 height 13
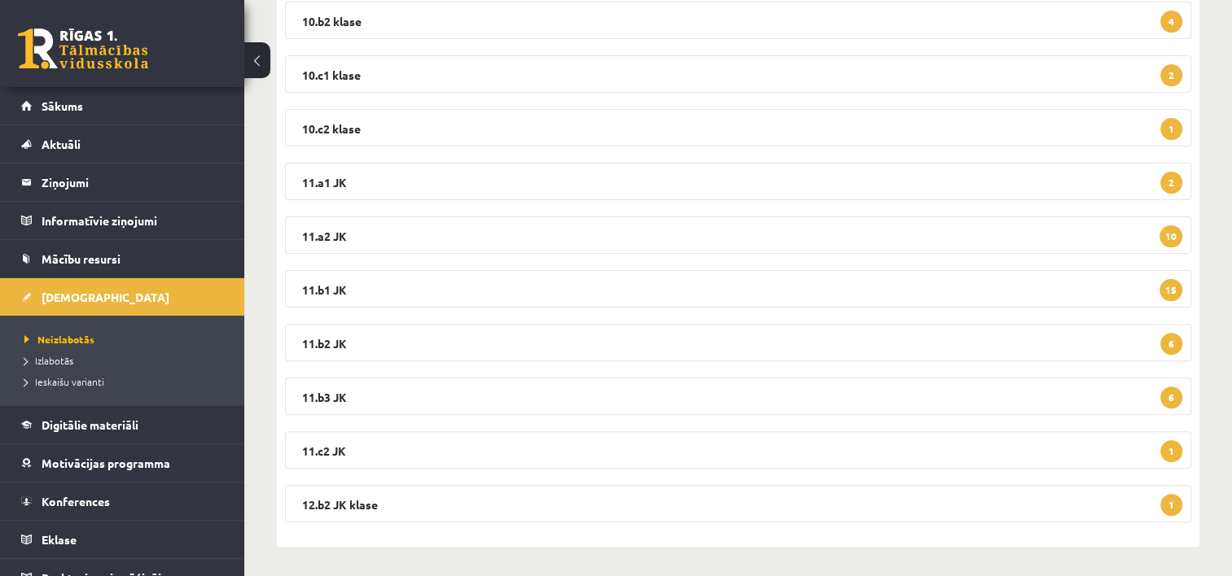
scroll to position [462, 0]
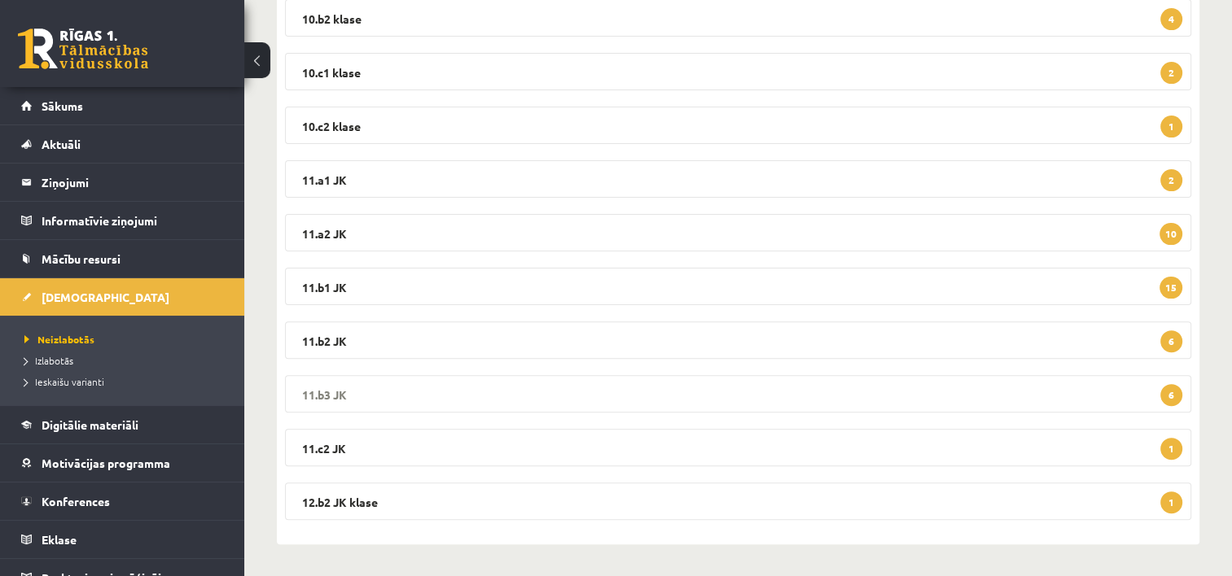
click at [422, 401] on legend "11.b3 JK 6" at bounding box center [738, 393] width 906 height 37
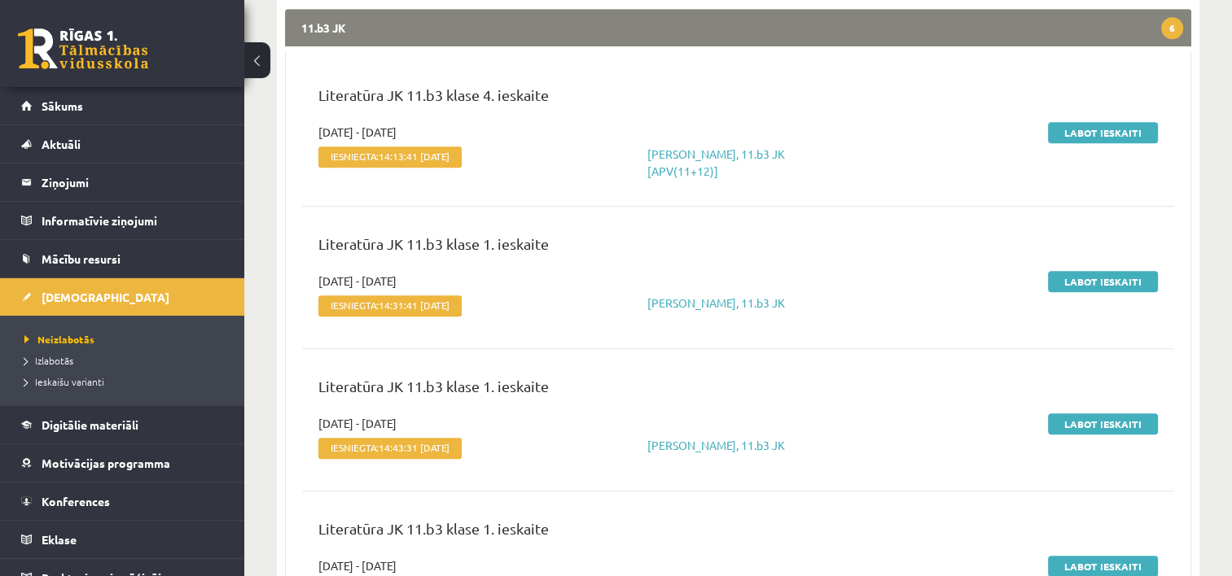
scroll to position [826, 0]
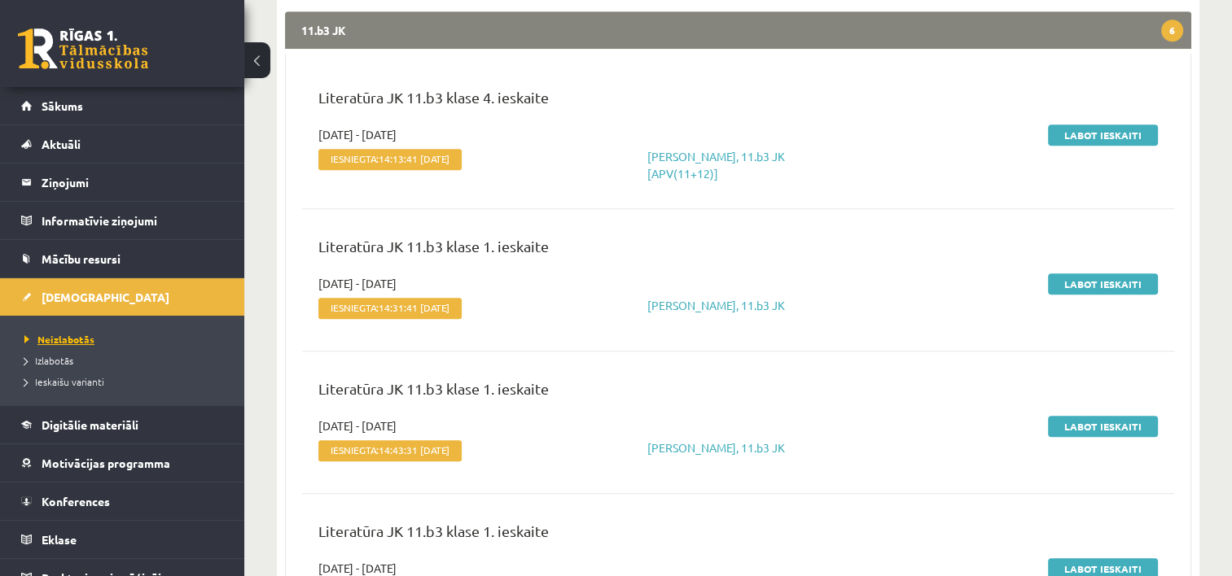
click at [69, 337] on span "Neizlabotās" at bounding box center [59, 339] width 70 height 13
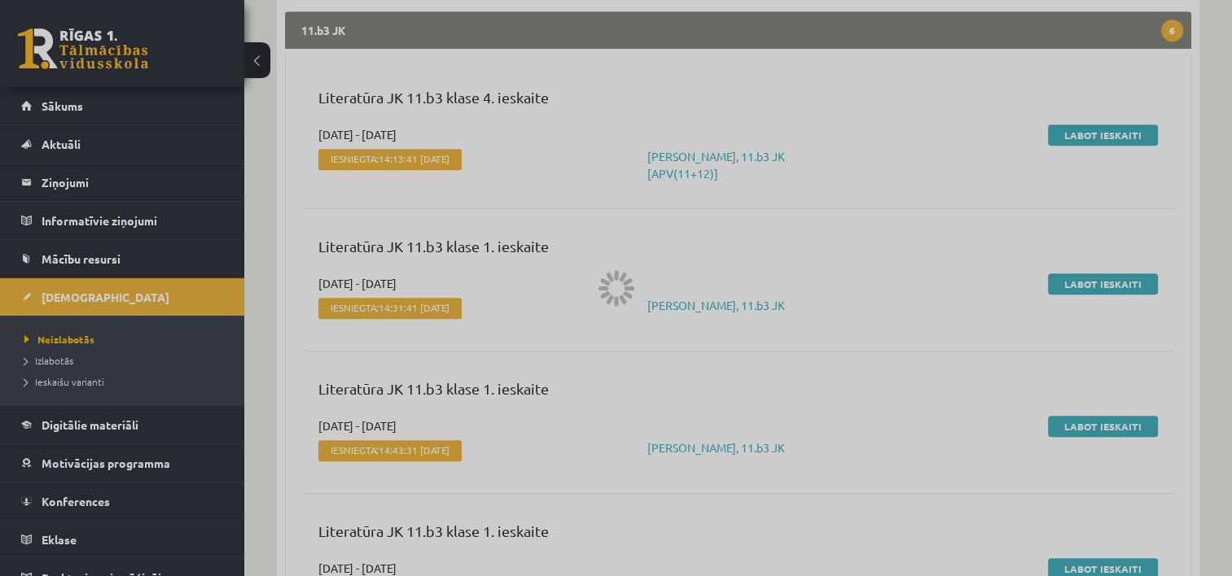
scroll to position [462, 0]
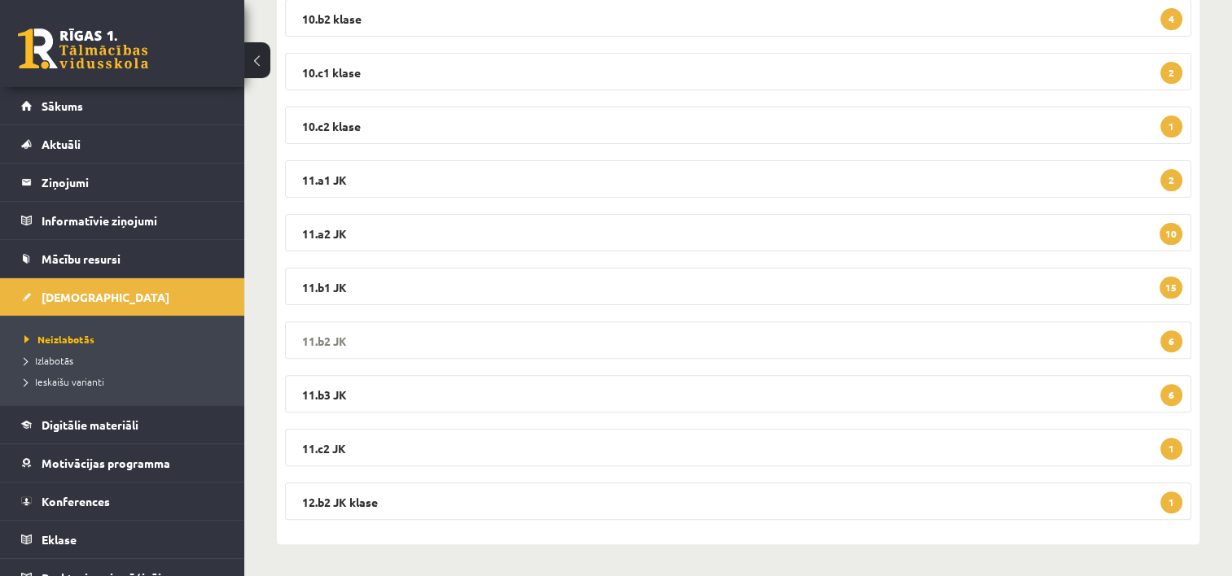
click at [596, 342] on legend "11.b2 JK 6" at bounding box center [738, 340] width 906 height 37
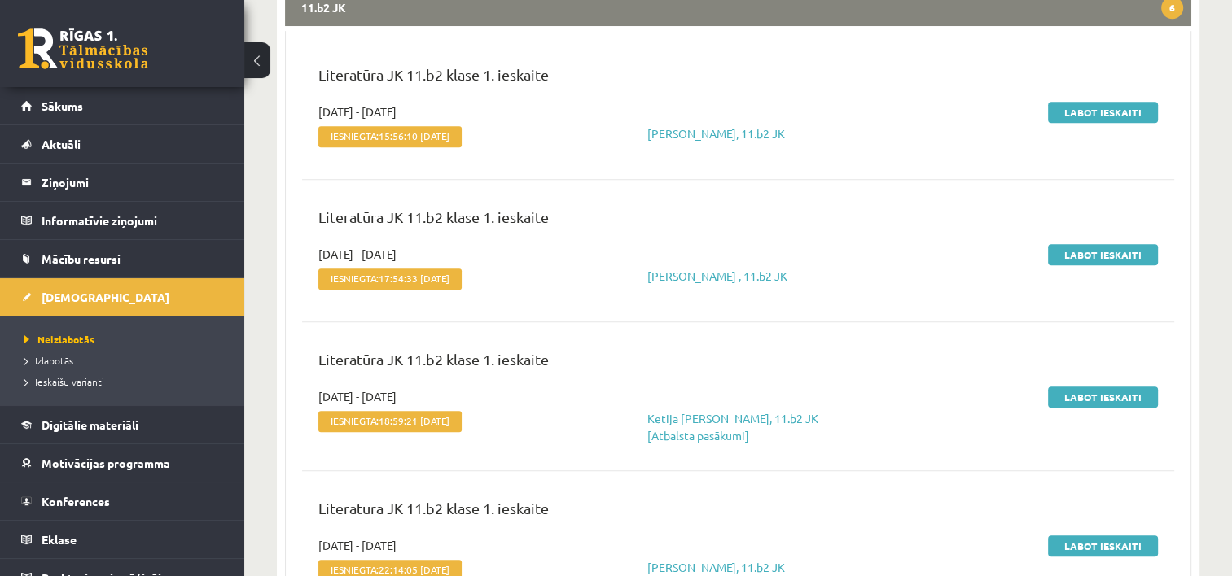
scroll to position [791, 0]
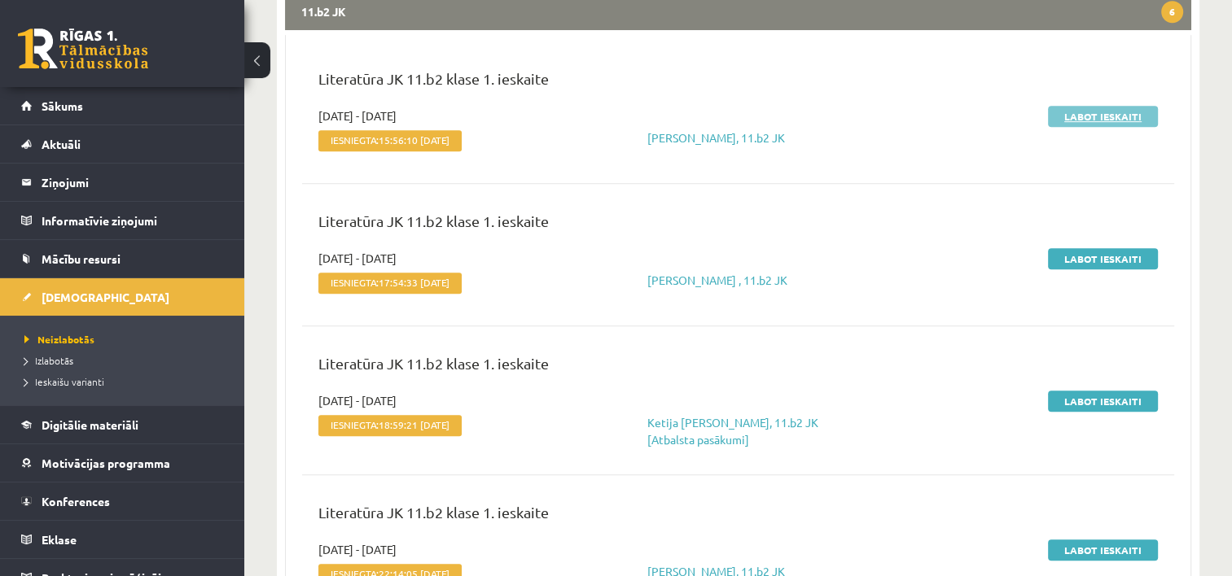
click at [1076, 116] on link "Labot ieskaiti" at bounding box center [1103, 116] width 110 height 21
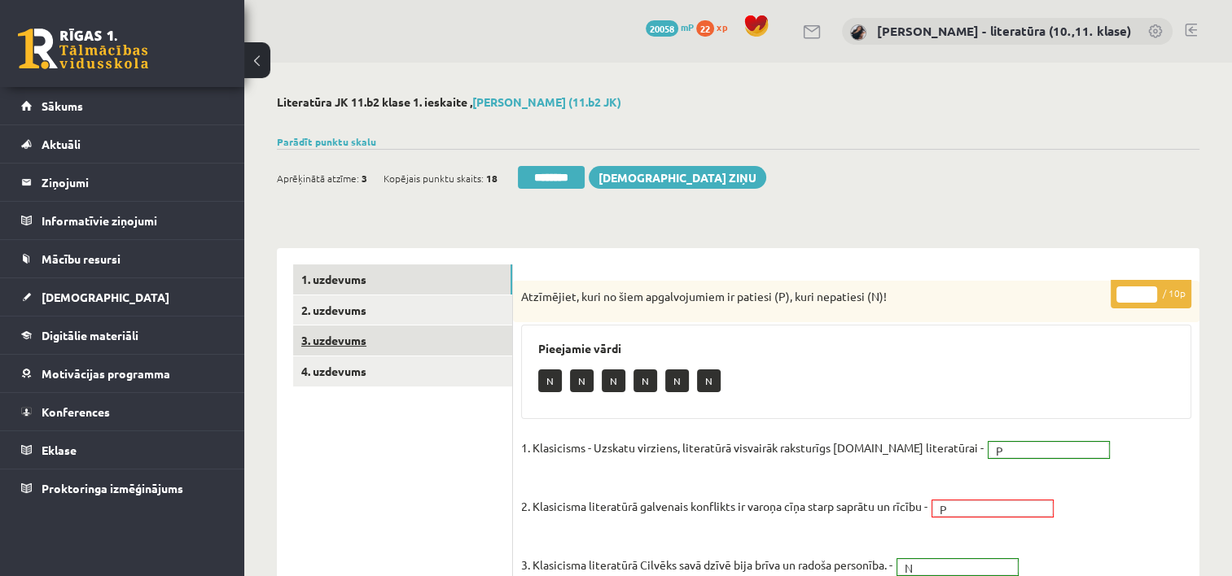
click at [370, 351] on link "3. uzdevums" at bounding box center [402, 341] width 219 height 30
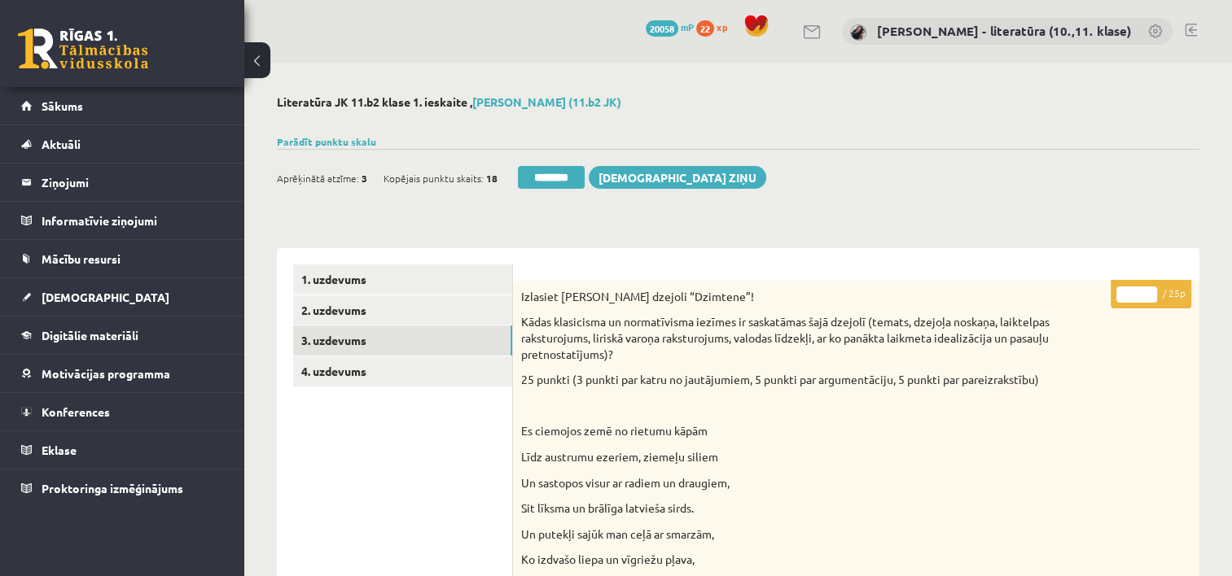
drag, startPoint x: 1140, startPoint y: 292, endPoint x: 1068, endPoint y: 302, distance: 72.4
type input "**"
click at [397, 371] on link "4. uzdevums" at bounding box center [402, 372] width 219 height 30
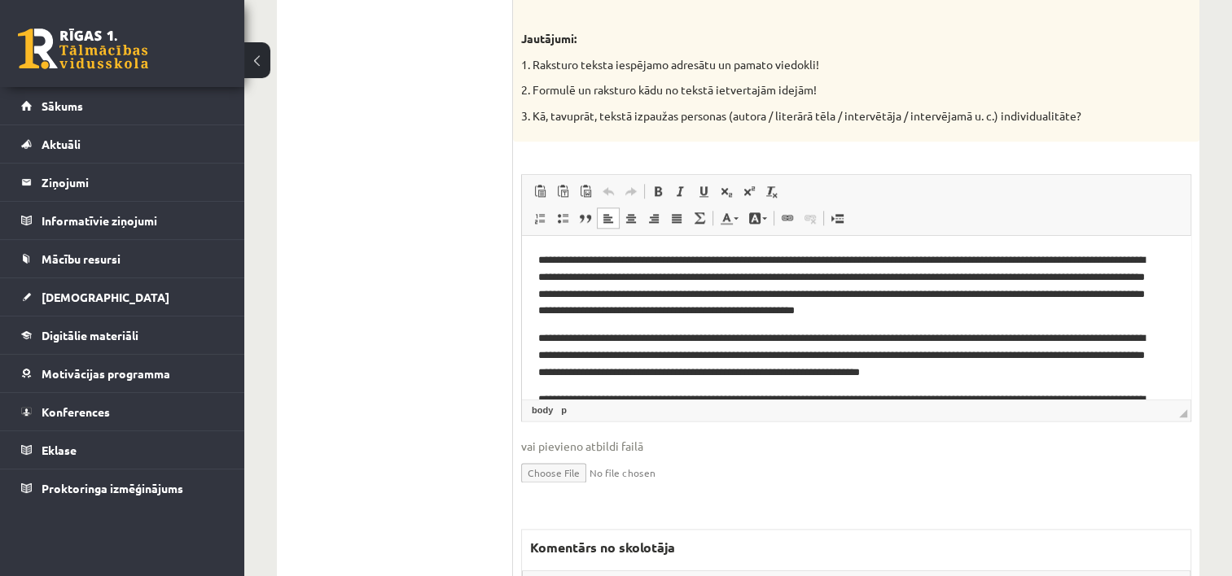
drag, startPoint x: 1189, startPoint y: 285, endPoint x: 1724, endPoint y: 477, distance: 568.4
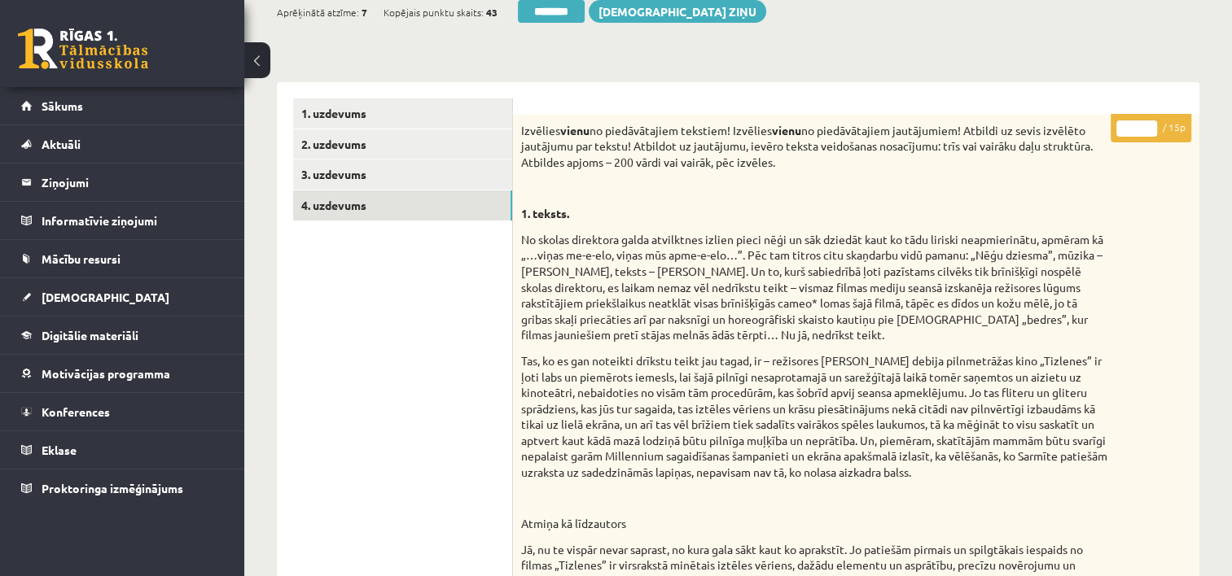
scroll to position [163, 0]
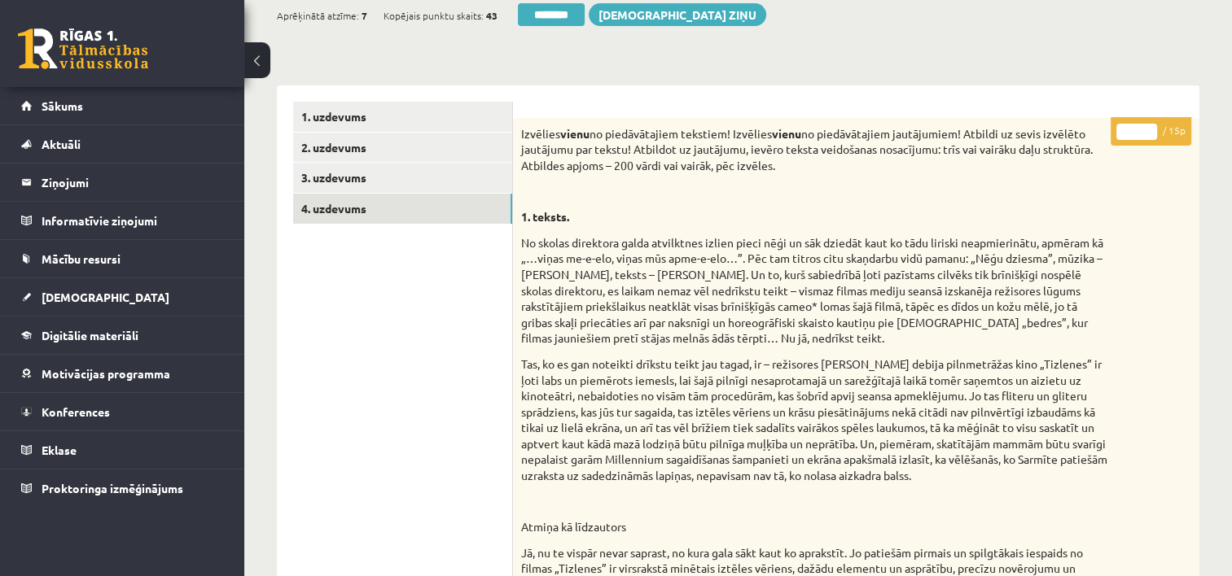
drag, startPoint x: 1140, startPoint y: 130, endPoint x: 1051, endPoint y: 134, distance: 88.8
type input "**"
click at [401, 182] on link "3. uzdevums" at bounding box center [402, 178] width 219 height 30
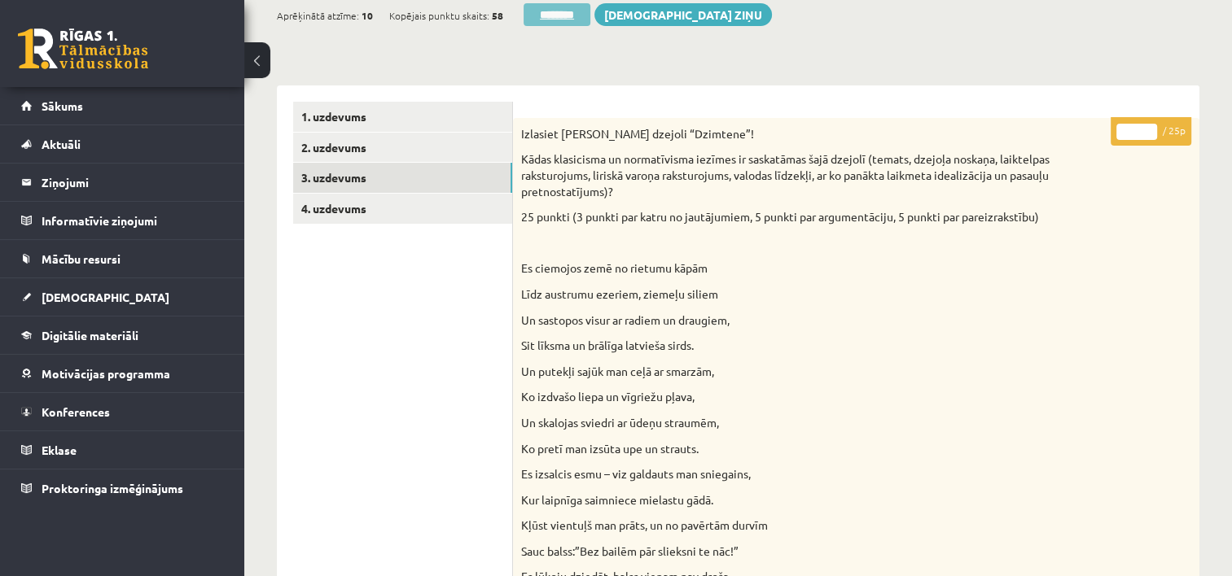
click at [581, 16] on input "********" at bounding box center [557, 14] width 67 height 23
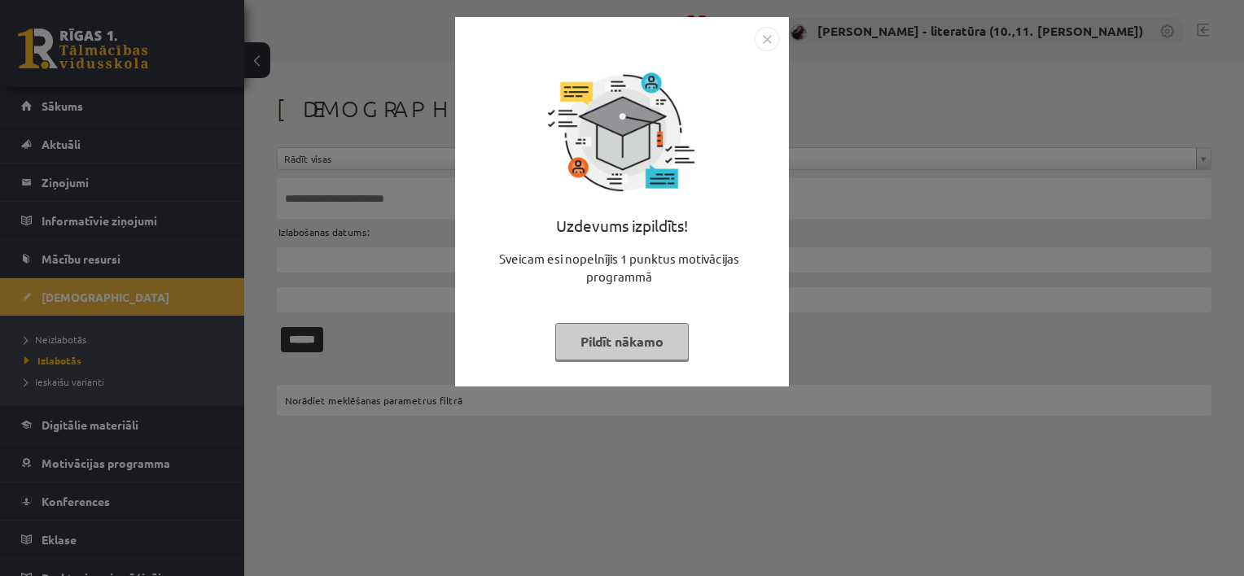
click at [579, 339] on button "Pildīt nākamo" at bounding box center [622, 341] width 134 height 37
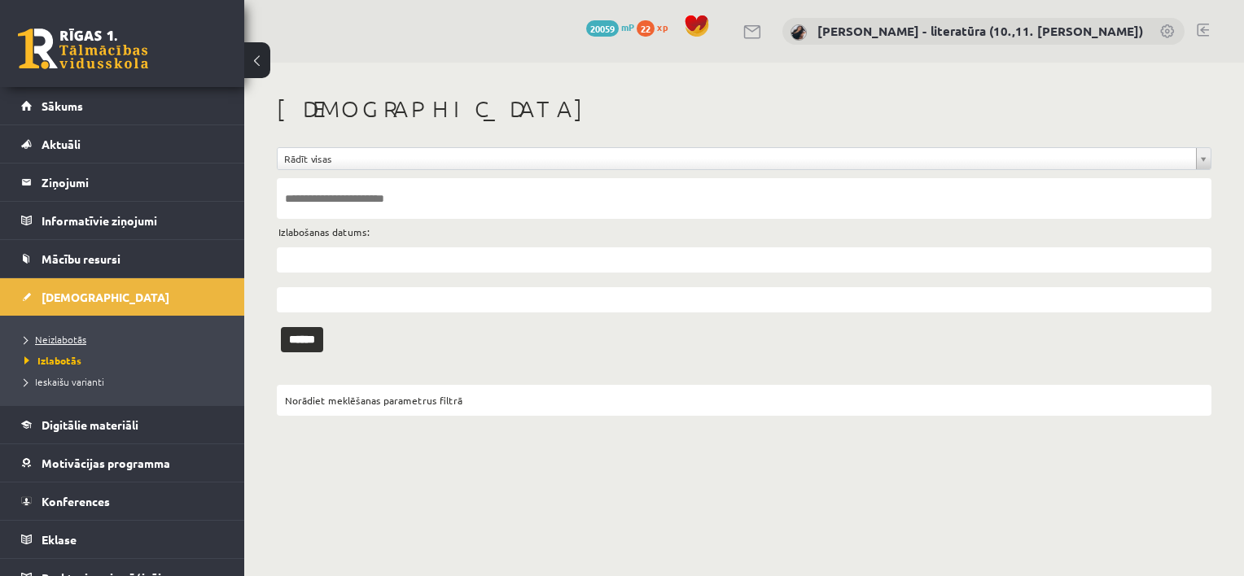
click at [55, 338] on span "Neizlabotās" at bounding box center [55, 339] width 62 height 13
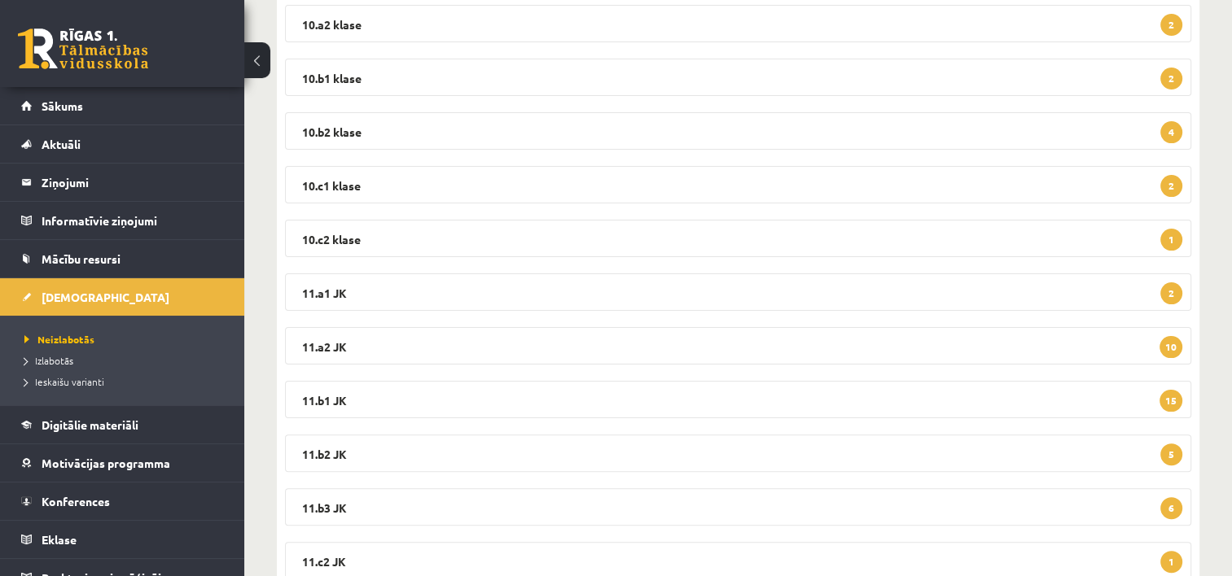
scroll to position [374, 0]
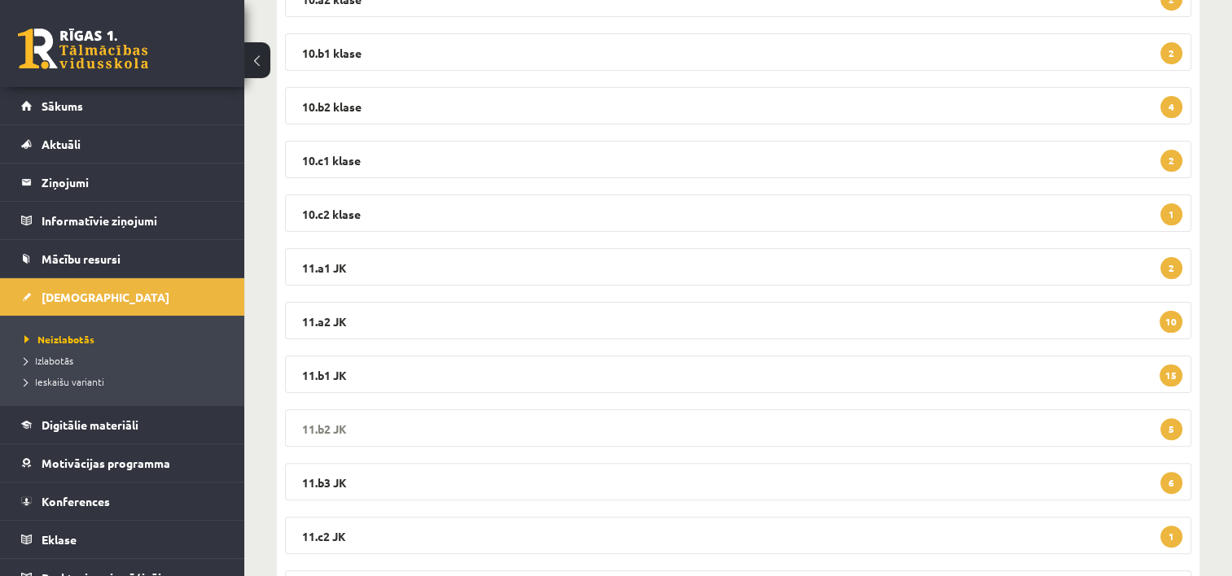
click at [445, 430] on legend "11.b2 JK 5" at bounding box center [738, 428] width 906 height 37
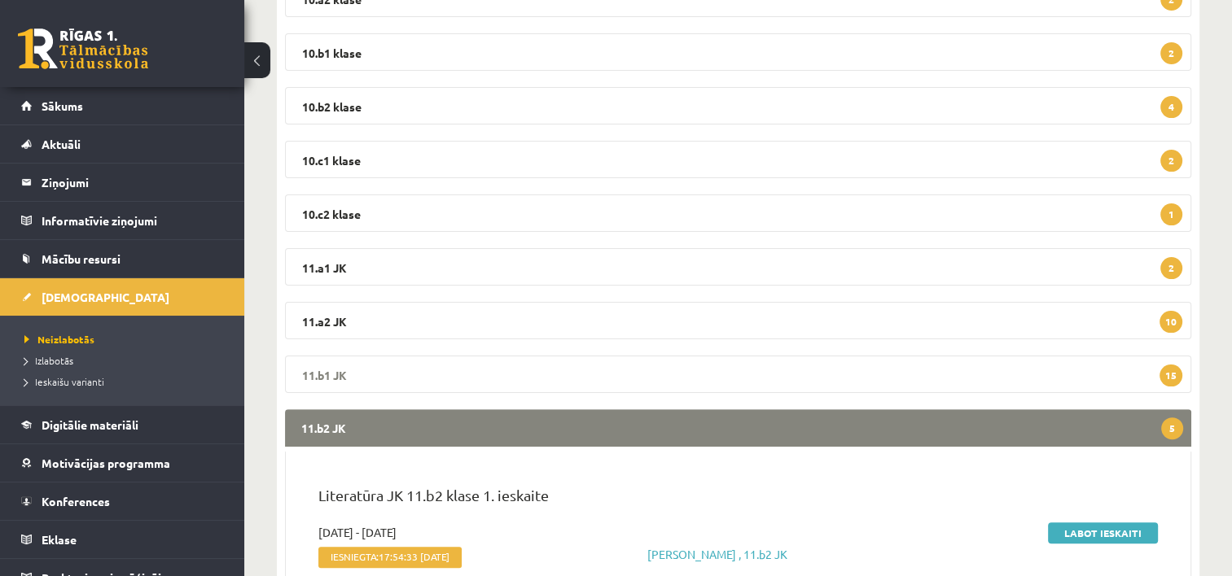
click at [436, 368] on legend "11.b1 JK 15" at bounding box center [738, 374] width 906 height 37
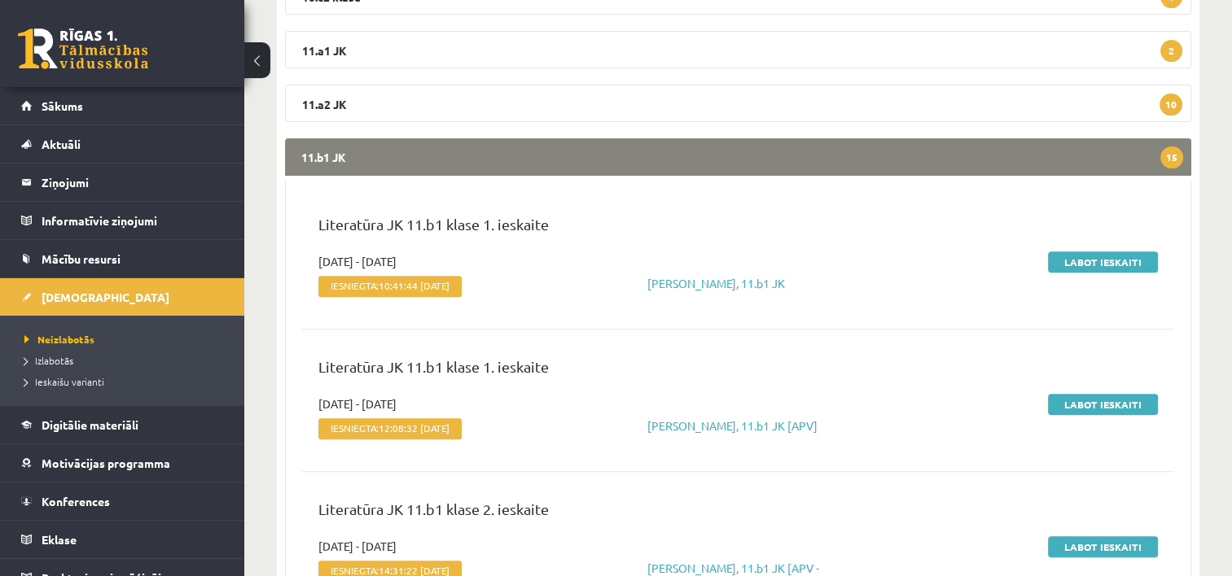
scroll to position [581, 0]
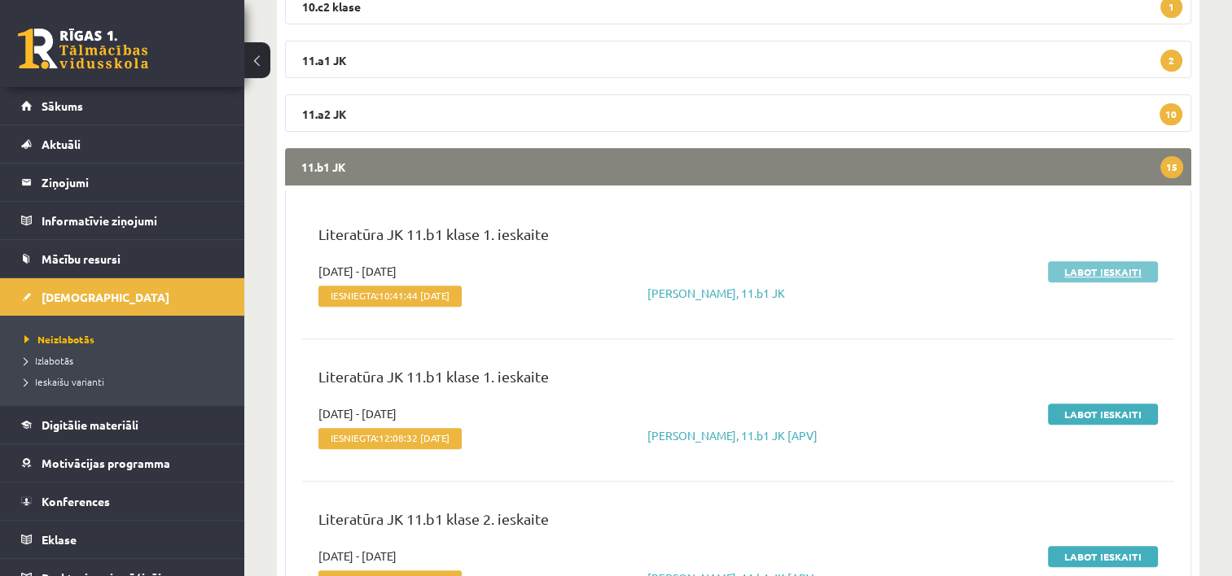
click at [1091, 265] on link "Labot ieskaiti" at bounding box center [1103, 271] width 110 height 21
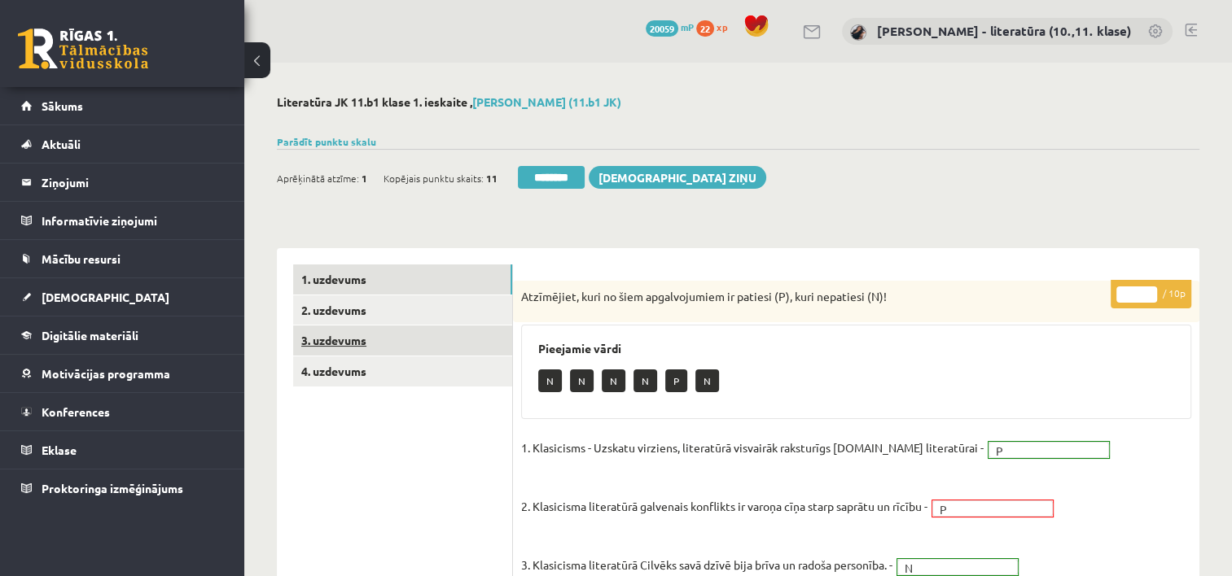
click at [363, 342] on link "3. uzdevums" at bounding box center [402, 341] width 219 height 30
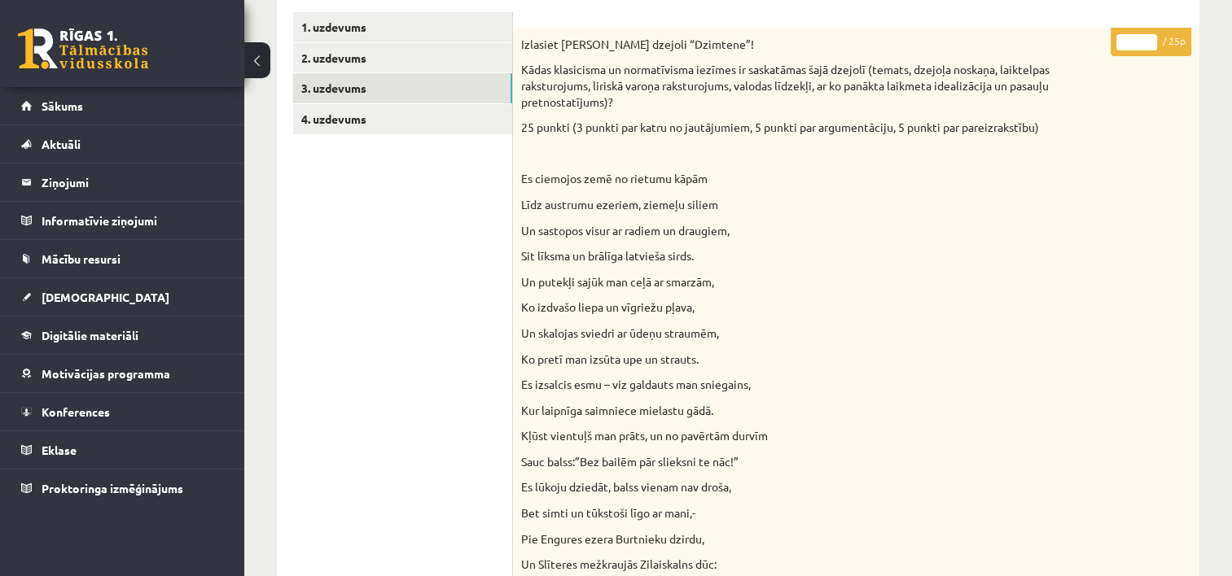
scroll to position [72, 0]
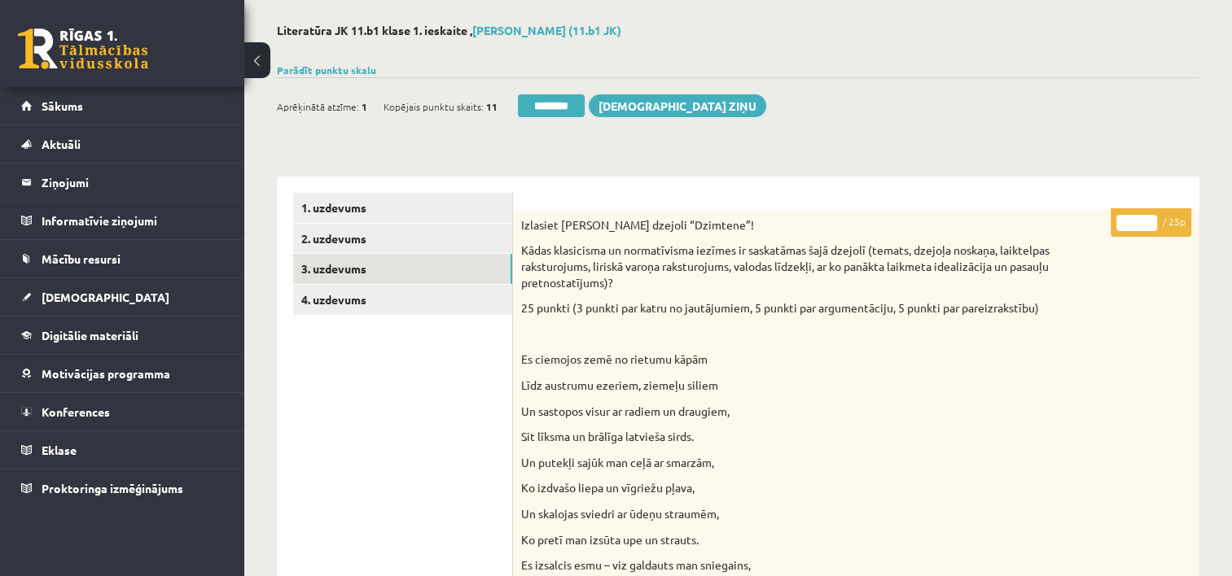
drag, startPoint x: 1141, startPoint y: 224, endPoint x: 1040, endPoint y: 221, distance: 101.0
type input "**"
click at [434, 299] on link "4. uzdevums" at bounding box center [402, 300] width 219 height 30
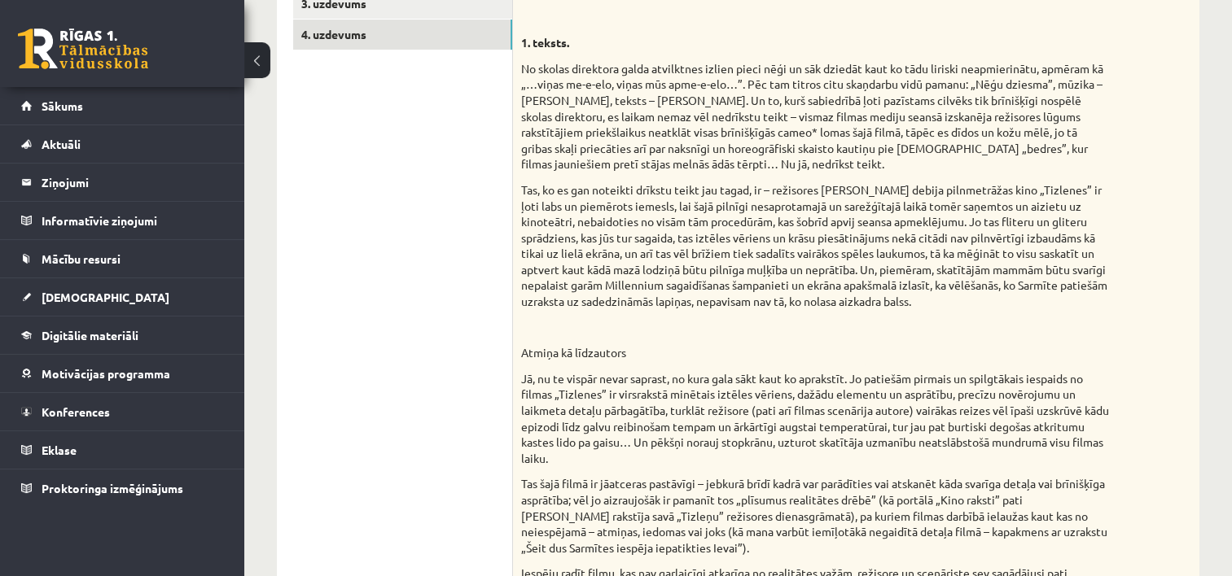
scroll to position [176, 0]
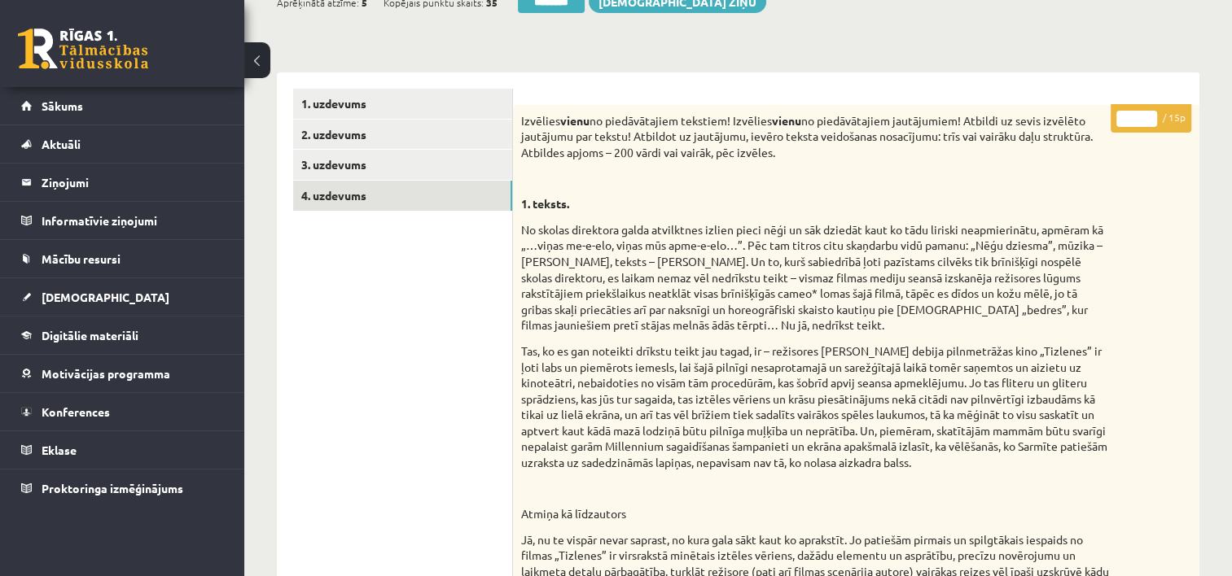
drag, startPoint x: 1132, startPoint y: 124, endPoint x: 1061, endPoint y: 122, distance: 70.9
type input "**"
click at [468, 166] on link "3. uzdevums" at bounding box center [402, 165] width 219 height 30
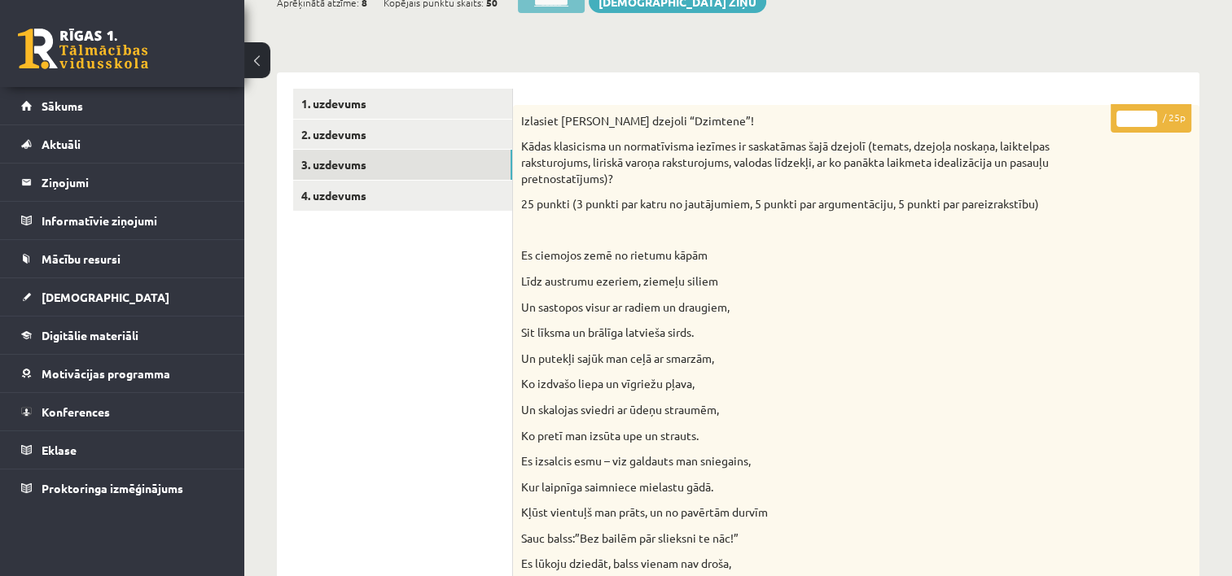
click at [564, 7] on input "********" at bounding box center [551, 1] width 67 height 23
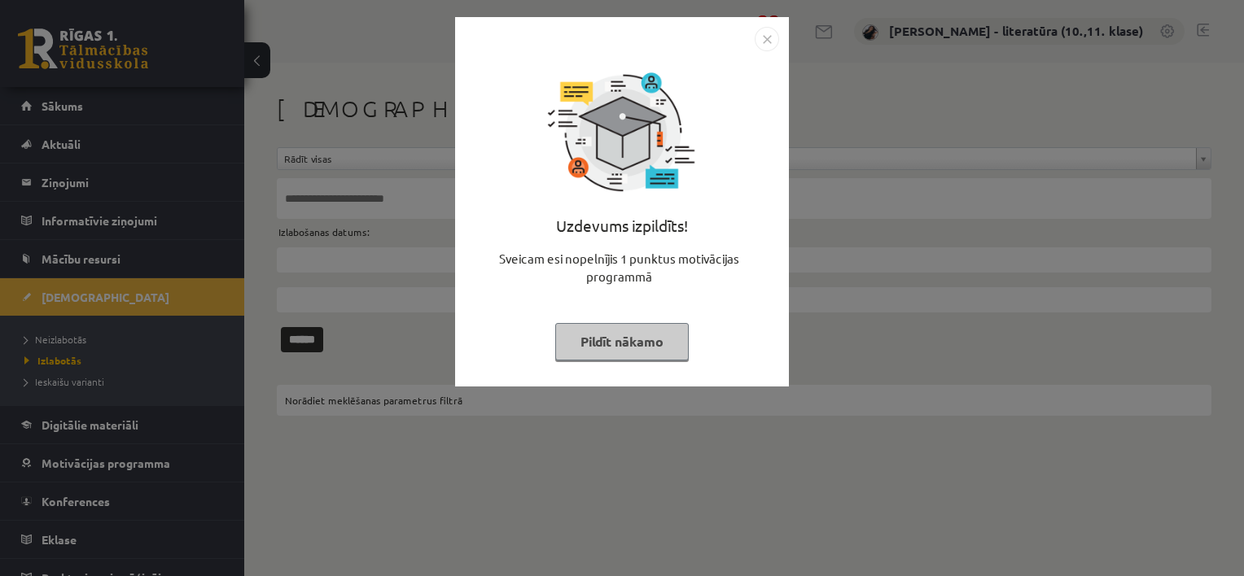
click at [625, 357] on button "Pildīt nākamo" at bounding box center [622, 341] width 134 height 37
